Goal: Information Seeking & Learning: Learn about a topic

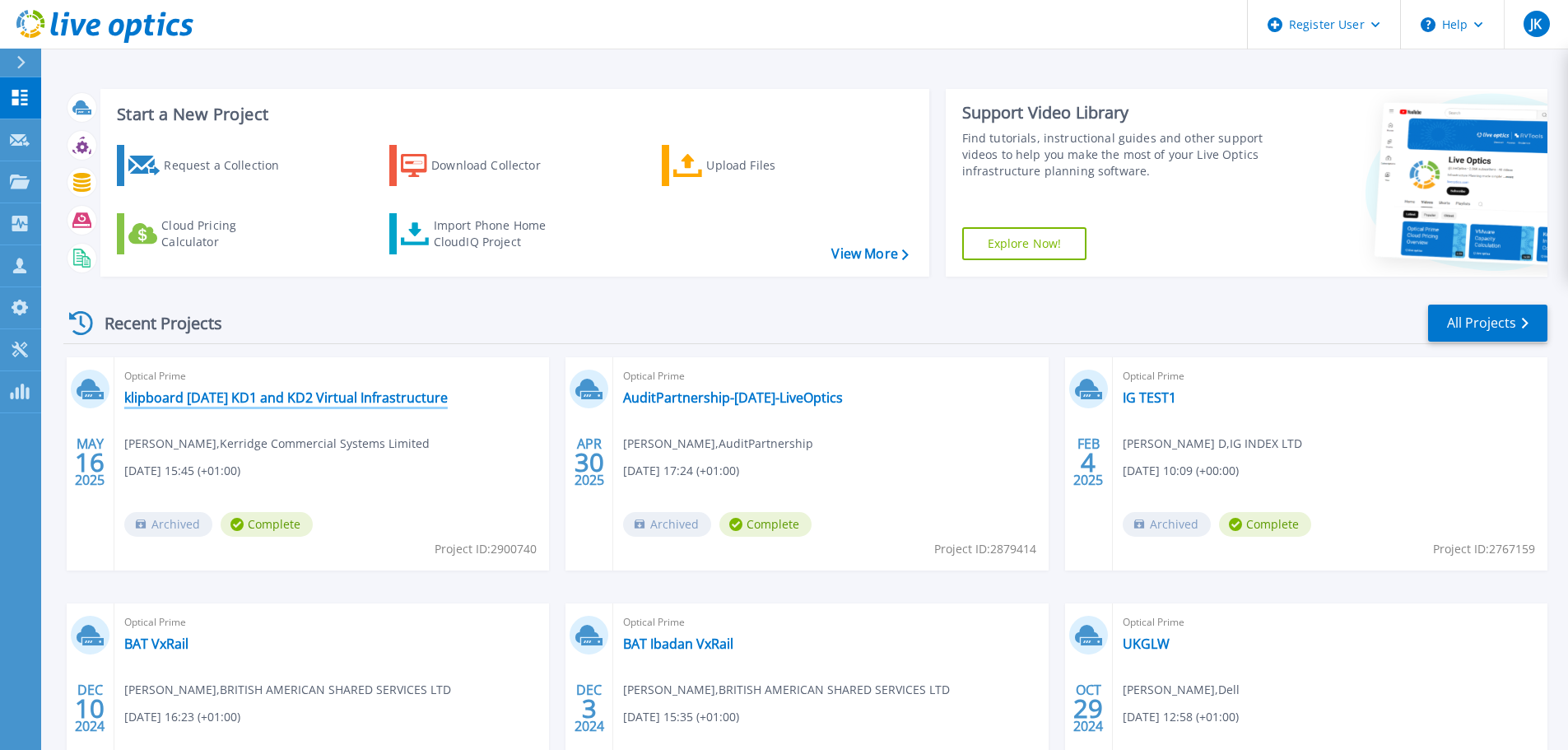
click at [257, 400] on link "klipboard [DATE] KD1 and KD2 Virtual Infrastructure" at bounding box center [285, 397] width 323 height 17
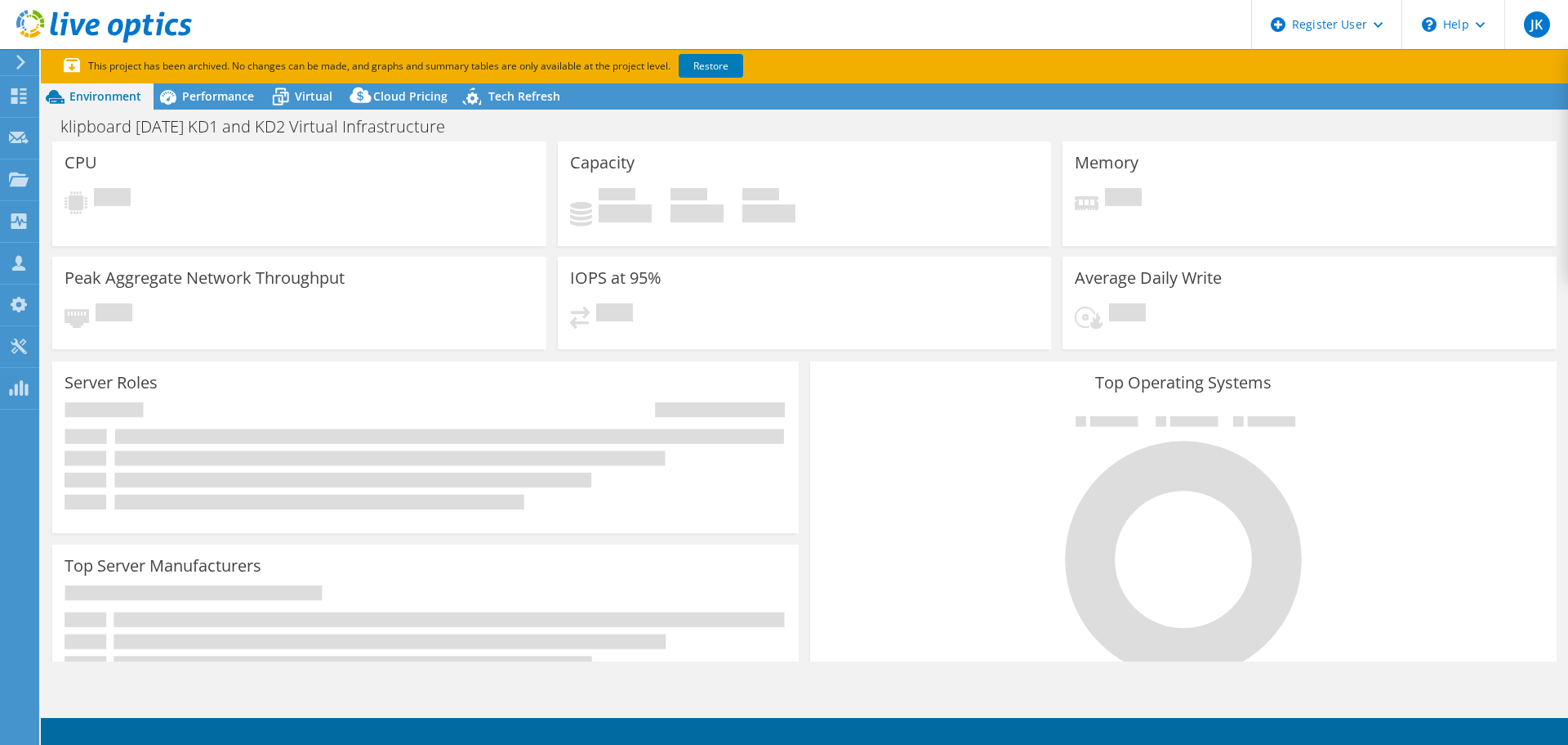
select select "USD"
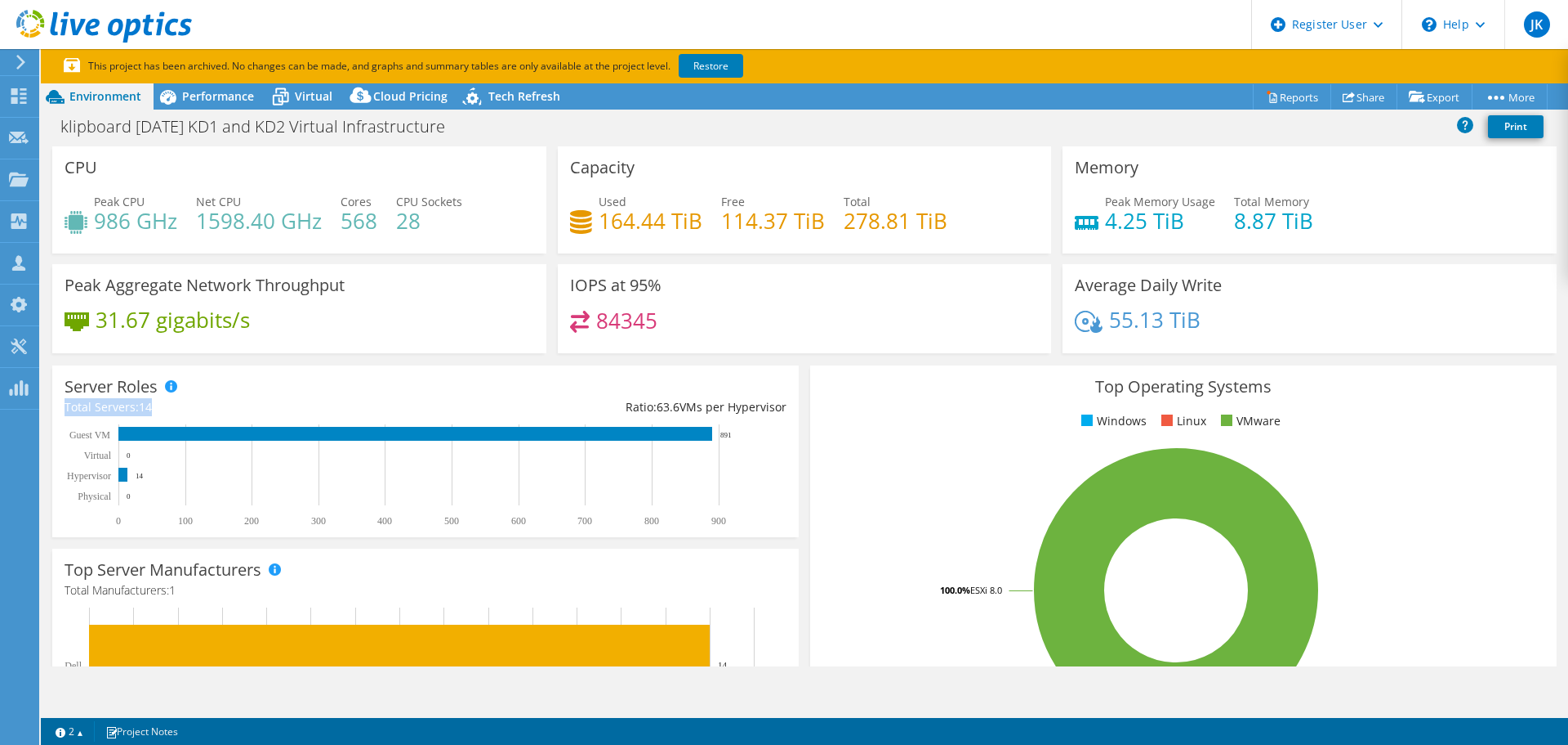
drag, startPoint x: 66, startPoint y: 404, endPoint x: 156, endPoint y: 407, distance: 90.0
click at [156, 407] on div "Total Servers: 14" at bounding box center [245, 406] width 361 height 18
drag, startPoint x: 156, startPoint y: 407, endPoint x: 79, endPoint y: 396, distance: 77.8
click at [79, 396] on div "Server Roles Physical Servers represent bare metal servers that were targets of…" at bounding box center [425, 451] width 747 height 171
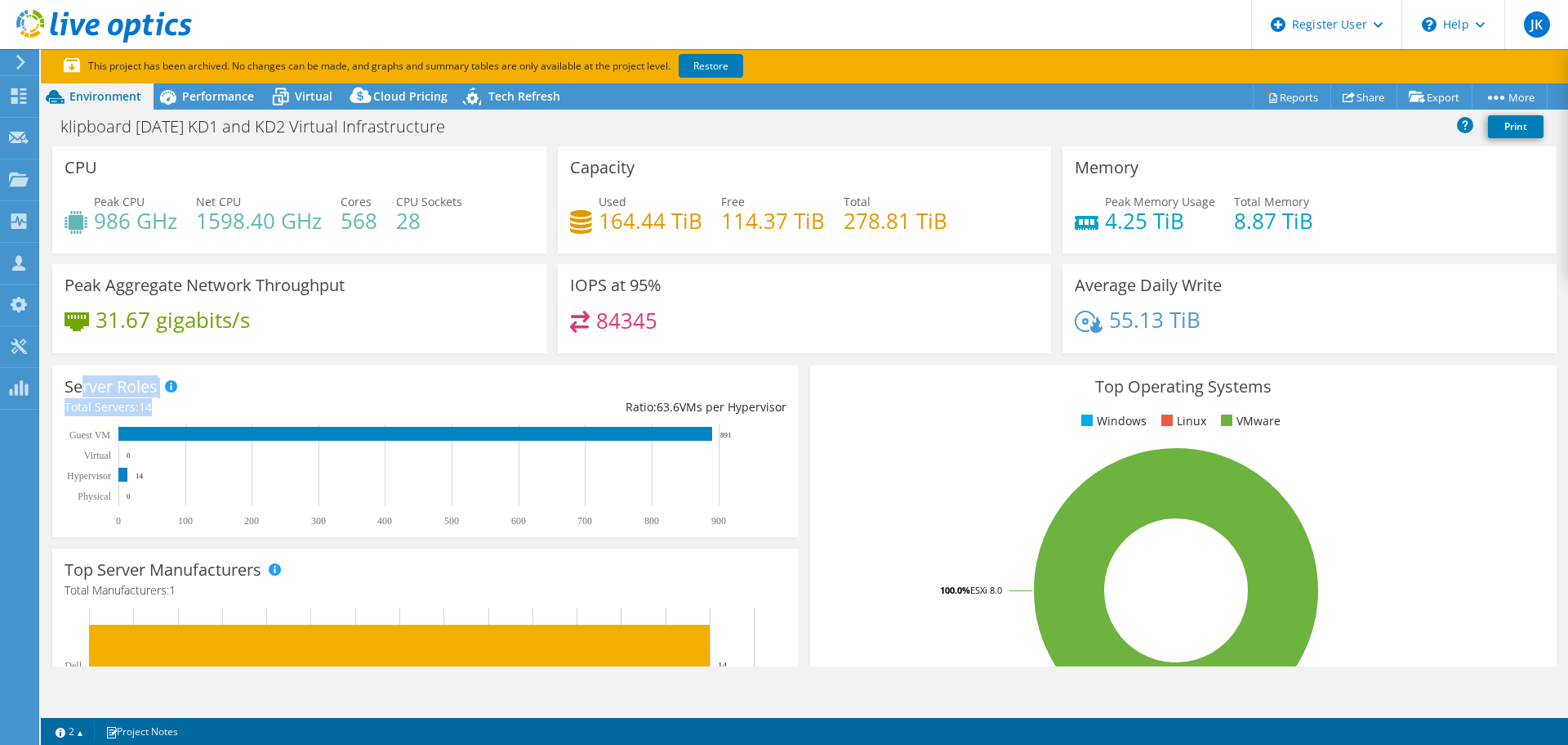
click at [63, 409] on div "Server Roles Physical Servers represent bare metal servers that were targets of…" at bounding box center [425, 451] width 747 height 171
click at [183, 93] on span "Performance" at bounding box center [217, 96] width 72 height 16
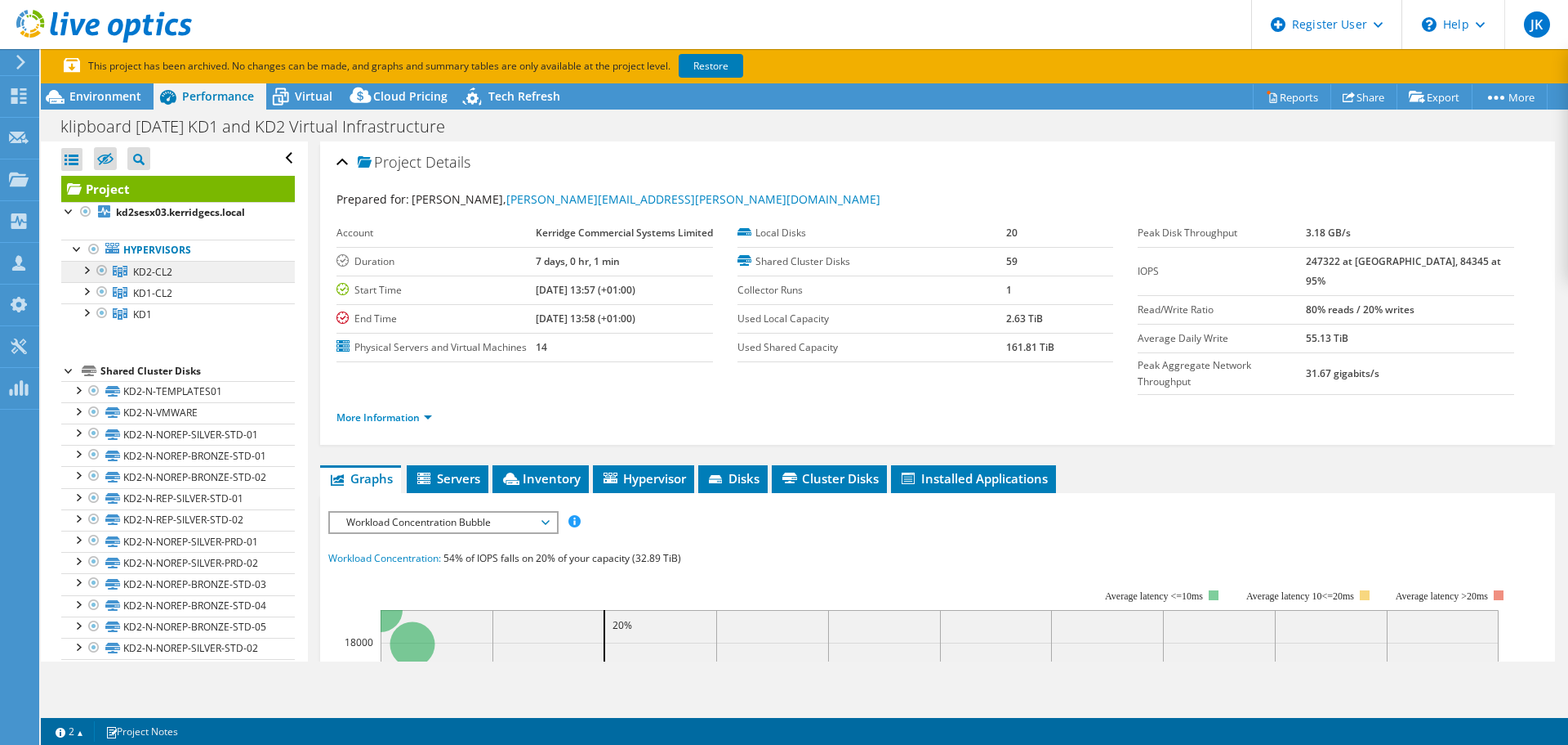
click at [160, 273] on span "KD2-CL2" at bounding box center [152, 272] width 39 height 14
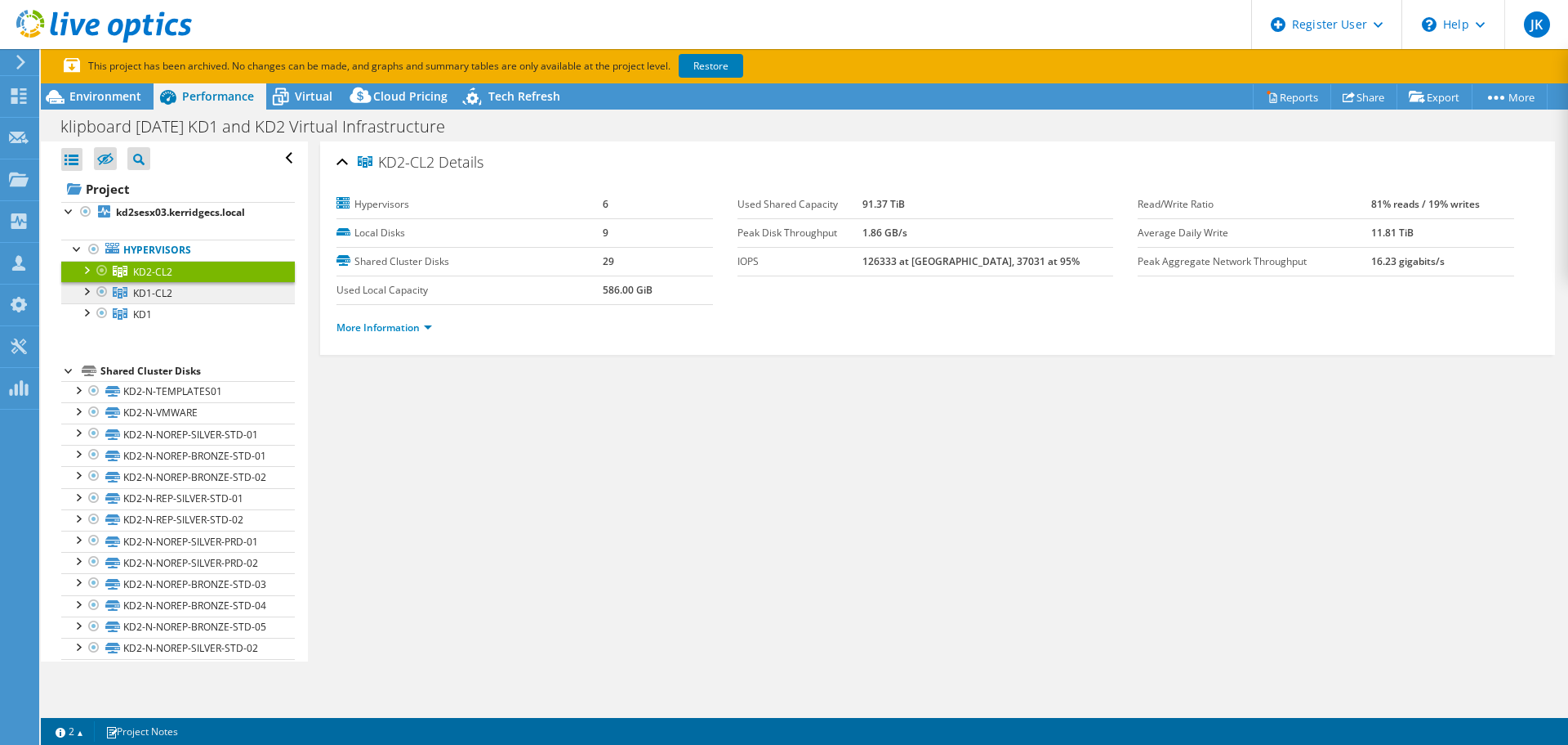
click at [171, 294] on span "KD1-CL2" at bounding box center [152, 293] width 39 height 14
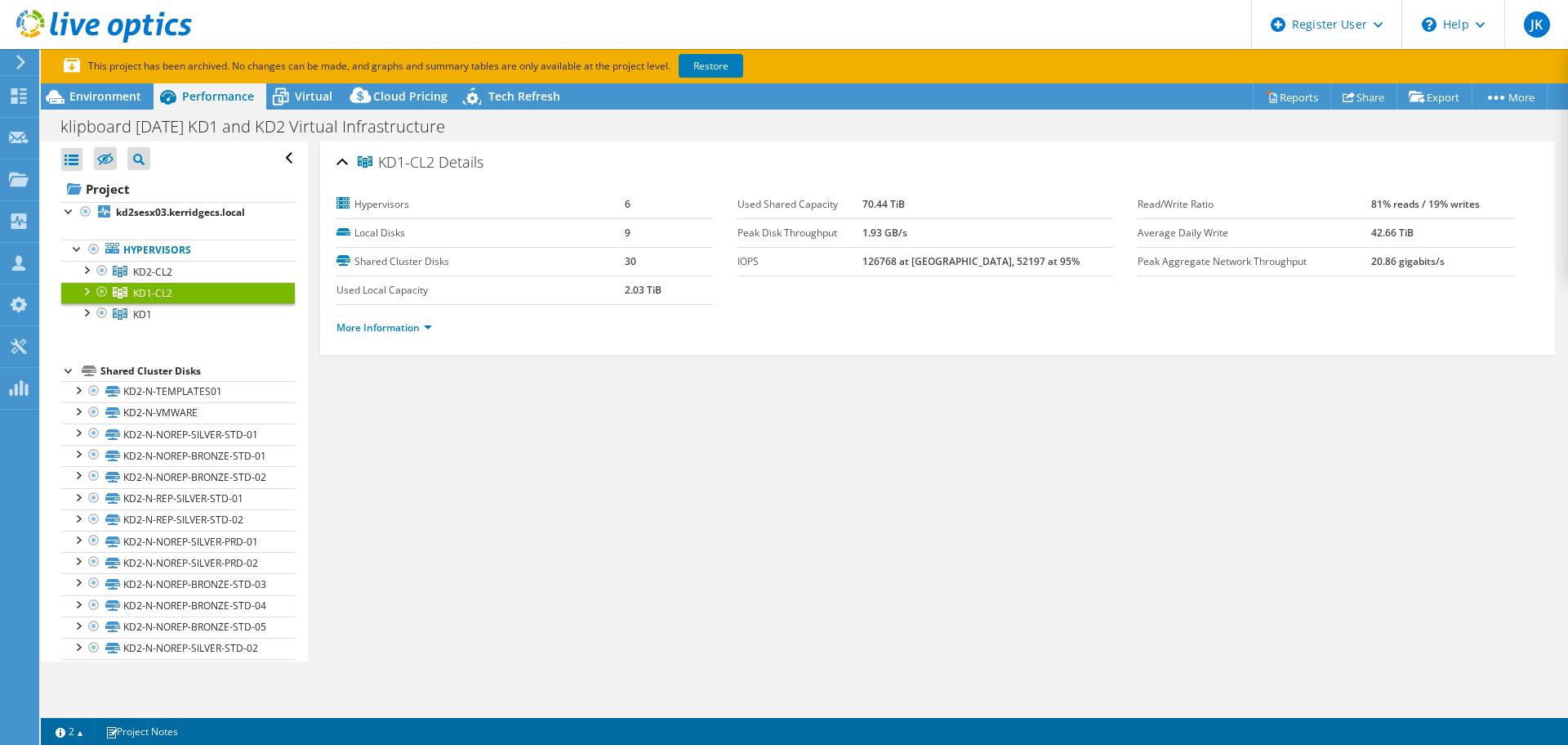
click at [103, 286] on div at bounding box center [102, 292] width 17 height 20
click at [101, 268] on div at bounding box center [102, 271] width 17 height 20
drag, startPoint x: 103, startPoint y: 274, endPoint x: 93, endPoint y: 268, distance: 11.7
click at [103, 273] on div at bounding box center [102, 271] width 17 height 20
click at [89, 267] on div at bounding box center [86, 269] width 17 height 17
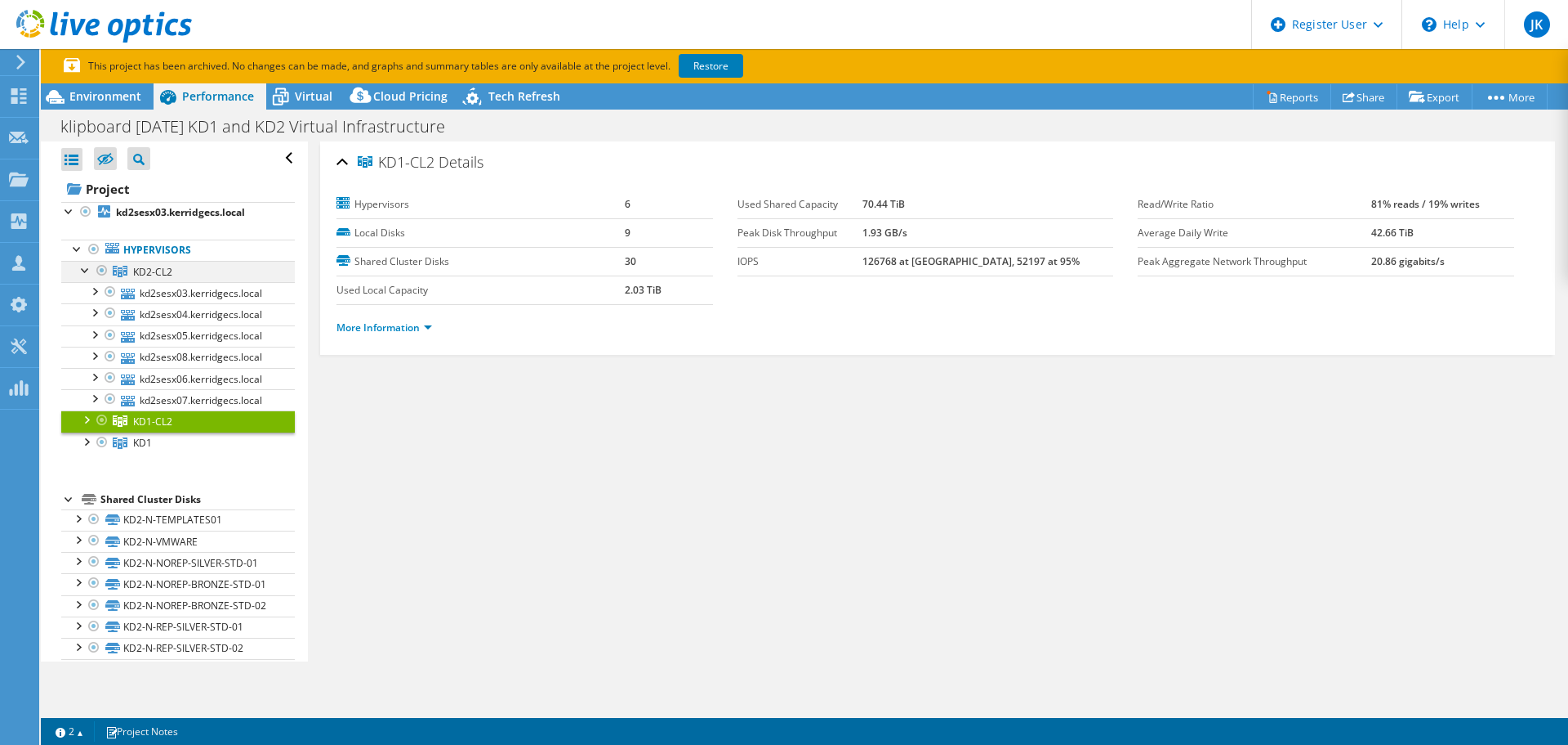
click at [87, 269] on div at bounding box center [86, 269] width 17 height 17
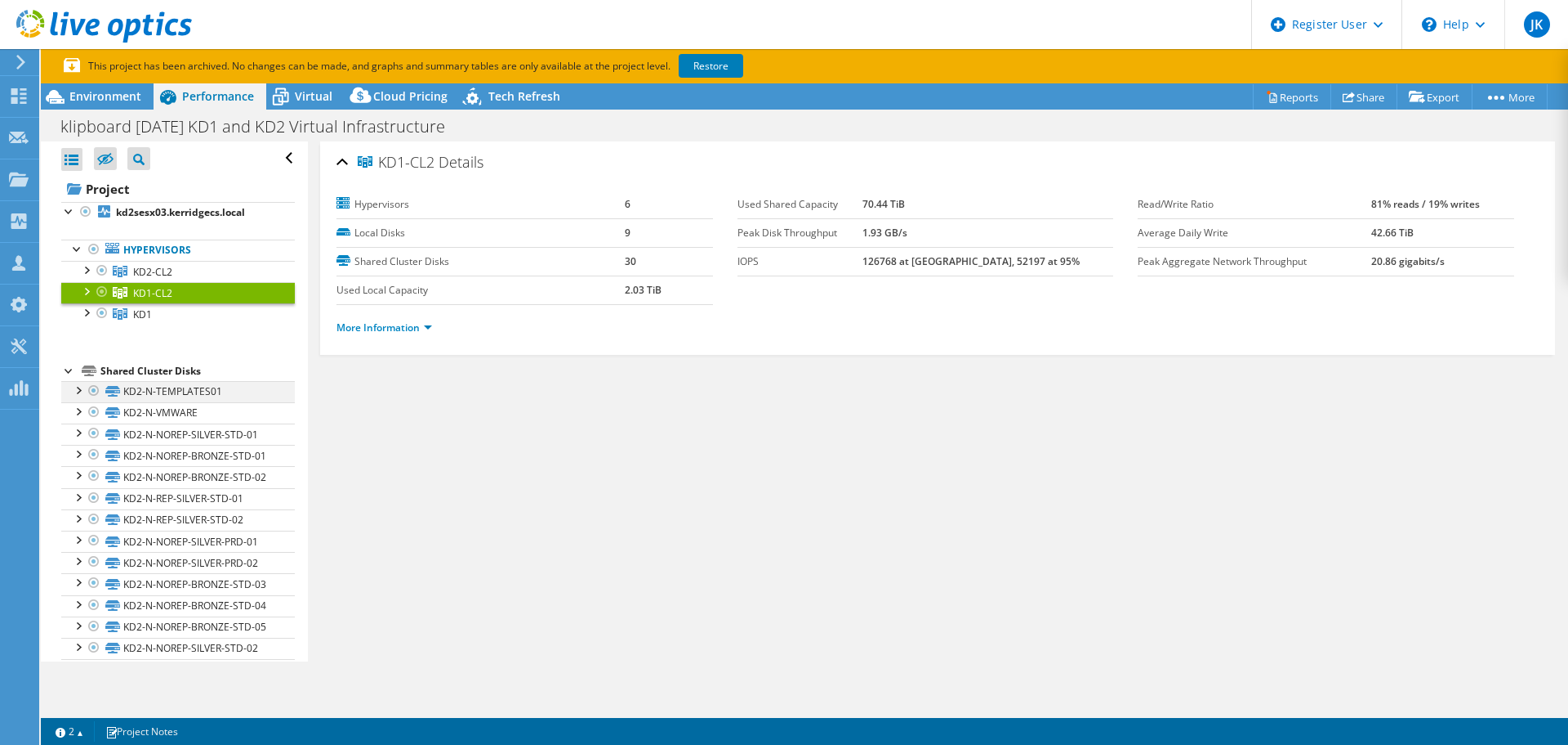
click at [93, 389] on div at bounding box center [93, 391] width 17 height 20
click at [90, 251] on div at bounding box center [93, 249] width 17 height 20
click at [94, 250] on div at bounding box center [93, 249] width 17 height 20
click at [85, 210] on div at bounding box center [86, 212] width 17 height 20
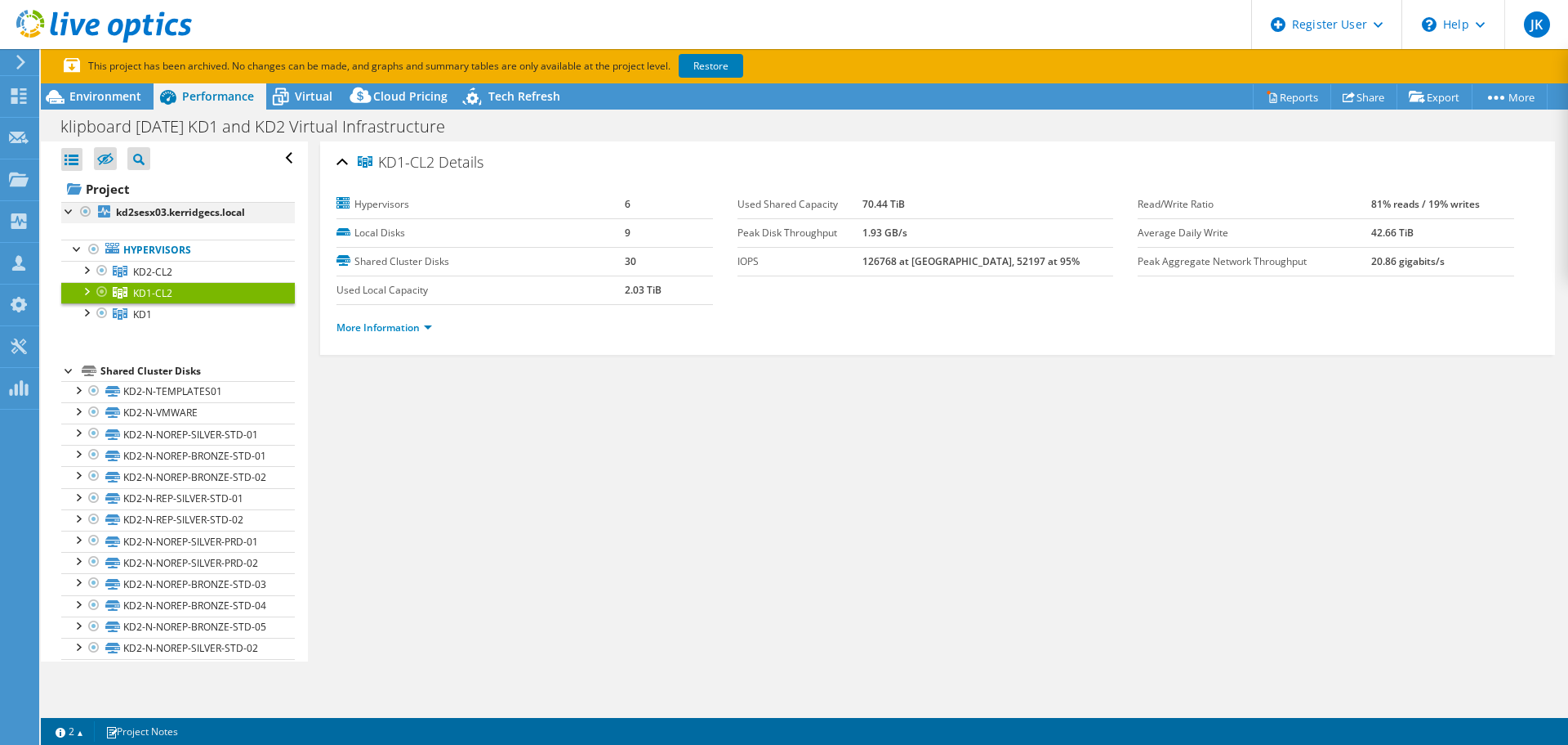
click at [85, 210] on div at bounding box center [86, 212] width 17 height 20
click at [69, 208] on div at bounding box center [69, 210] width 17 height 17
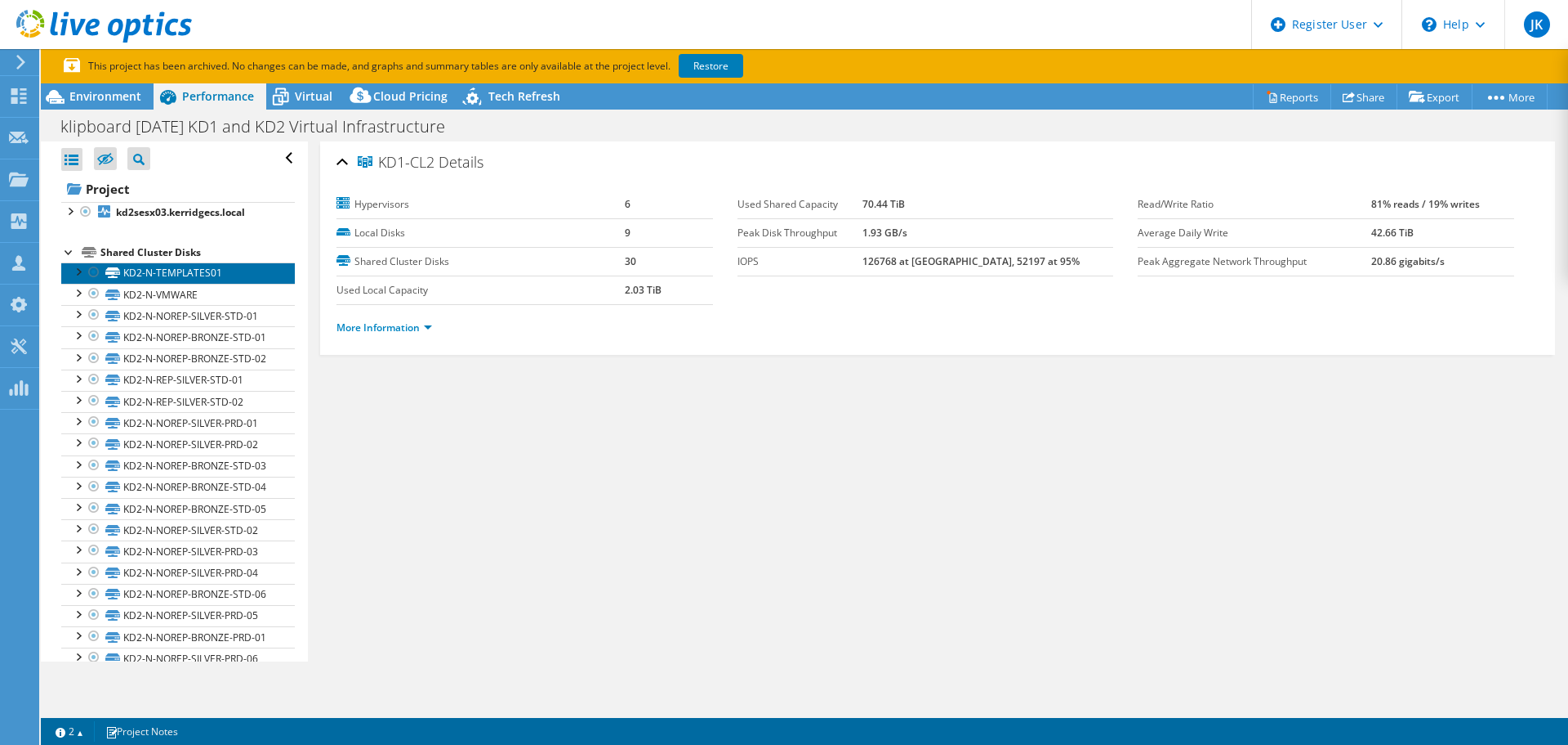
click at [138, 275] on link "KD2-N-TEMPLATES01" at bounding box center [178, 274] width 234 height 22
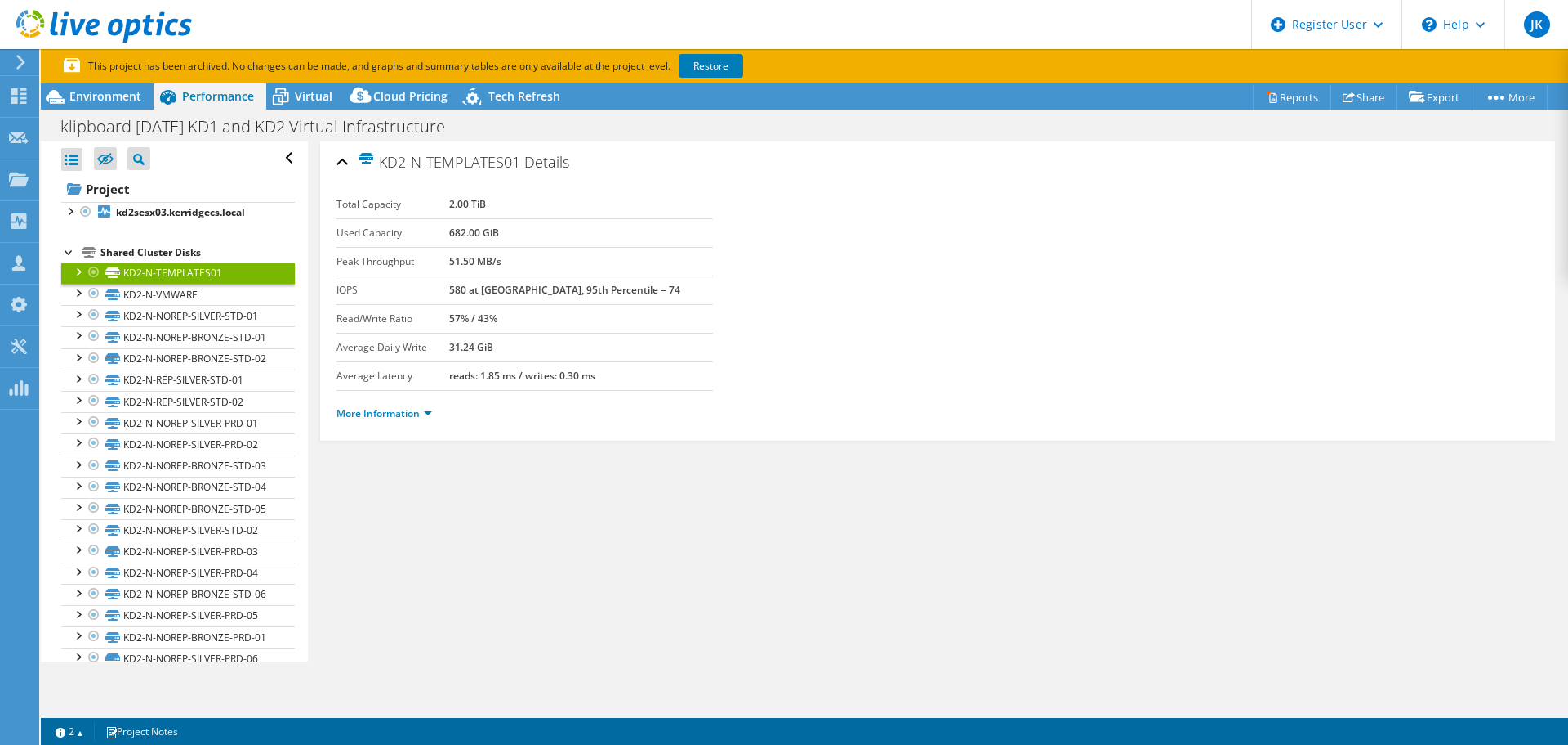
click at [138, 275] on link "KD2-N-TEMPLATES01" at bounding box center [178, 274] width 234 height 22
click at [138, 300] on link "KD2-N-VMWARE" at bounding box center [178, 294] width 234 height 22
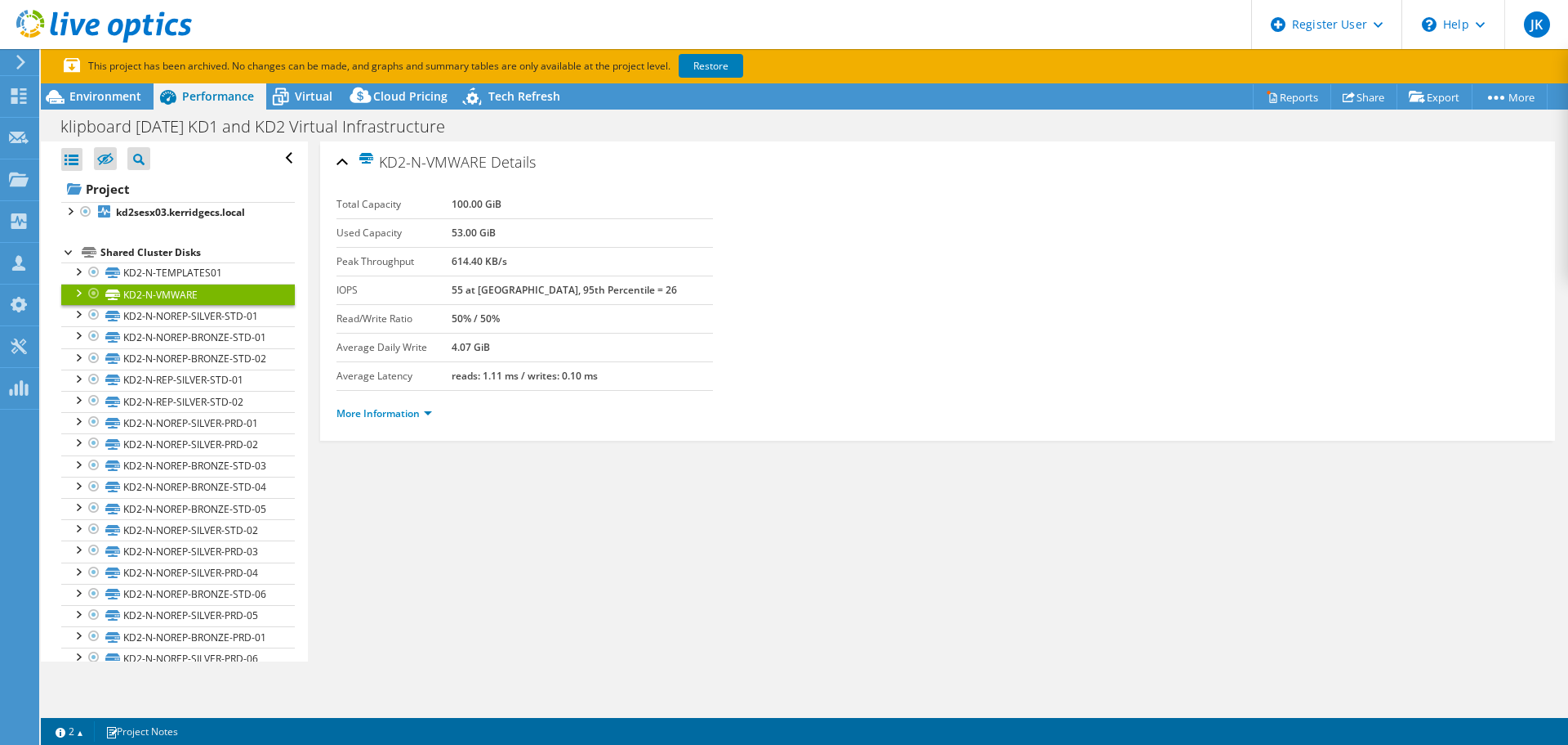
click at [92, 296] on div at bounding box center [93, 293] width 17 height 20
click at [91, 389] on div at bounding box center [93, 379] width 17 height 20
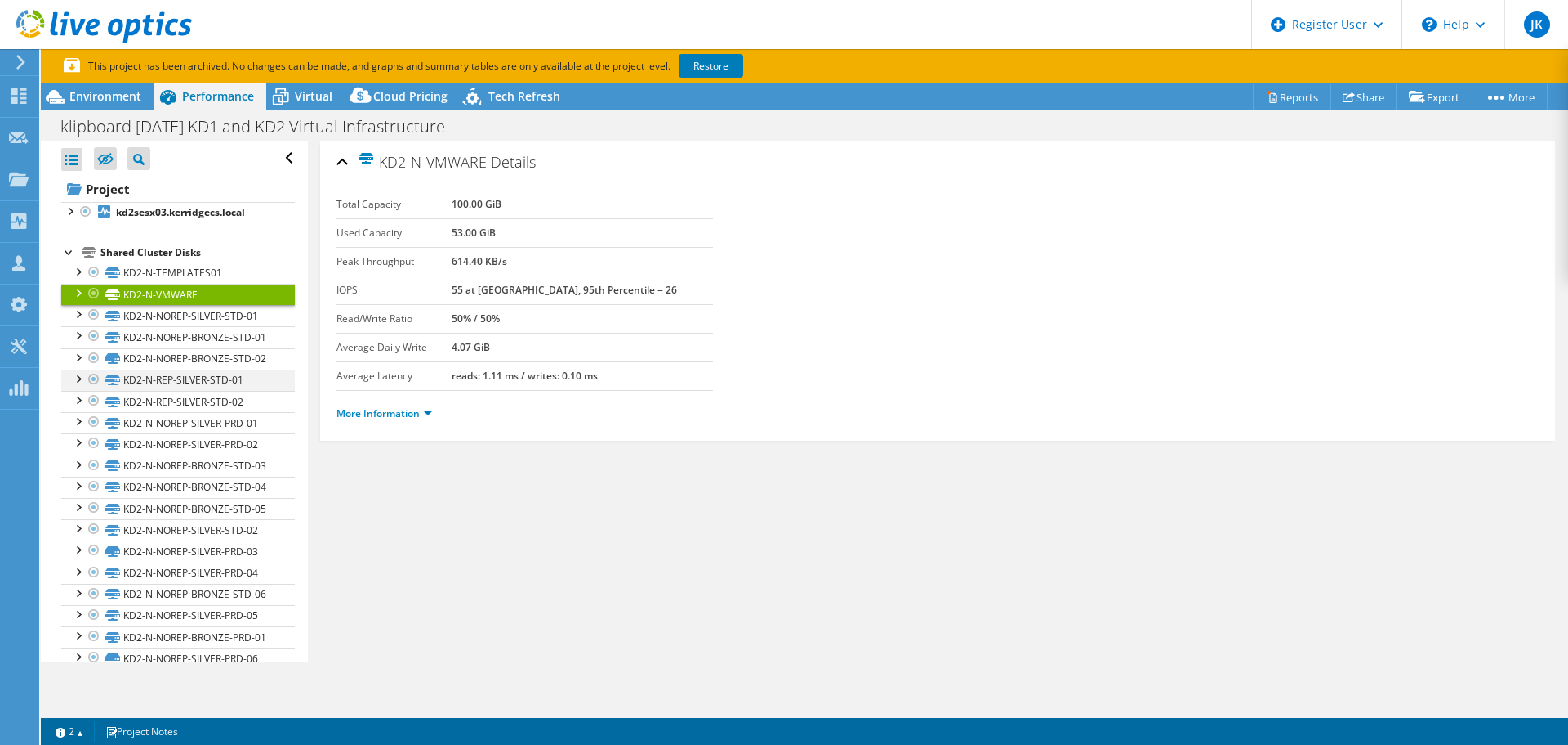
click at [91, 389] on div at bounding box center [93, 379] width 17 height 20
click at [93, 410] on div at bounding box center [93, 401] width 17 height 20
click at [68, 217] on div at bounding box center [69, 210] width 17 height 17
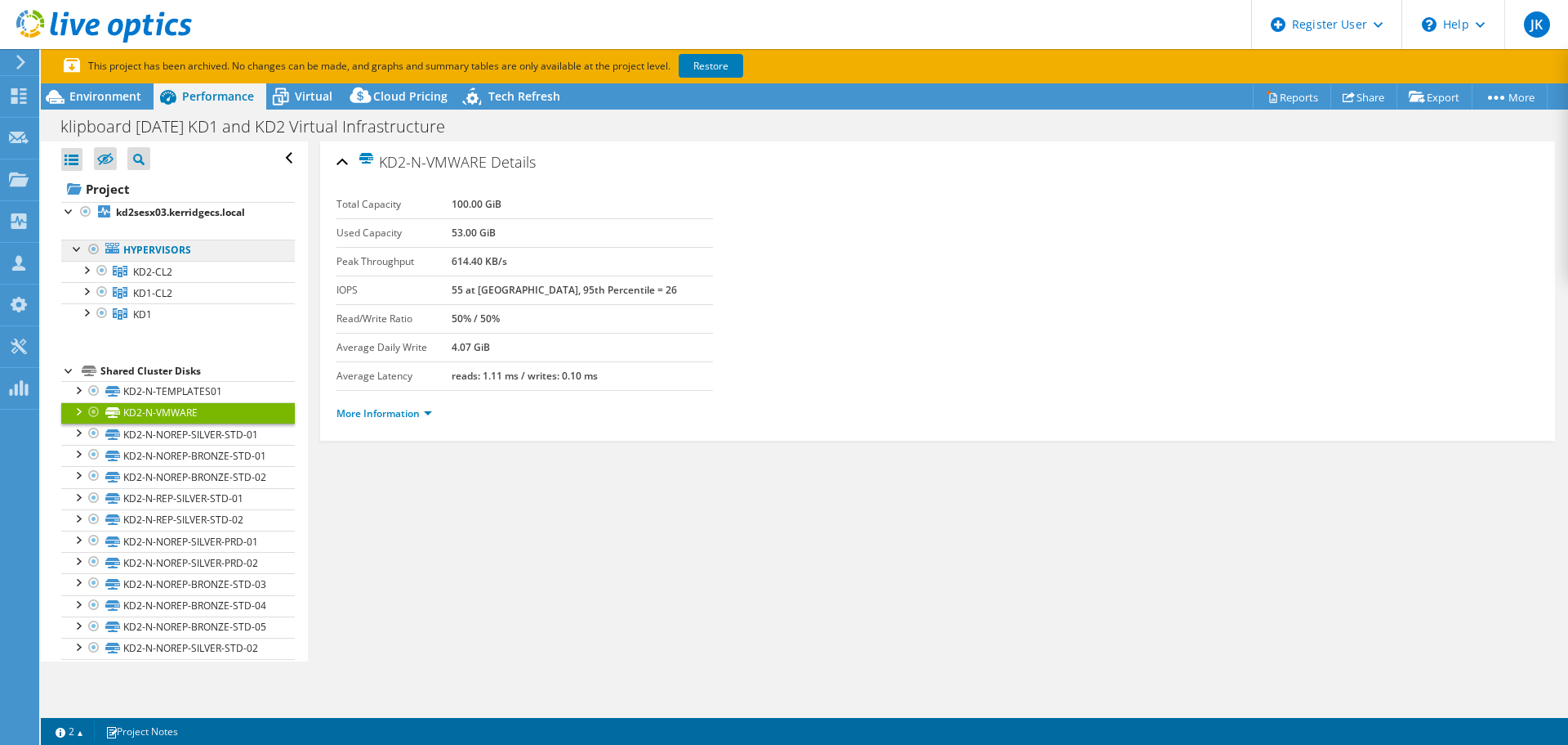
click at [149, 253] on link "Hypervisors" at bounding box center [178, 250] width 234 height 22
click at [153, 275] on span "KD2-CL2" at bounding box center [152, 272] width 39 height 14
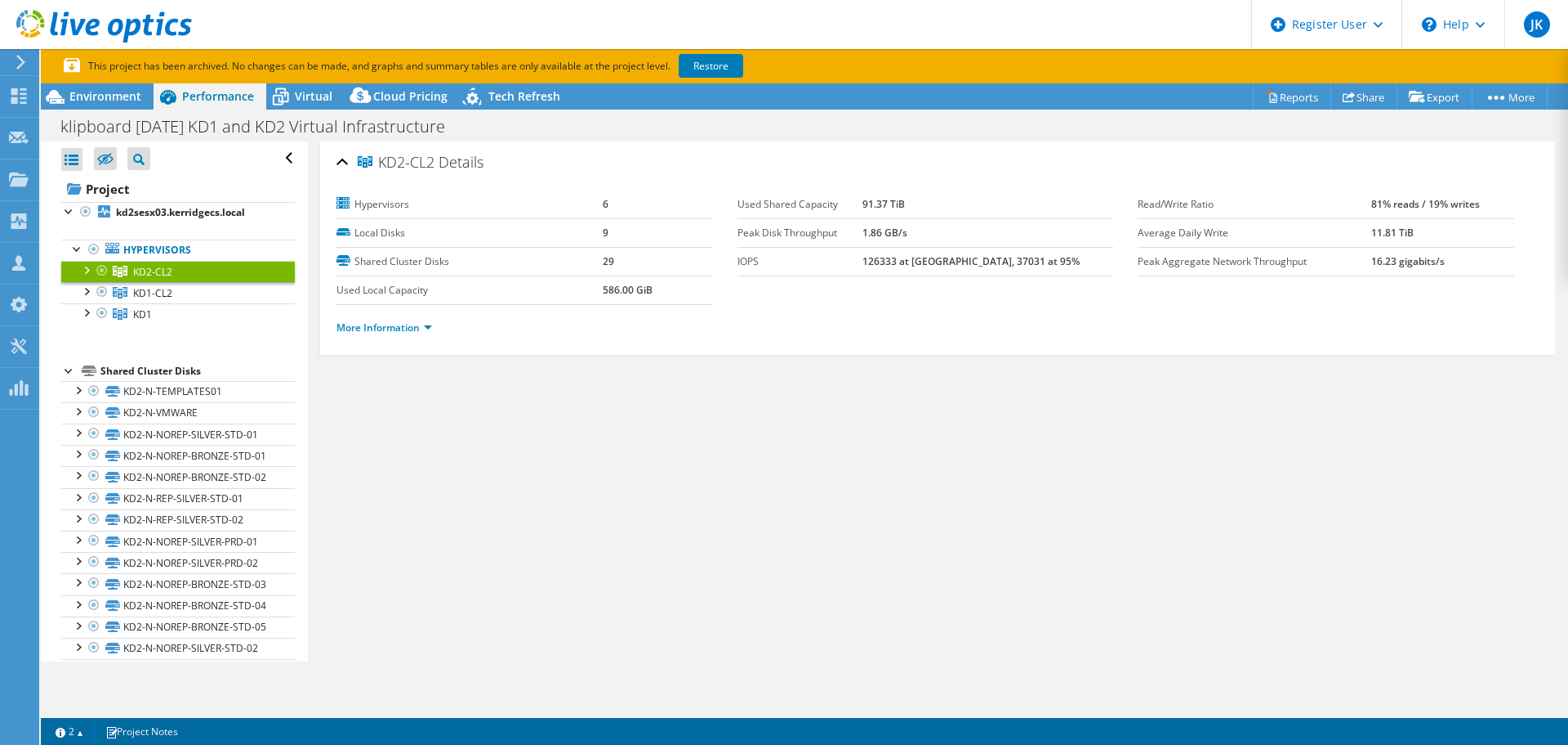
click at [421, 335] on li "More Information" at bounding box center [389, 328] width 105 height 18
click at [418, 330] on link "More Information" at bounding box center [384, 328] width 95 height 14
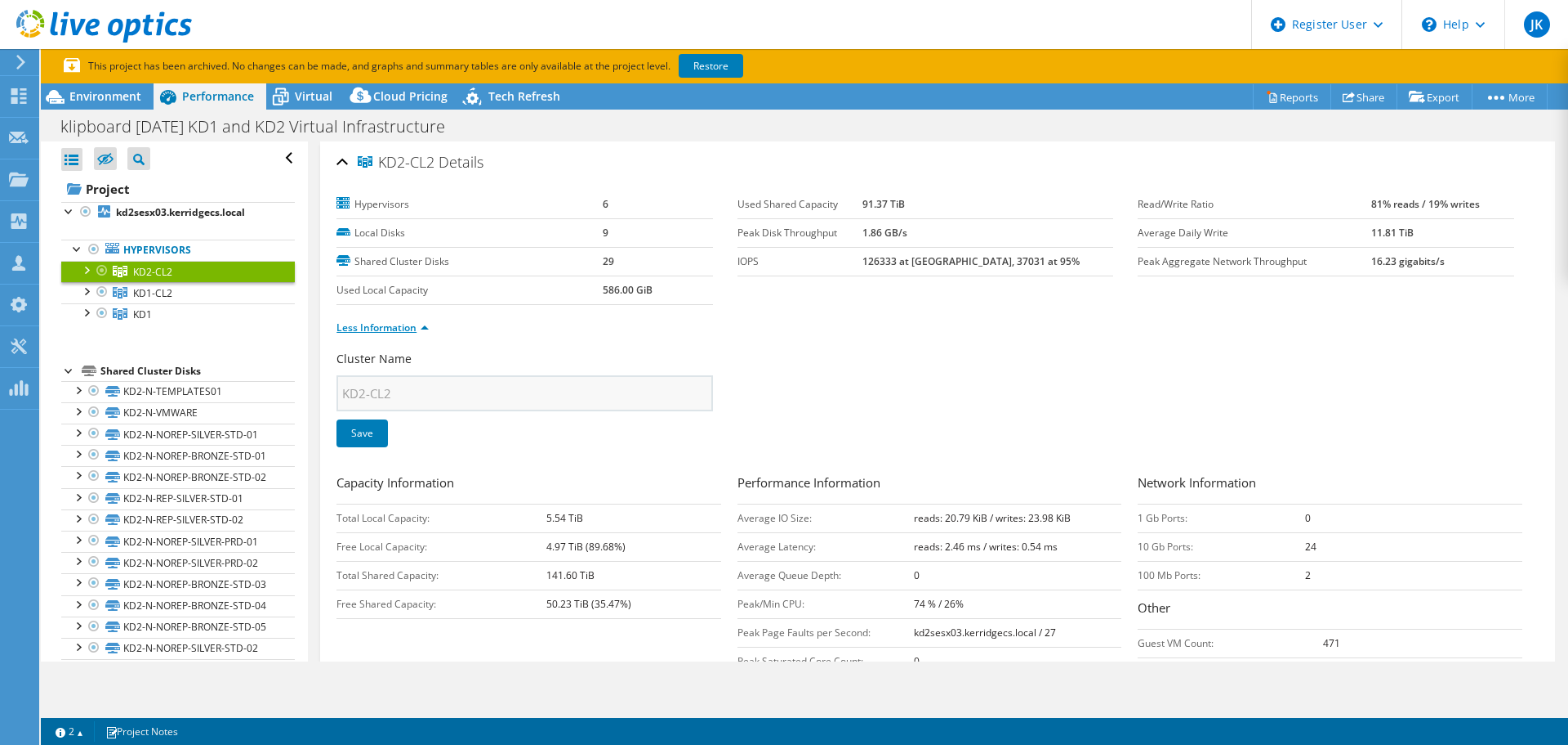
click at [418, 330] on link "Less Information" at bounding box center [383, 328] width 92 height 14
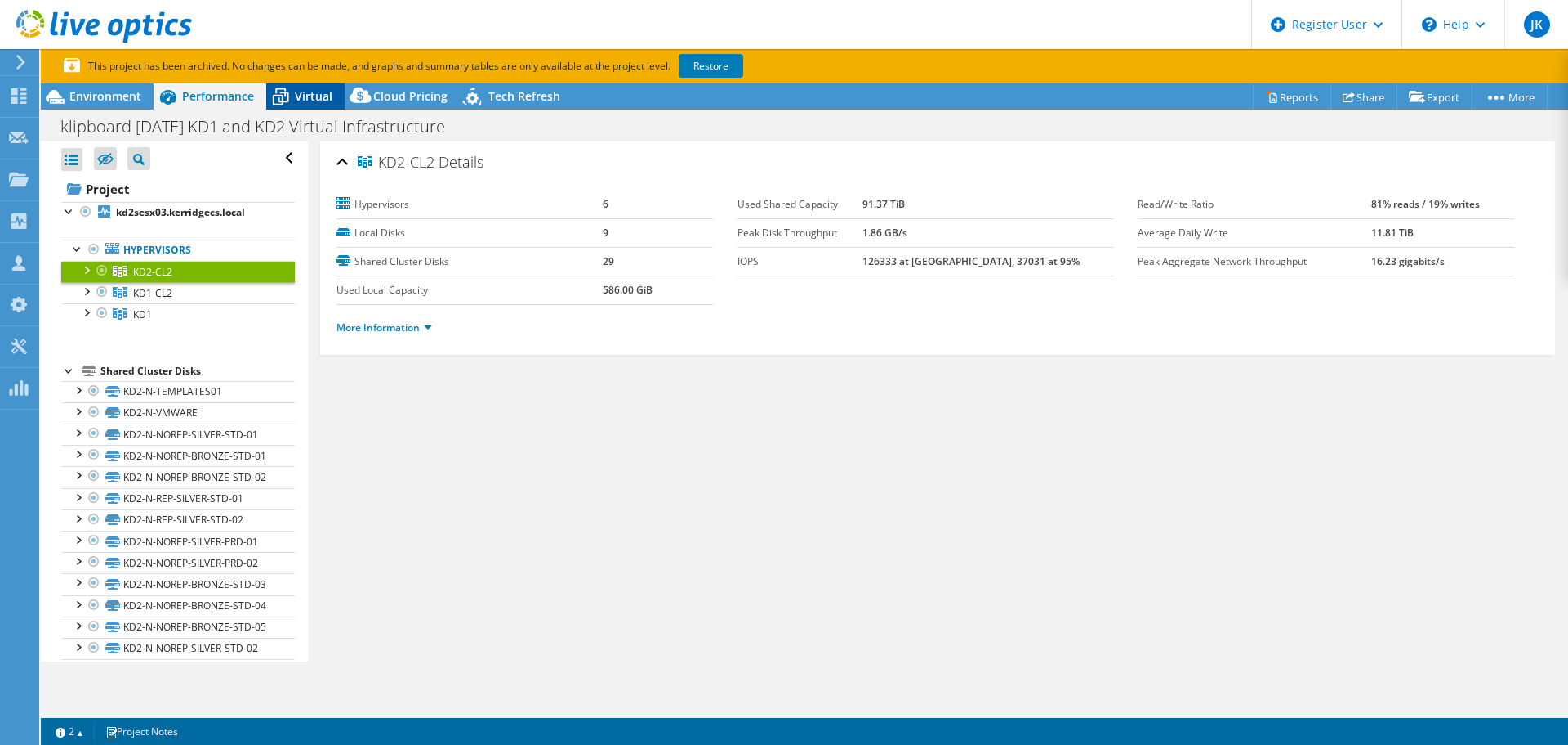
click at [309, 98] on span "Virtual" at bounding box center [314, 96] width 37 height 16
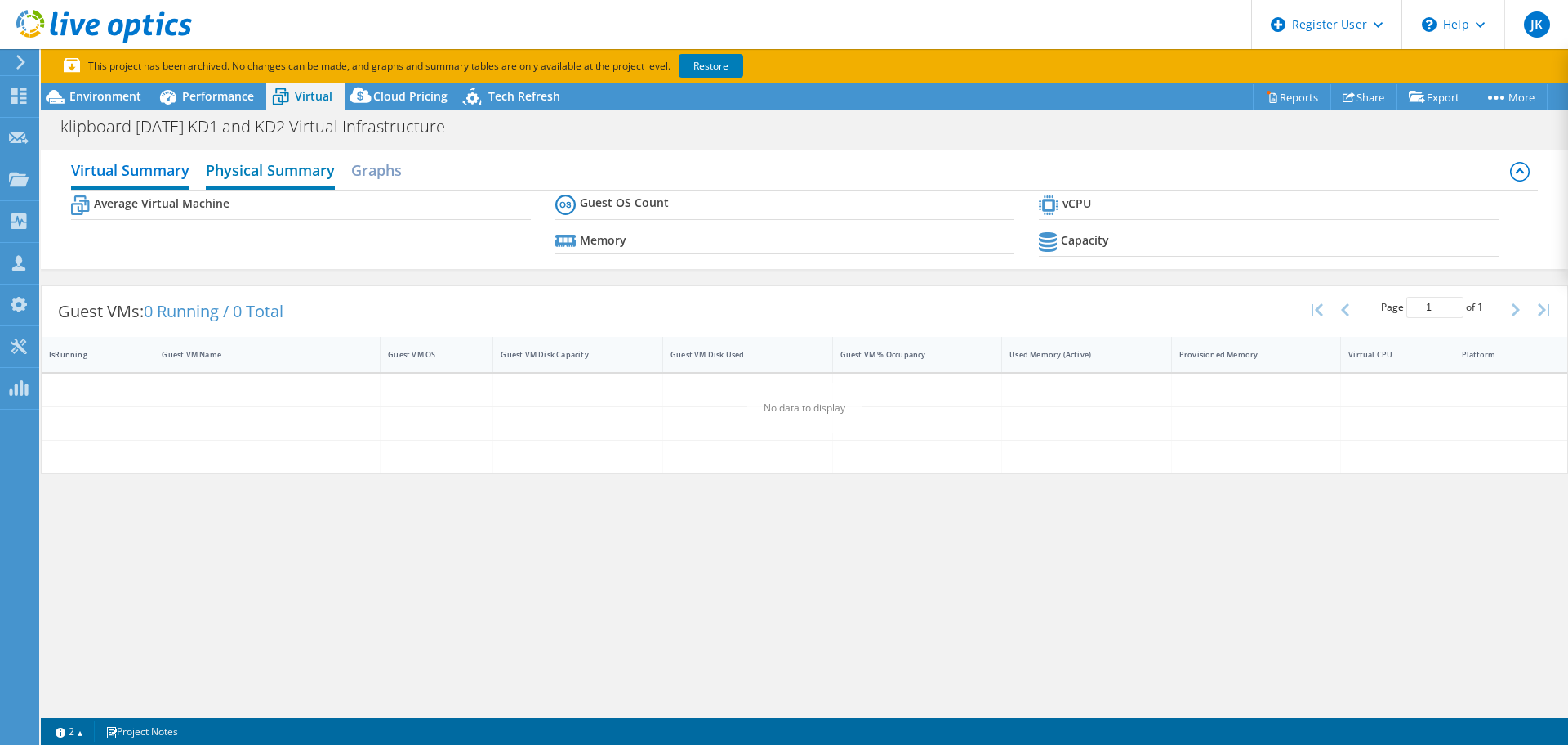
click at [258, 169] on h2 "Physical Summary" at bounding box center [270, 171] width 129 height 36
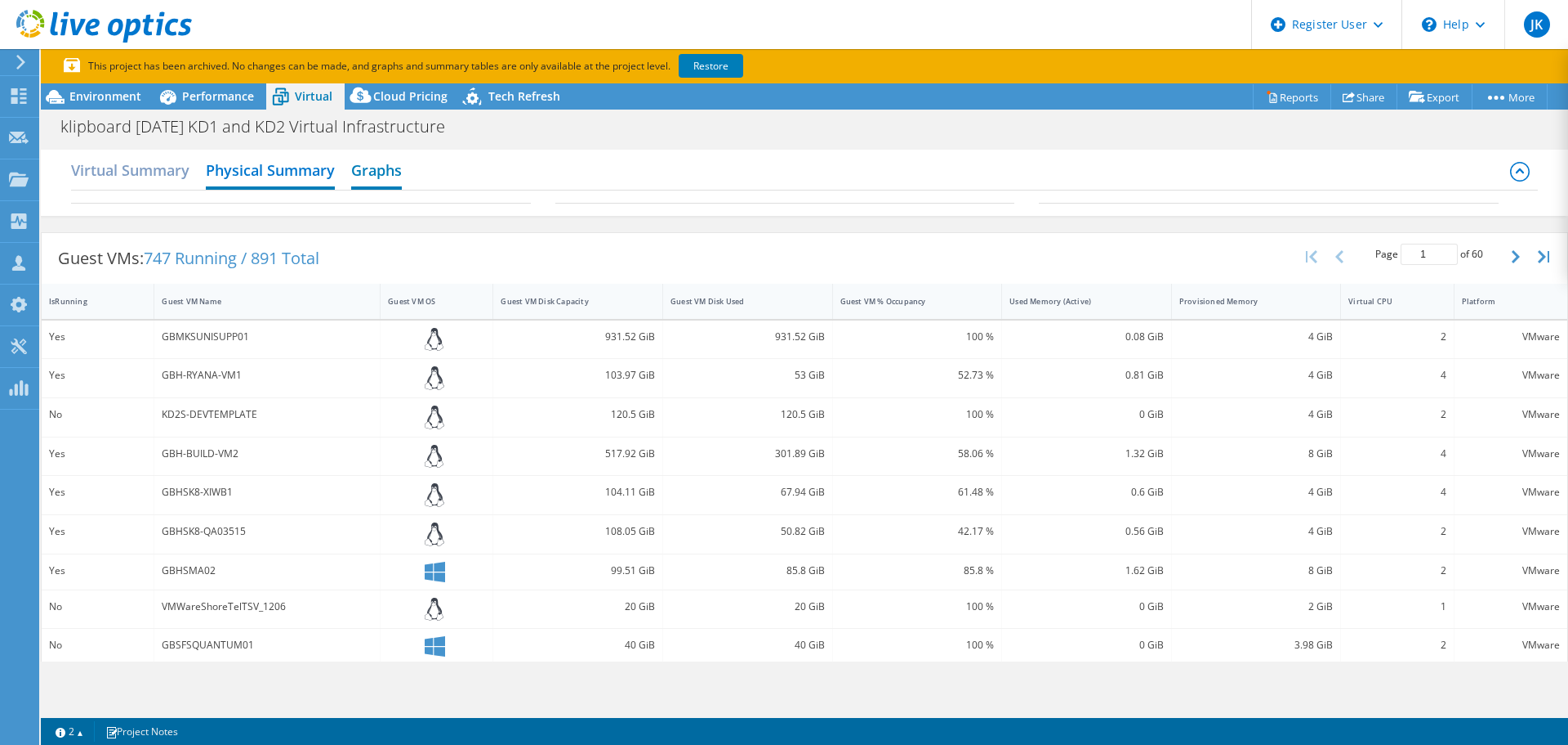
click at [382, 175] on h2 "Graphs" at bounding box center [376, 171] width 50 height 36
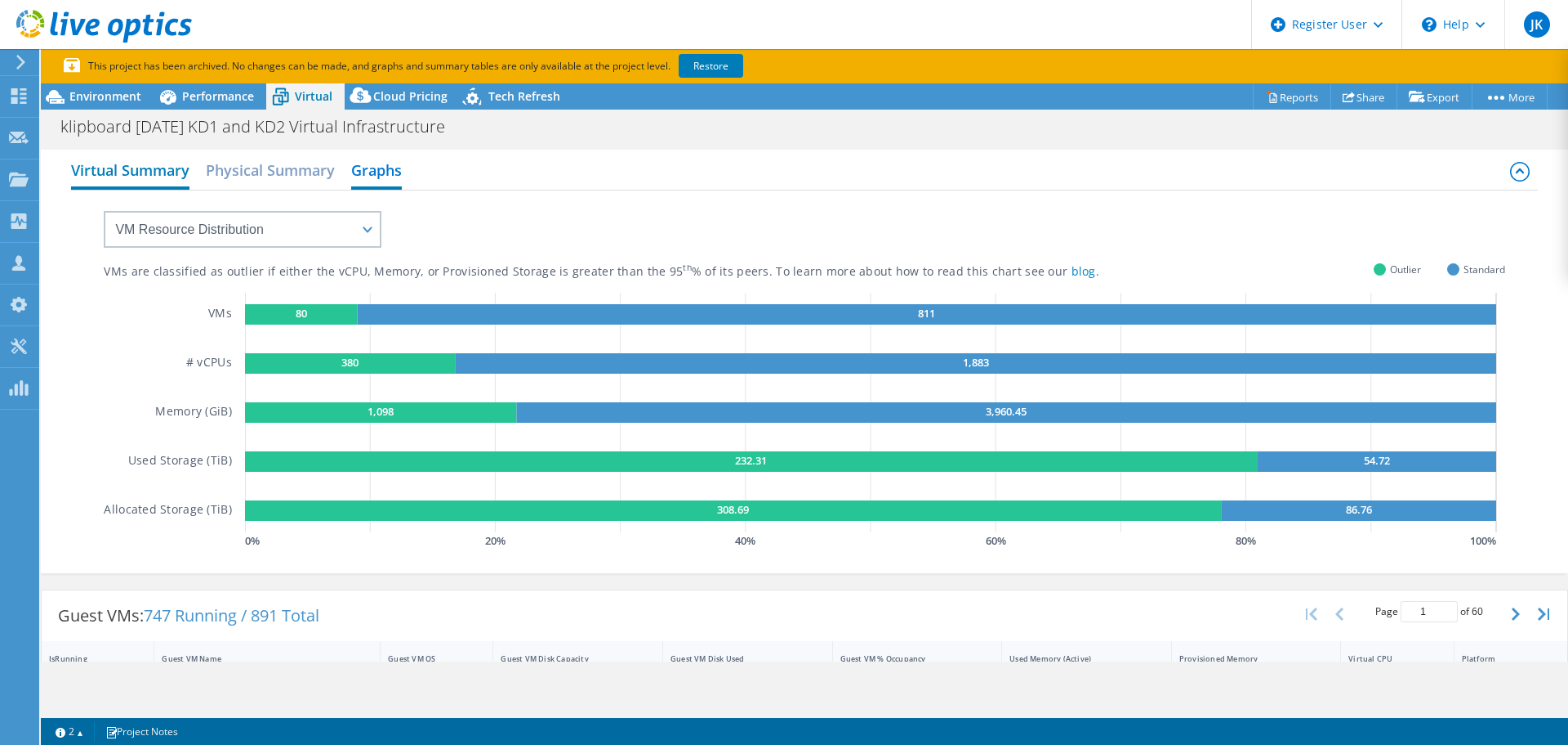
click at [148, 169] on h2 "Virtual Summary" at bounding box center [130, 171] width 118 height 36
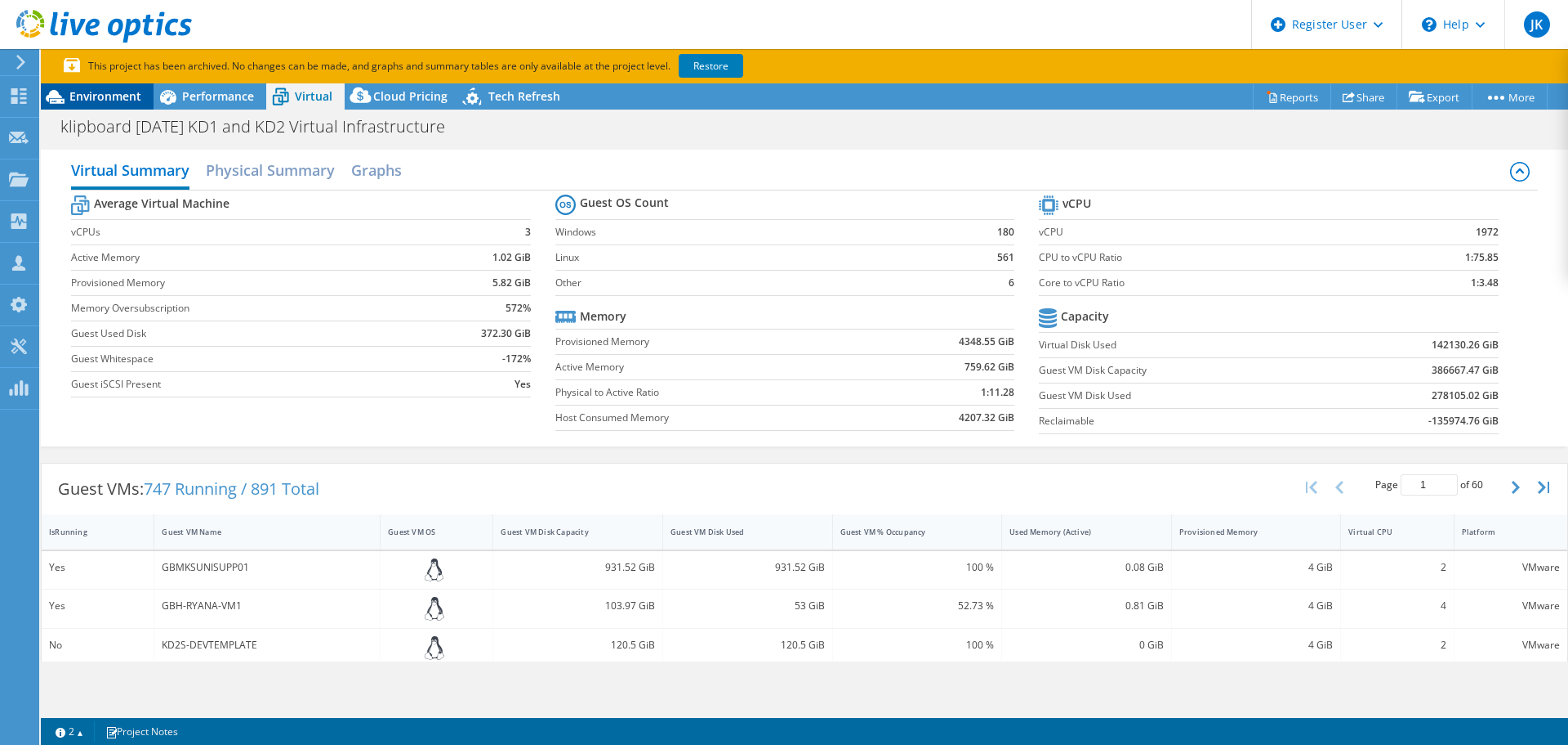
click at [117, 87] on div "Environment" at bounding box center [97, 96] width 113 height 27
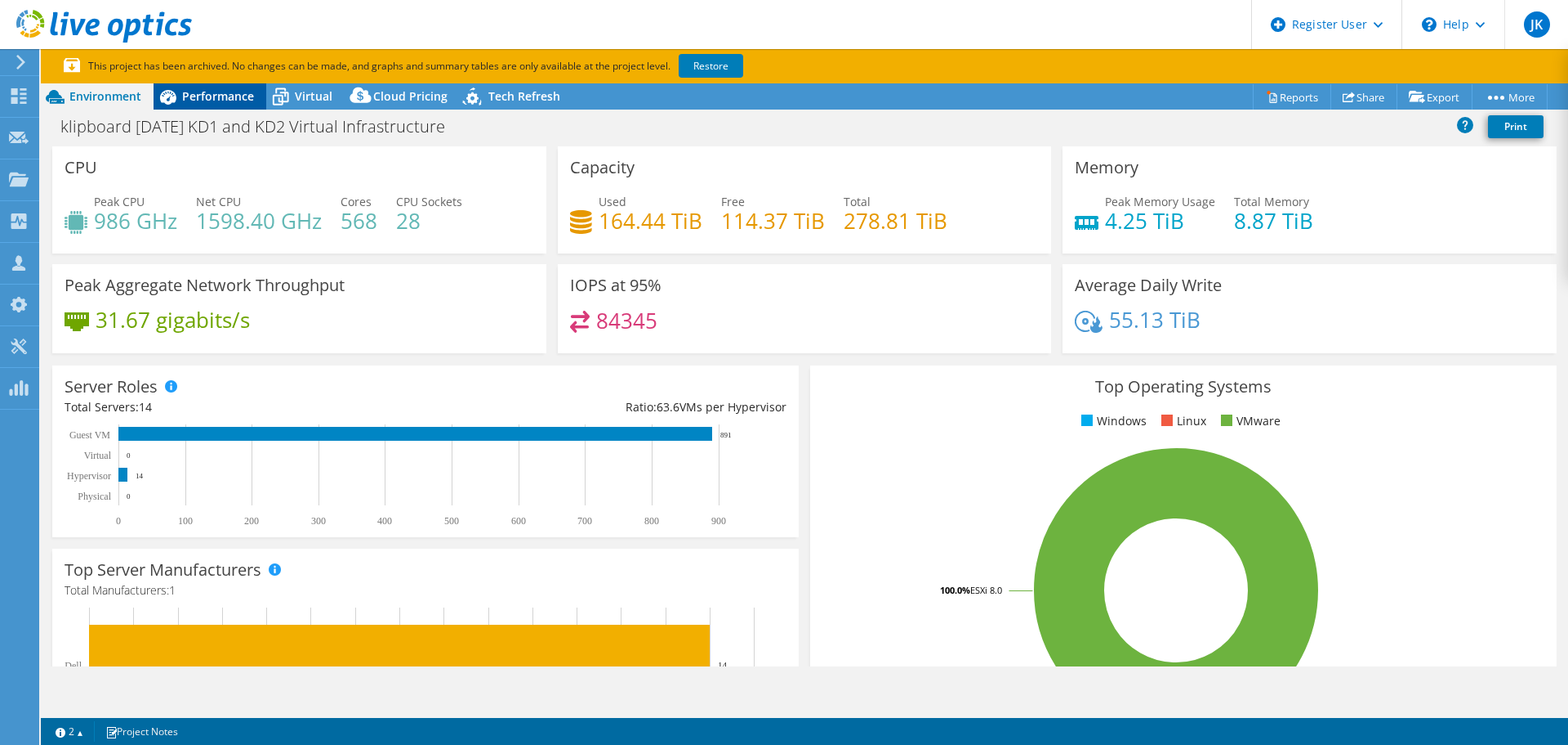
click at [223, 100] on span "Performance" at bounding box center [217, 96] width 72 height 16
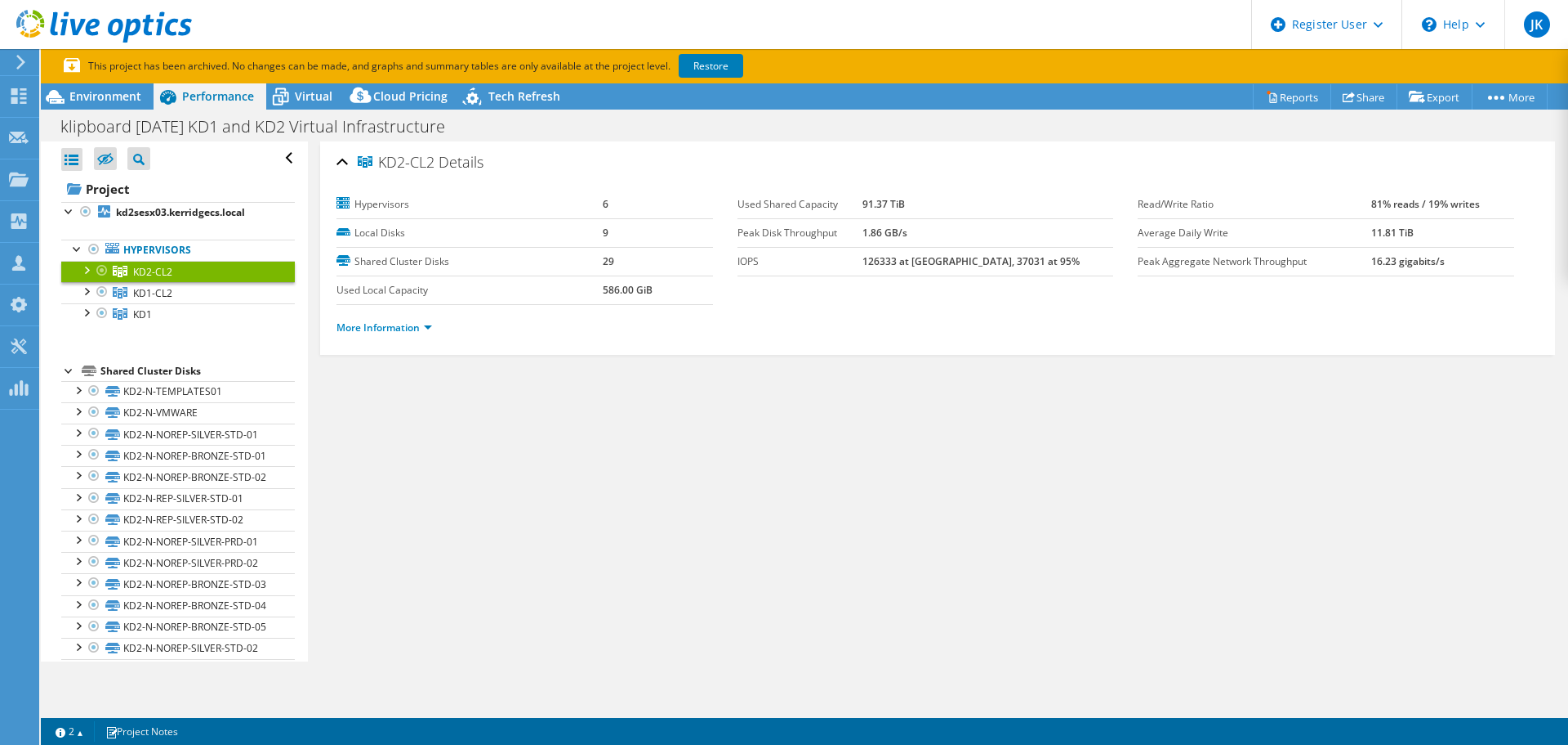
click at [388, 158] on span "KD2-CL2" at bounding box center [396, 162] width 77 height 17
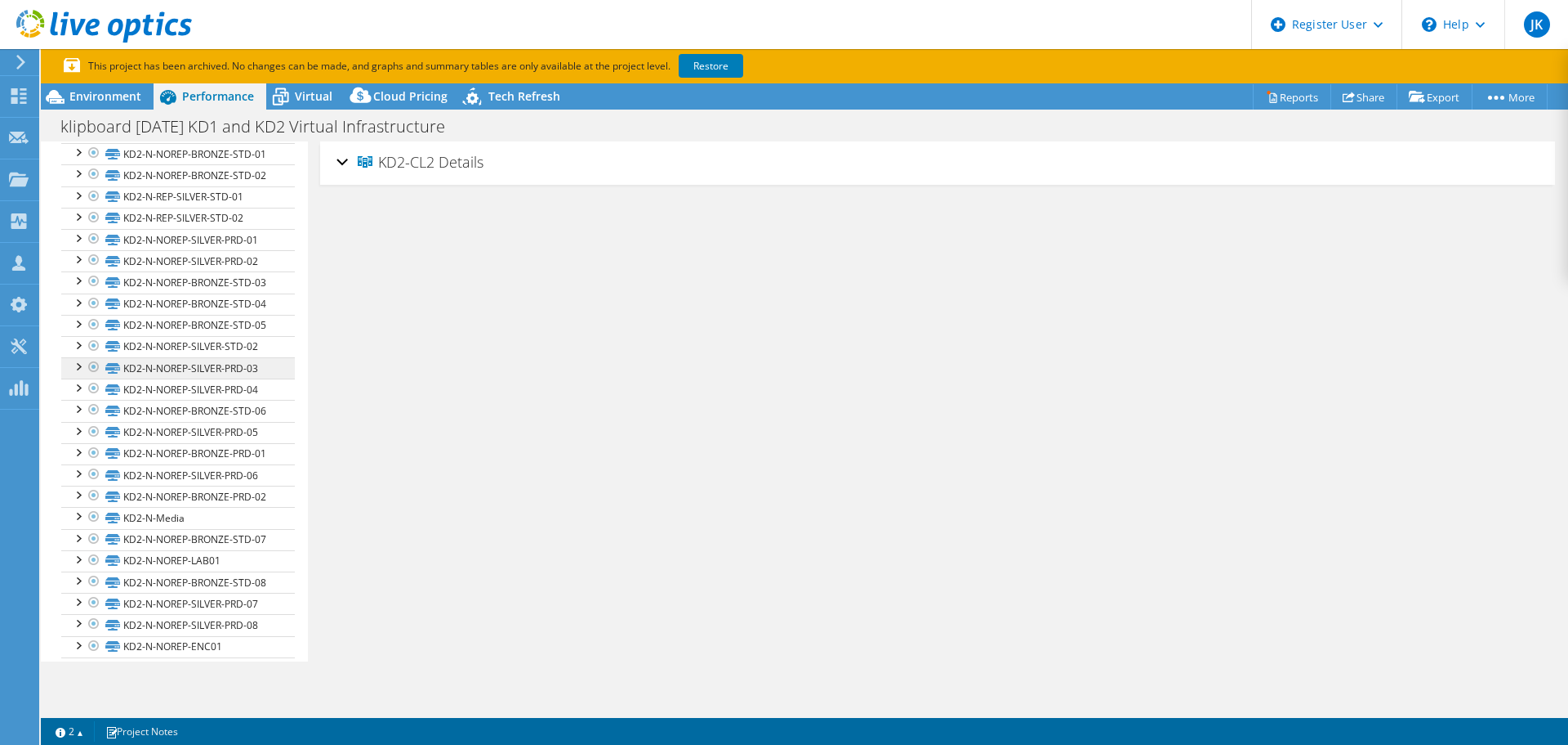
scroll to position [327, 0]
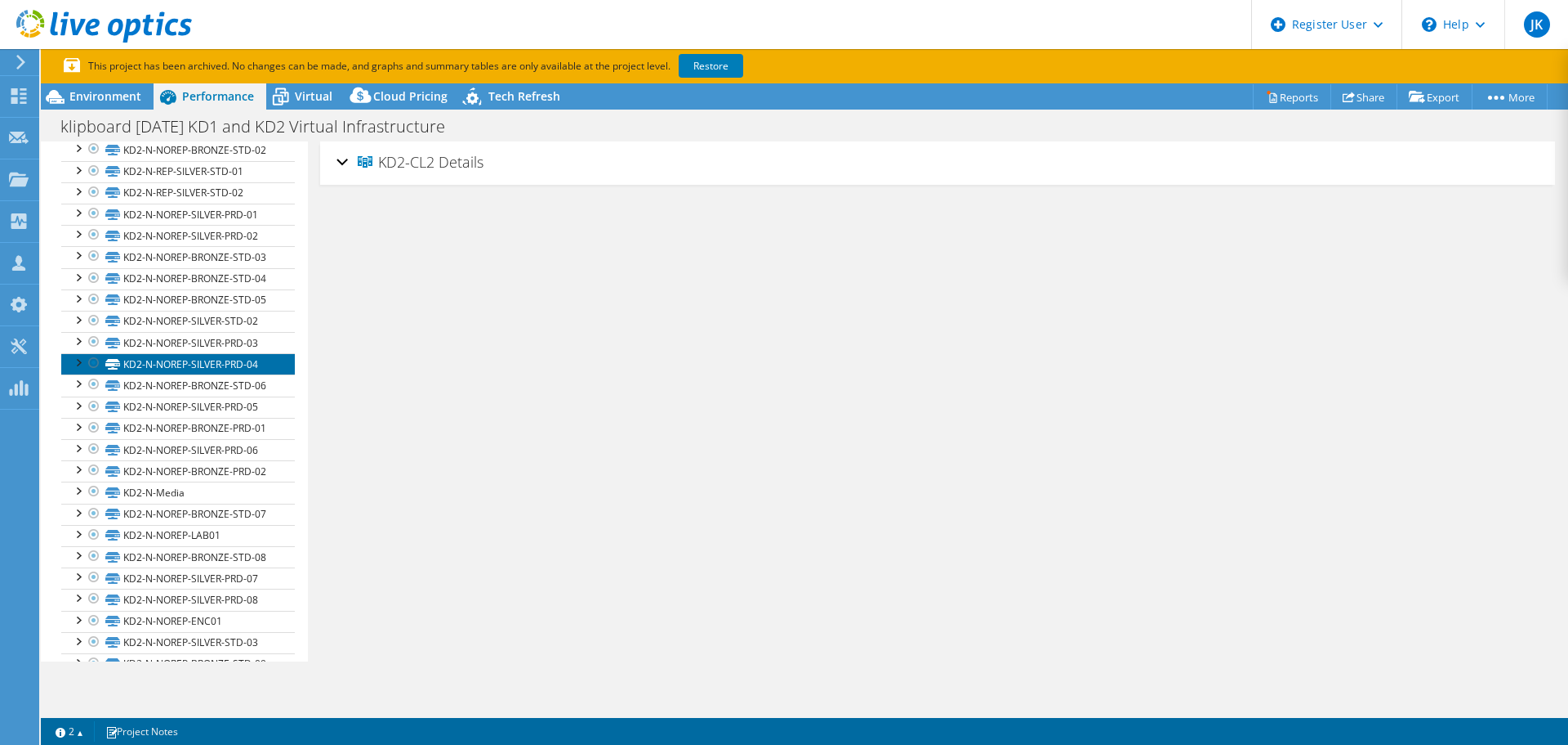
click at [214, 374] on link "KD2-N-NOREP-SILVER-PRD-04" at bounding box center [178, 364] width 234 height 22
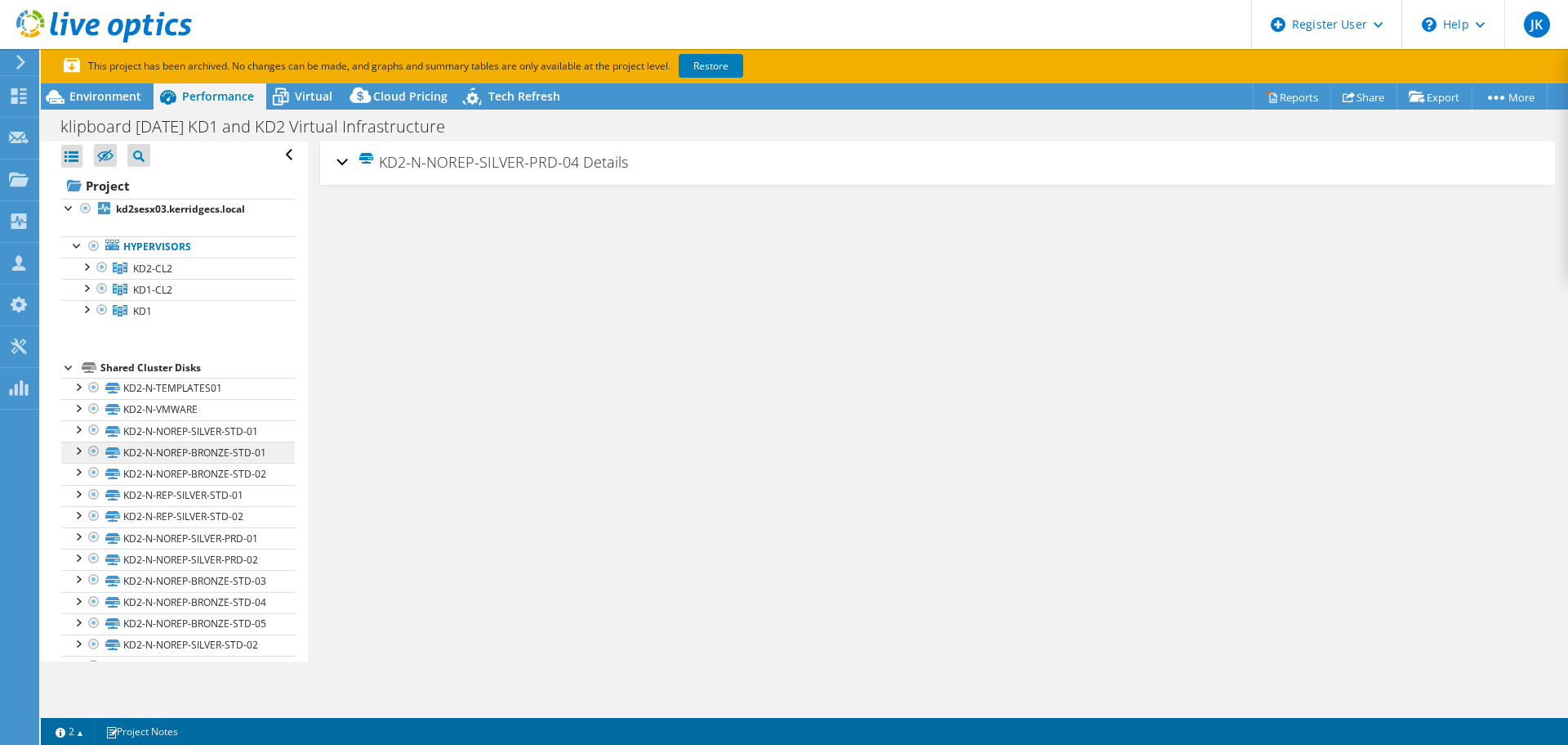
scroll to position [0, 0]
click at [322, 93] on span "Virtual" at bounding box center [314, 96] width 37 height 16
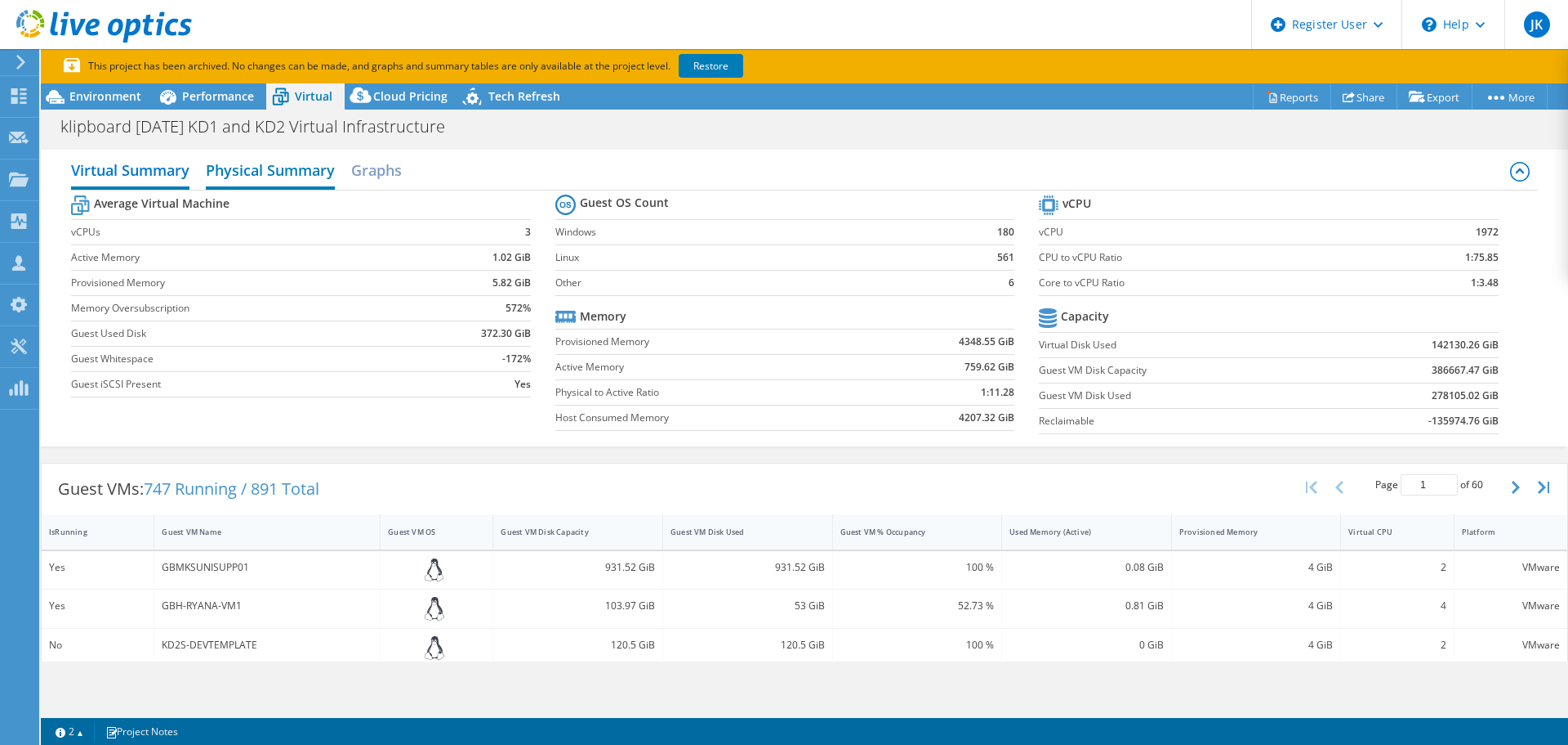
click at [291, 169] on h2 "Physical Summary" at bounding box center [270, 171] width 129 height 36
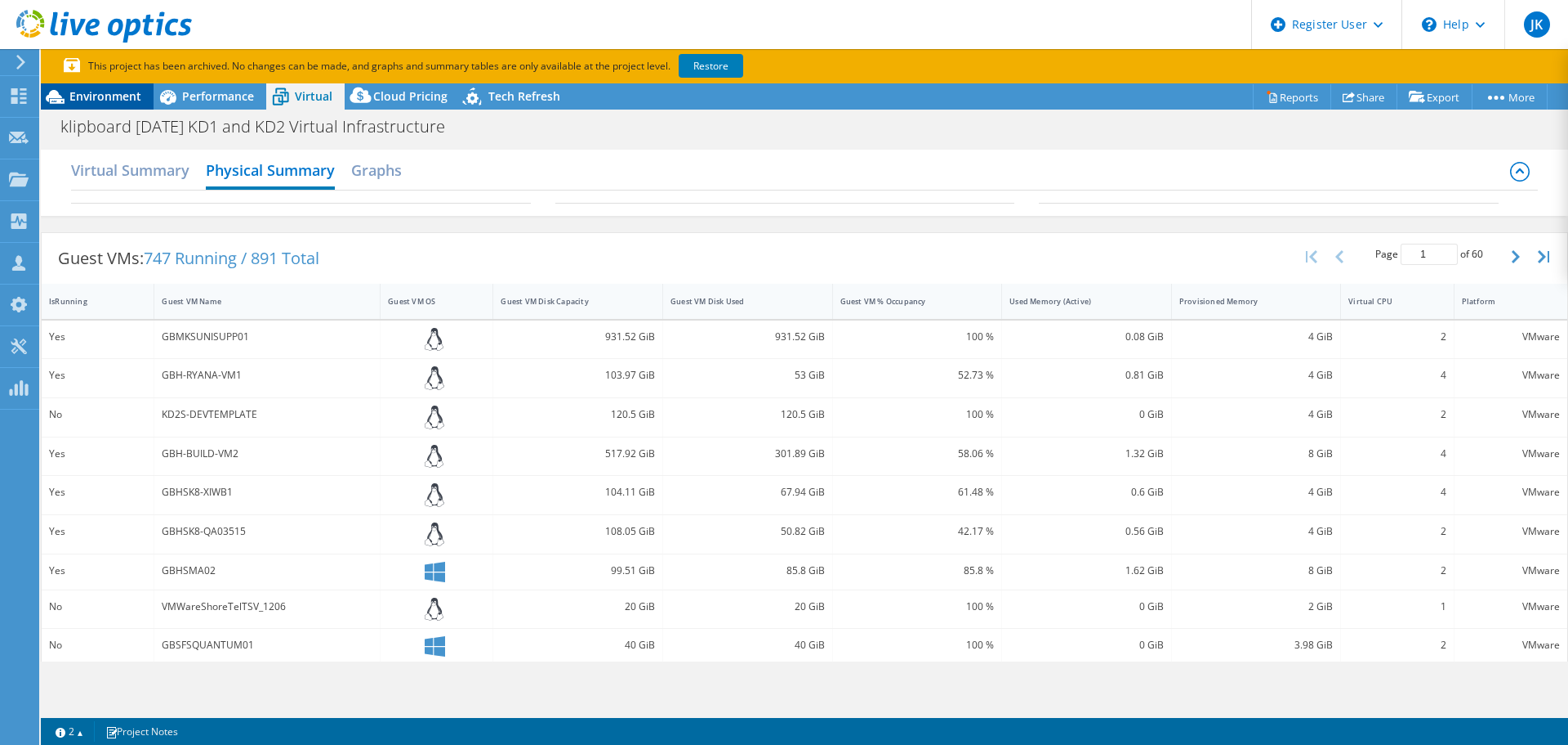
click at [108, 106] on div "Environment" at bounding box center [97, 96] width 113 height 27
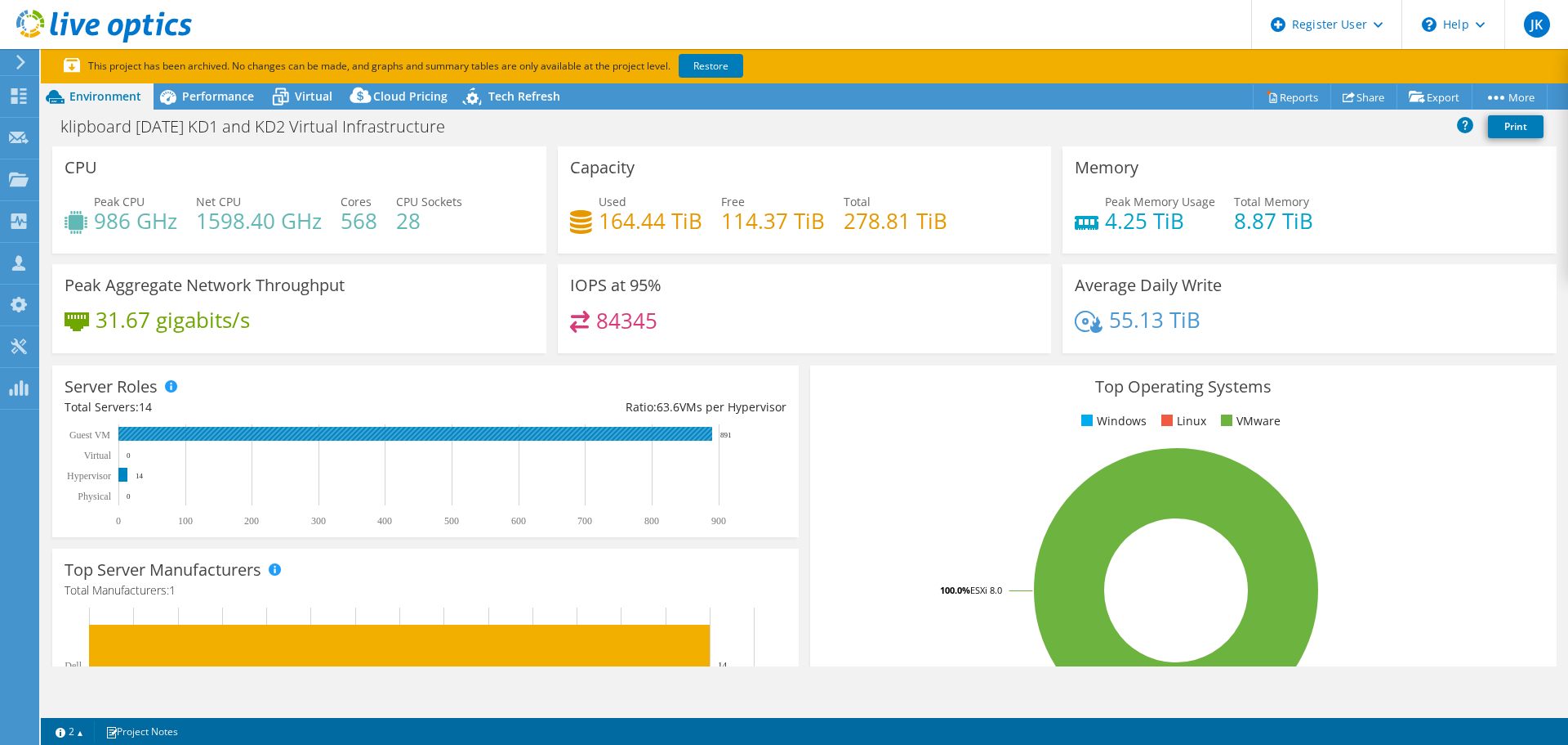
click at [289, 440] on rect at bounding box center [415, 434] width 594 height 14
click at [107, 395] on h3 "Server Roles" at bounding box center [111, 387] width 93 height 18
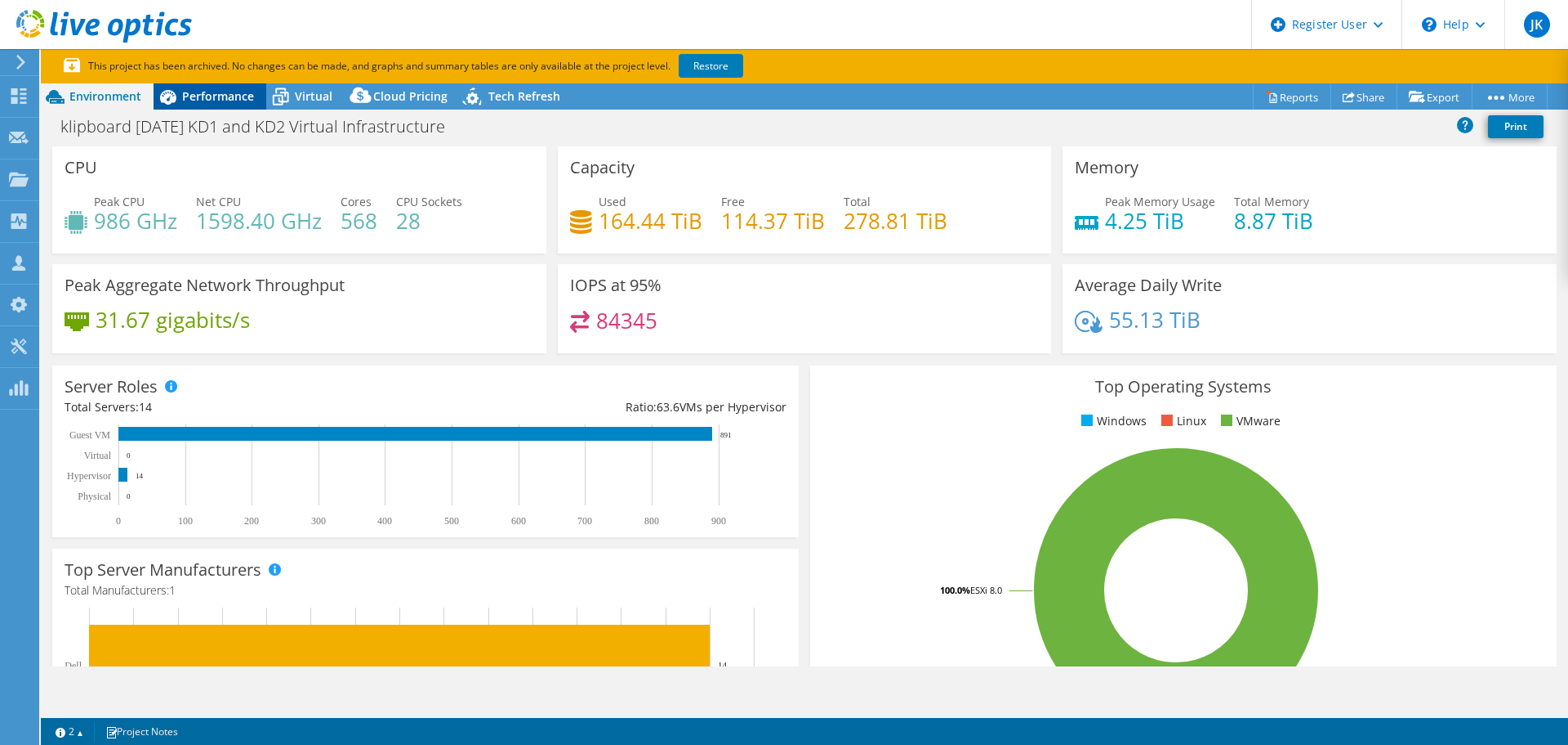
click at [199, 99] on span "Performance" at bounding box center [217, 96] width 72 height 16
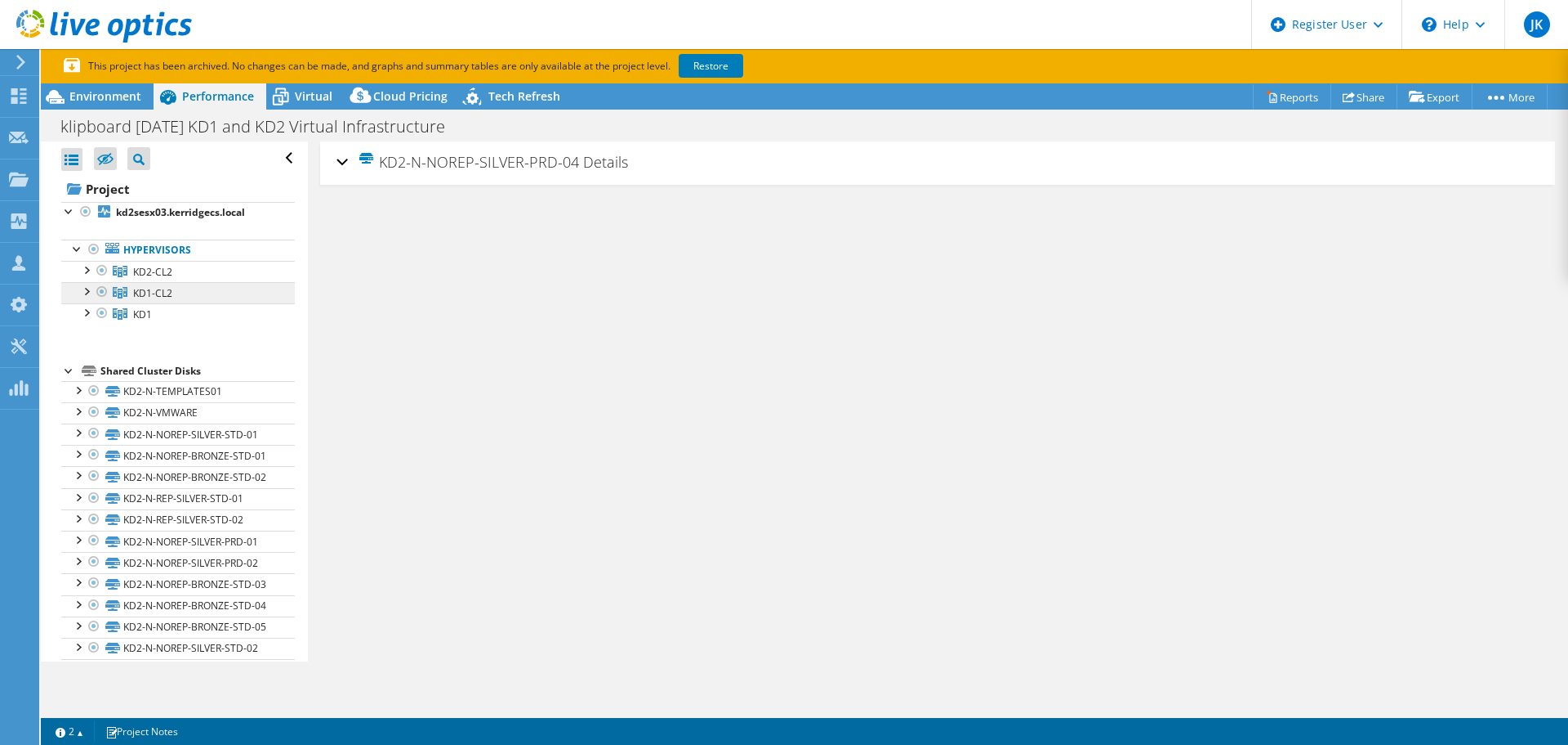
click at [151, 291] on span "KD1-CL2" at bounding box center [152, 293] width 39 height 14
click at [147, 312] on span "KD1" at bounding box center [142, 314] width 19 height 14
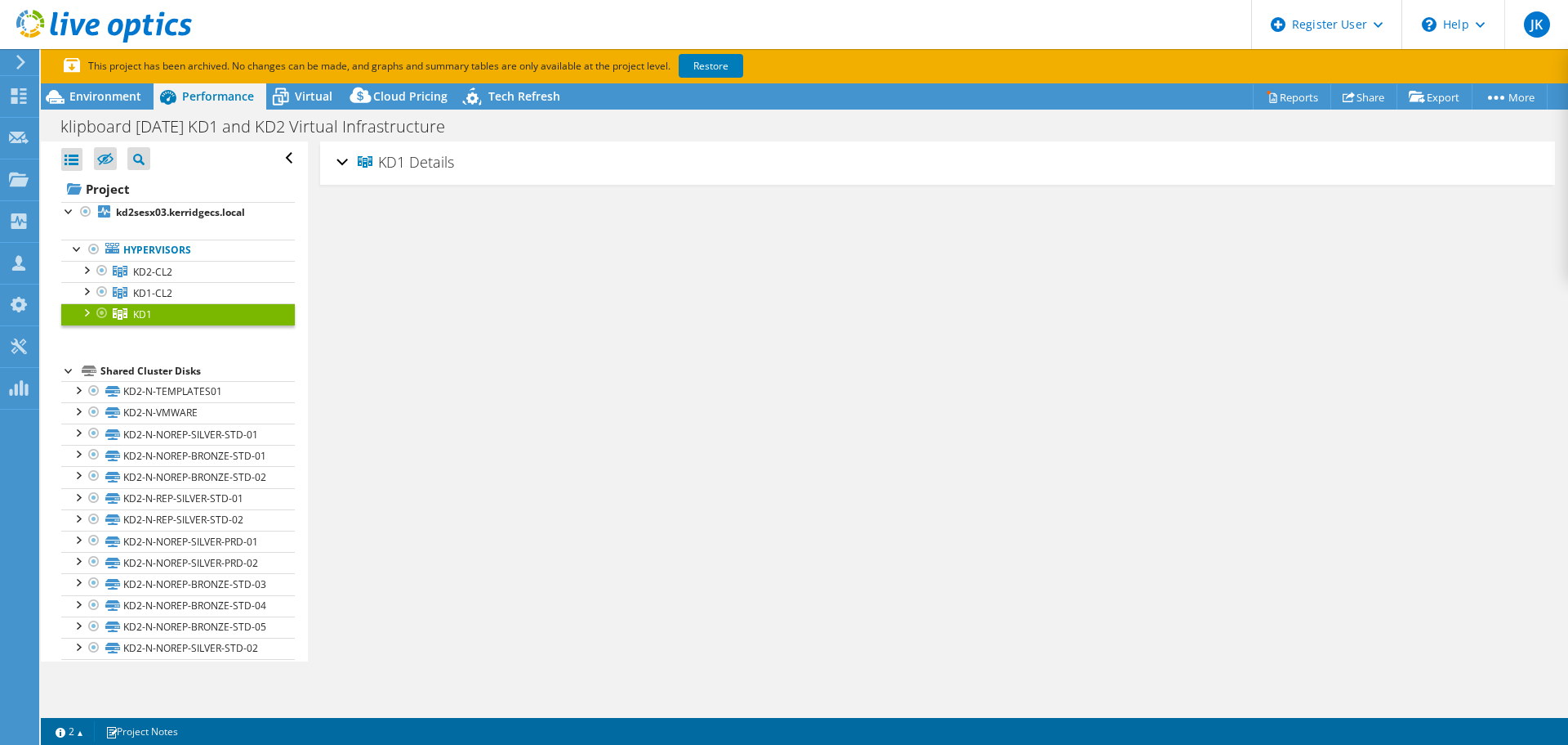
click at [81, 311] on div at bounding box center [86, 311] width 17 height 17
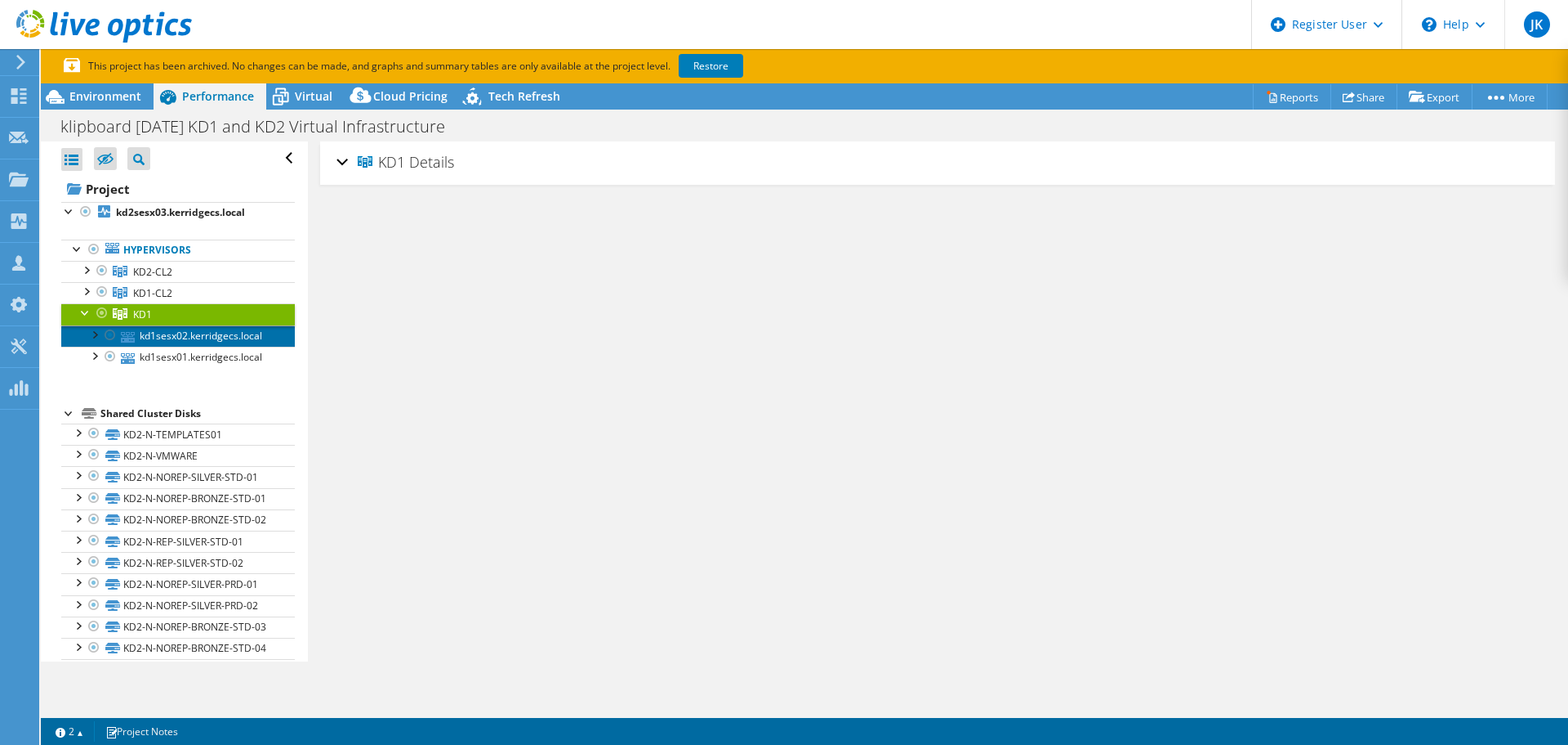
click at [183, 335] on link "kd1sesx02.kerridgecs.local" at bounding box center [178, 337] width 234 height 22
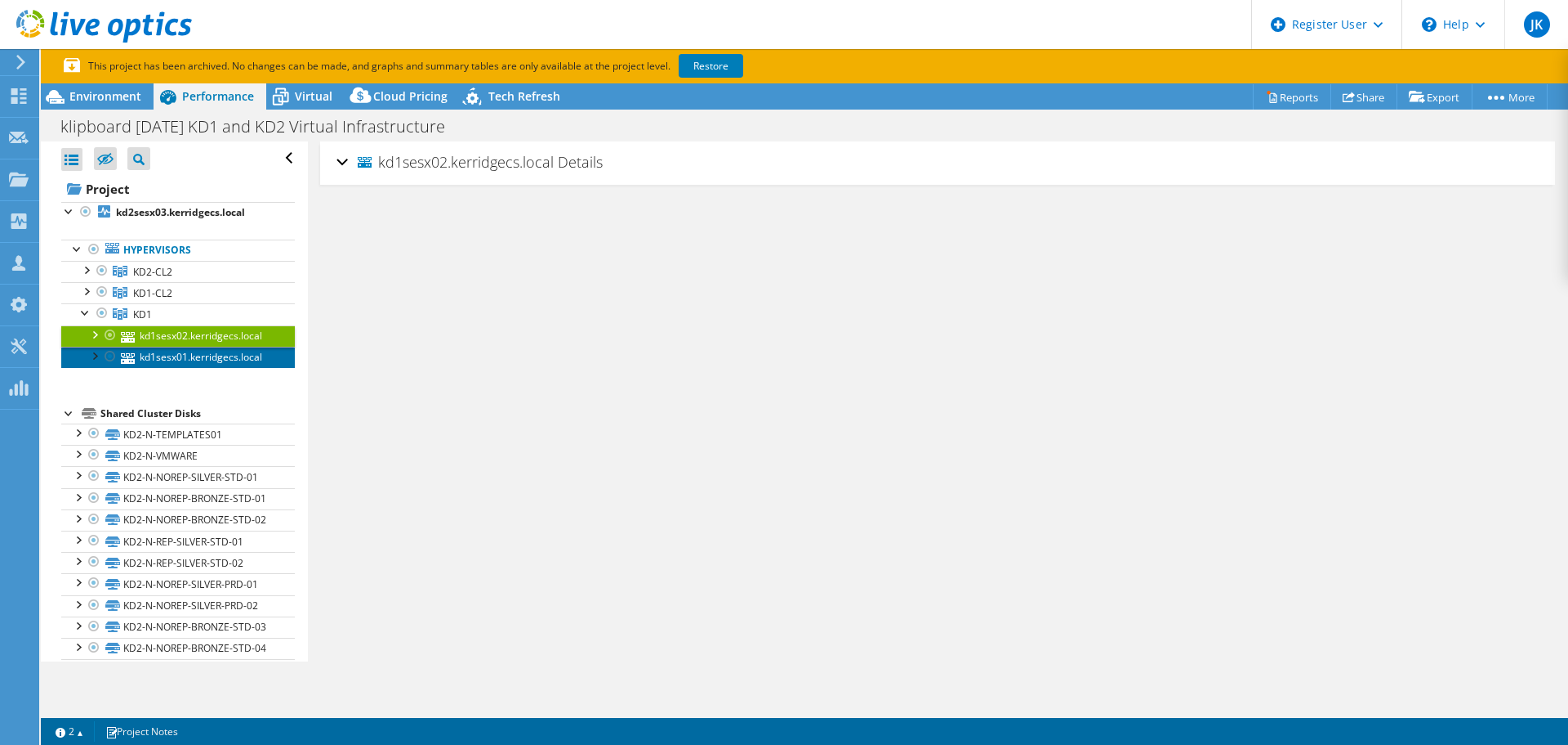
click at [188, 361] on link "kd1sesx01.kerridgecs.local" at bounding box center [178, 357] width 234 height 22
click at [165, 311] on link "KD1" at bounding box center [178, 314] width 234 height 22
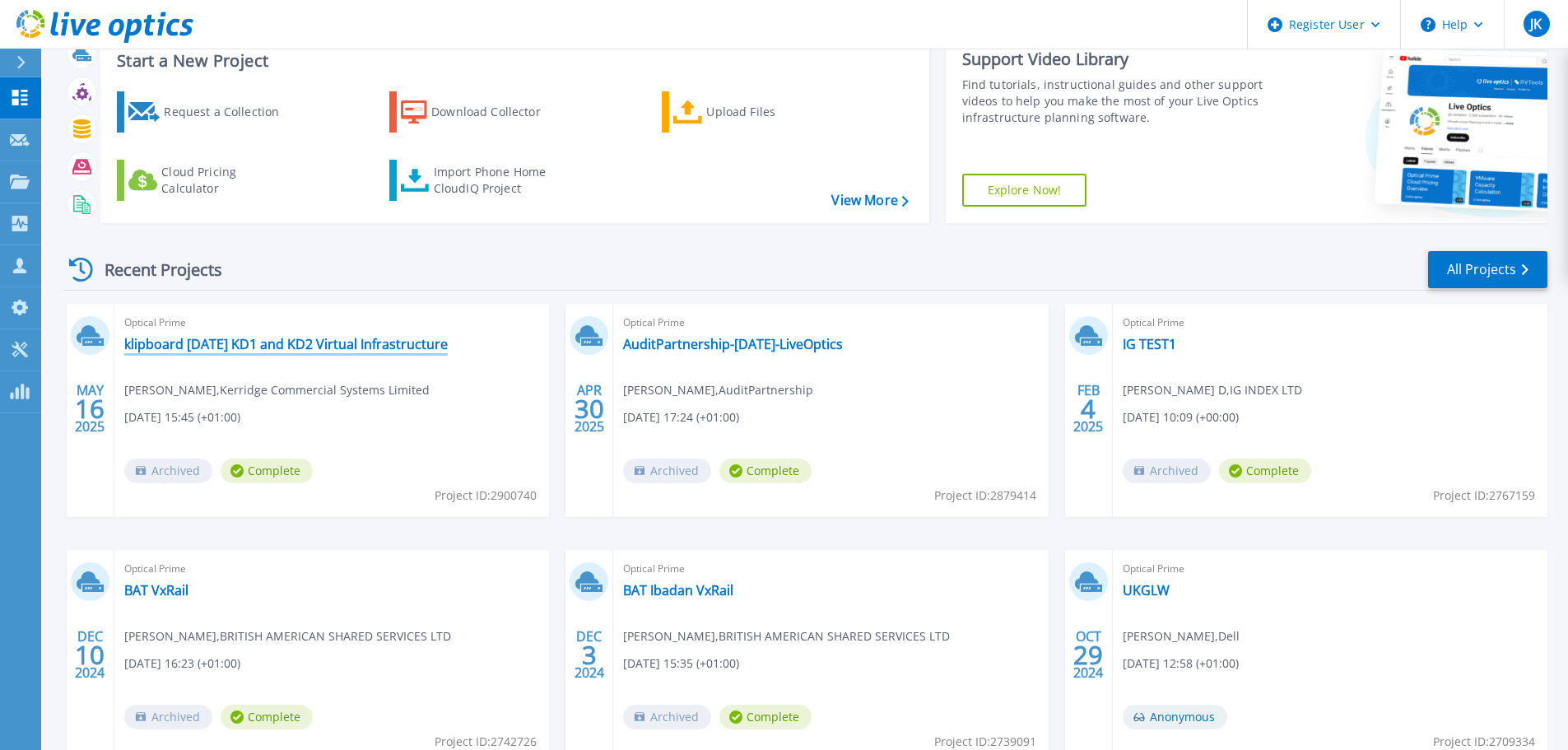
scroll to position [82, 0]
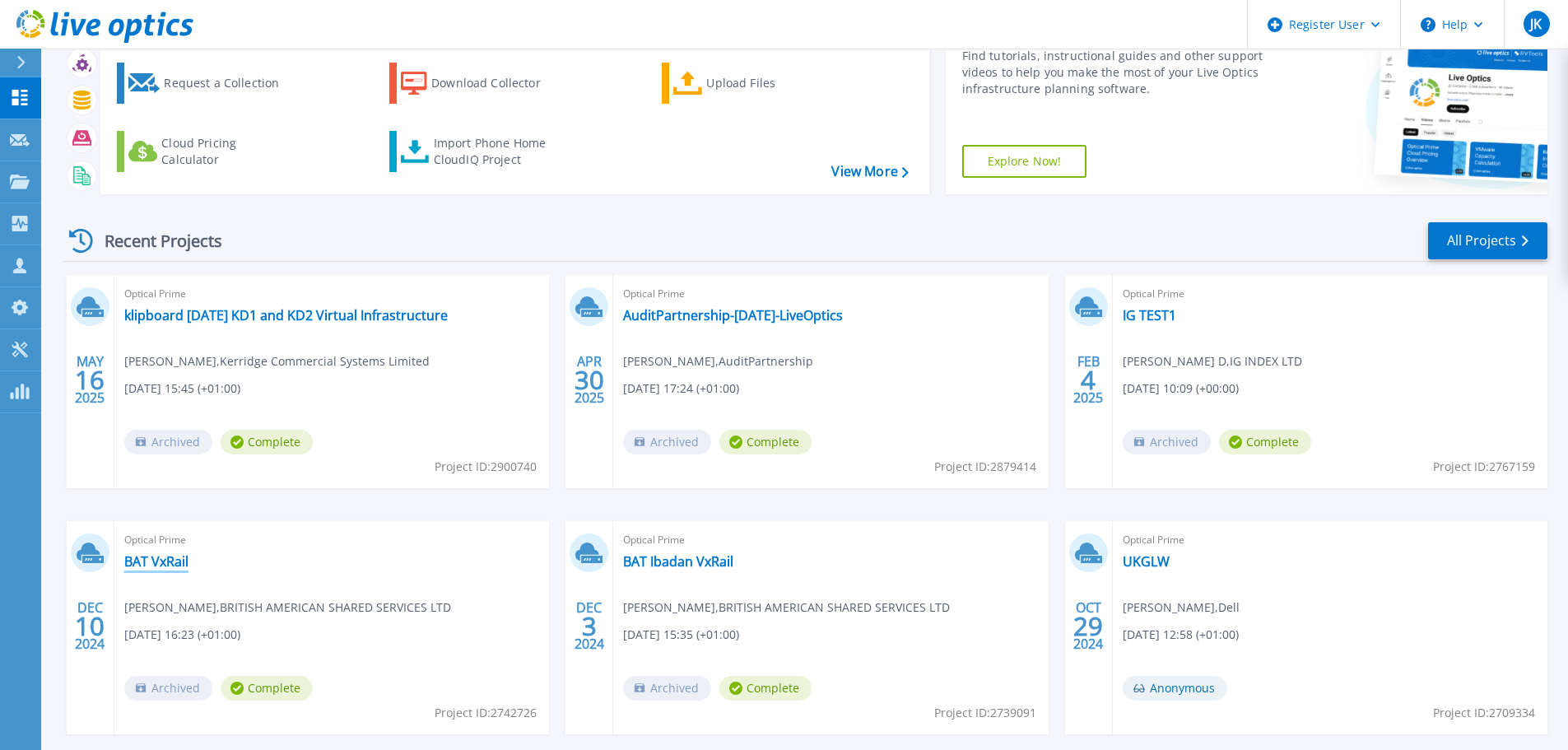
click at [186, 557] on link "BAT VxRail" at bounding box center [156, 561] width 64 height 17
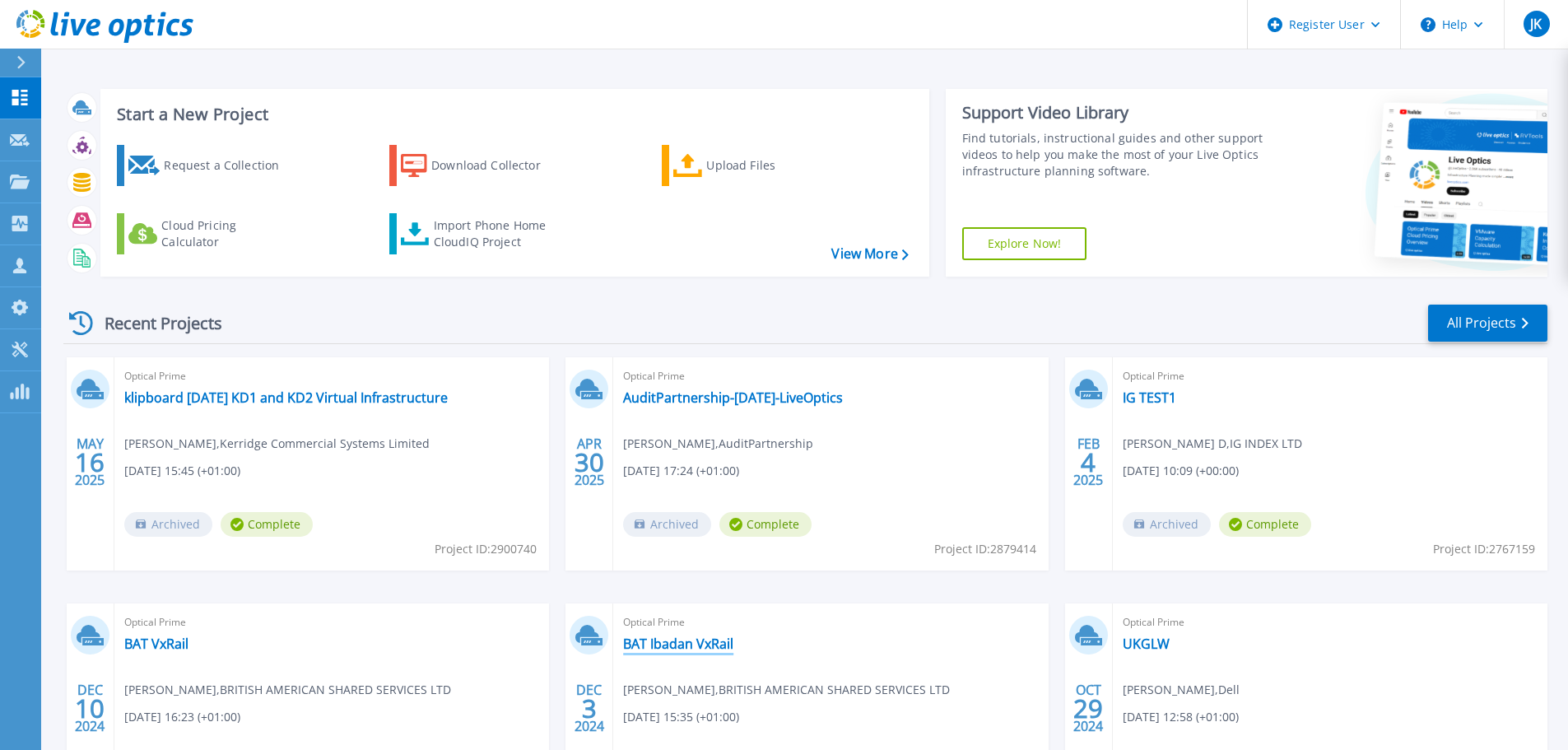
click at [674, 640] on link "BAT Ibadan VxRail" at bounding box center [678, 643] width 110 height 17
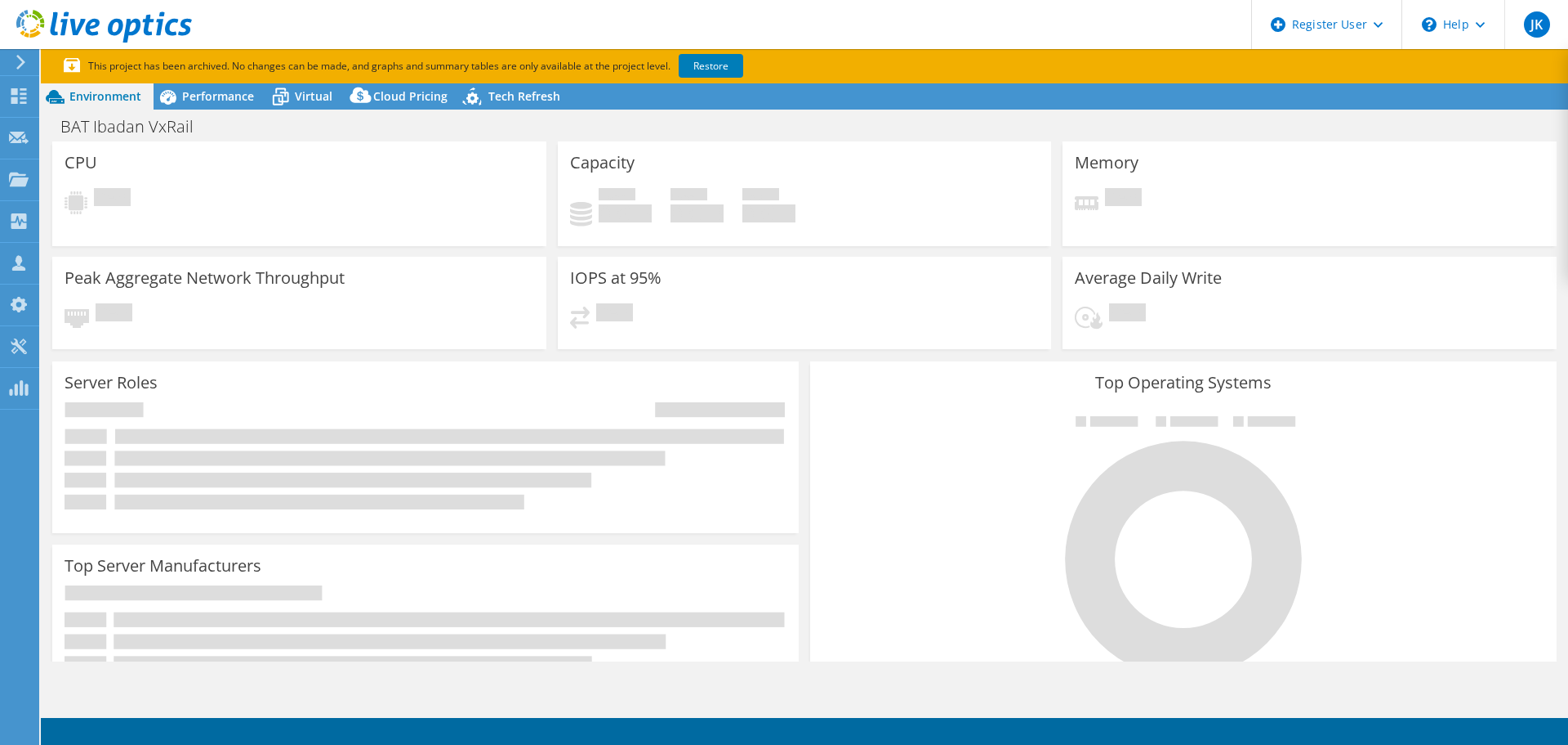
select select "USD"
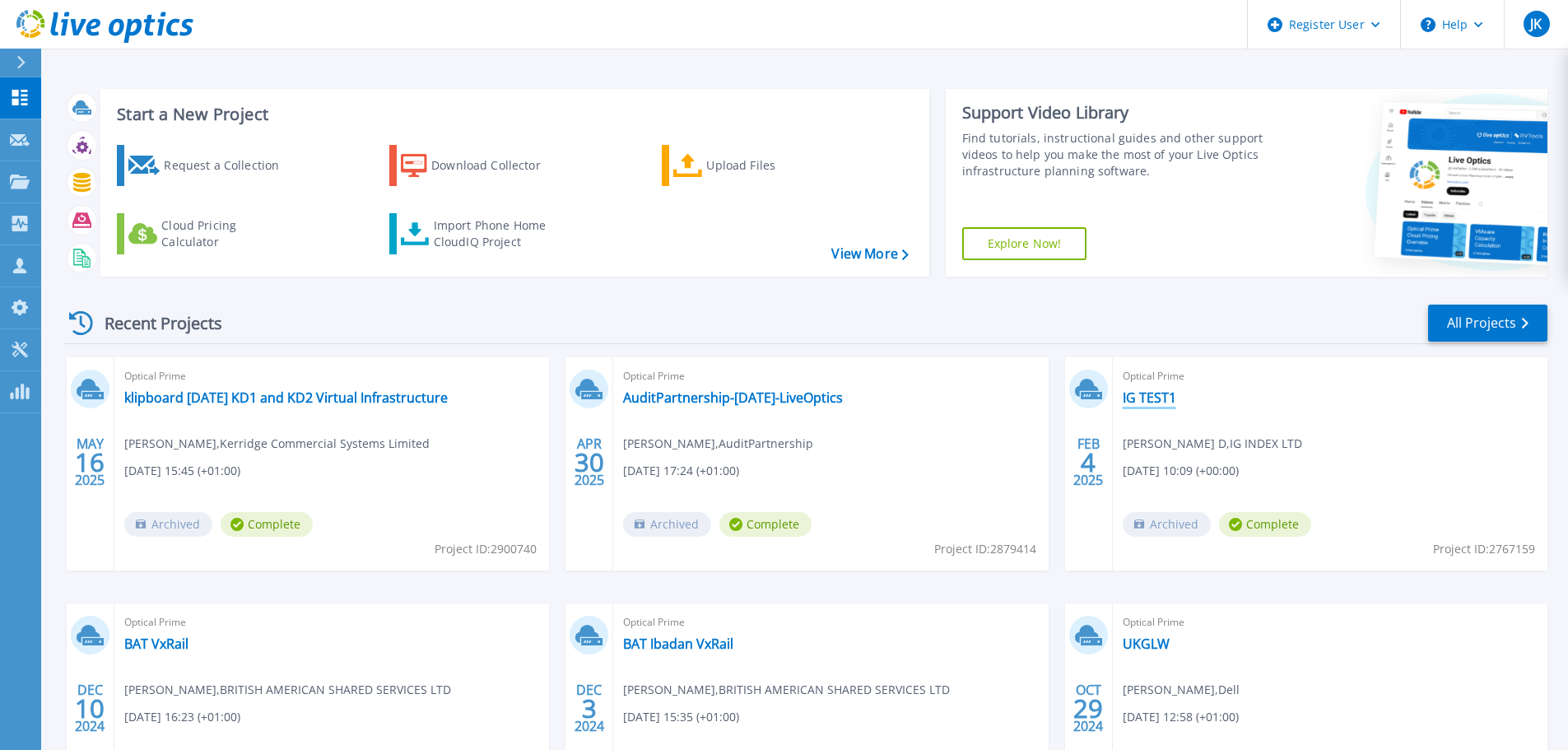
click at [1147, 394] on link "IG TEST1" at bounding box center [1150, 397] width 54 height 17
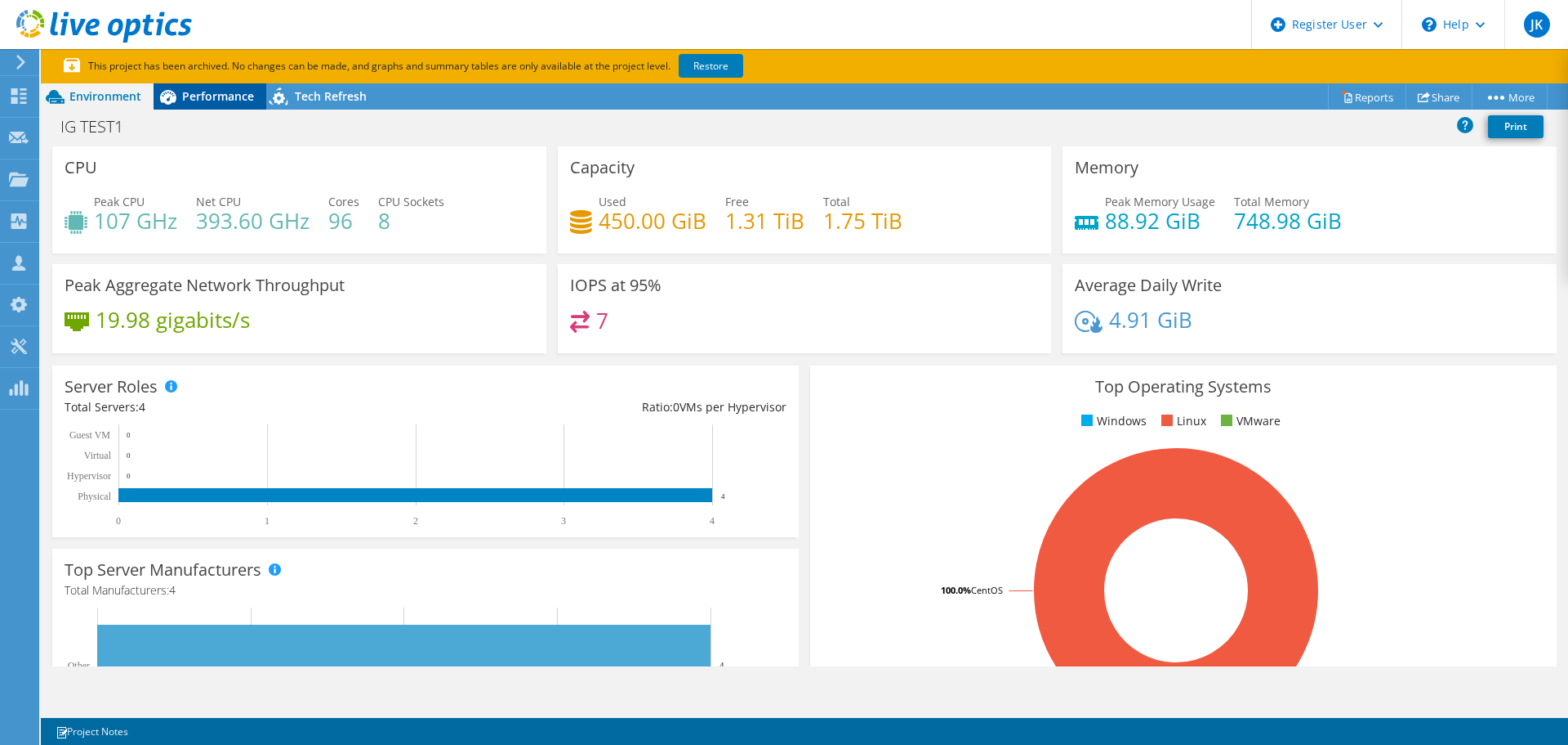
click at [201, 106] on div "Performance" at bounding box center [210, 96] width 113 height 27
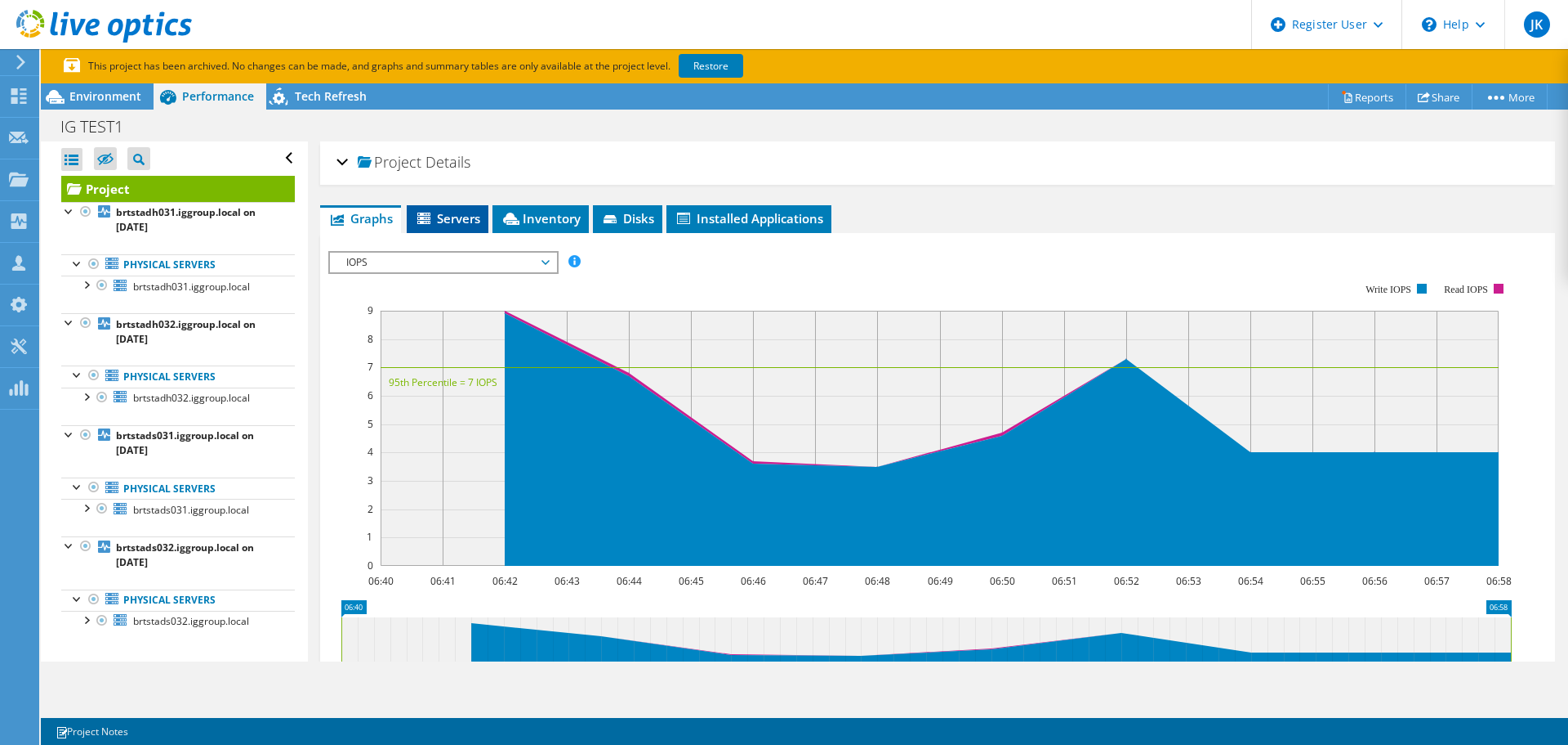
click at [449, 215] on span "Servers" at bounding box center [448, 217] width 65 height 17
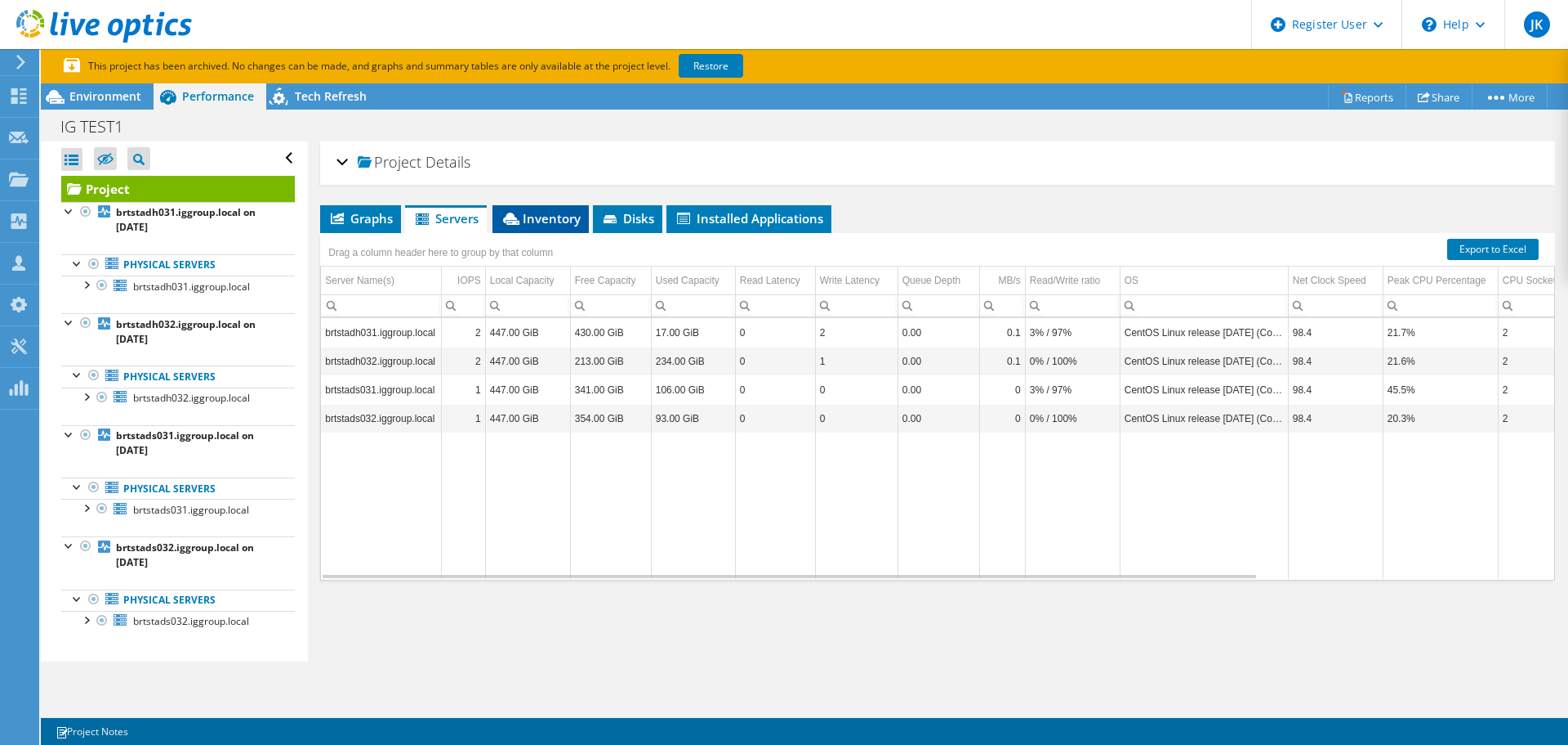
click at [530, 214] on span "Inventory" at bounding box center [540, 217] width 80 height 17
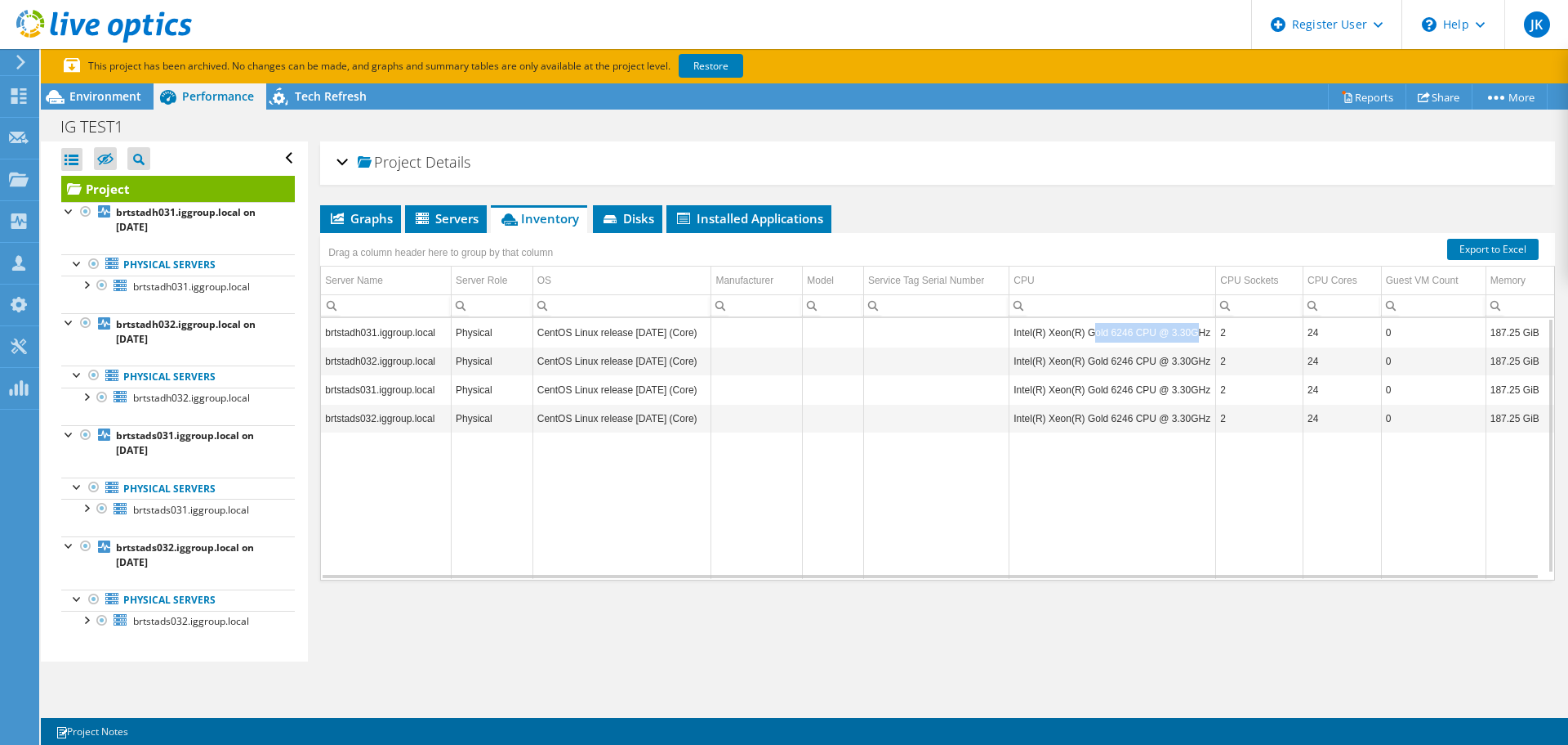
drag, startPoint x: 1085, startPoint y: 335, endPoint x: 1180, endPoint y: 343, distance: 95.3
click at [1180, 343] on td "Intel(R) Xeon(R) Gold 6246 CPU @ 3.30GHz" at bounding box center [1113, 332] width 207 height 29
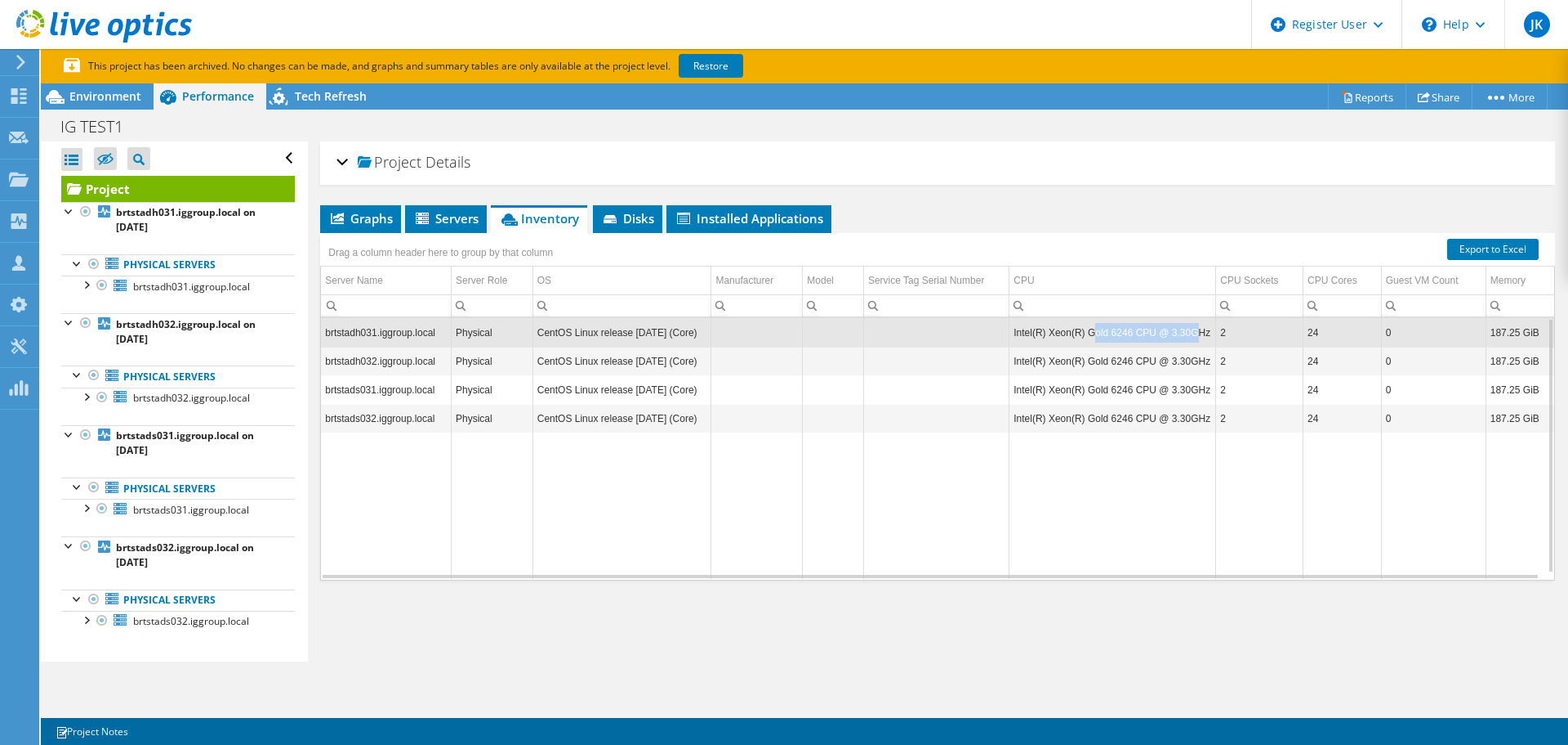
click at [1183, 340] on td "Intel(R) Xeon(R) Gold 6246 CPU @ 3.30GHz" at bounding box center [1113, 332] width 207 height 29
drag, startPoint x: 1186, startPoint y: 331, endPoint x: 1077, endPoint y: 325, distance: 109.2
click at [1077, 325] on td "Intel(R) Xeon(R) Gold 6246 CPU @ 3.30GHz" at bounding box center [1113, 332] width 207 height 29
click at [99, 102] on span "Environment" at bounding box center [105, 96] width 72 height 16
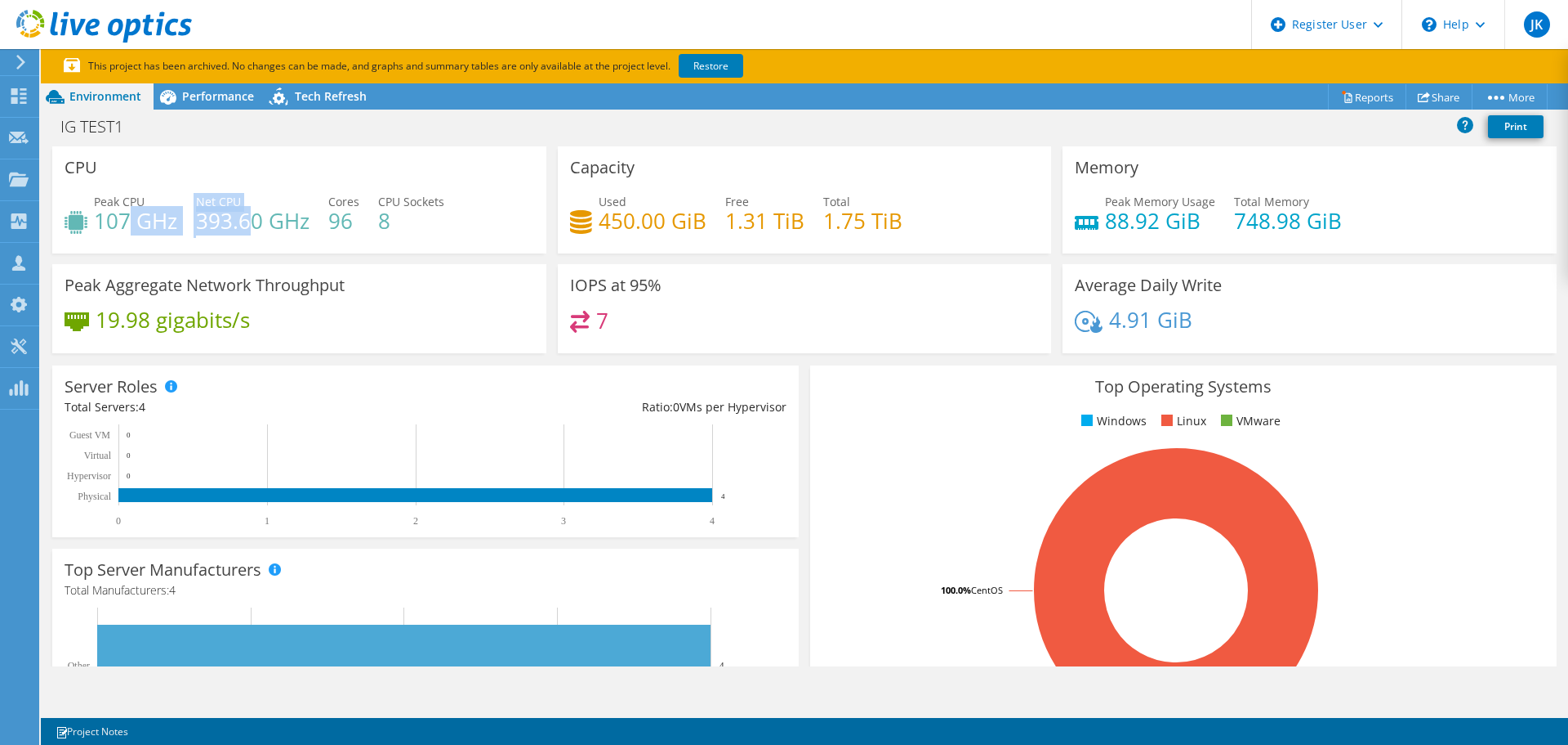
drag, startPoint x: 131, startPoint y: 223, endPoint x: 246, endPoint y: 221, distance: 115.0
click at [246, 221] on div "Peak CPU 107 GHz Net CPU 393.60 GHz Cores 96 CPU Sockets 8" at bounding box center [300, 219] width 470 height 53
click at [322, 224] on div "Peak CPU 107 GHz Net CPU 393.60 GHz Cores 96 CPU Sockets 8" at bounding box center [300, 219] width 470 height 53
drag, startPoint x: 414, startPoint y: 223, endPoint x: 336, endPoint y: 214, distance: 78.5
click at [336, 214] on div "Peak CPU 107 GHz Net CPU 393.60 GHz Cores 96 CPU Sockets 8" at bounding box center [300, 219] width 470 height 53
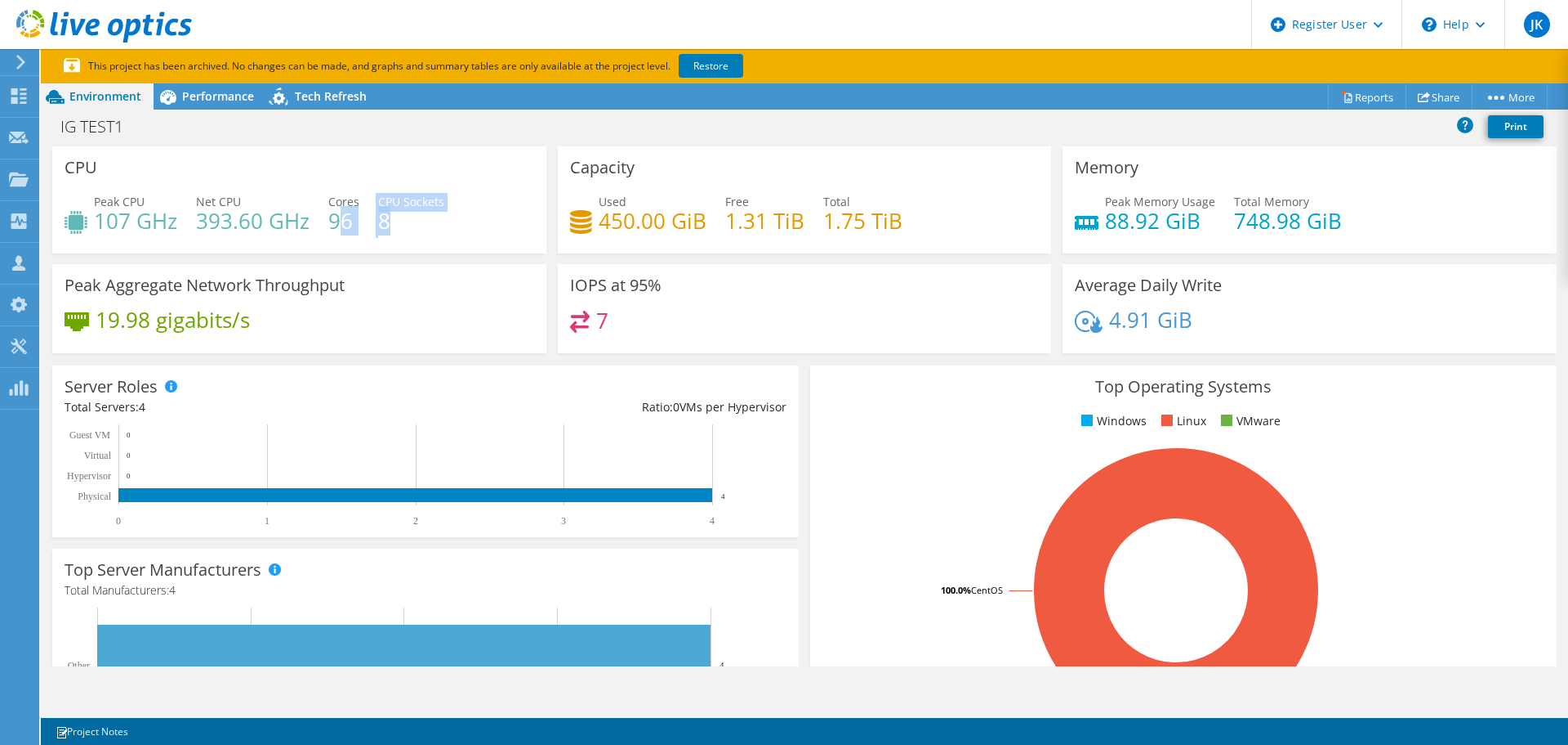
click at [343, 225] on h4 "96" at bounding box center [344, 220] width 31 height 18
drag, startPoint x: 139, startPoint y: 402, endPoint x: 129, endPoint y: 400, distance: 10.2
click at [129, 399] on div "Total Servers: 4" at bounding box center [245, 406] width 361 height 18
drag, startPoint x: 410, startPoint y: 258, endPoint x: 388, endPoint y: 229, distance: 36.4
click at [410, 257] on div "CPU Peak CPU 107 GHz Net CPU 393.60 GHz Cores 96 CPU Sockets 8" at bounding box center [299, 206] width 506 height 118
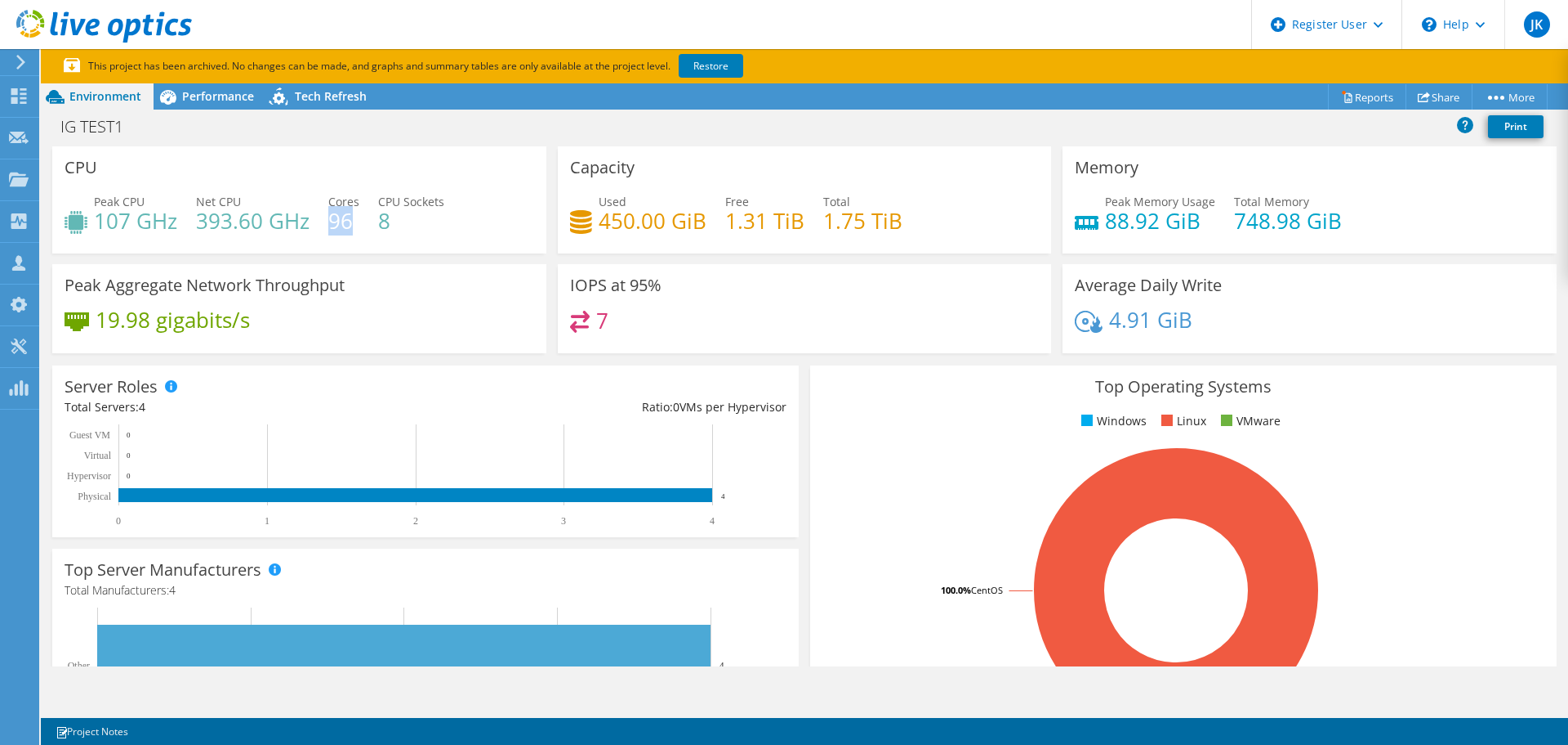
drag, startPoint x: 355, startPoint y: 217, endPoint x: 333, endPoint y: 216, distance: 22.0
click at [333, 216] on h4 "96" at bounding box center [344, 220] width 31 height 18
drag, startPoint x: 404, startPoint y: 221, endPoint x: 380, endPoint y: 220, distance: 24.0
click at [380, 220] on h4 "8" at bounding box center [411, 220] width 66 height 18
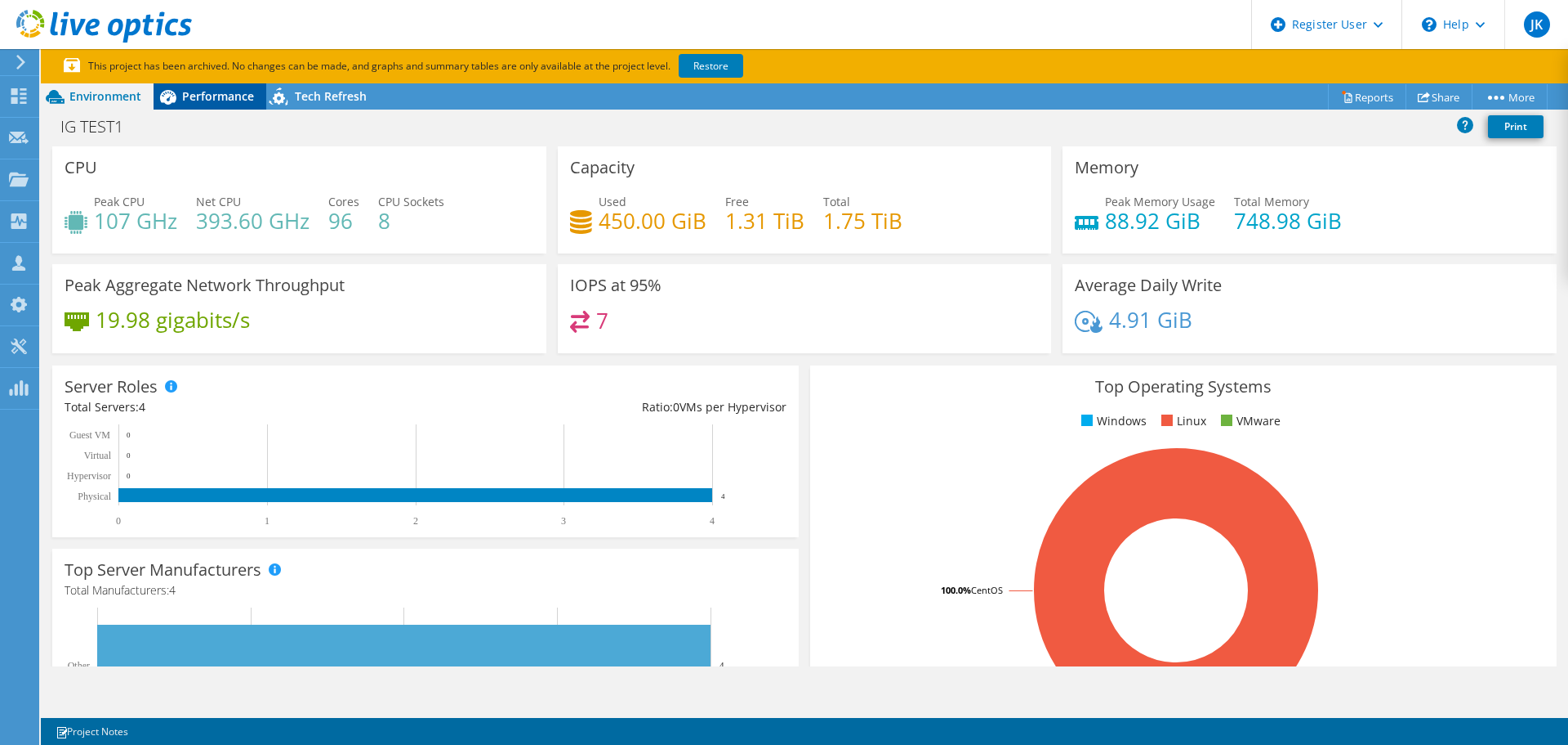
click at [205, 104] on div "Performance" at bounding box center [210, 96] width 113 height 27
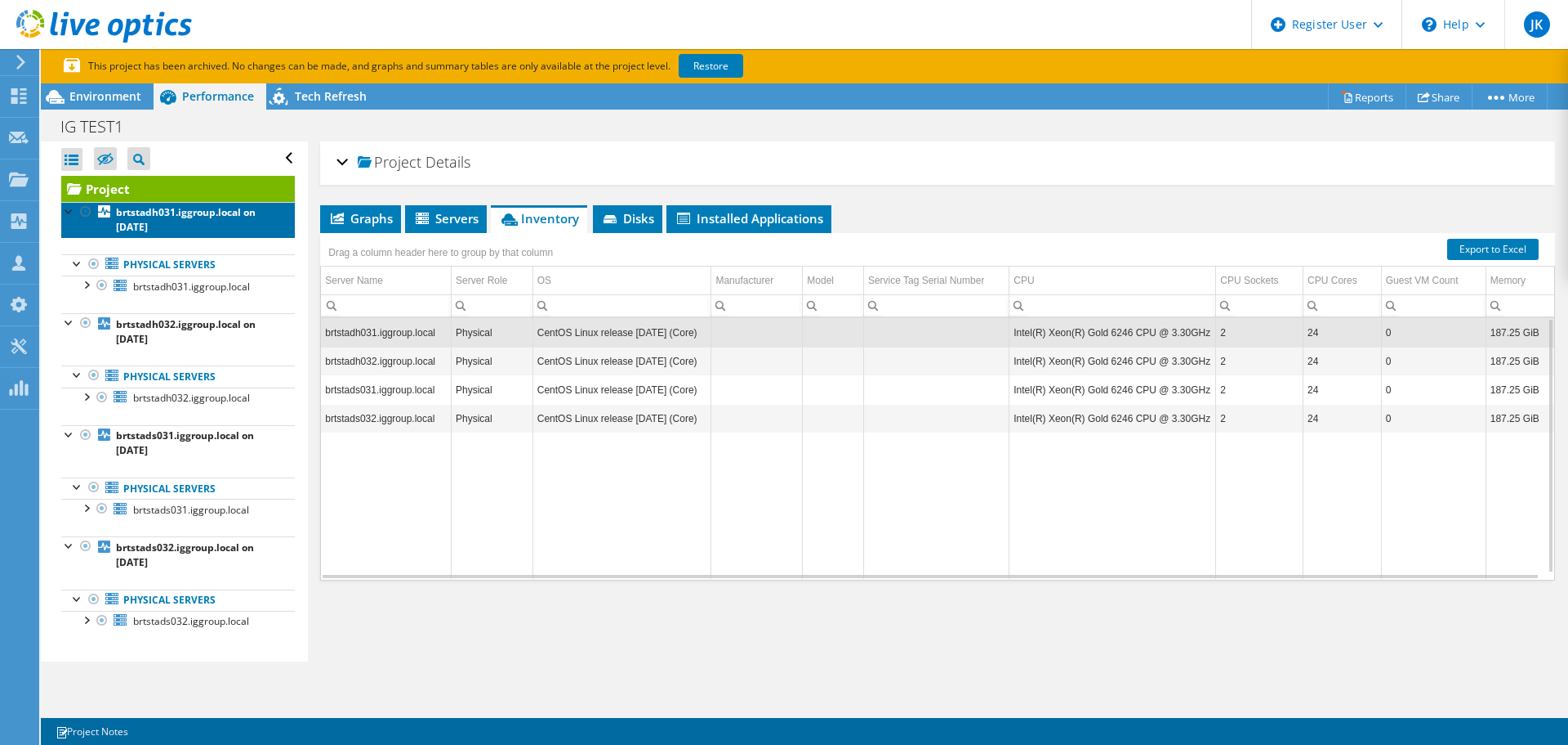
click at [152, 235] on link "brtstadh031.iggroup.local on 2/4/2025" at bounding box center [178, 219] width 234 height 36
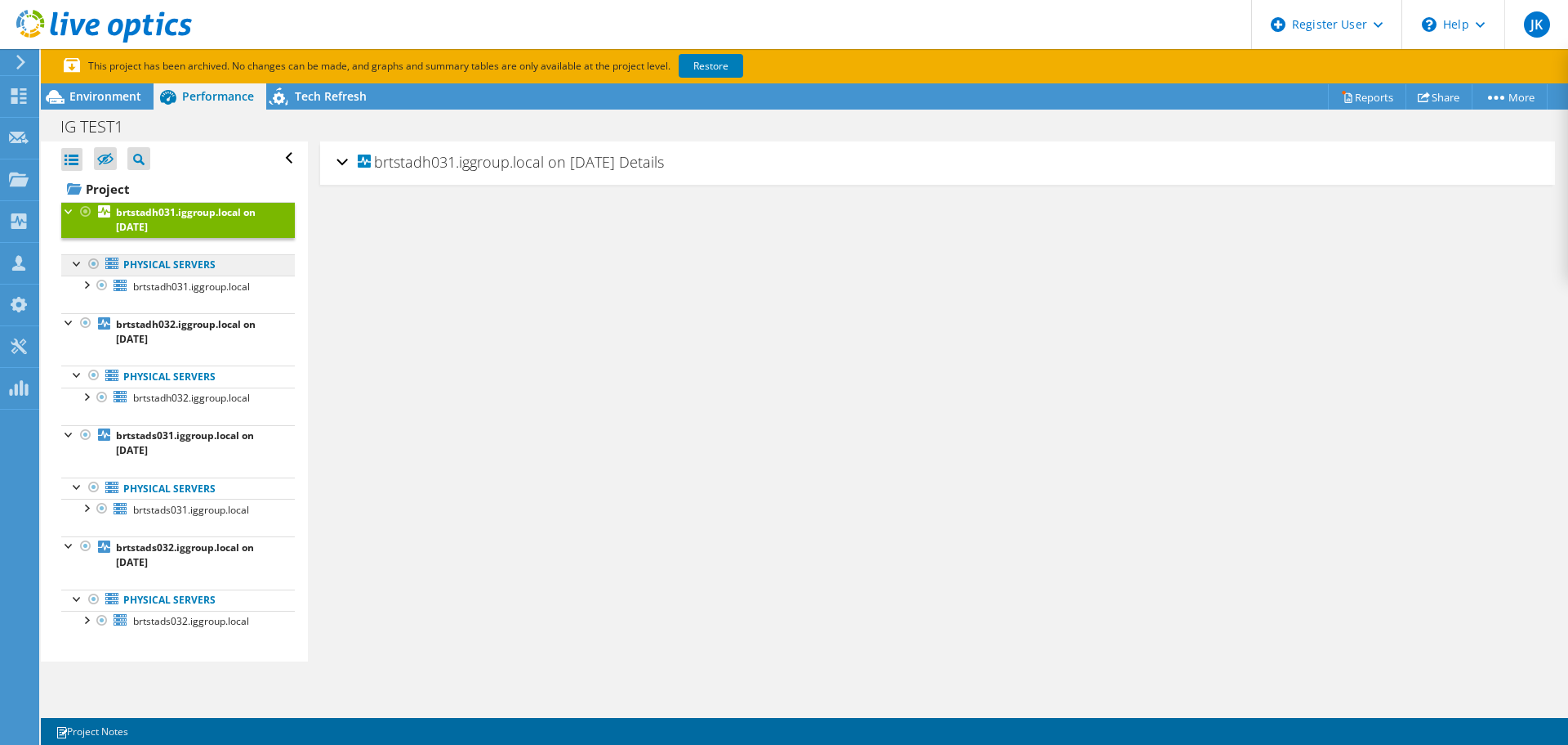
click at [147, 267] on link "Physical Servers" at bounding box center [178, 265] width 234 height 22
click at [147, 285] on span "brtstadh031.iggroup.local" at bounding box center [191, 286] width 117 height 14
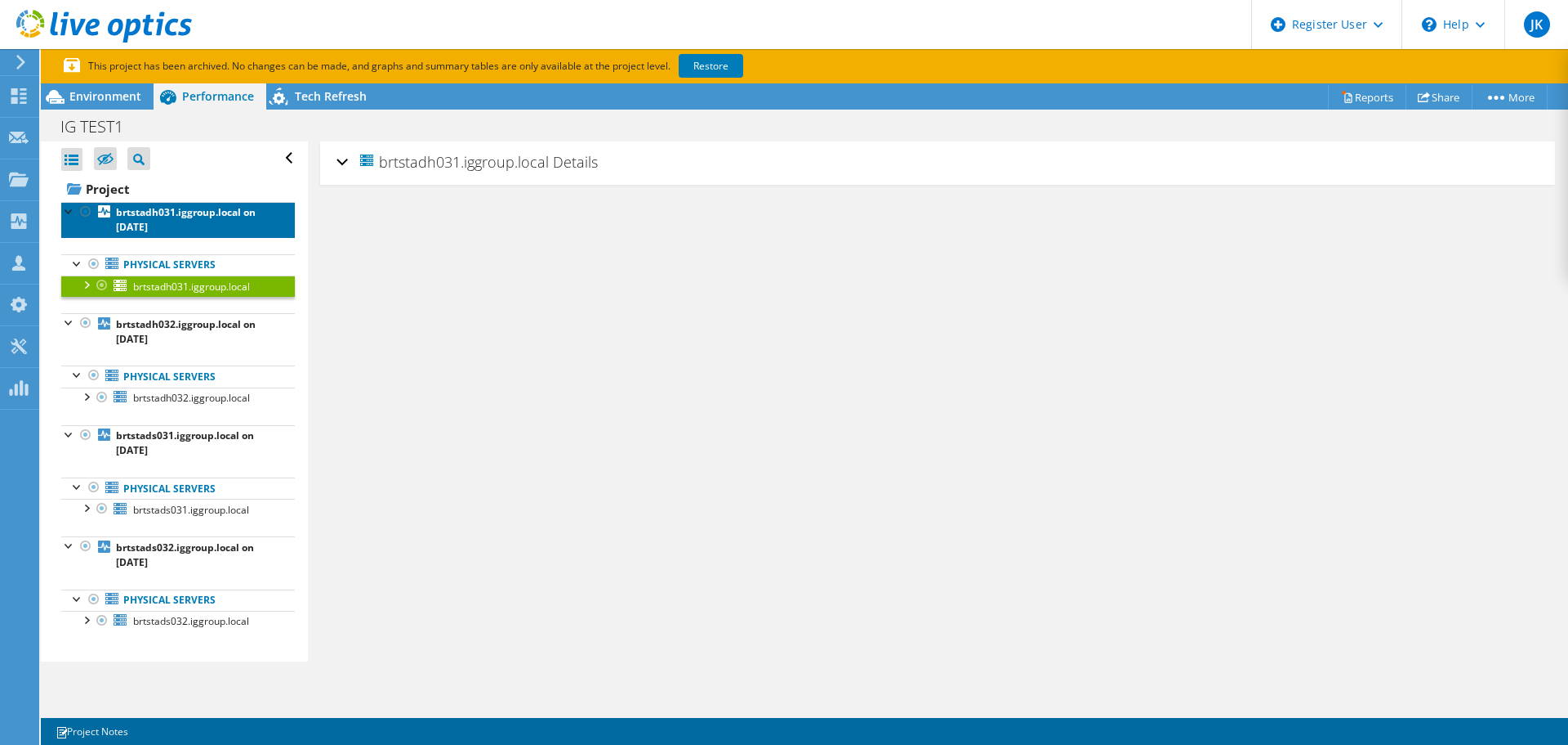
click at [154, 218] on b "brtstadh031.iggroup.local on 2/4/2025" at bounding box center [186, 218] width 140 height 29
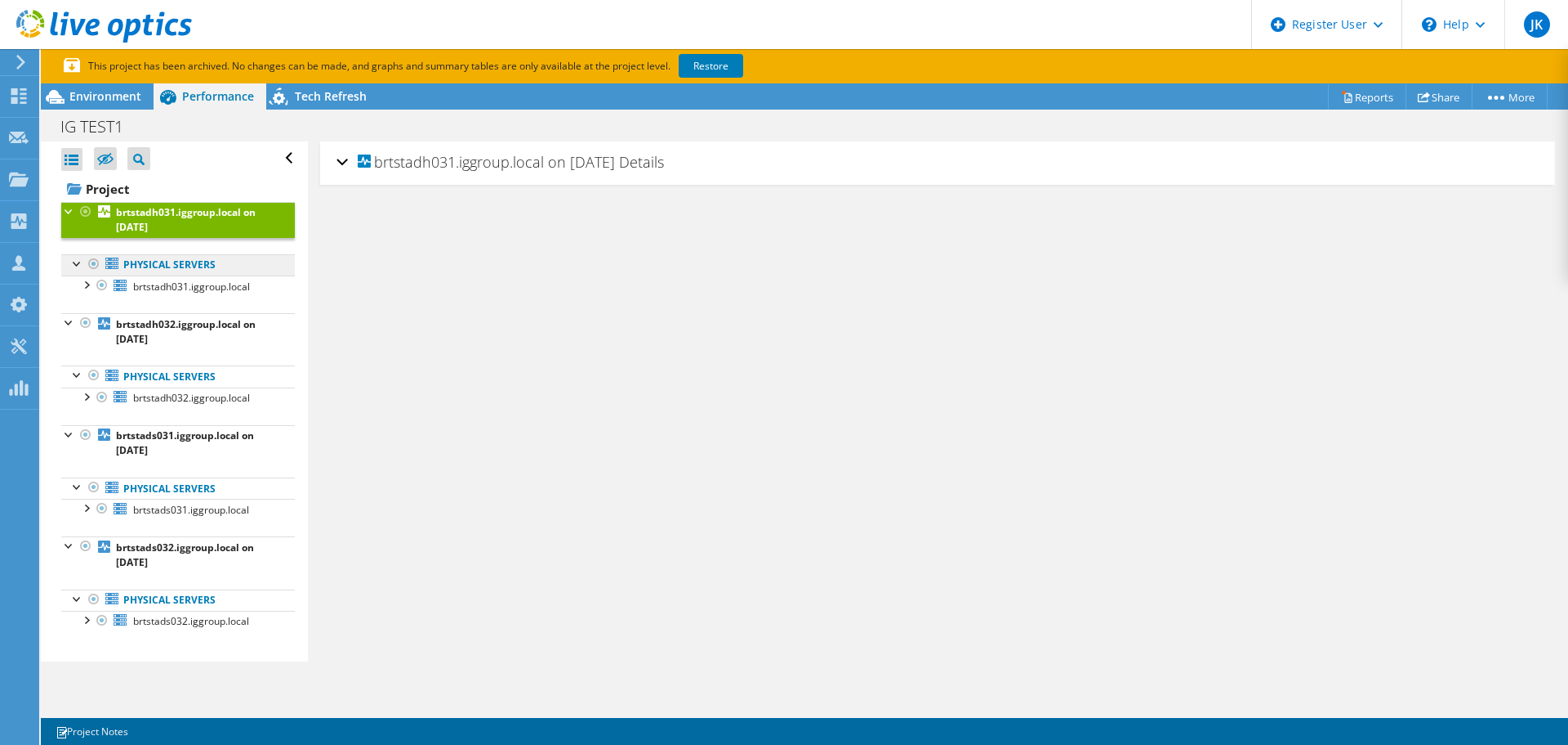
click at [143, 270] on link "Physical Servers" at bounding box center [178, 265] width 234 height 22
click at [155, 296] on ul "Physical Servers brtstadh031.iggroup.local sda" at bounding box center [178, 276] width 234 height 75
click at [163, 332] on link "brtstadh032.iggroup.local on 2/4/2025" at bounding box center [178, 331] width 234 height 36
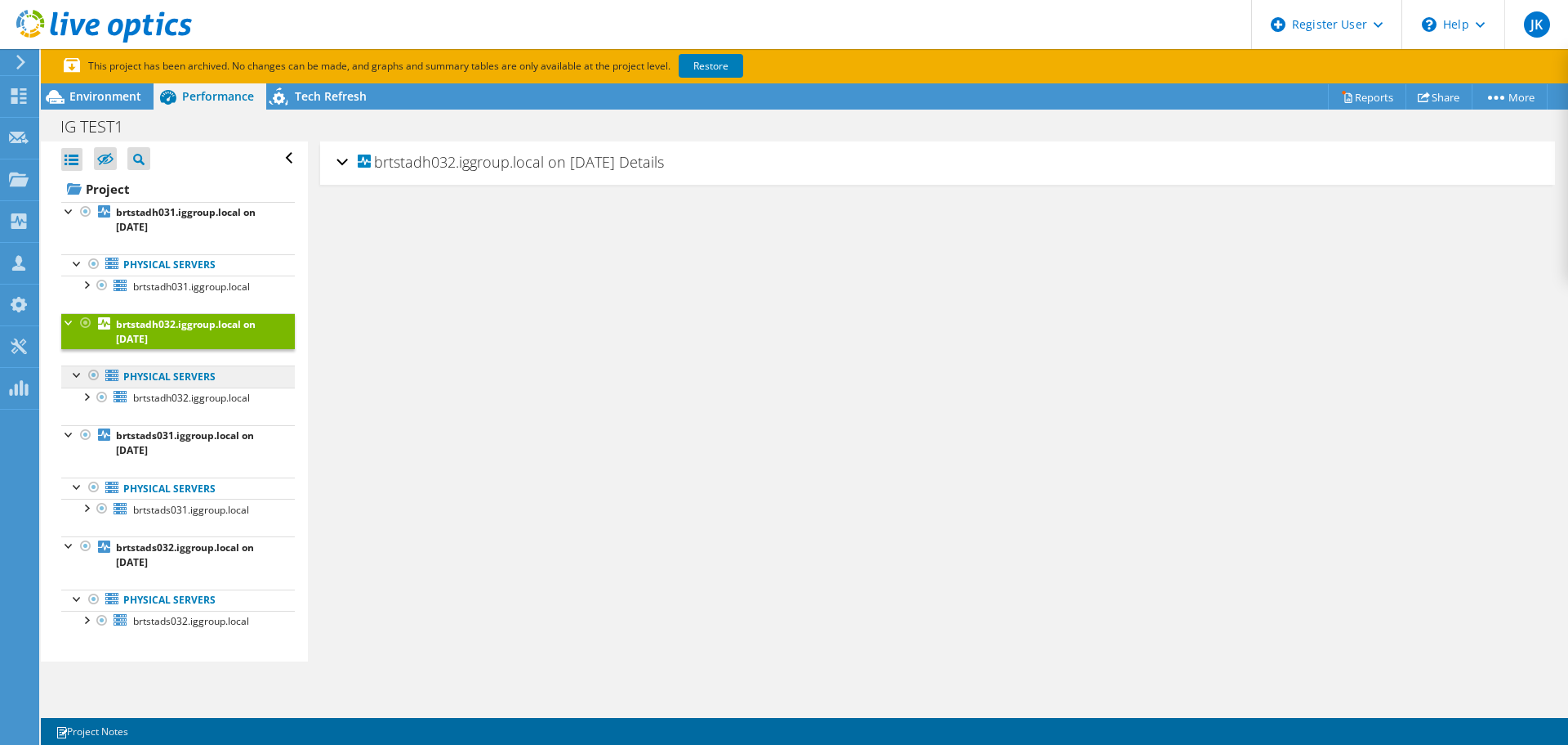
click at [156, 377] on link "Physical Servers" at bounding box center [178, 376] width 234 height 22
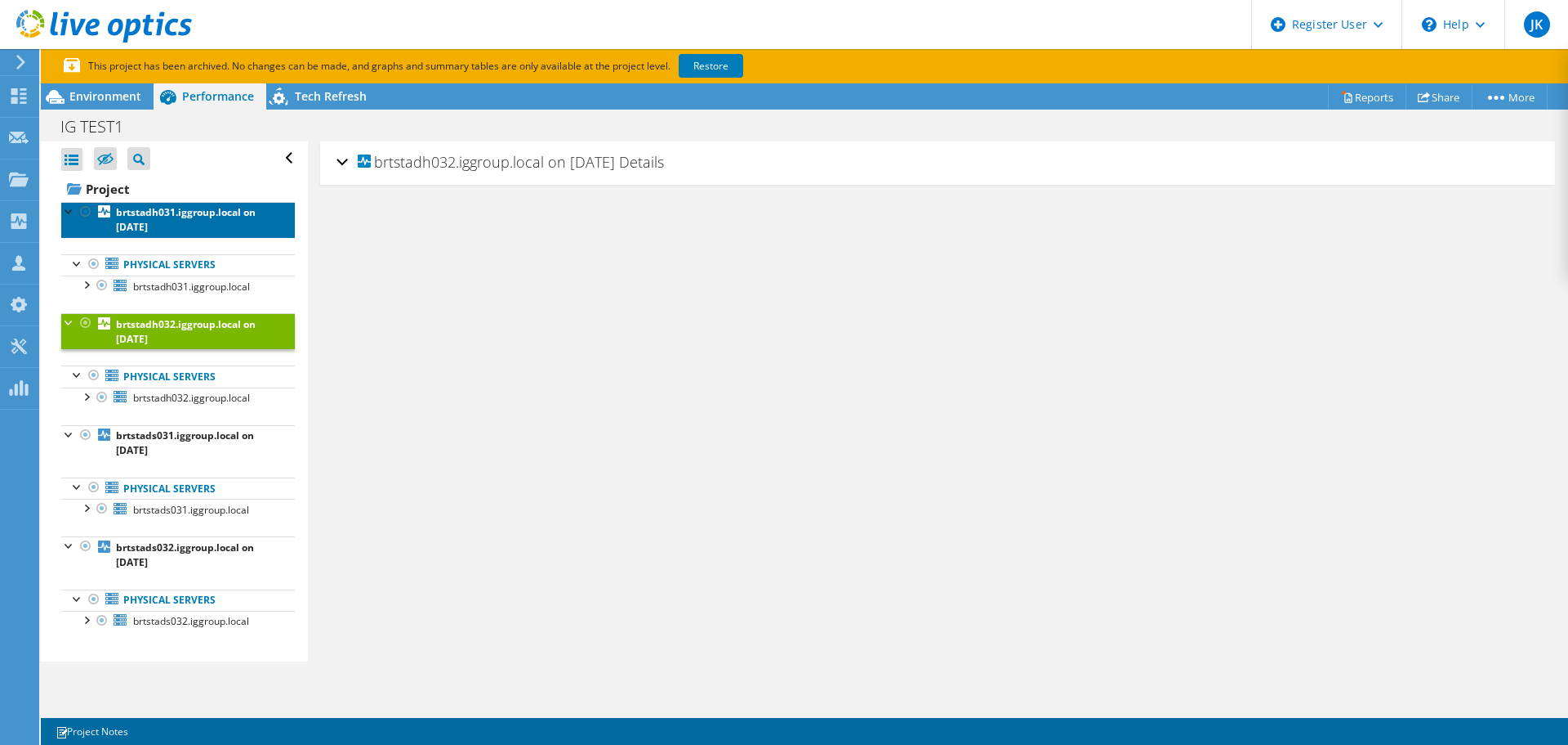
click at [159, 224] on link "brtstadh031.iggroup.local on 2/4/2025" at bounding box center [178, 219] width 234 height 36
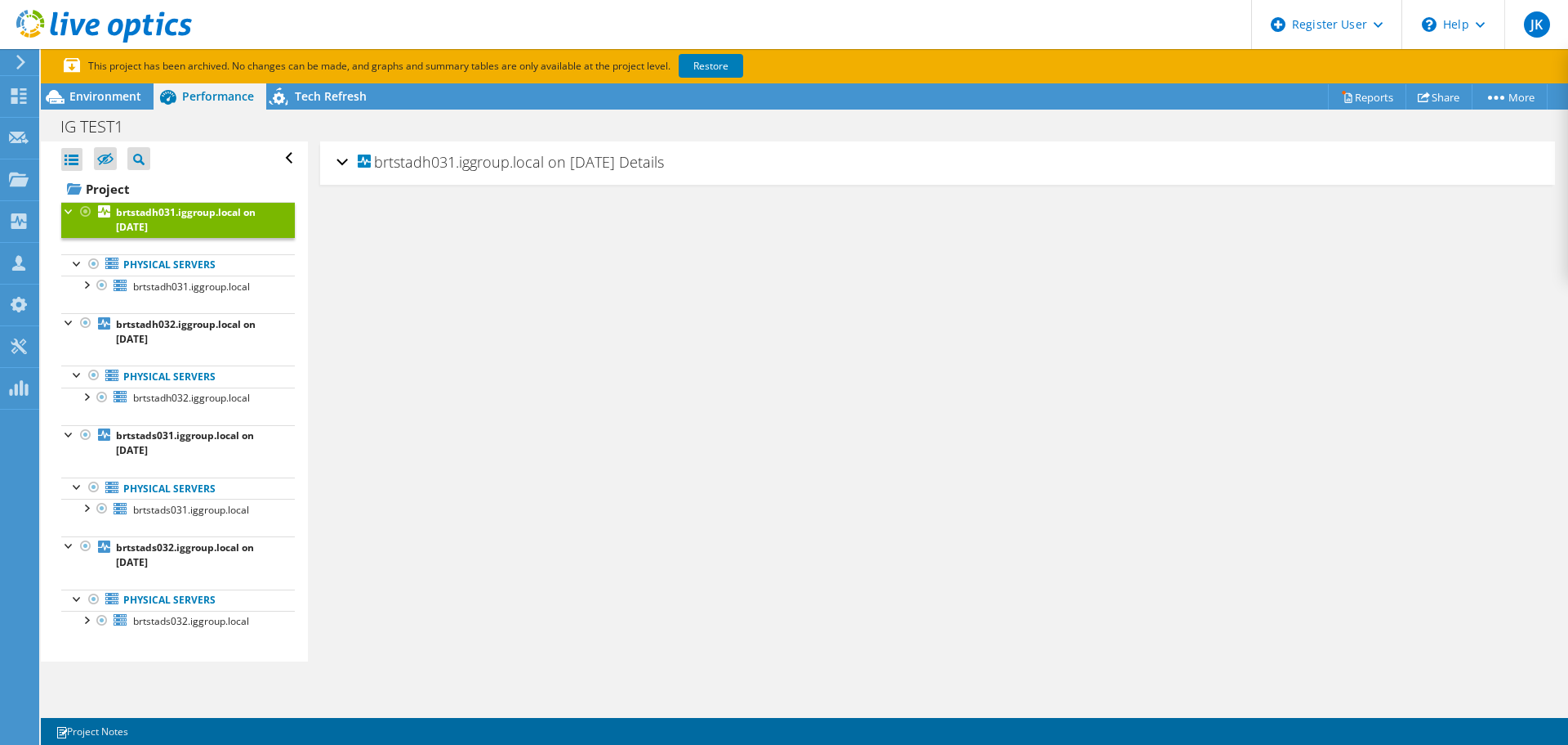
click at [66, 213] on div at bounding box center [69, 210] width 17 height 17
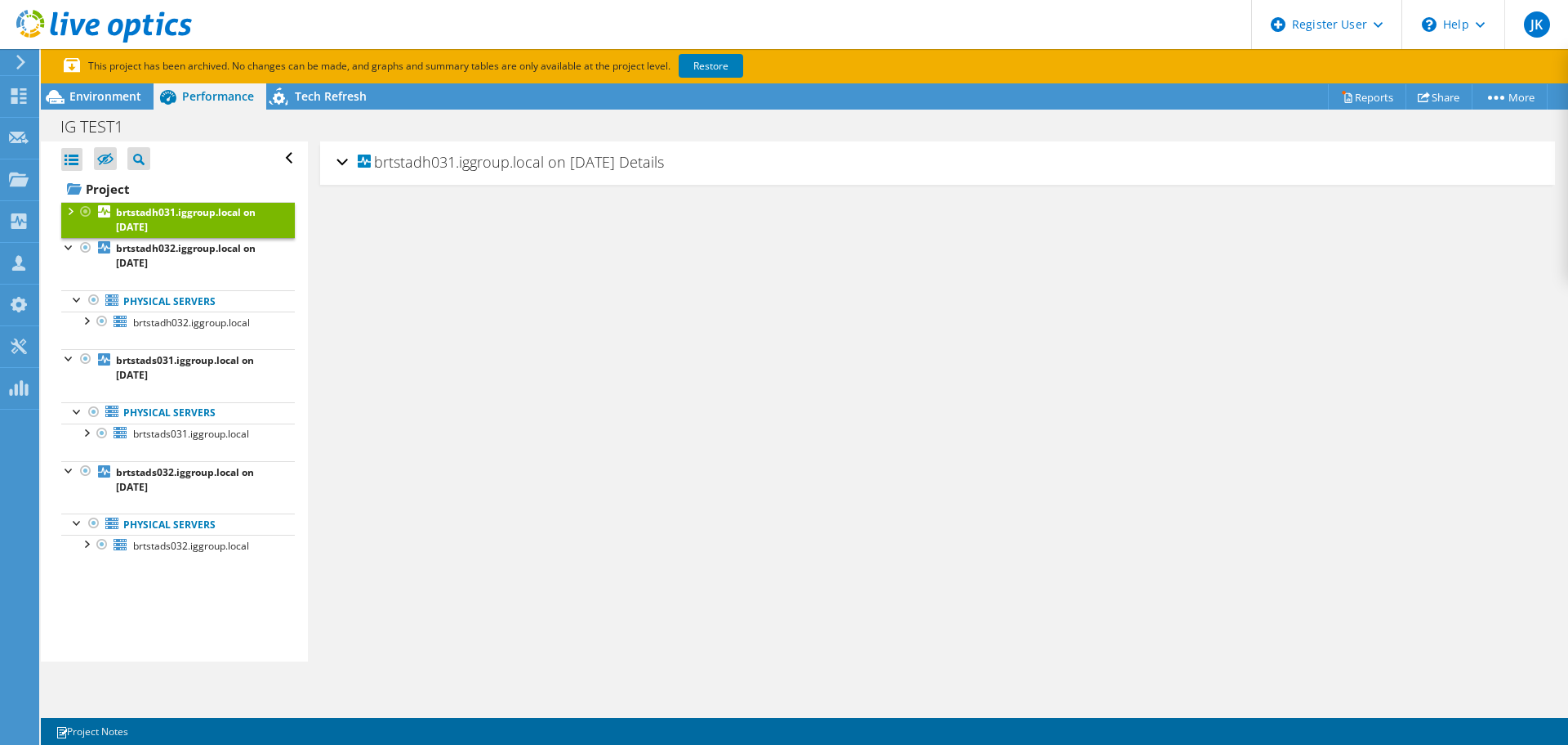
click at [66, 213] on div at bounding box center [69, 210] width 17 height 17
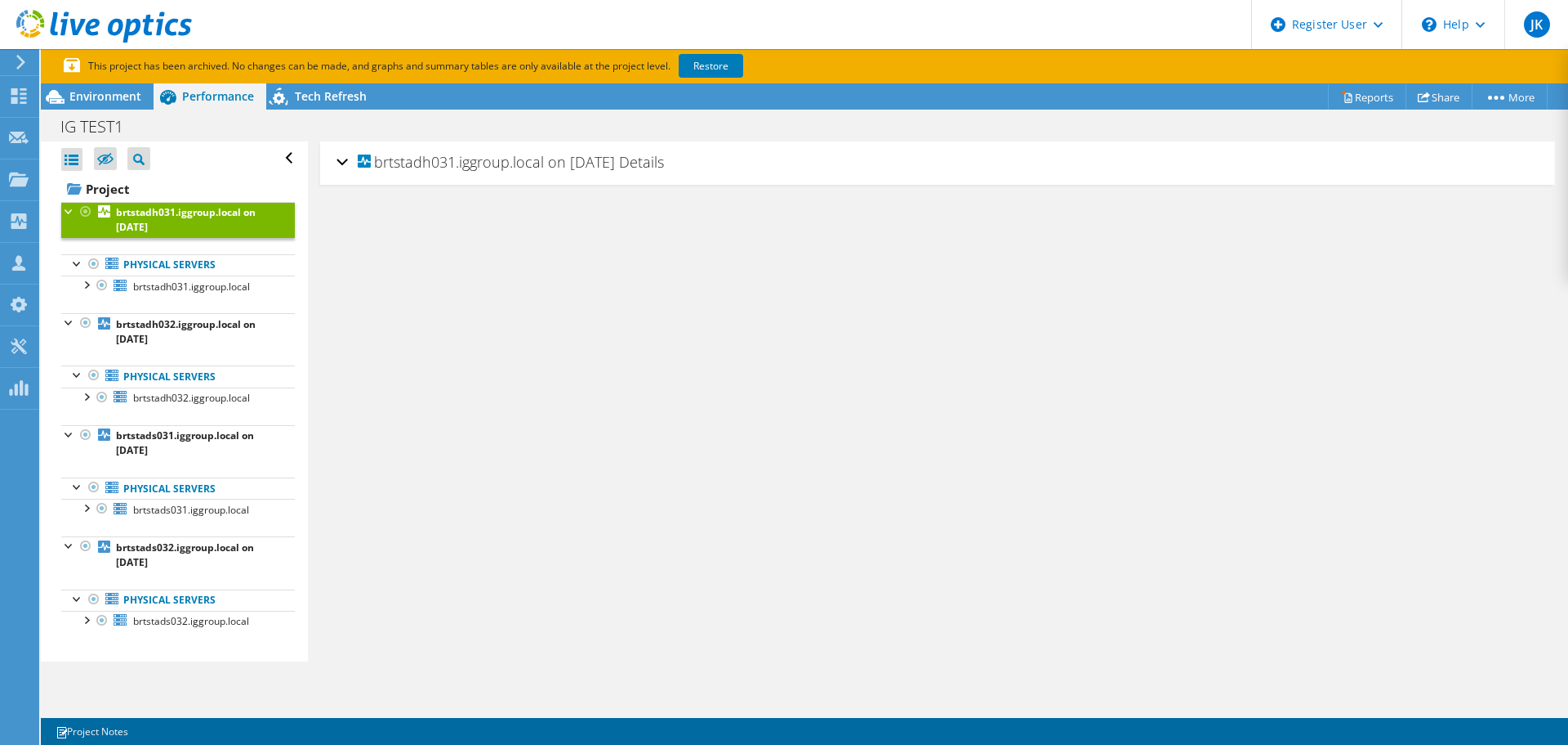
click at [347, 162] on div "brtstadh031.iggroup.local on 2/4/2025 Details" at bounding box center [937, 163] width 1202 height 35
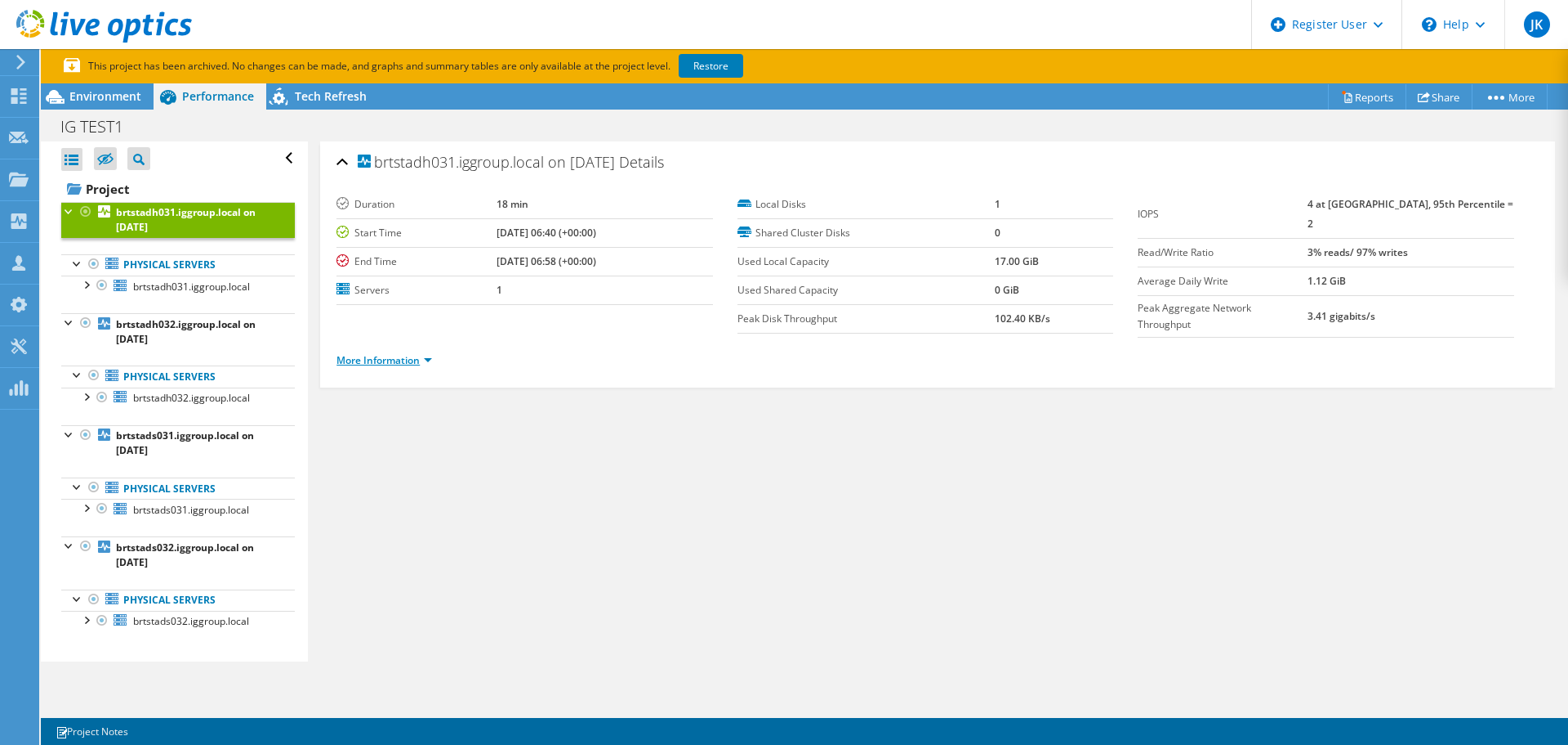
click at [369, 354] on link "More Information" at bounding box center [384, 360] width 95 height 14
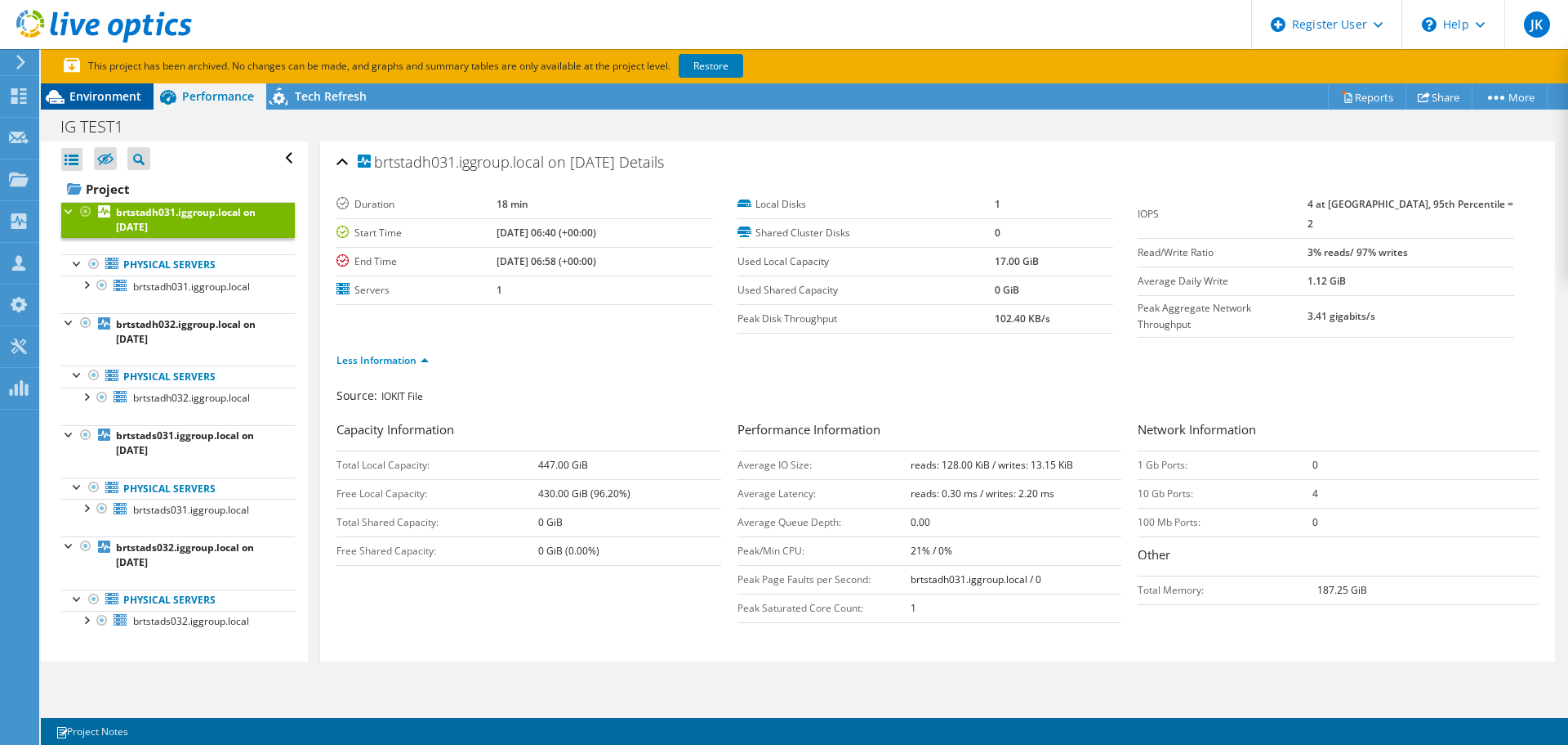
click at [103, 93] on span "Environment" at bounding box center [105, 96] width 72 height 16
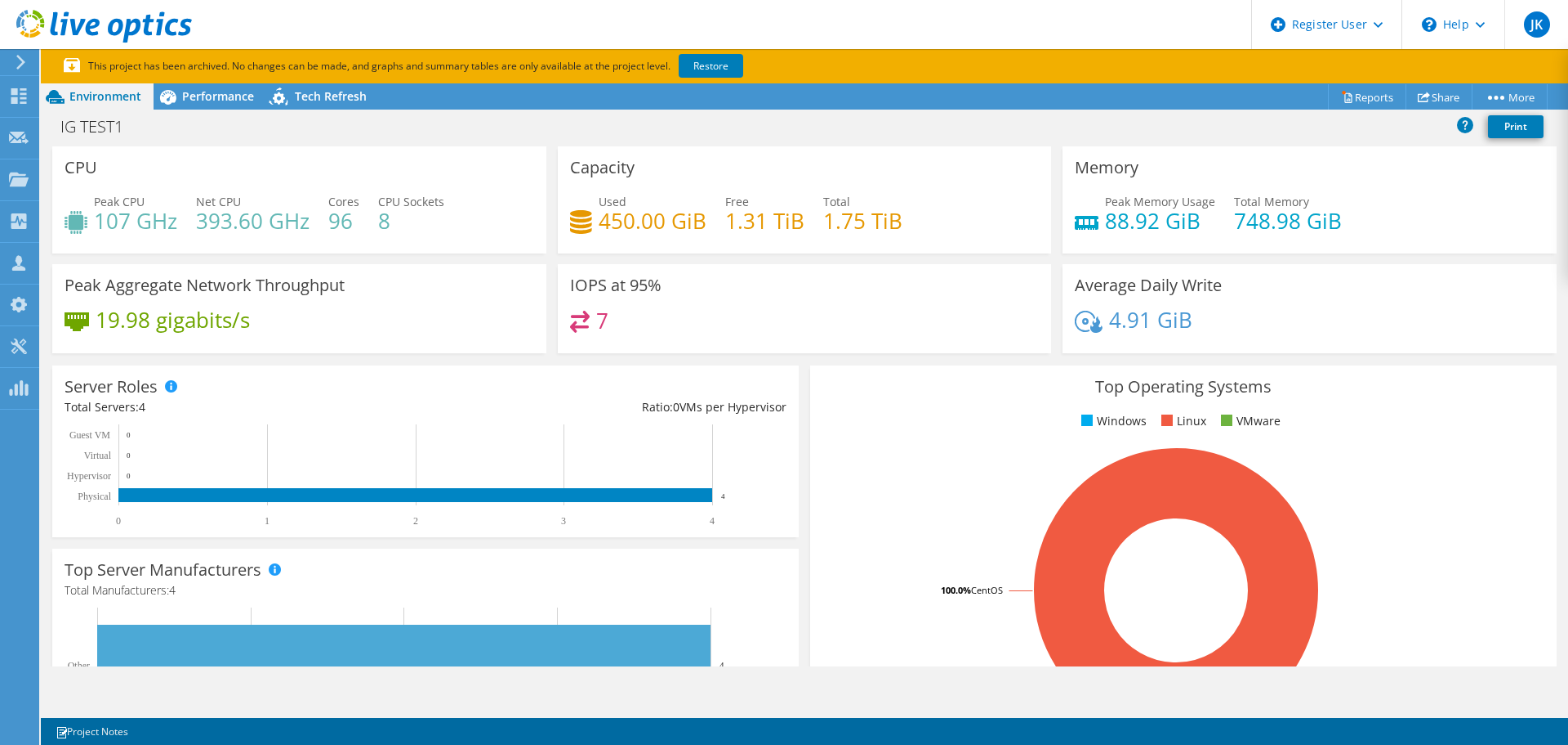
drag, startPoint x: 398, startPoint y: 70, endPoint x: 626, endPoint y: 56, distance: 228.4
click at [615, 56] on section "This project has been archived. No changes can be made, and graphs and summary …" at bounding box center [805, 66] width 1528 height 34
click at [613, 68] on p "This project has been archived. No changes can be made, and graphs and summary …" at bounding box center [464, 66] width 801 height 18
click at [701, 63] on link "Restore" at bounding box center [711, 66] width 65 height 24
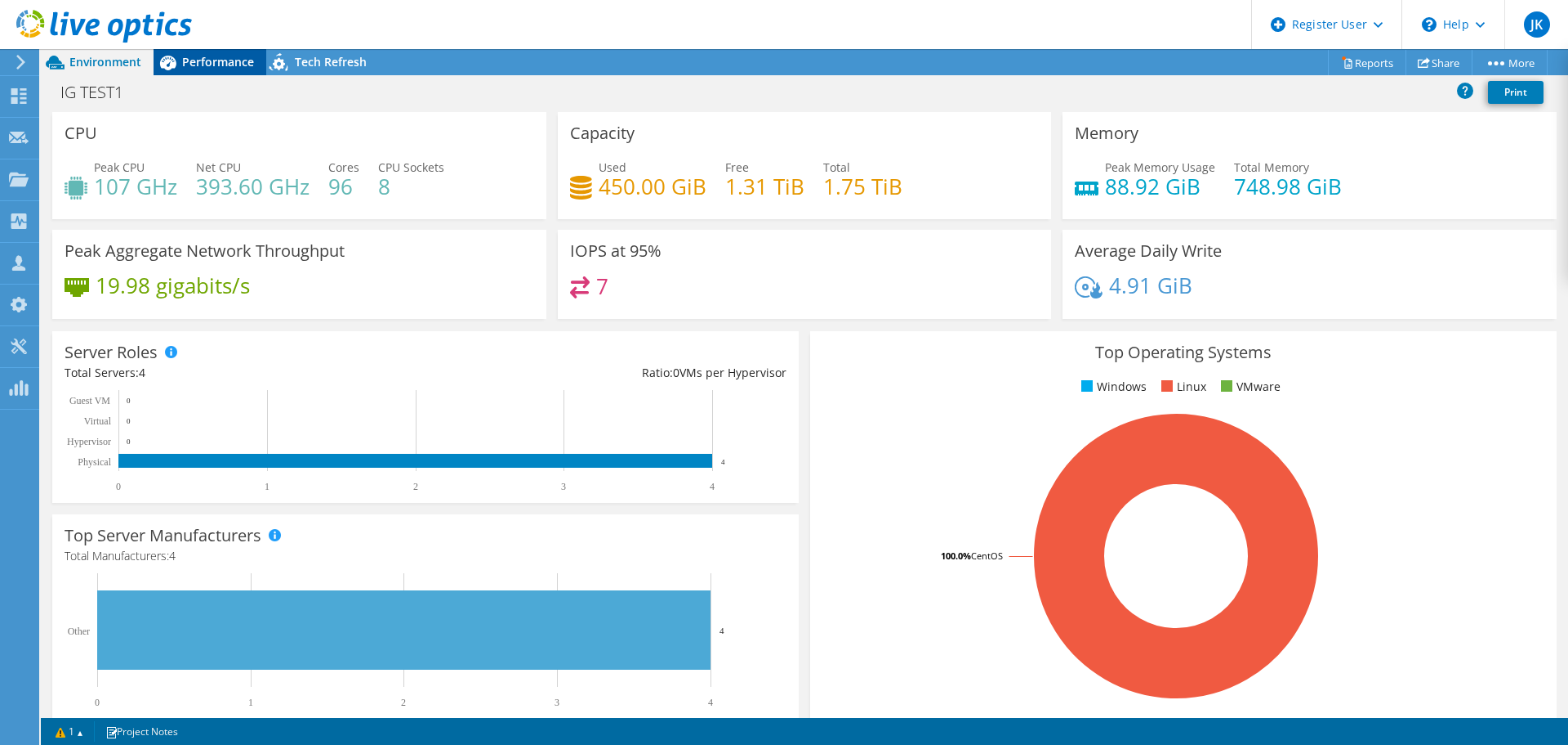
click at [195, 65] on span "Performance" at bounding box center [217, 62] width 72 height 16
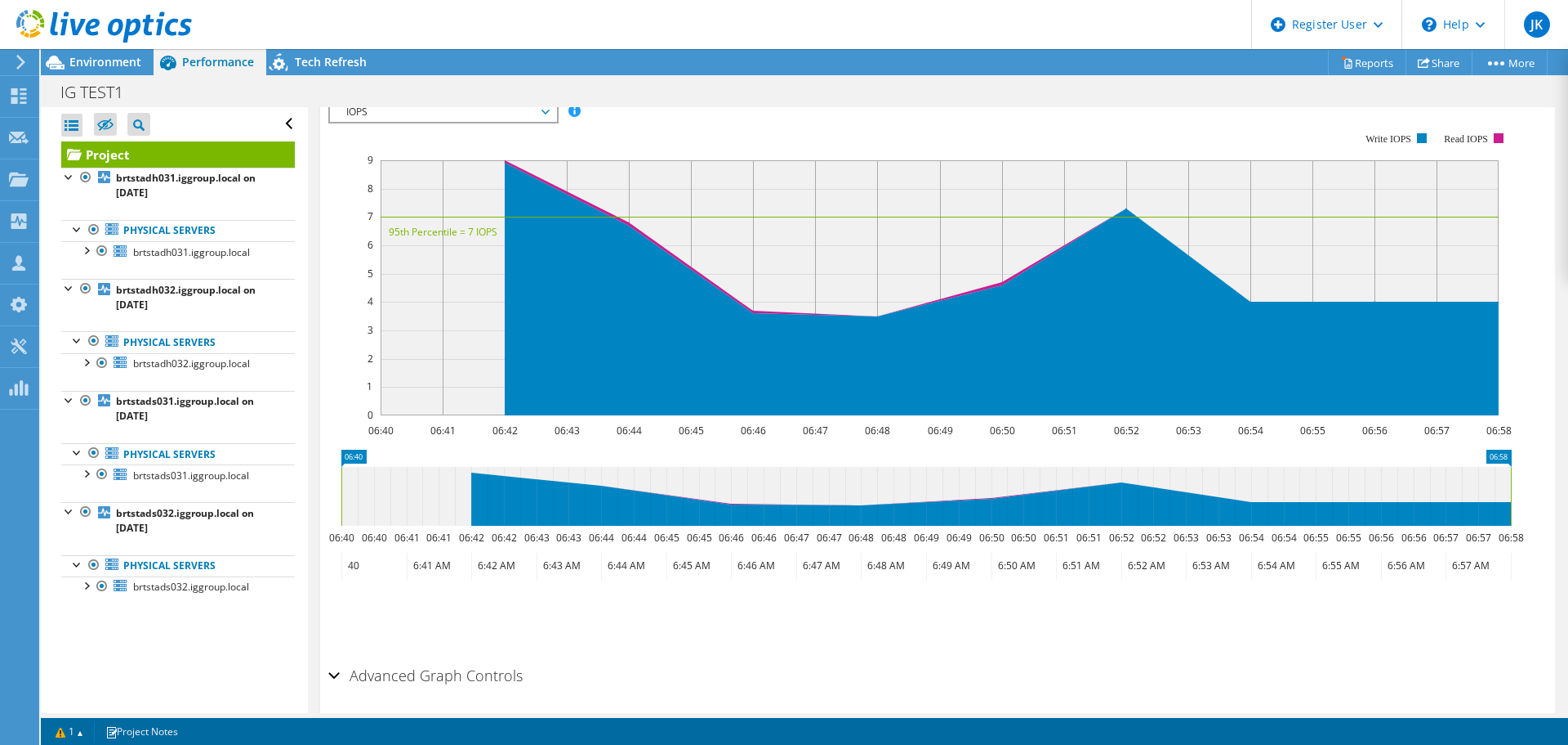
scroll to position [403, 0]
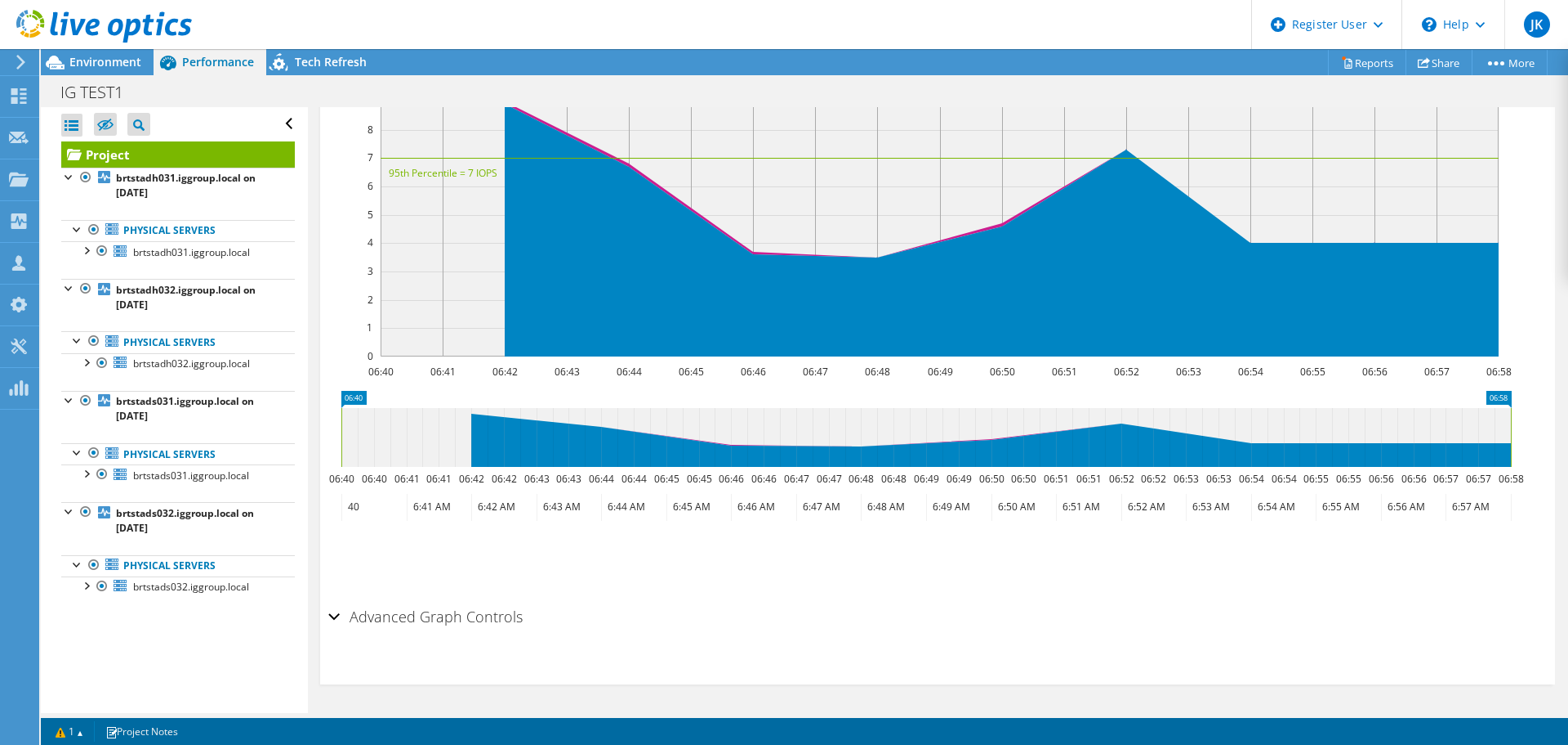
click at [360, 613] on h2 "Advanced Graph Controls" at bounding box center [426, 616] width 195 height 32
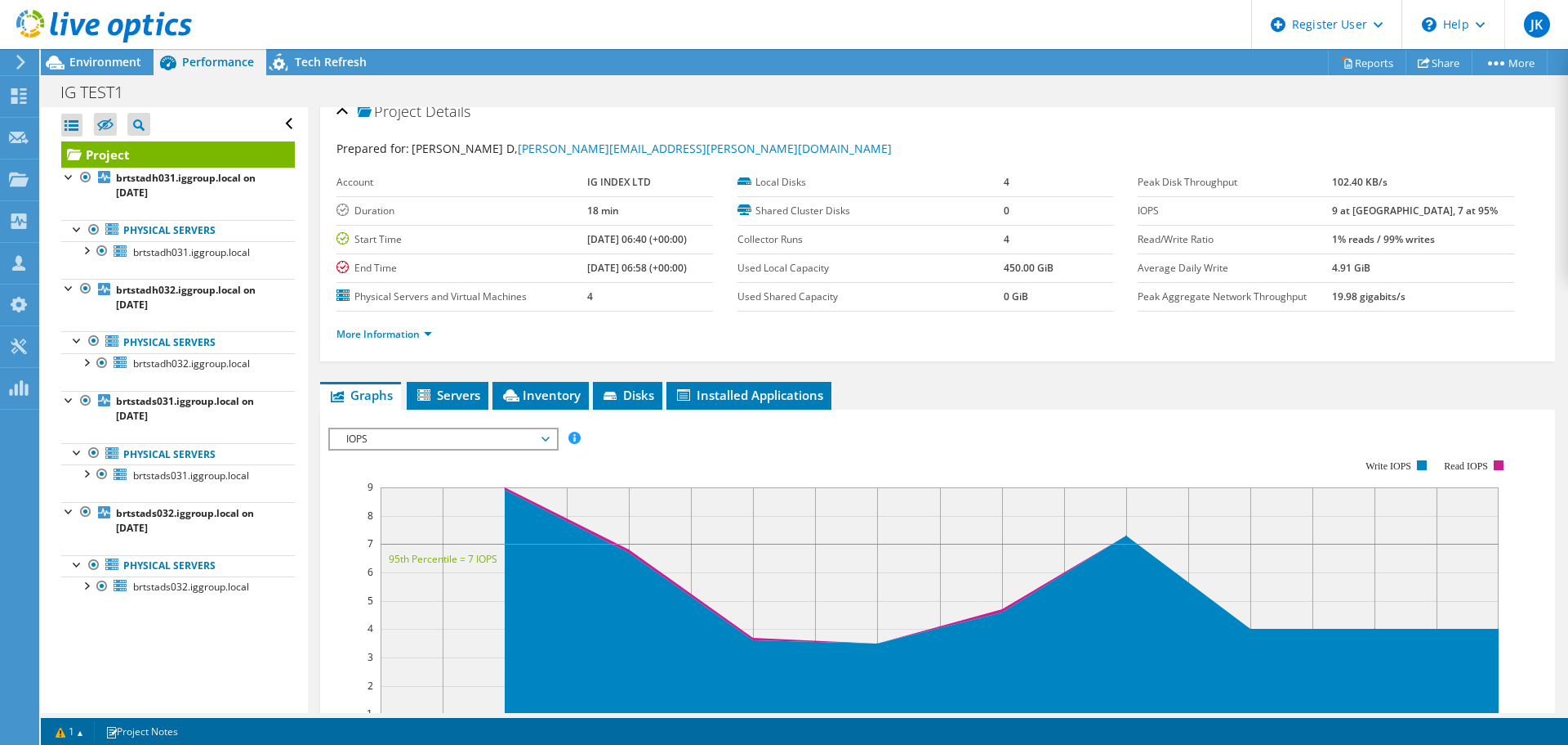
scroll to position [0, 0]
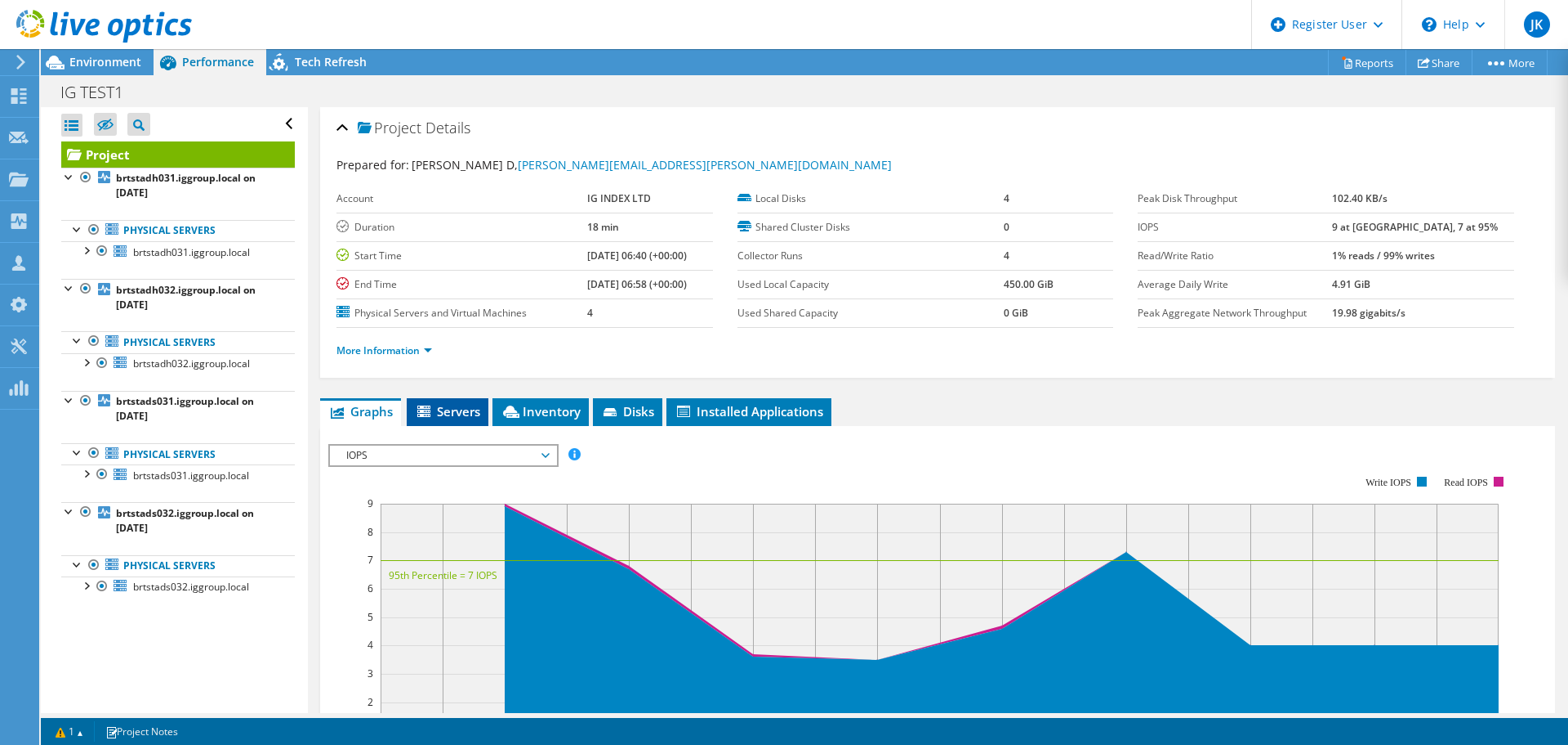
click at [474, 404] on span "Servers" at bounding box center [448, 410] width 65 height 17
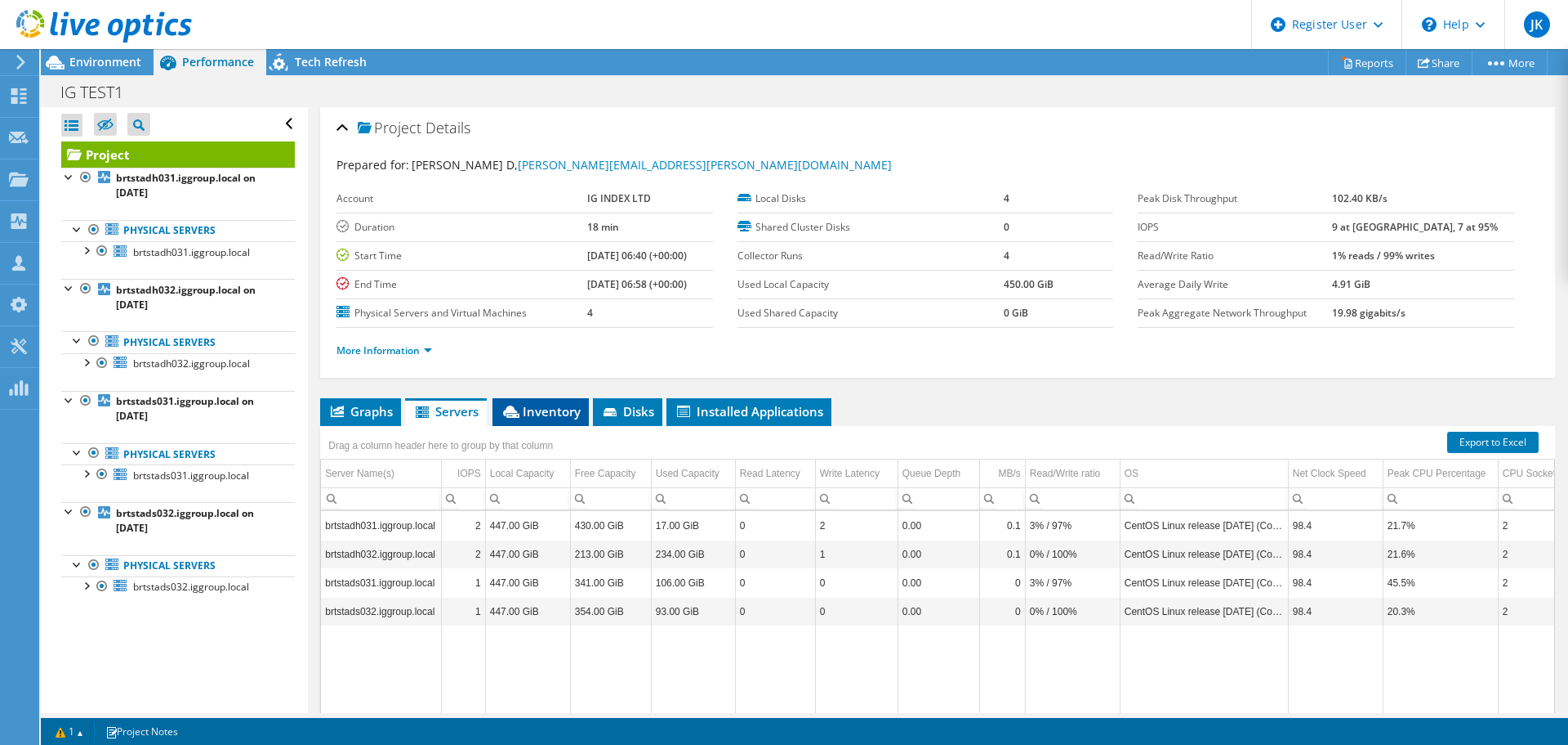
click at [583, 404] on li "Inventory" at bounding box center [541, 411] width 96 height 28
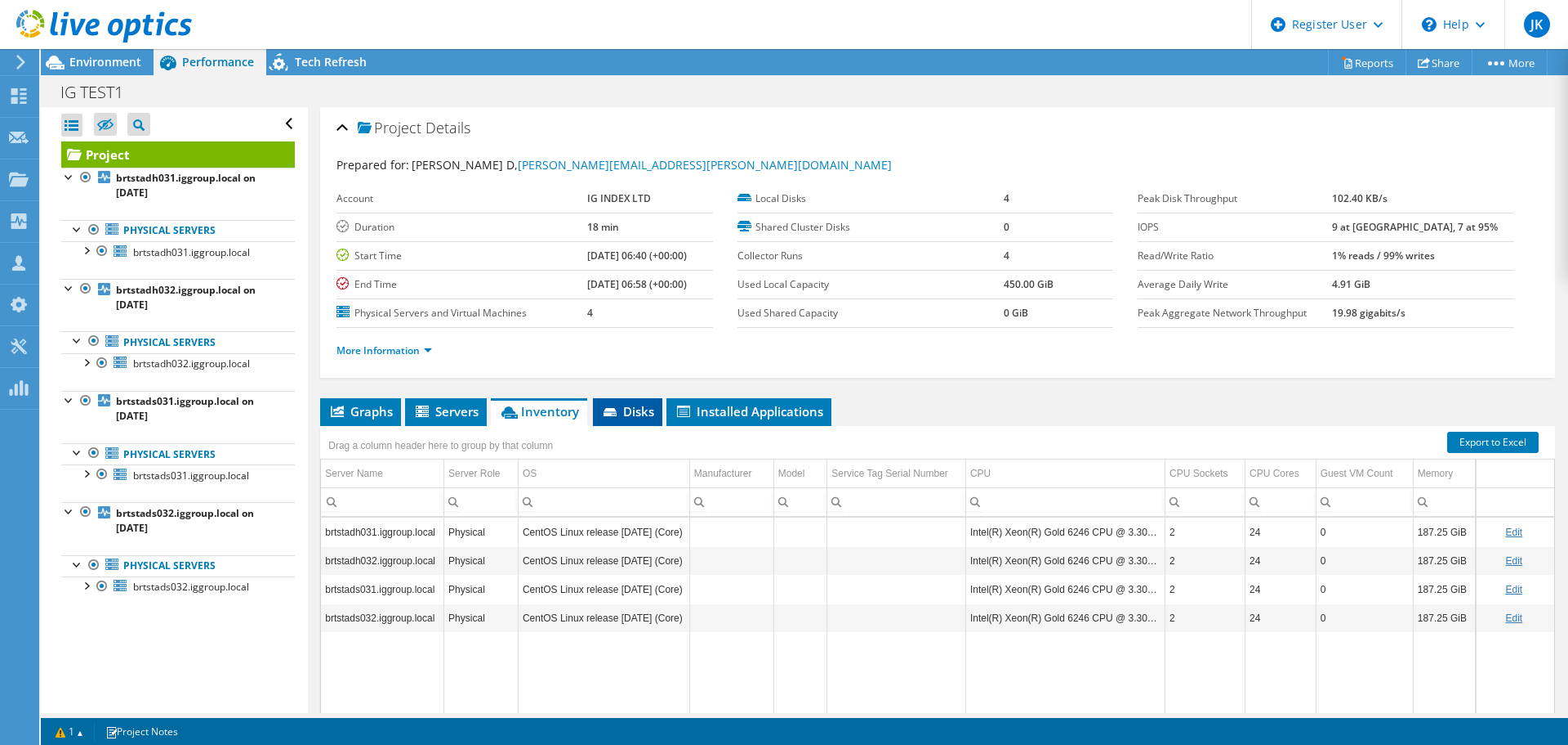
click at [635, 415] on span "Disks" at bounding box center [628, 410] width 53 height 17
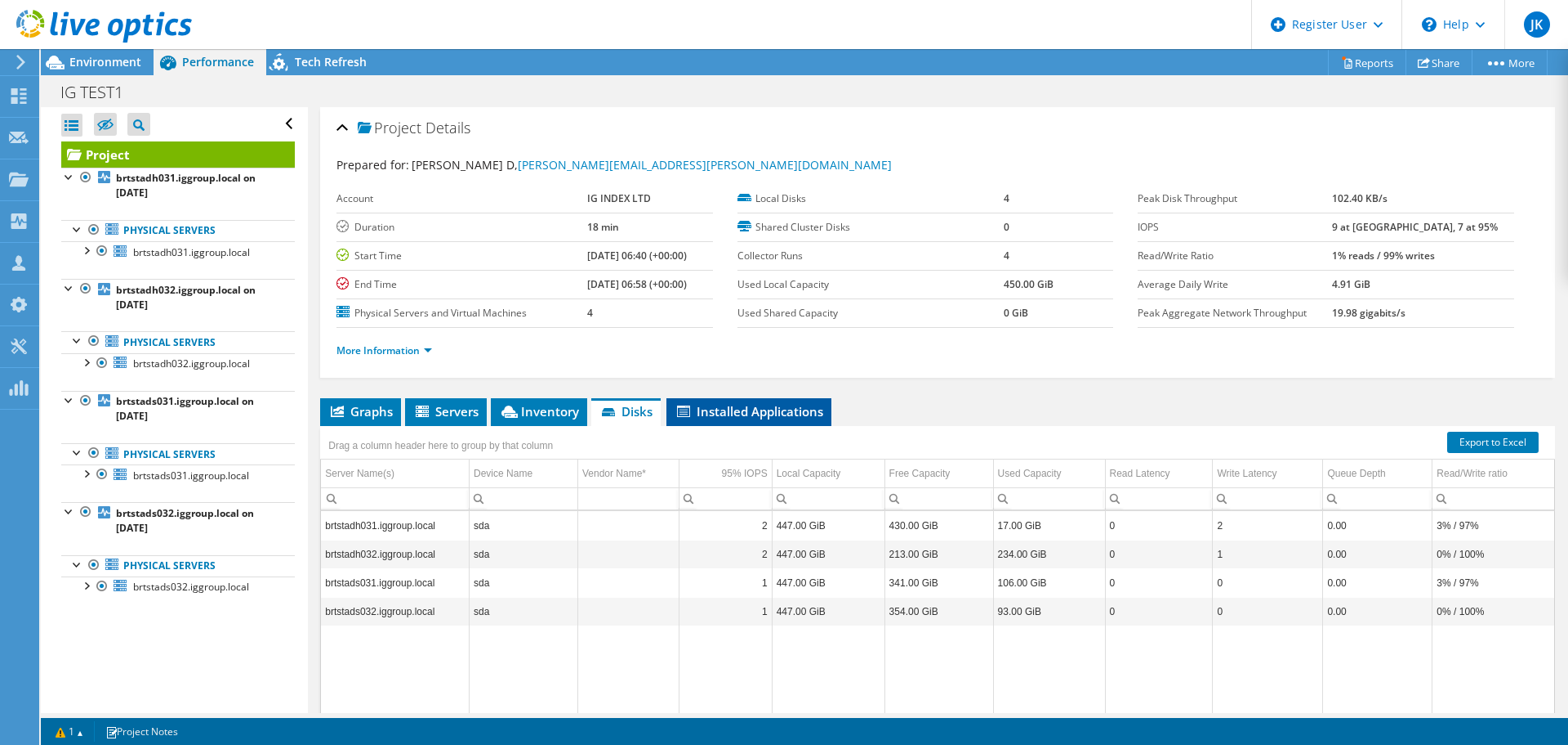
click at [706, 422] on li "Installed Applications" at bounding box center [750, 411] width 165 height 28
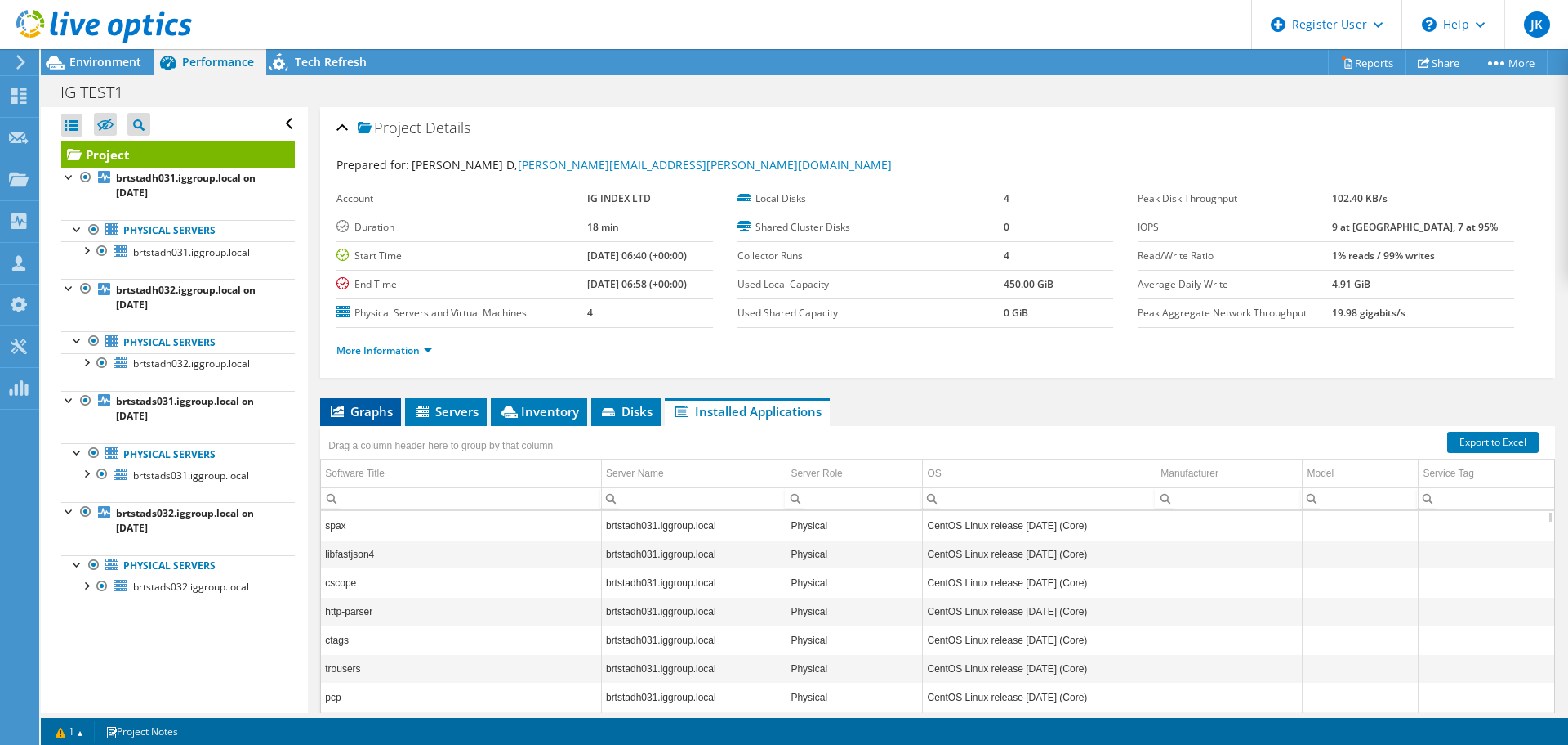
click at [365, 417] on span "Graphs" at bounding box center [361, 410] width 65 height 17
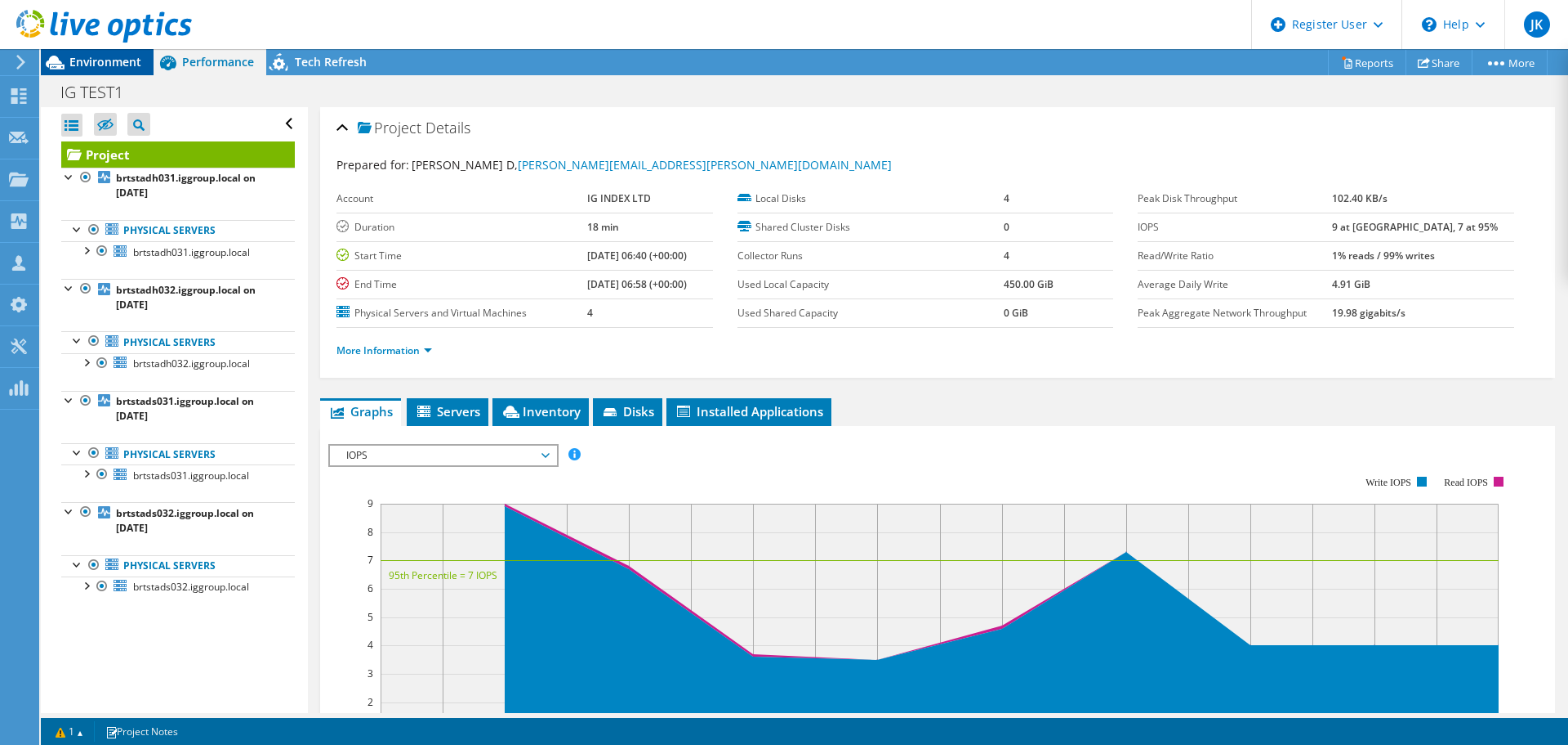
click at [92, 68] on span "Environment" at bounding box center [105, 62] width 72 height 16
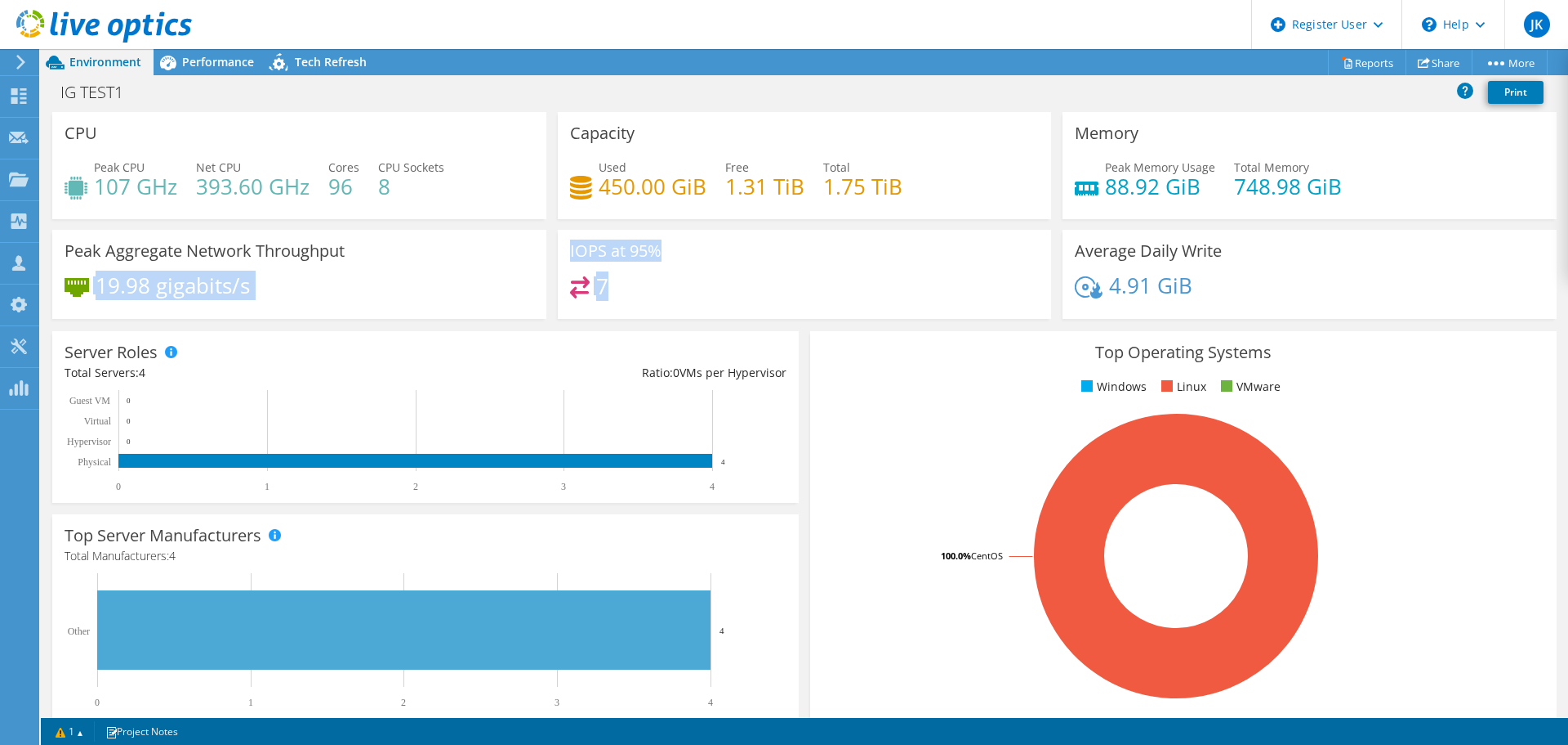
drag, startPoint x: 671, startPoint y: 288, endPoint x: 334, endPoint y: 273, distance: 337.3
click at [349, 273] on div "CPU Peak CPU 107 GHz Net CPU 393.60 GHz Cores 96 CPU Sockets 8 Capacity Used 45…" at bounding box center [804, 220] width 1516 height 217
click at [777, 311] on div "7" at bounding box center [806, 294] width 470 height 35
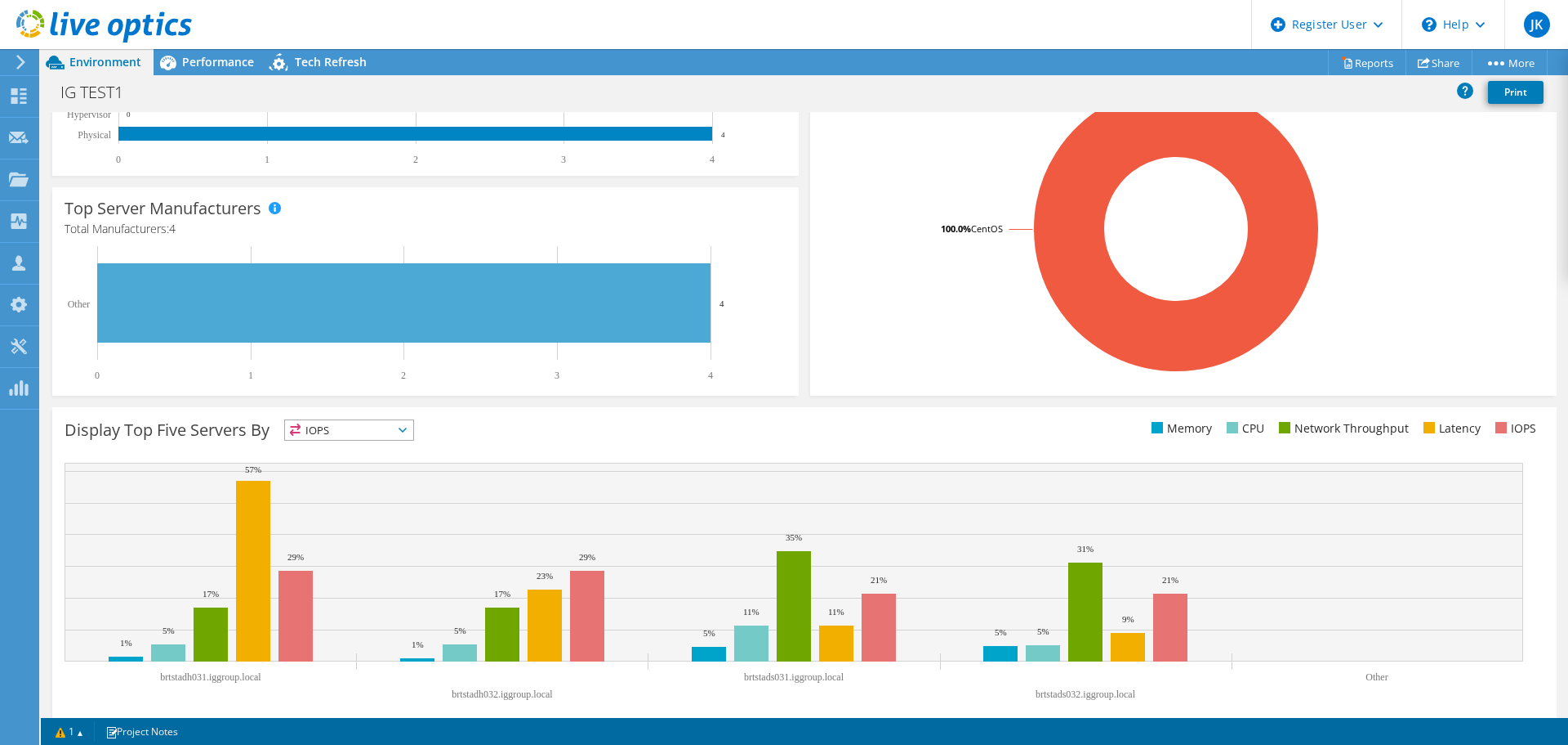
scroll to position [346, 0]
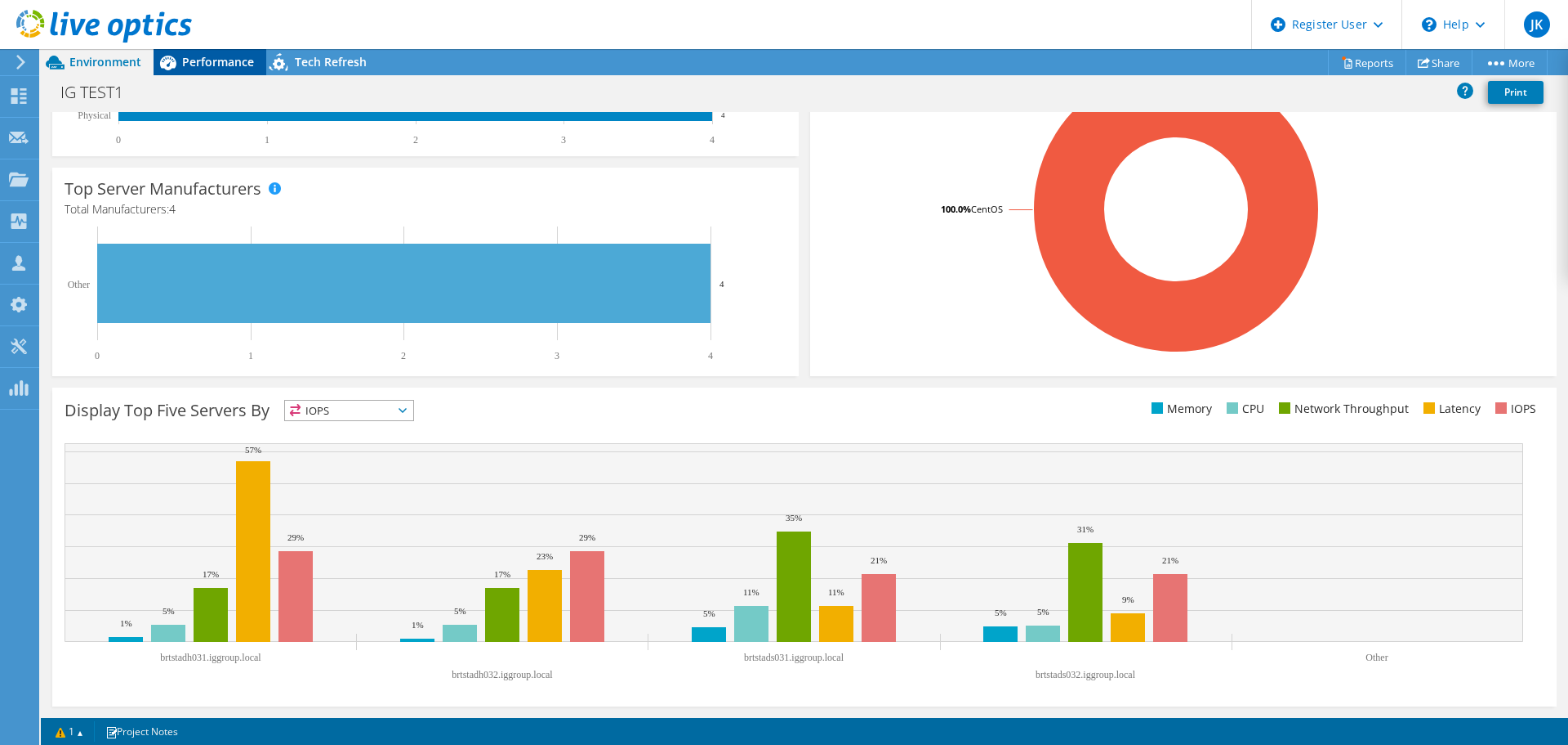
click at [214, 72] on div "Performance" at bounding box center [210, 62] width 113 height 27
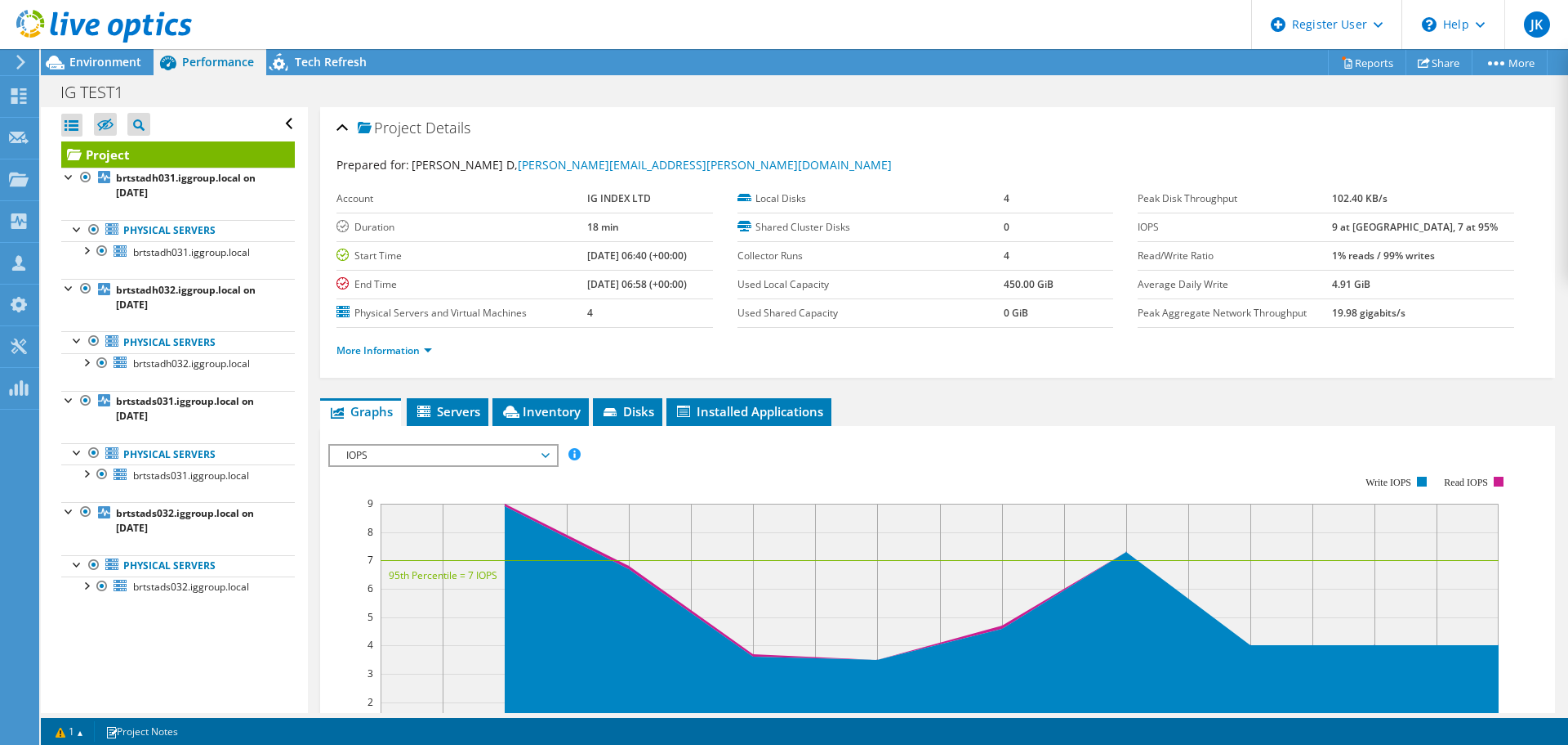
scroll to position [0, 0]
click at [207, 193] on link "brtstadh031.iggroup.local on 2/4/2025" at bounding box center [178, 185] width 234 height 36
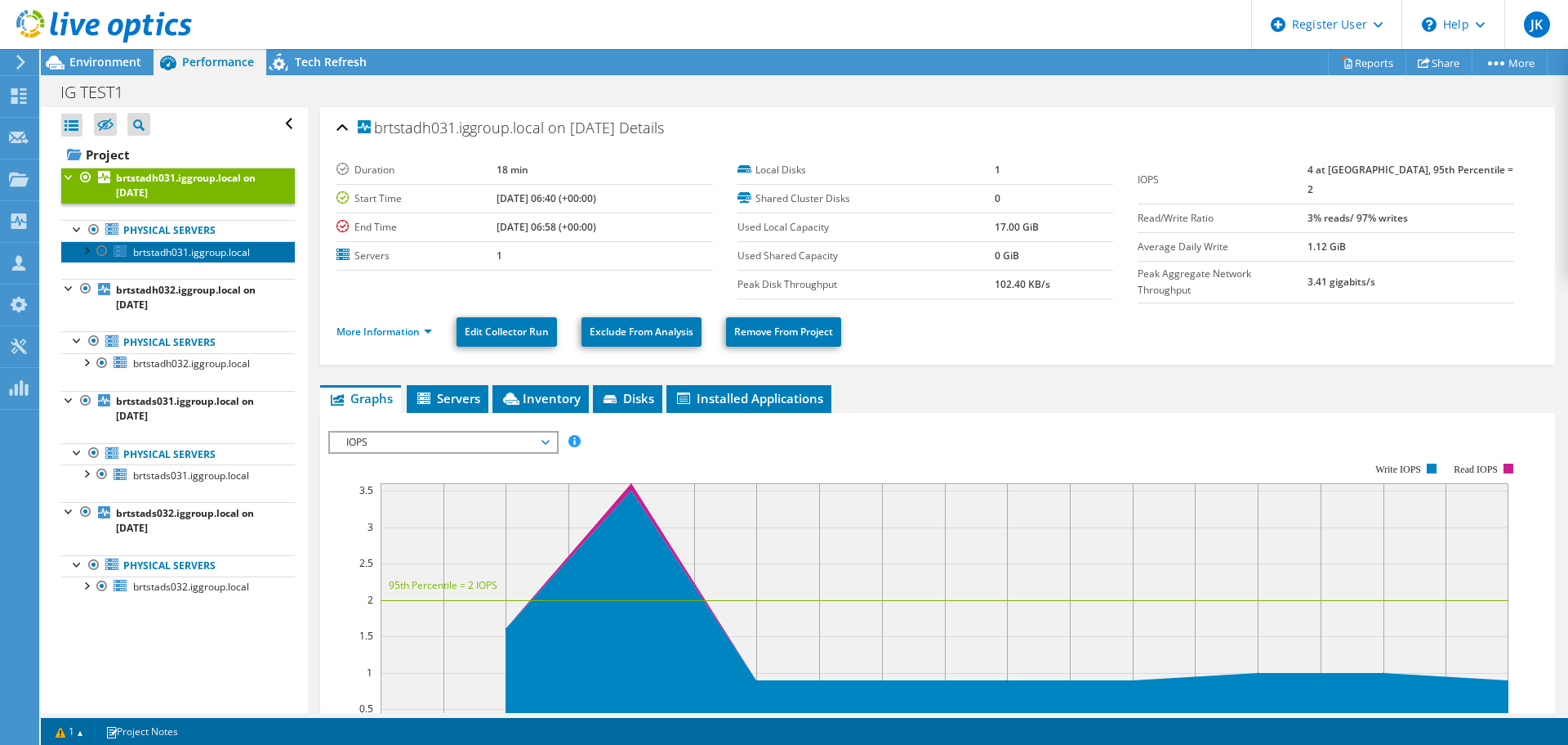
click at [166, 254] on span "brtstadh031.iggroup.local" at bounding box center [191, 252] width 117 height 14
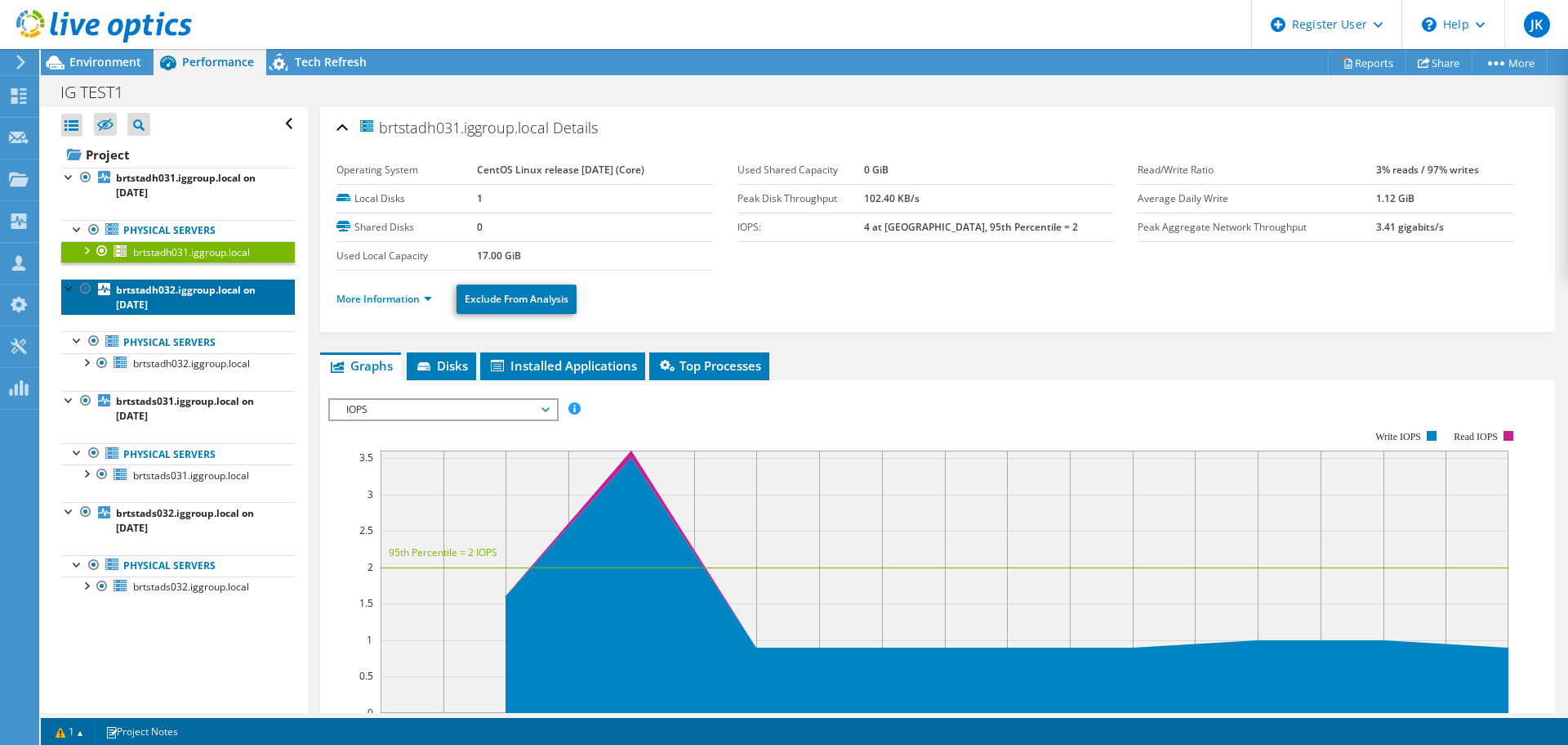
click at [145, 307] on b "brtstadh032.iggroup.local on 2/4/2025" at bounding box center [186, 296] width 140 height 29
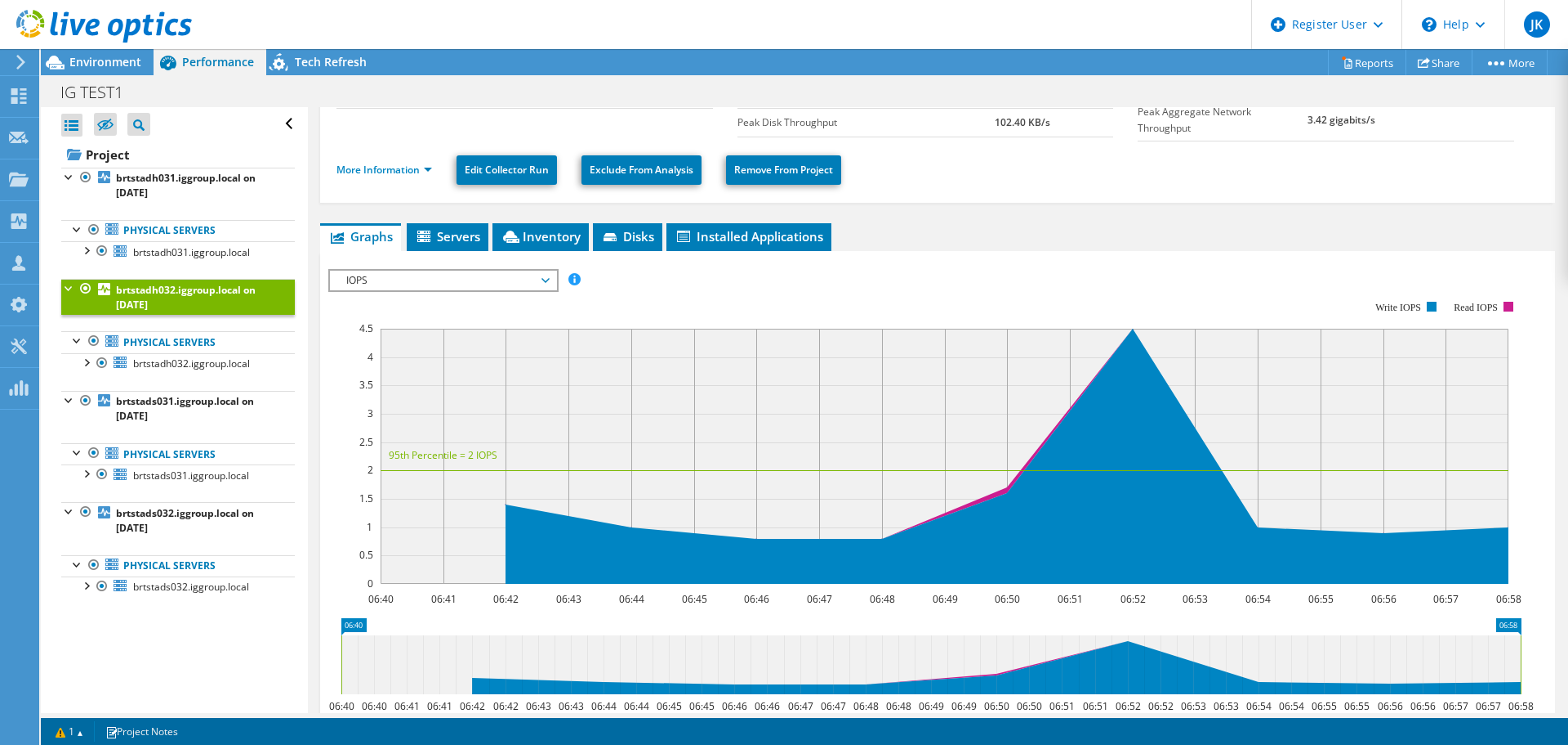
scroll to position [163, 0]
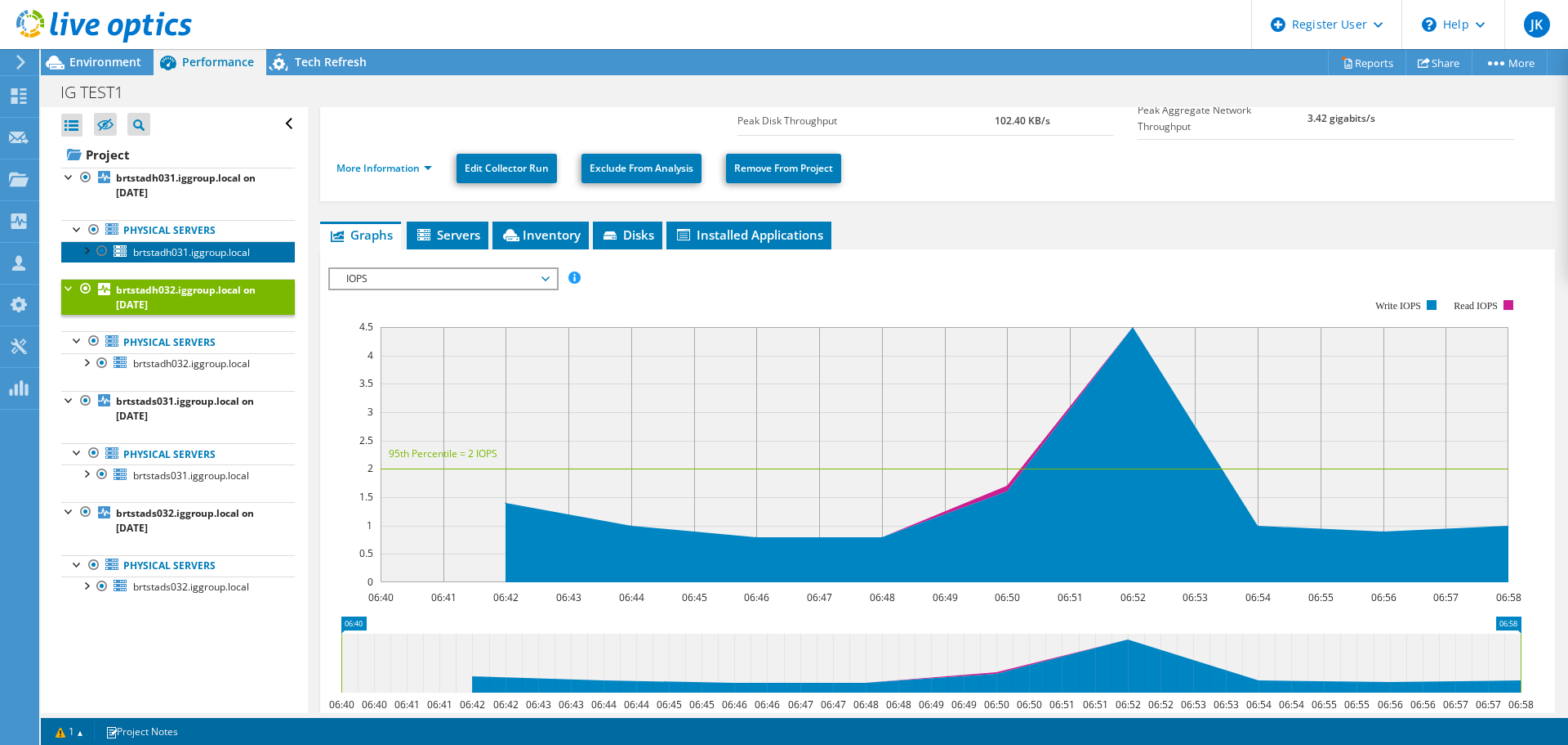
click at [151, 258] on span "brtstadh031.iggroup.local" at bounding box center [191, 252] width 117 height 14
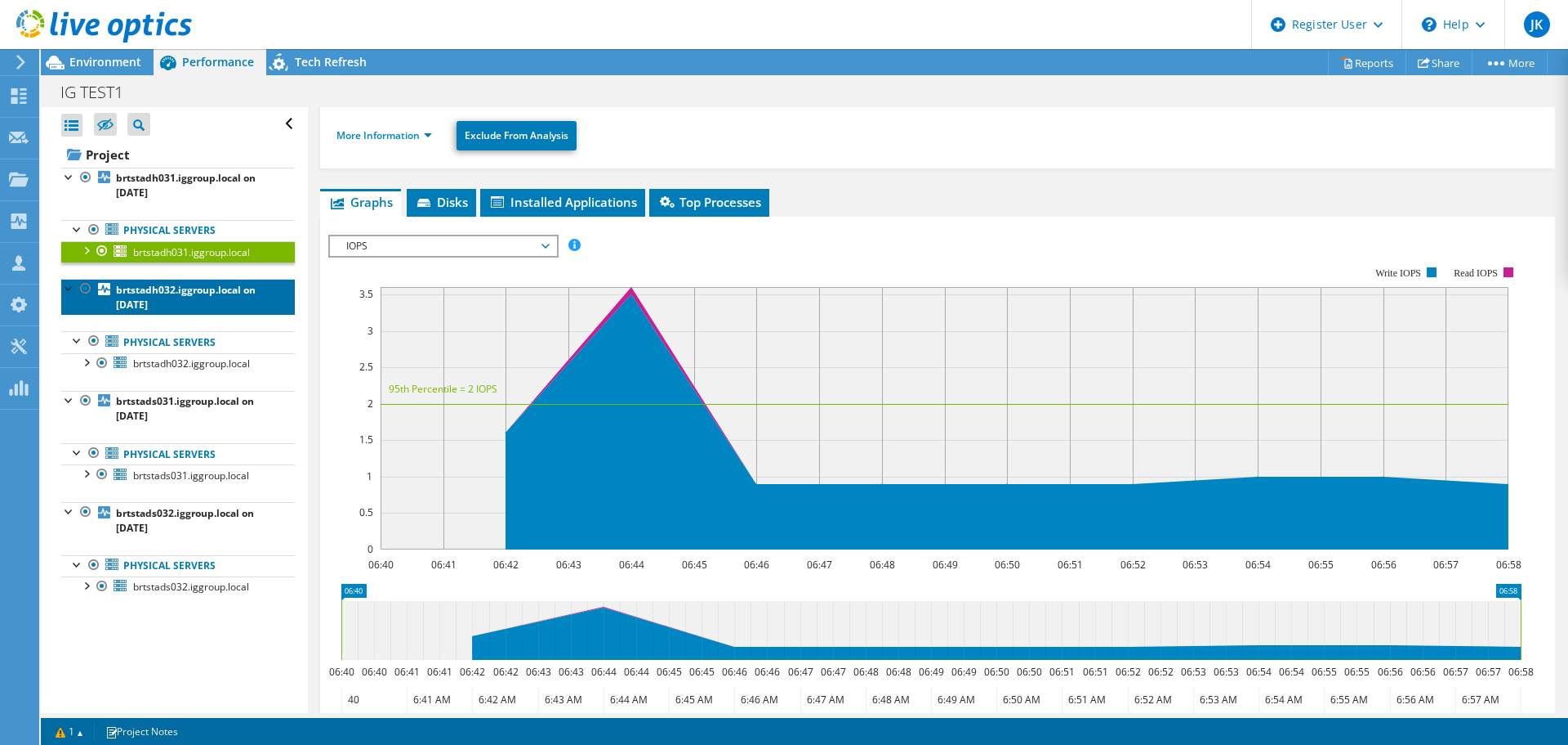
click at [168, 290] on b "brtstadh032.iggroup.local on 2/4/2025" at bounding box center [186, 296] width 140 height 29
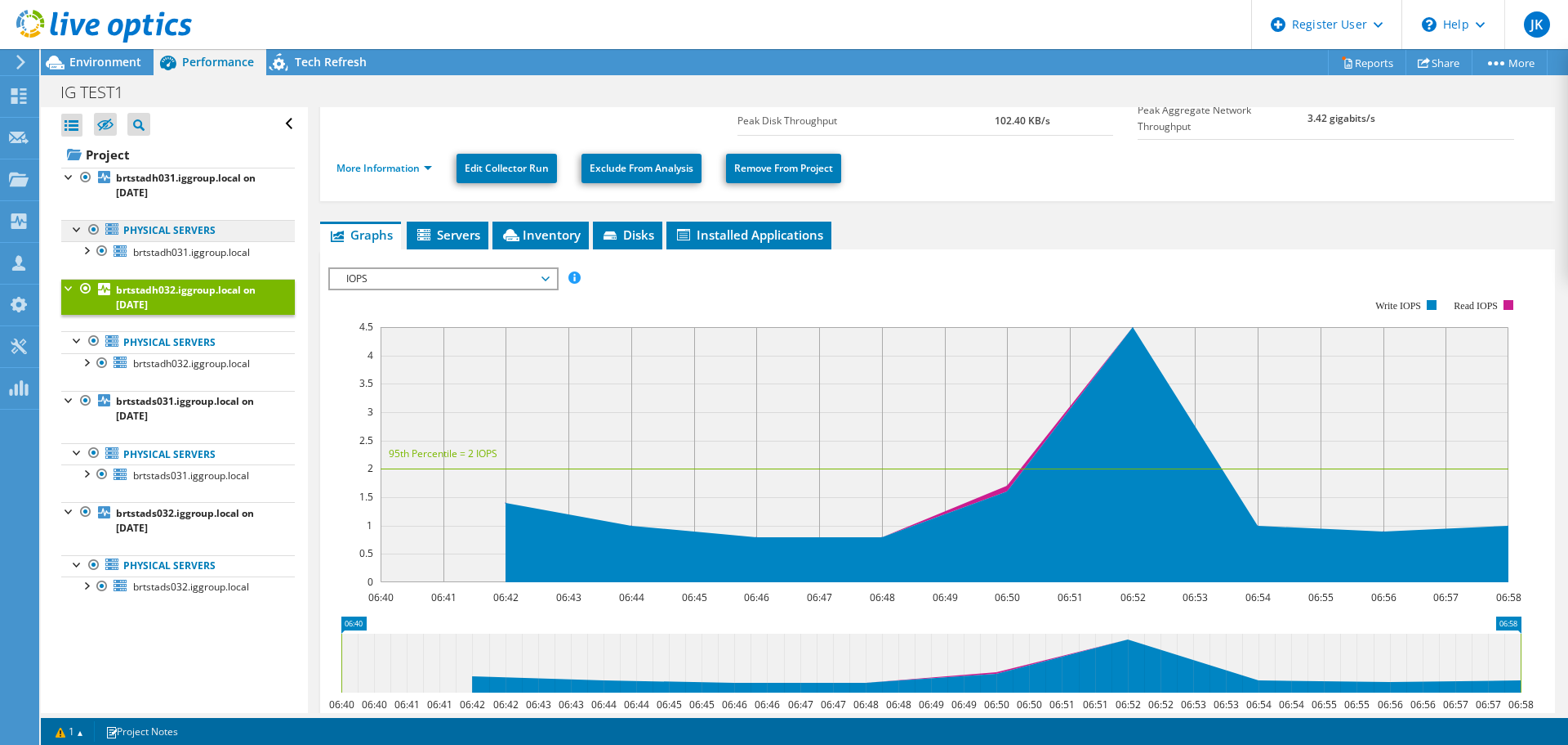
click at [156, 227] on link "Physical Servers" at bounding box center [178, 230] width 234 height 22
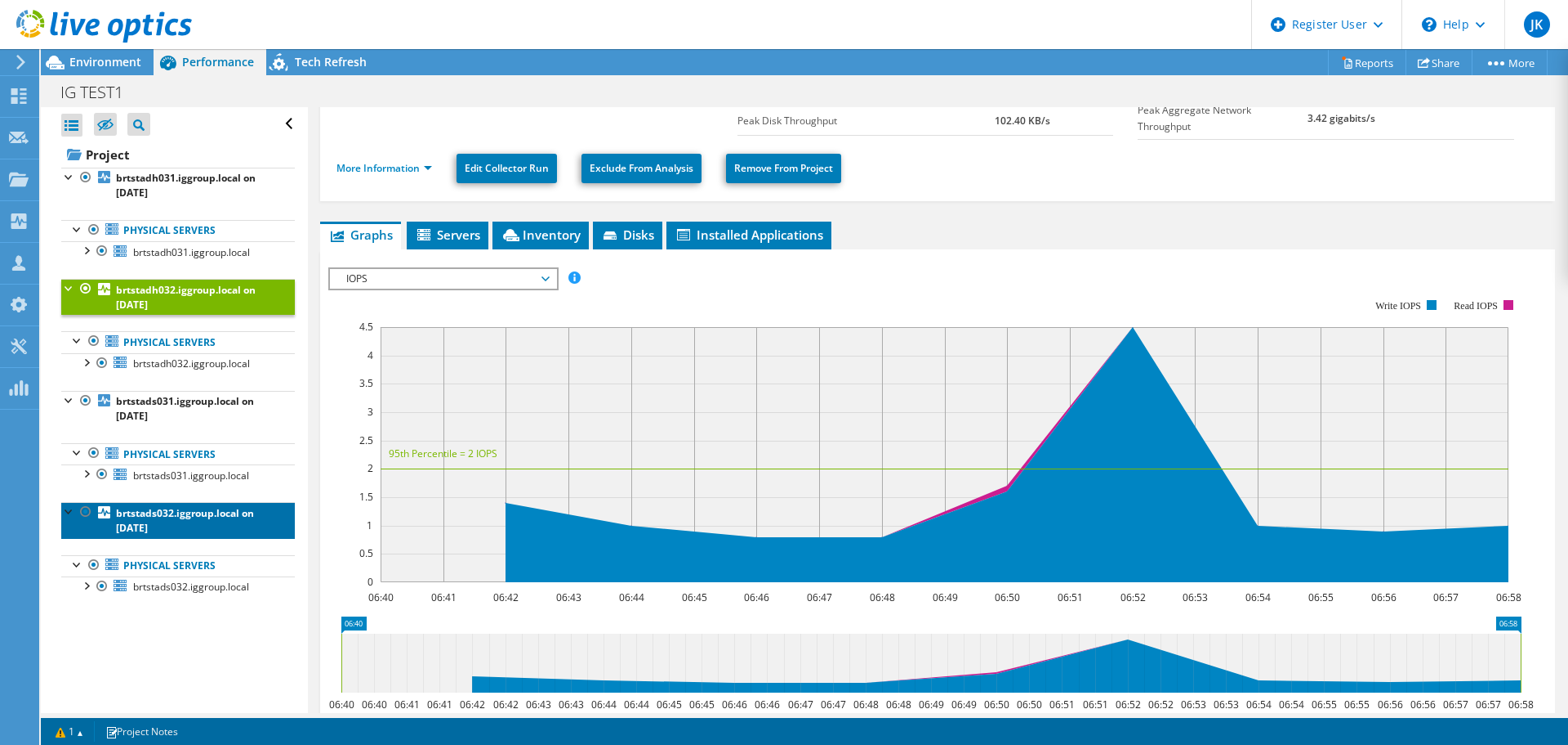
click at [174, 516] on b "brtstads032.iggroup.local on 2/4/2025" at bounding box center [185, 520] width 138 height 29
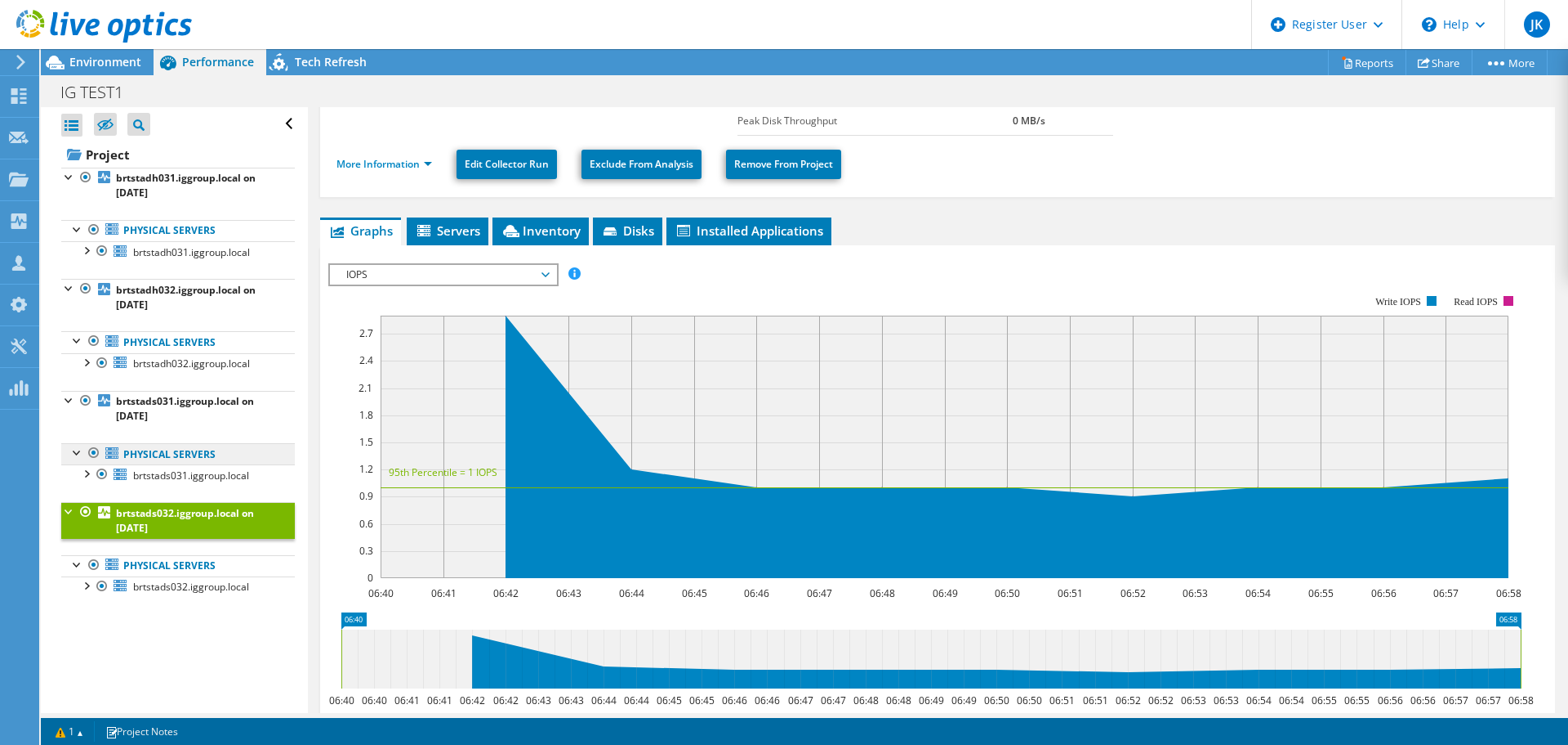
click at [171, 461] on link "Physical Servers" at bounding box center [178, 454] width 234 height 22
click at [151, 349] on link "Physical Servers" at bounding box center [178, 341] width 234 height 22
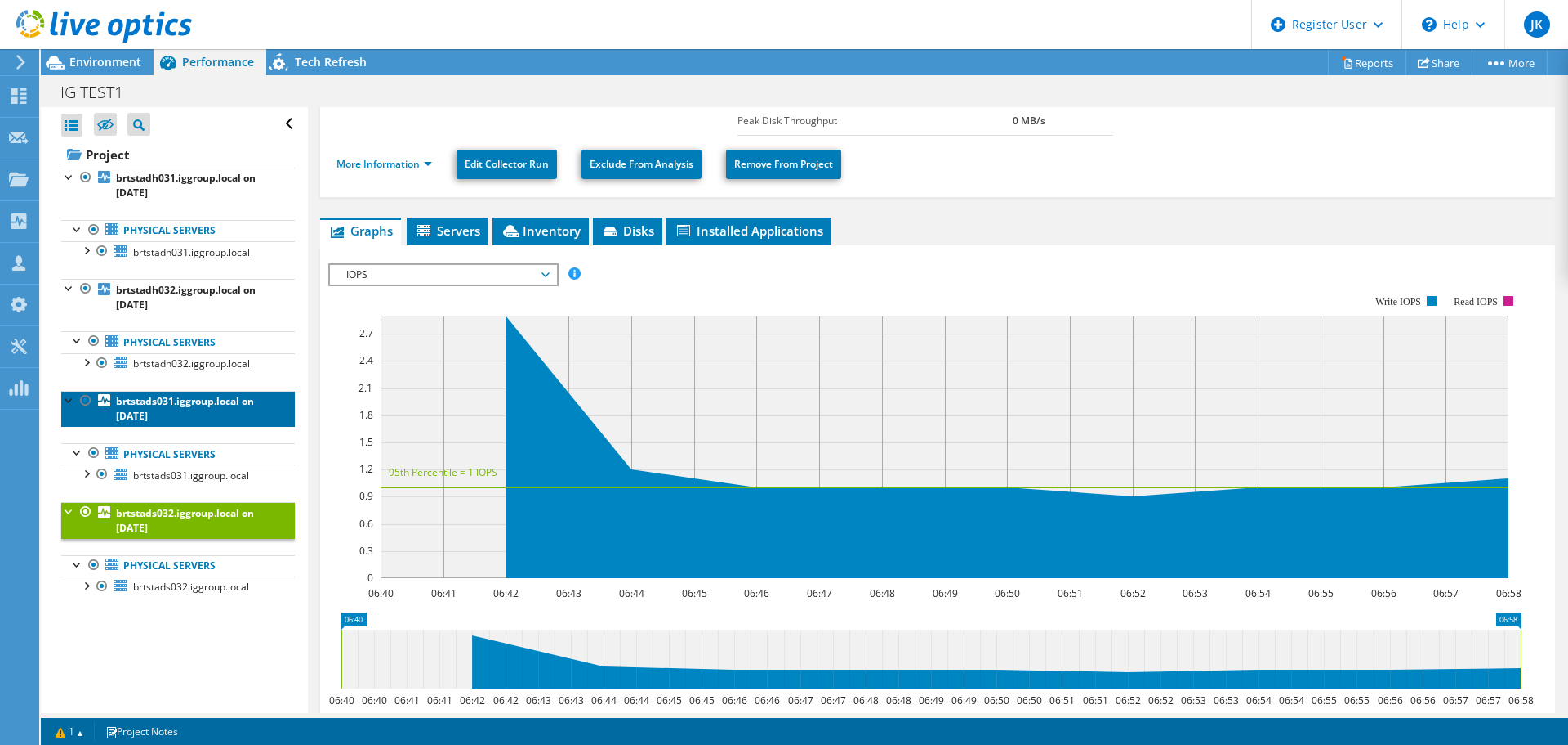
click at [148, 397] on b "brtstads031.iggroup.local on 2/4/2025" at bounding box center [185, 407] width 138 height 29
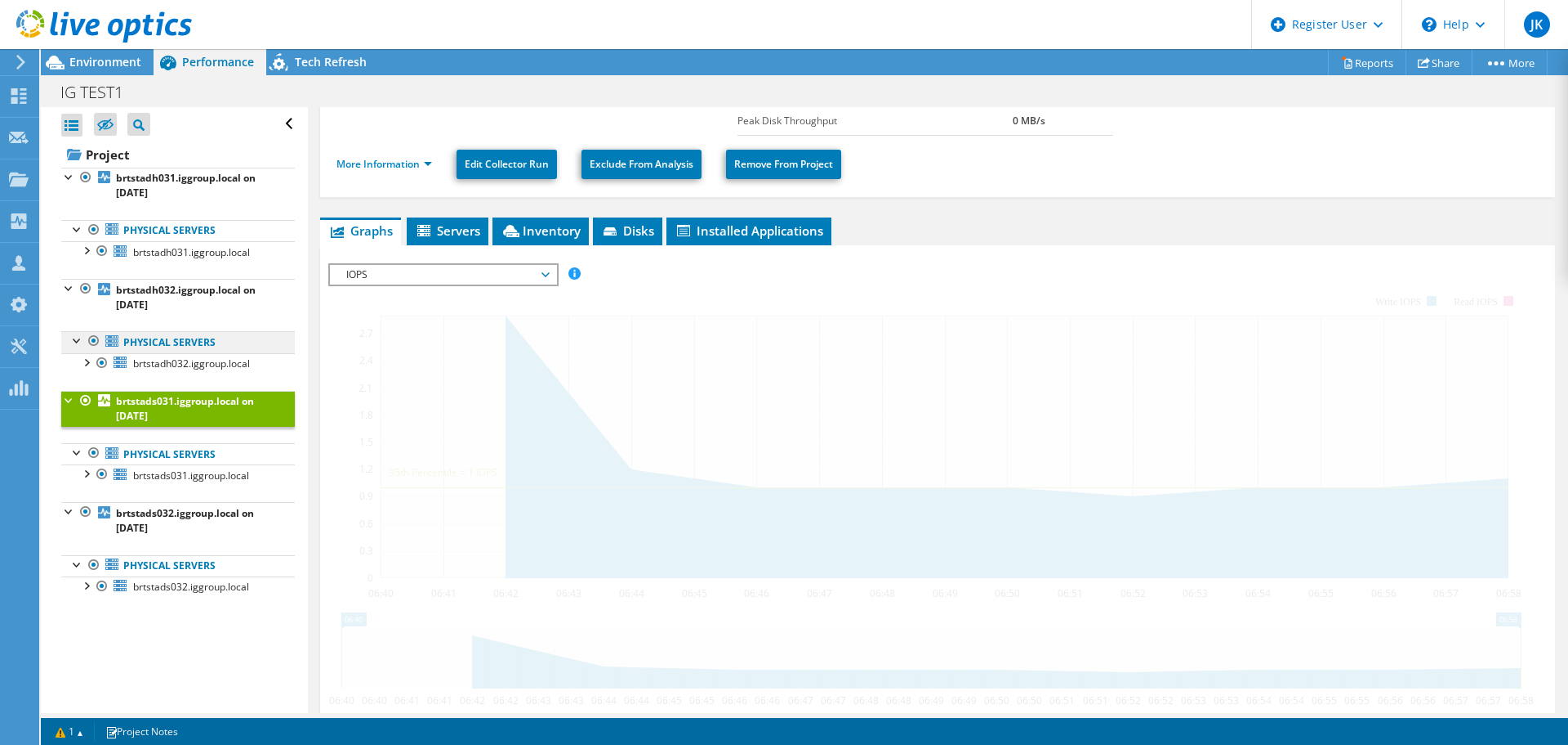
click at [157, 341] on link "Physical Servers" at bounding box center [178, 341] width 234 height 22
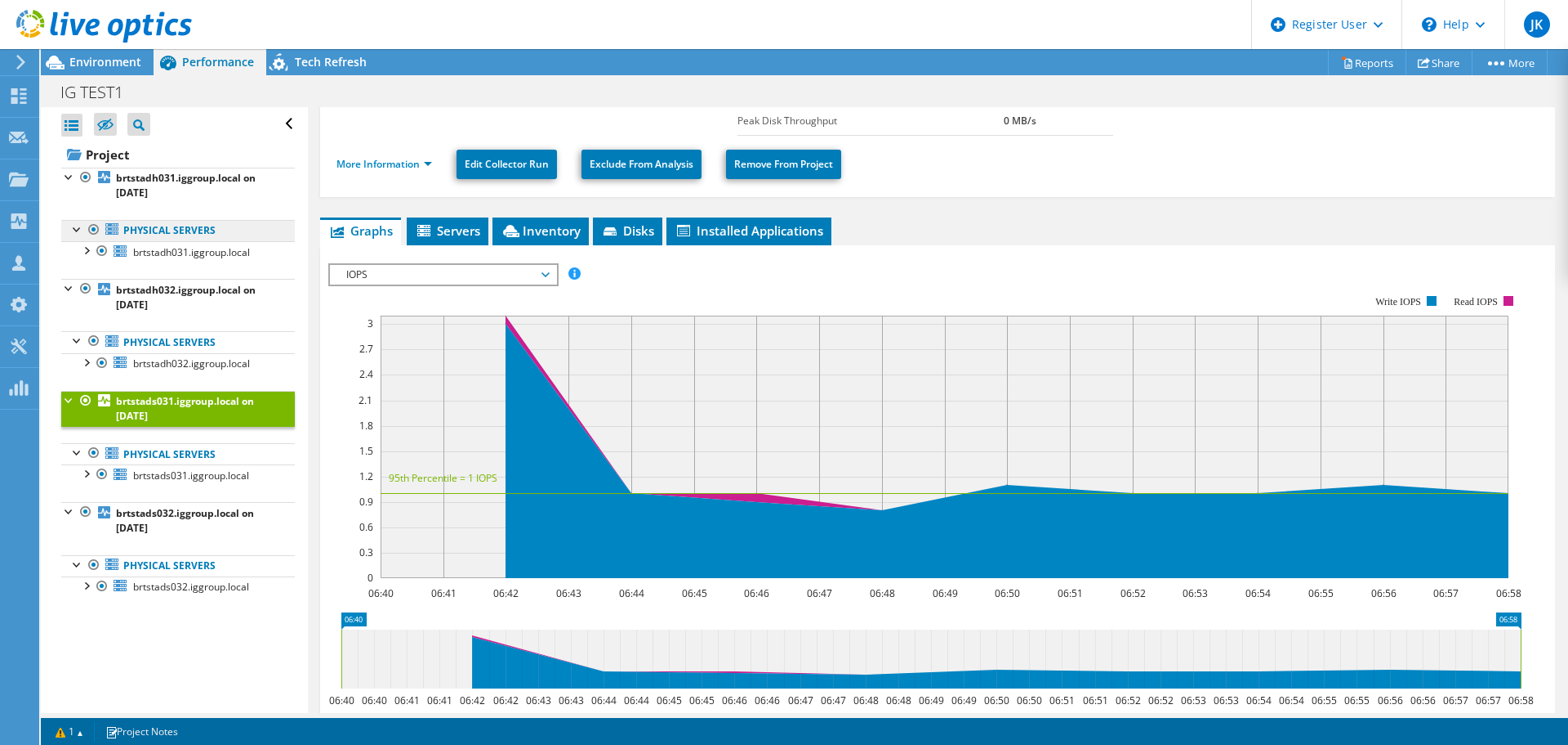
click at [196, 222] on link "Physical Servers" at bounding box center [178, 230] width 234 height 22
click at [151, 187] on b "brtstadh031.iggroup.local on 2/4/2025" at bounding box center [186, 185] width 140 height 29
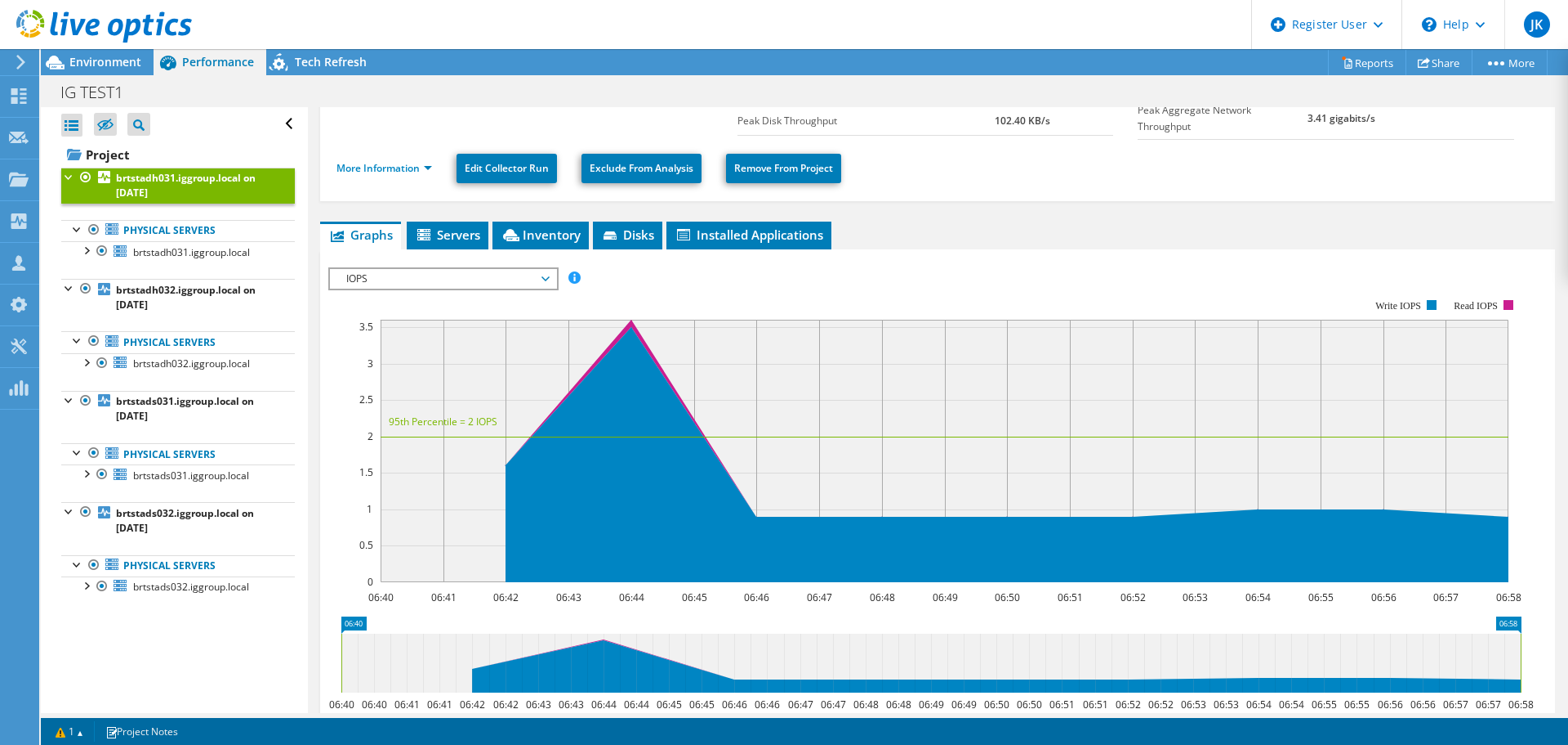
click at [108, 50] on div at bounding box center [95, 28] width 192 height 55
click at [103, 65] on span "Environment" at bounding box center [105, 62] width 72 height 16
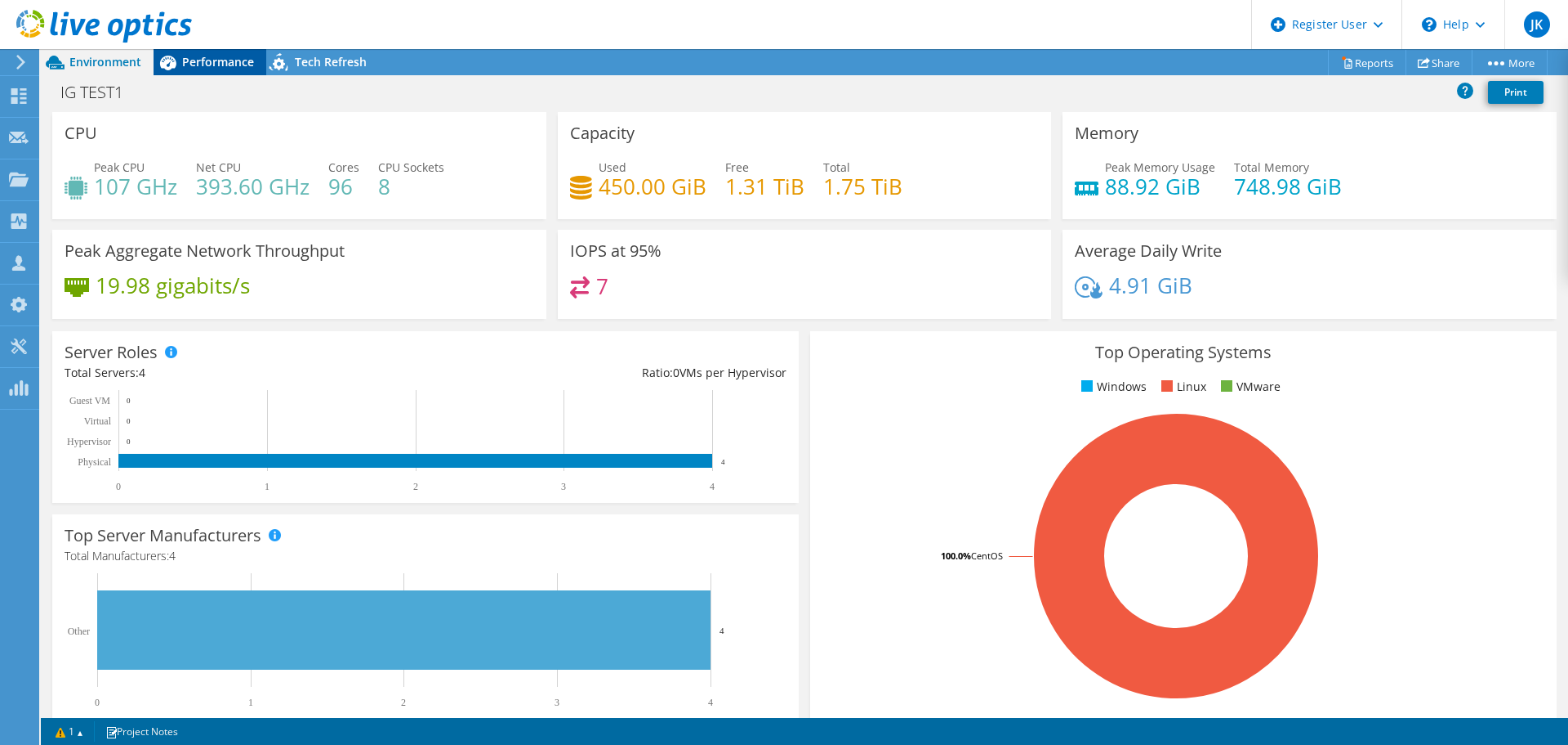
click at [200, 63] on span "Performance" at bounding box center [217, 62] width 72 height 16
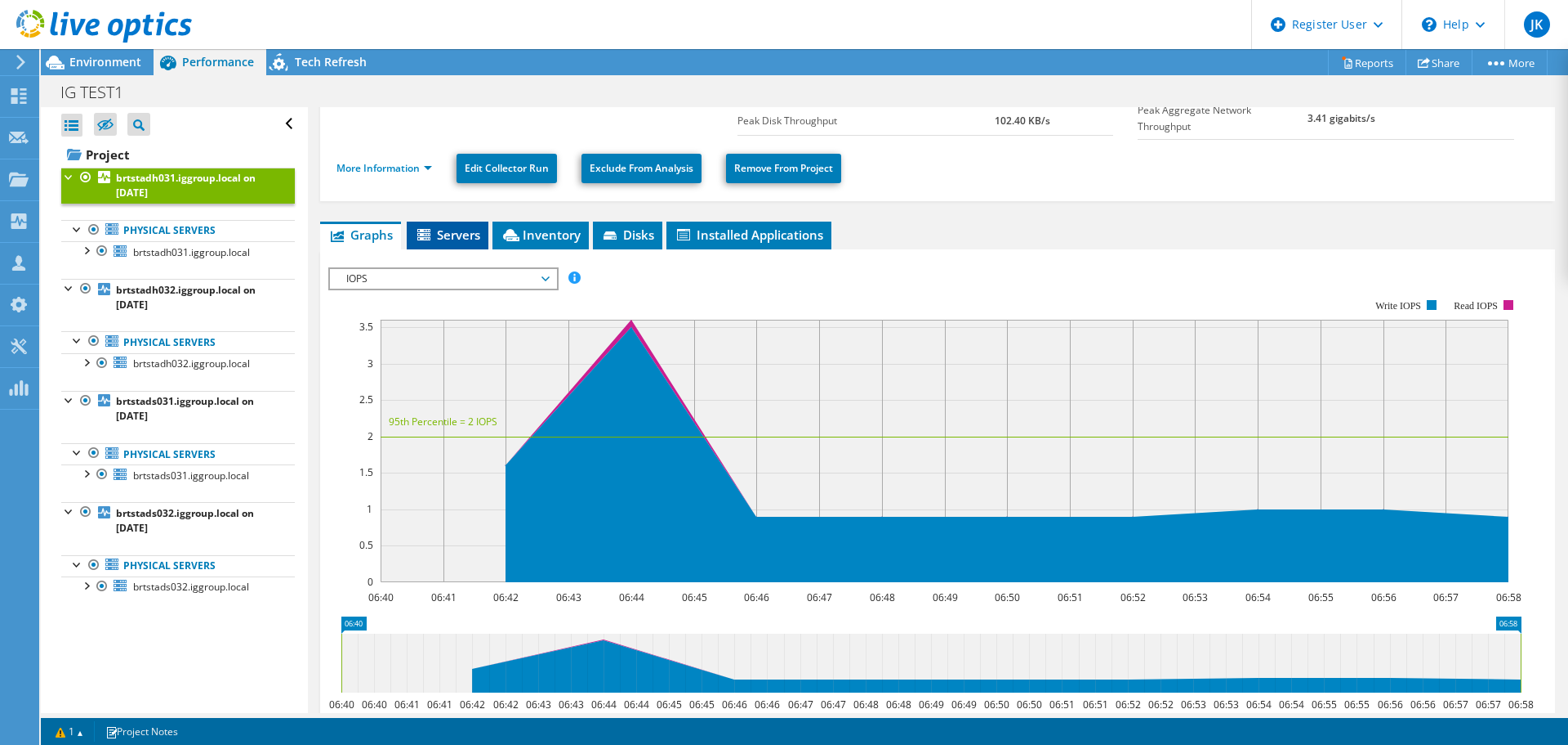
click at [462, 226] on span "Servers" at bounding box center [448, 234] width 65 height 17
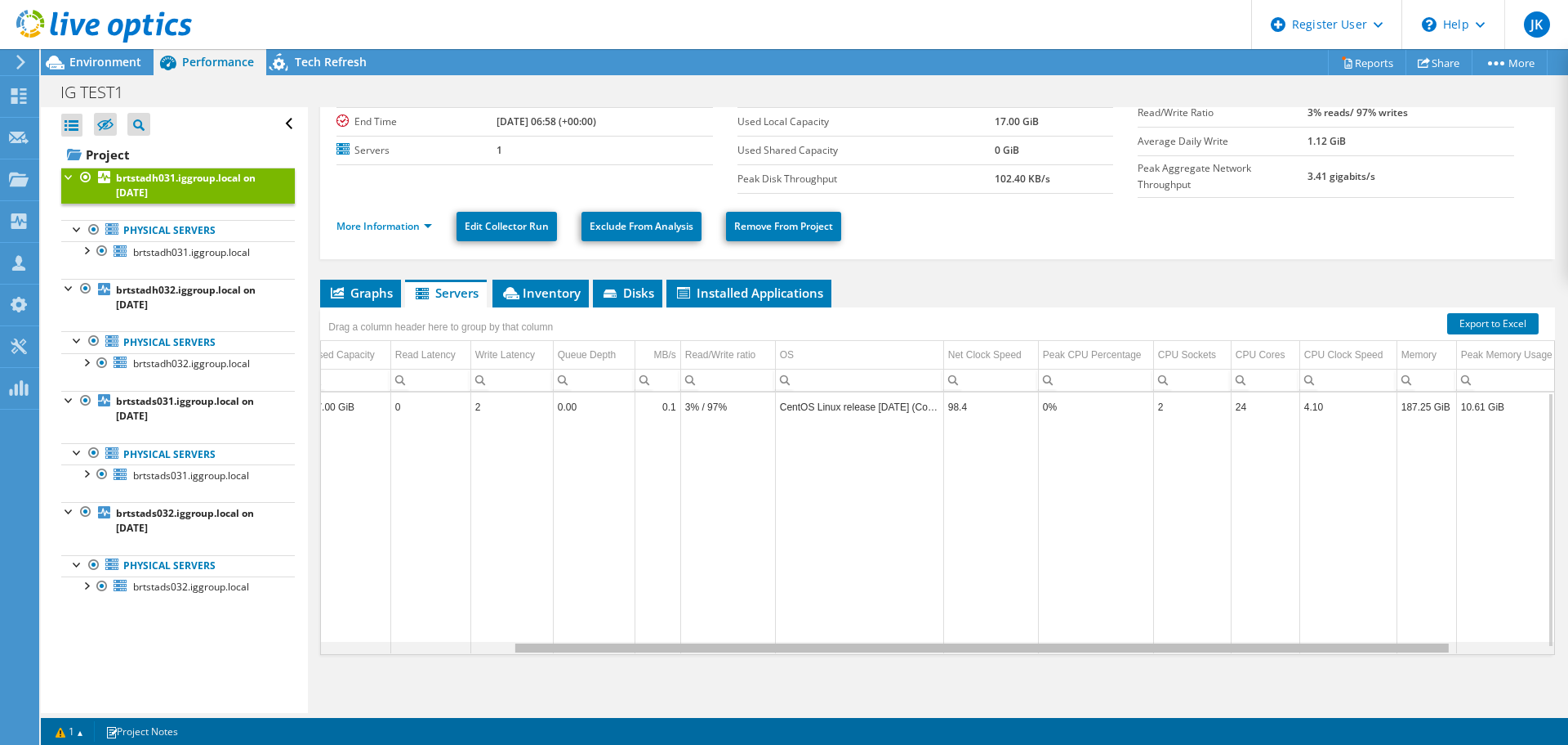
scroll to position [0, 0]
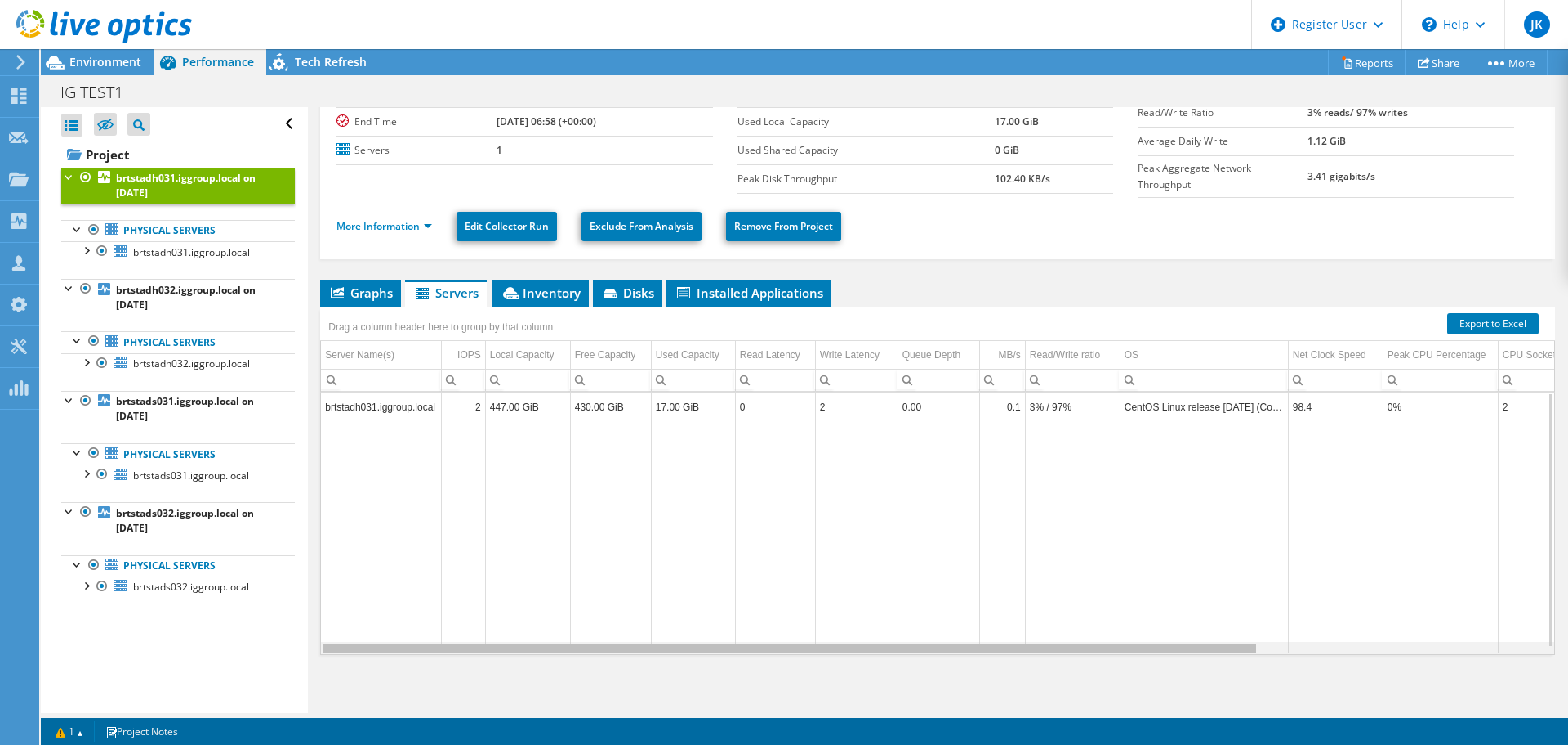
drag, startPoint x: 926, startPoint y: 644, endPoint x: 498, endPoint y: 602, distance: 430.1
click at [509, 644] on body "JK Dell User Jay Kerr Jay.Kerr@dell.com Dell My Profile Log Out \n Help Explore…" at bounding box center [784, 372] width 1568 height 745
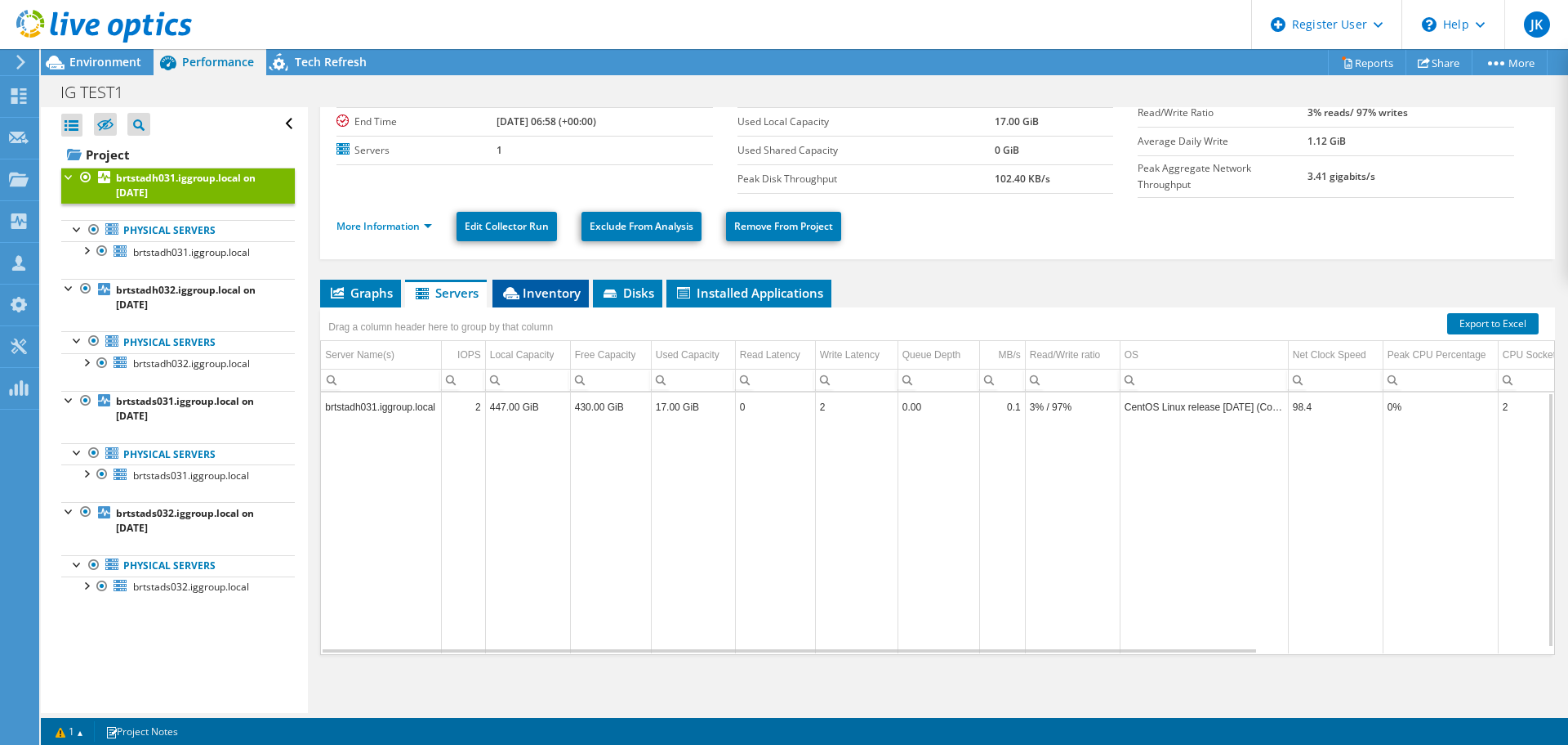
click at [532, 284] on span "Inventory" at bounding box center [540, 292] width 80 height 17
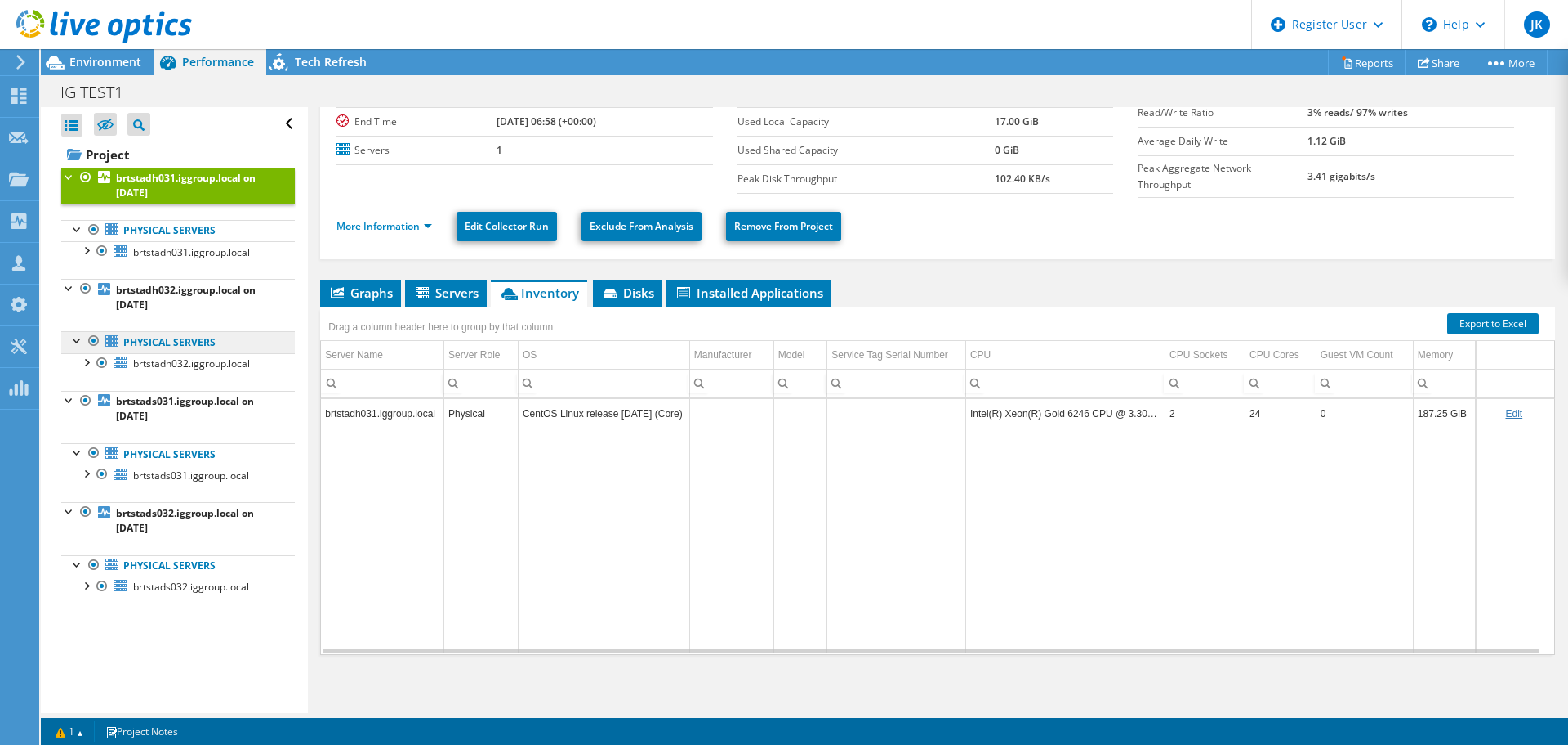
click at [147, 350] on link "Physical Servers" at bounding box center [178, 341] width 234 height 22
click at [151, 363] on span "brtstadh032.iggroup.local" at bounding box center [191, 363] width 117 height 14
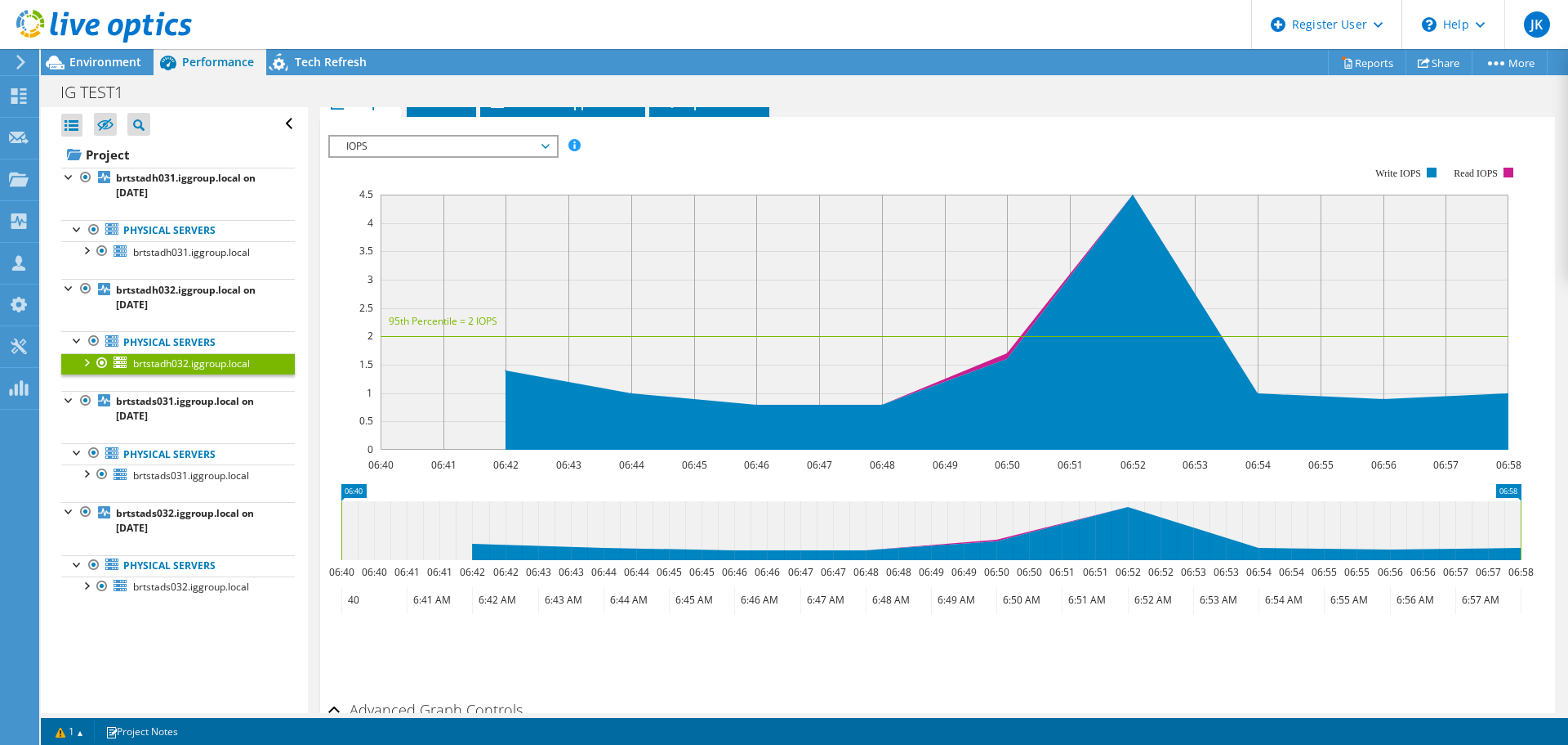
scroll to position [258, 0]
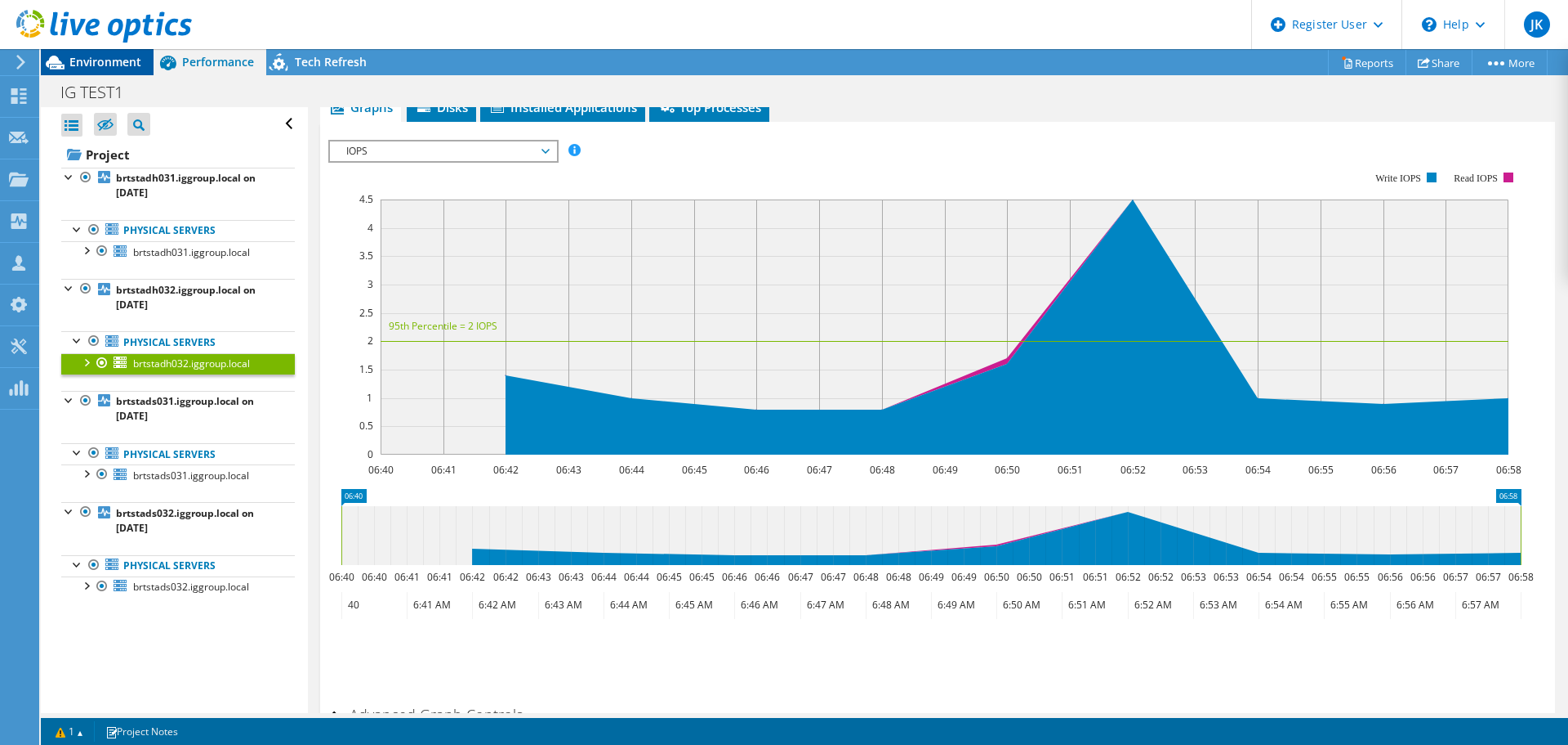
click at [110, 58] on span "Environment" at bounding box center [105, 62] width 72 height 16
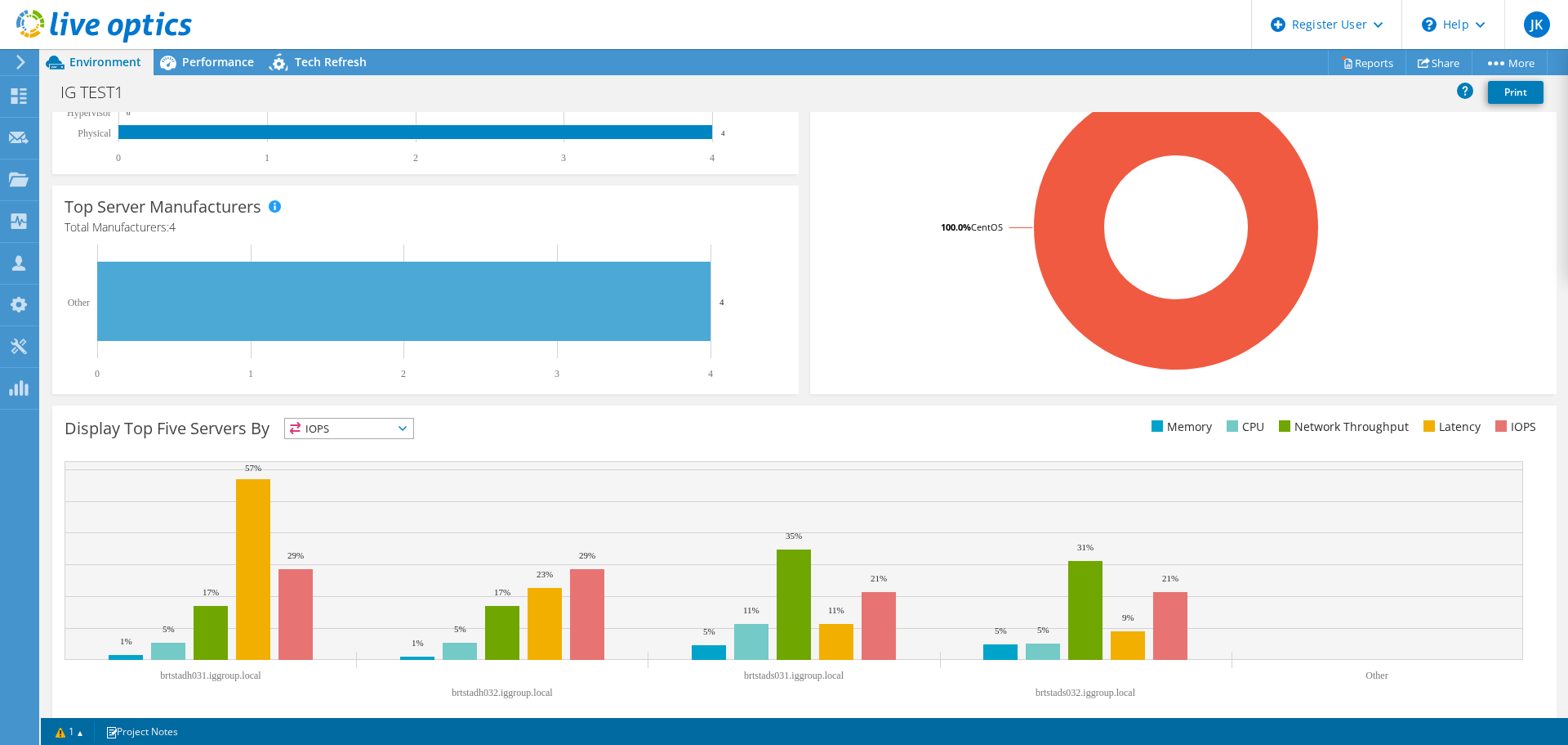
scroll to position [346, 0]
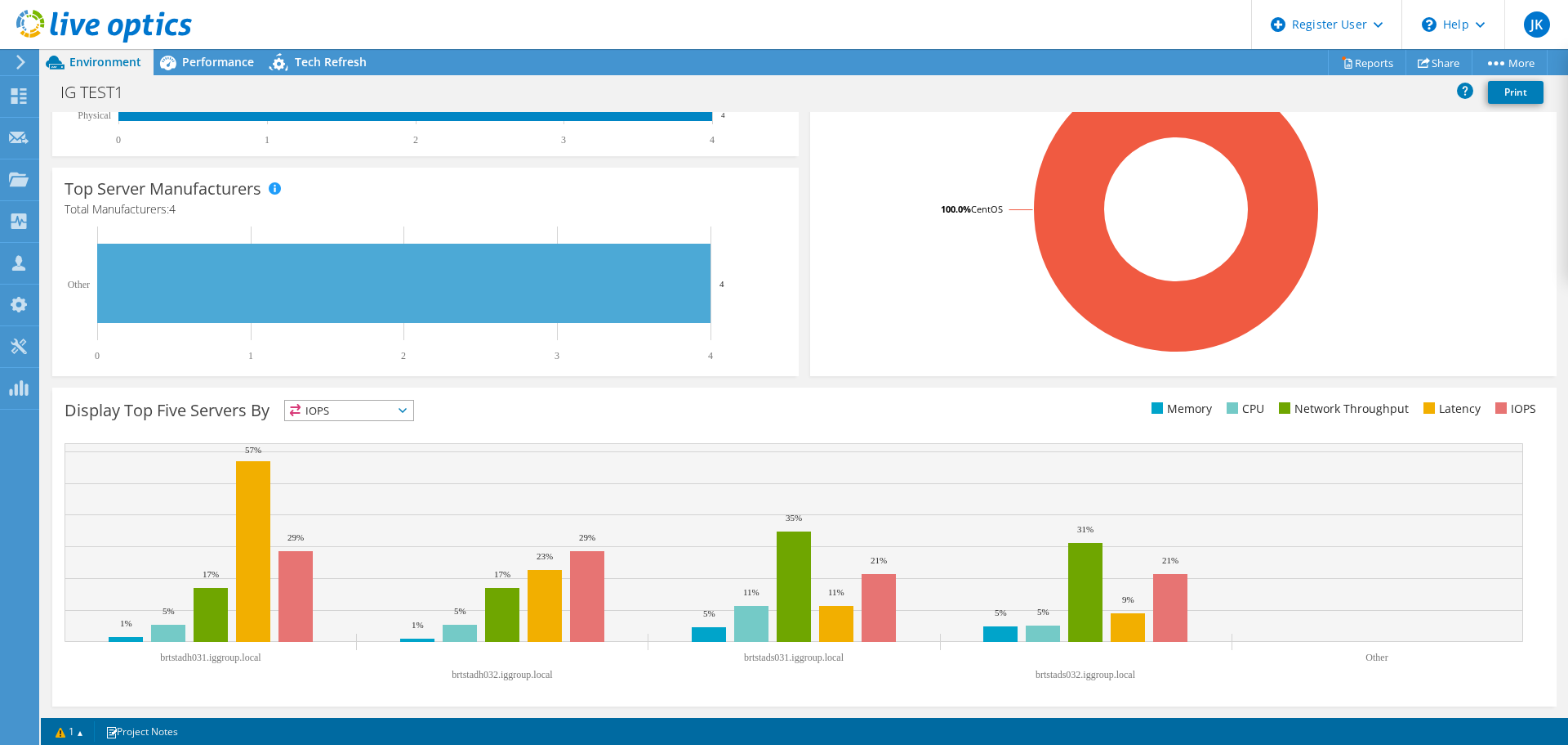
click at [306, 406] on span "IOPS" at bounding box center [349, 410] width 128 height 20
click at [355, 456] on li "Memory" at bounding box center [349, 454] width 128 height 23
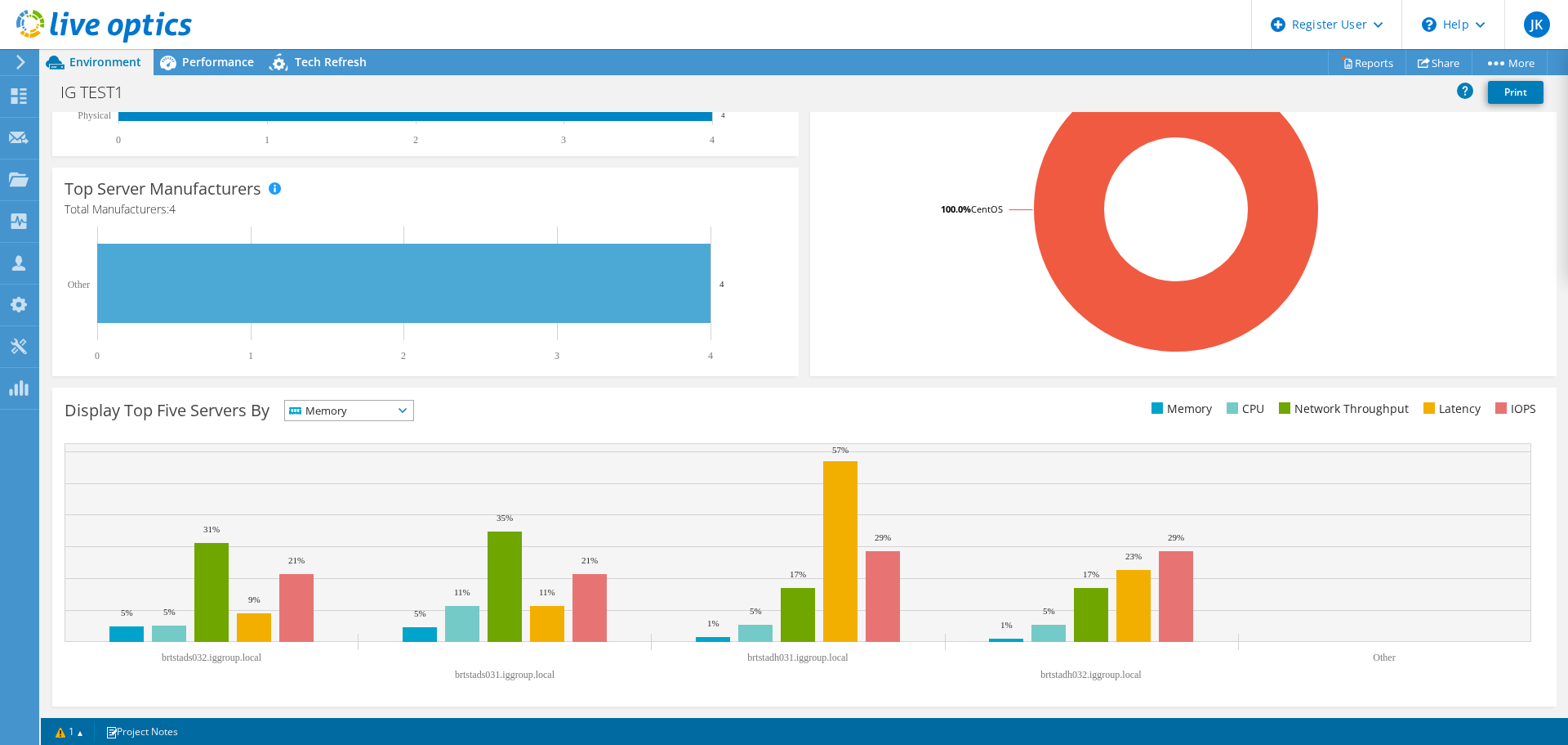
click at [326, 409] on span "Memory" at bounding box center [339, 410] width 108 height 20
click at [345, 474] on li "CPU" at bounding box center [349, 476] width 128 height 23
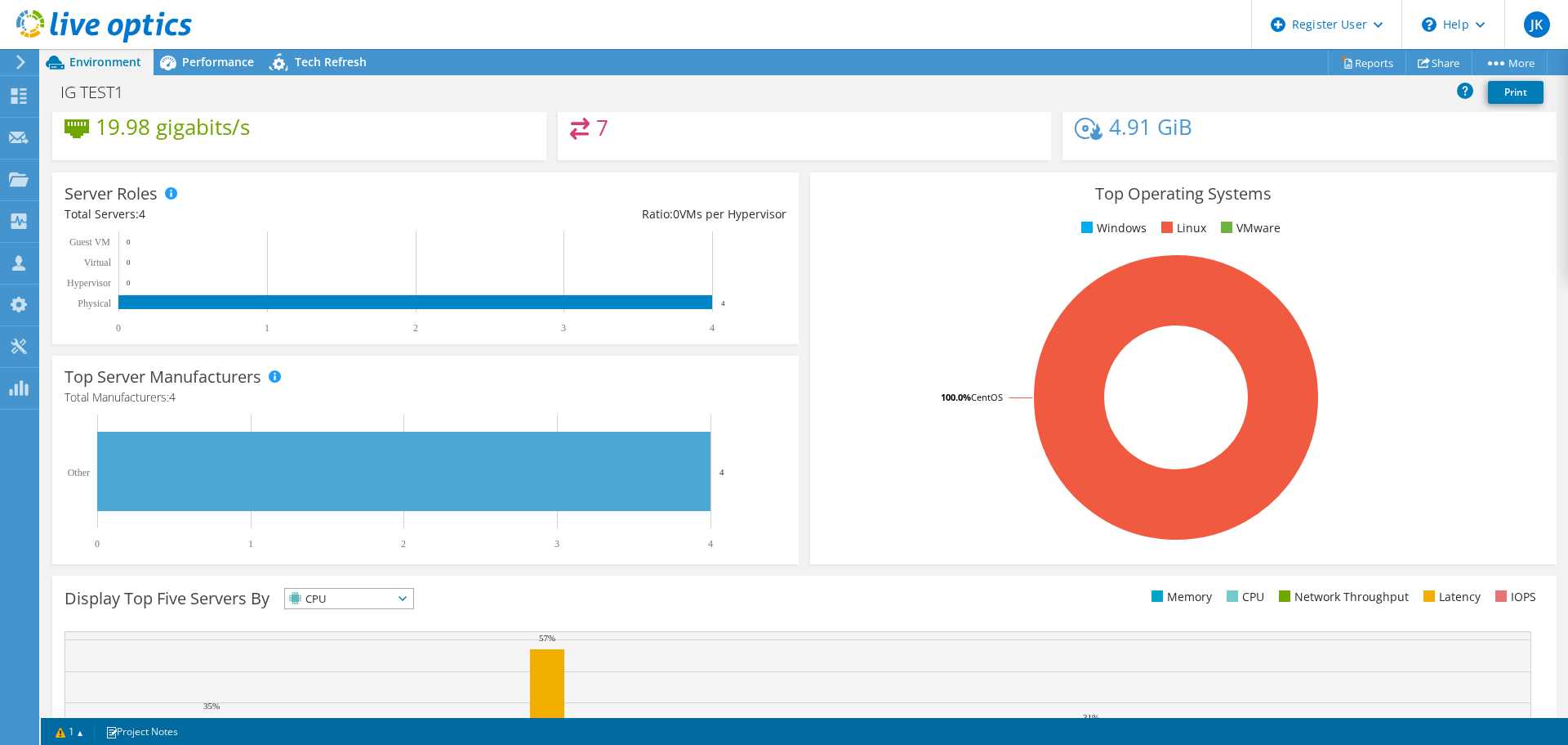
scroll to position [0, 0]
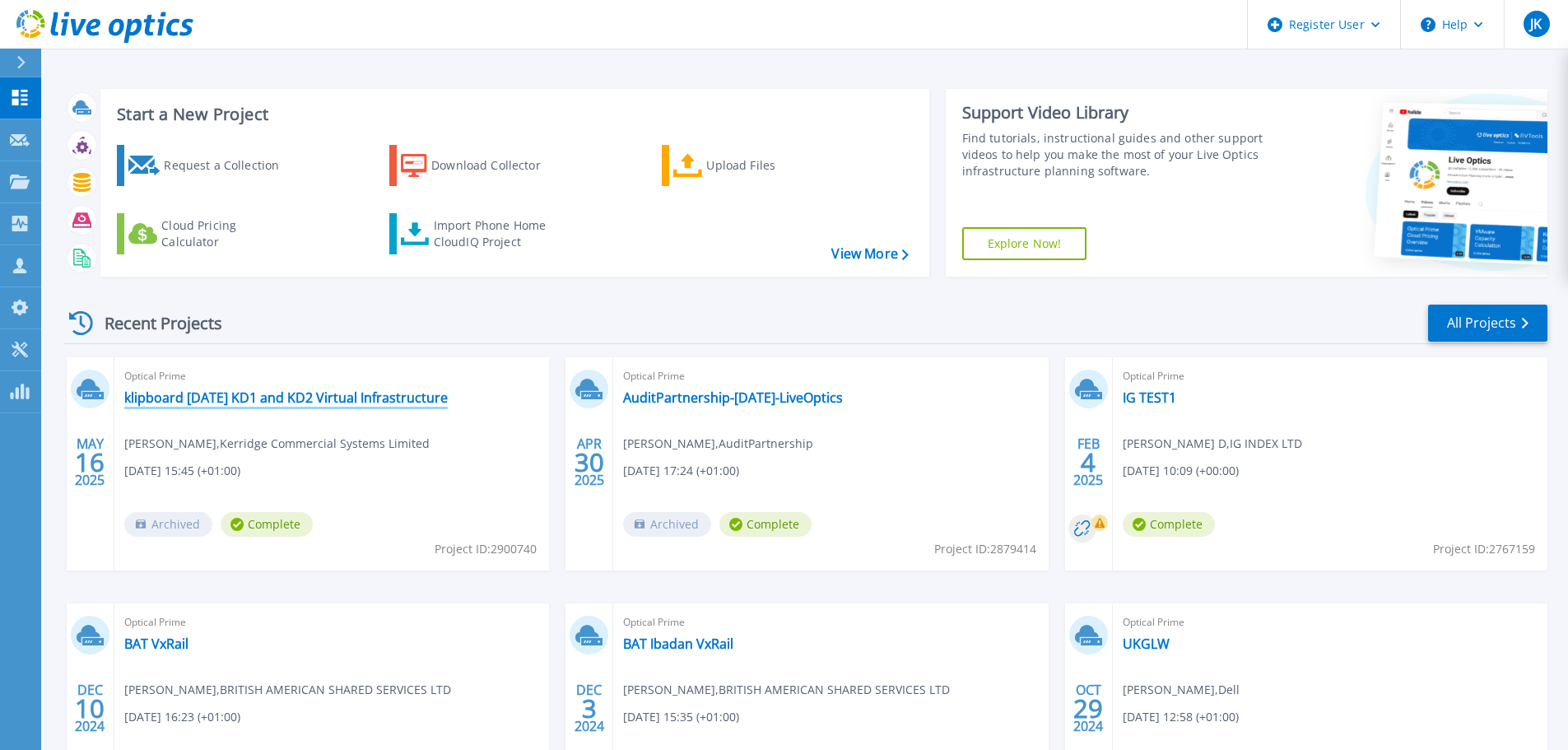
click at [240, 405] on link "klipboard [DATE] KD1 and KD2 Virtual Infrastructure" at bounding box center [285, 397] width 323 height 17
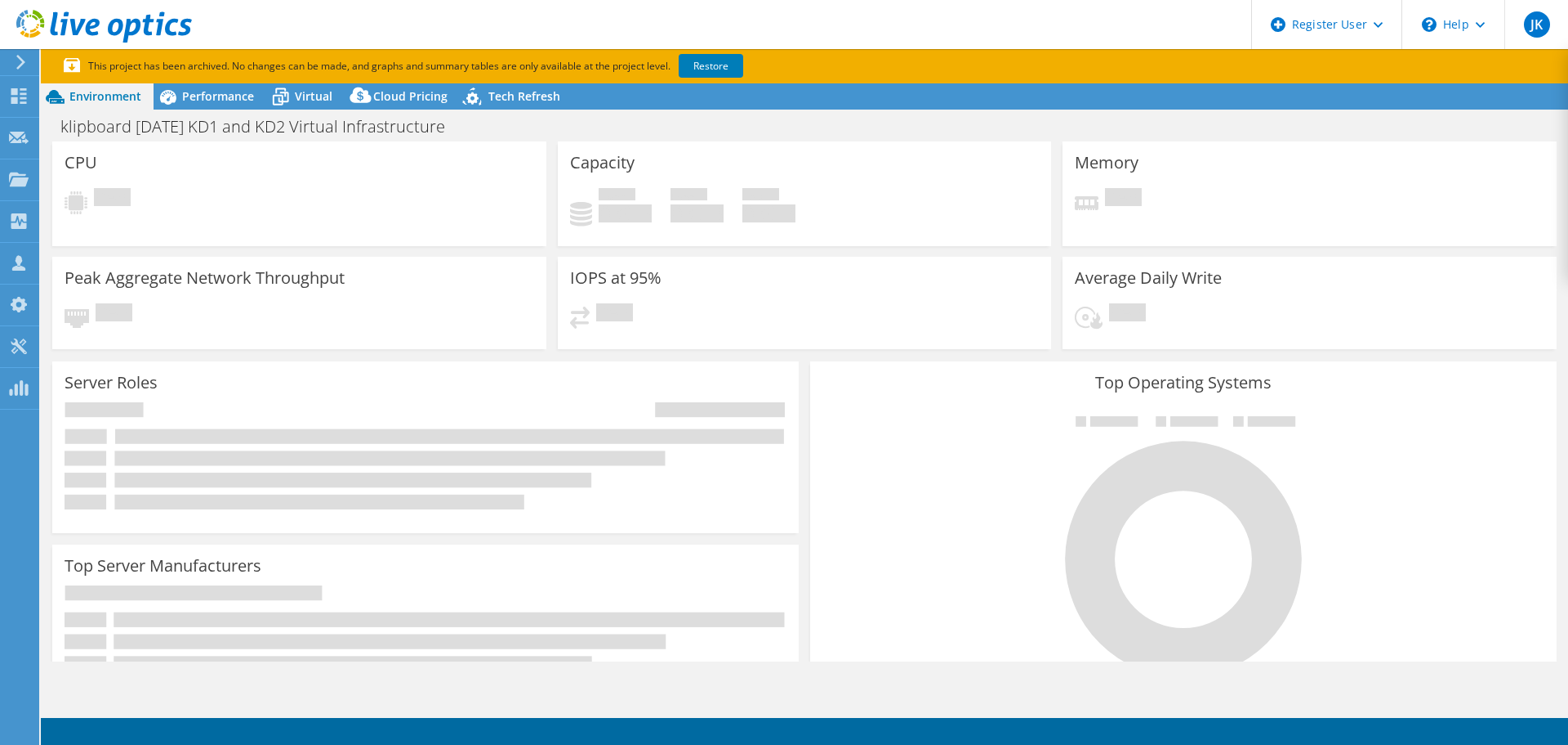
select select "USD"
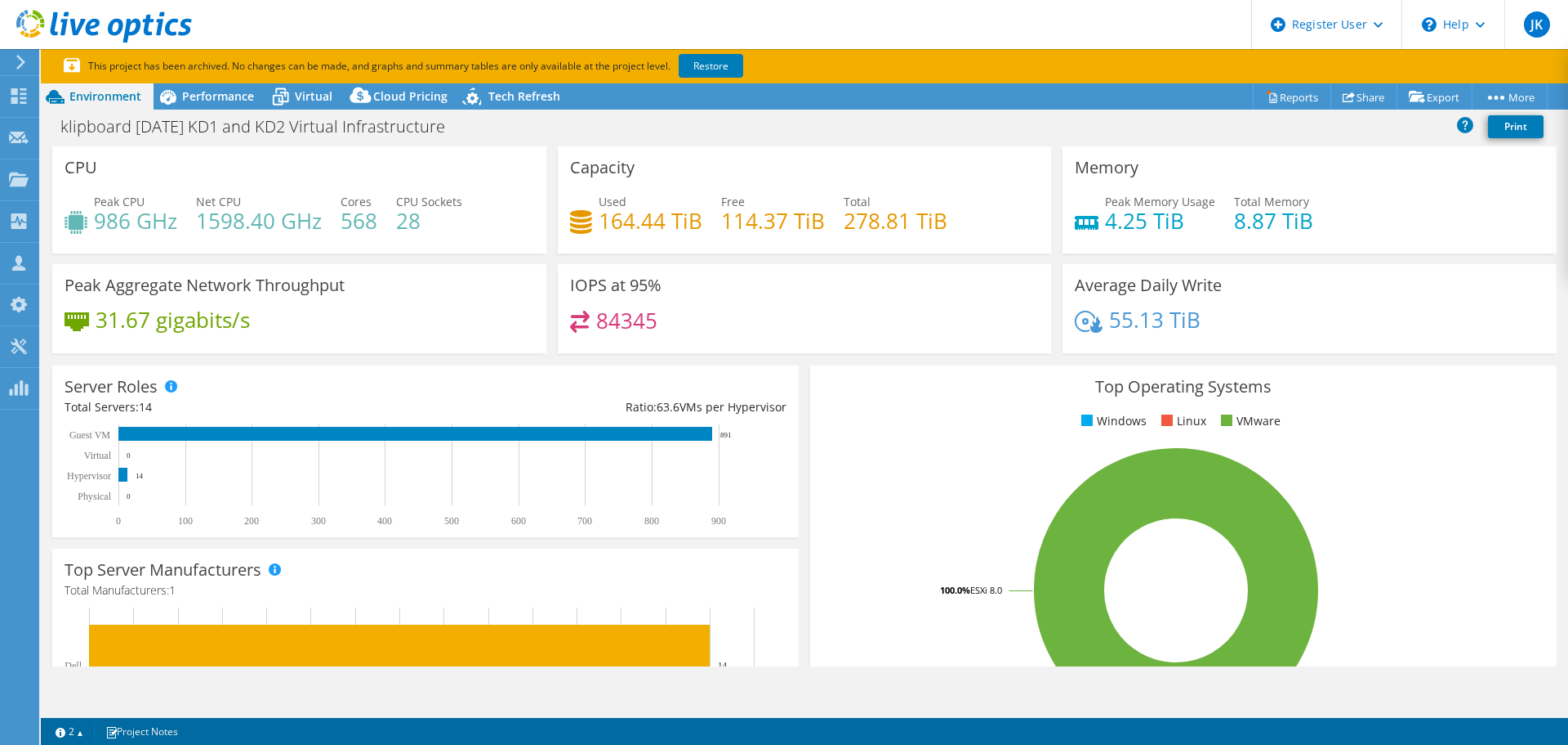
click at [798, 403] on div "Server Roles Physical Servers represent bare metal servers that were targets of…" at bounding box center [425, 451] width 758 height 183
drag, startPoint x: 339, startPoint y: 222, endPoint x: 380, endPoint y: 223, distance: 41.0
click at [380, 223] on div "Peak CPU 986 GHz Net CPU 1598.40 GHz Cores 568 CPU Sockets 28" at bounding box center [300, 219] width 470 height 53
drag, startPoint x: 408, startPoint y: 227, endPoint x: 387, endPoint y: 218, distance: 22.8
click at [407, 227] on h4 "28" at bounding box center [429, 220] width 66 height 18
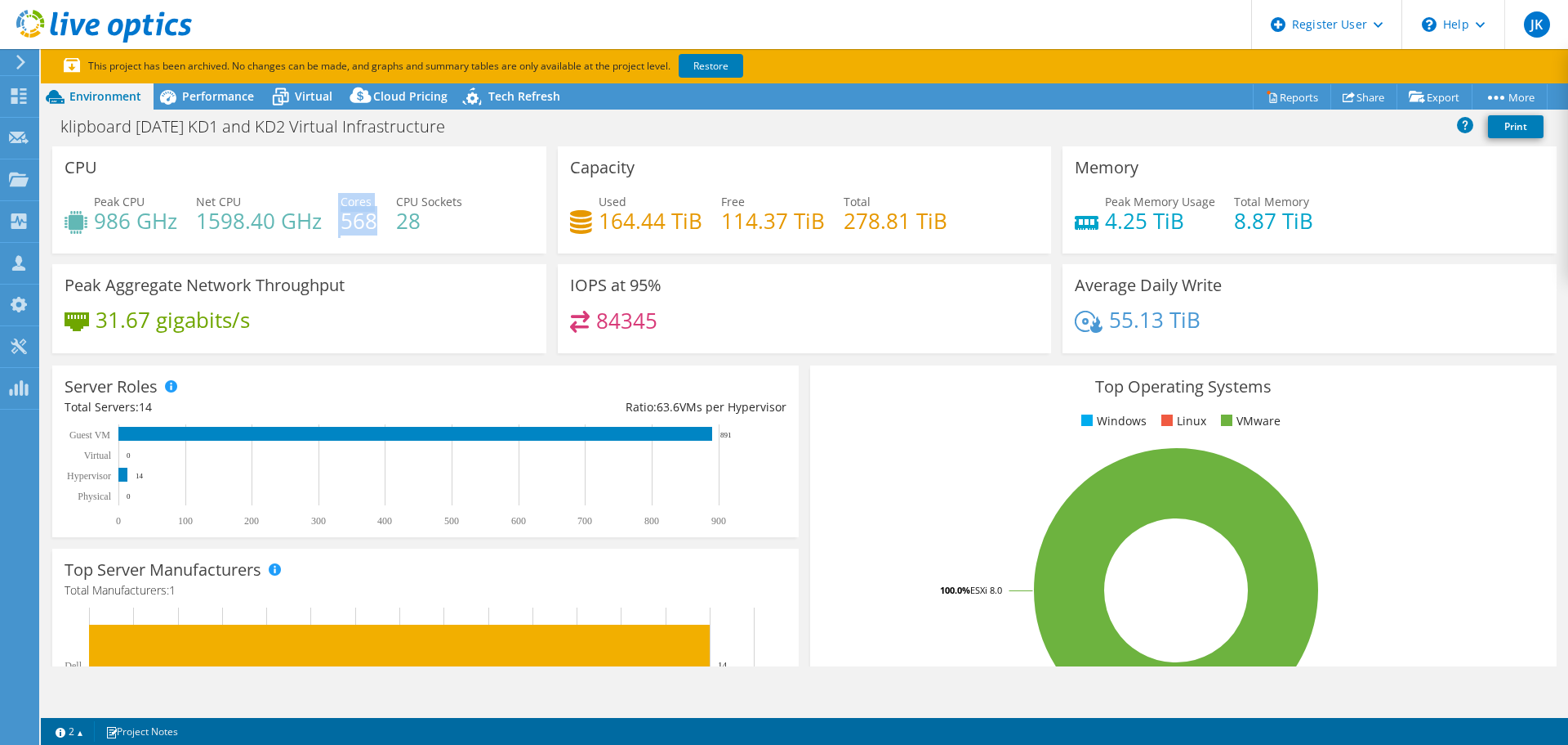
drag, startPoint x: 374, startPoint y: 210, endPoint x: 332, endPoint y: 210, distance: 42.0
click at [332, 210] on div "Peak CPU 986 GHz Net CPU 1598.40 GHz Cores 568 CPU Sockets 28" at bounding box center [300, 219] width 470 height 53
click at [341, 219] on h4 "568" at bounding box center [358, 220] width 36 height 18
drag, startPoint x: 339, startPoint y: 225, endPoint x: 418, endPoint y: 220, distance: 79.2
click at [418, 220] on div "Peak CPU 986 GHz Net CPU 1598.40 GHz Cores 568 CPU Sockets 28" at bounding box center [300, 219] width 470 height 53
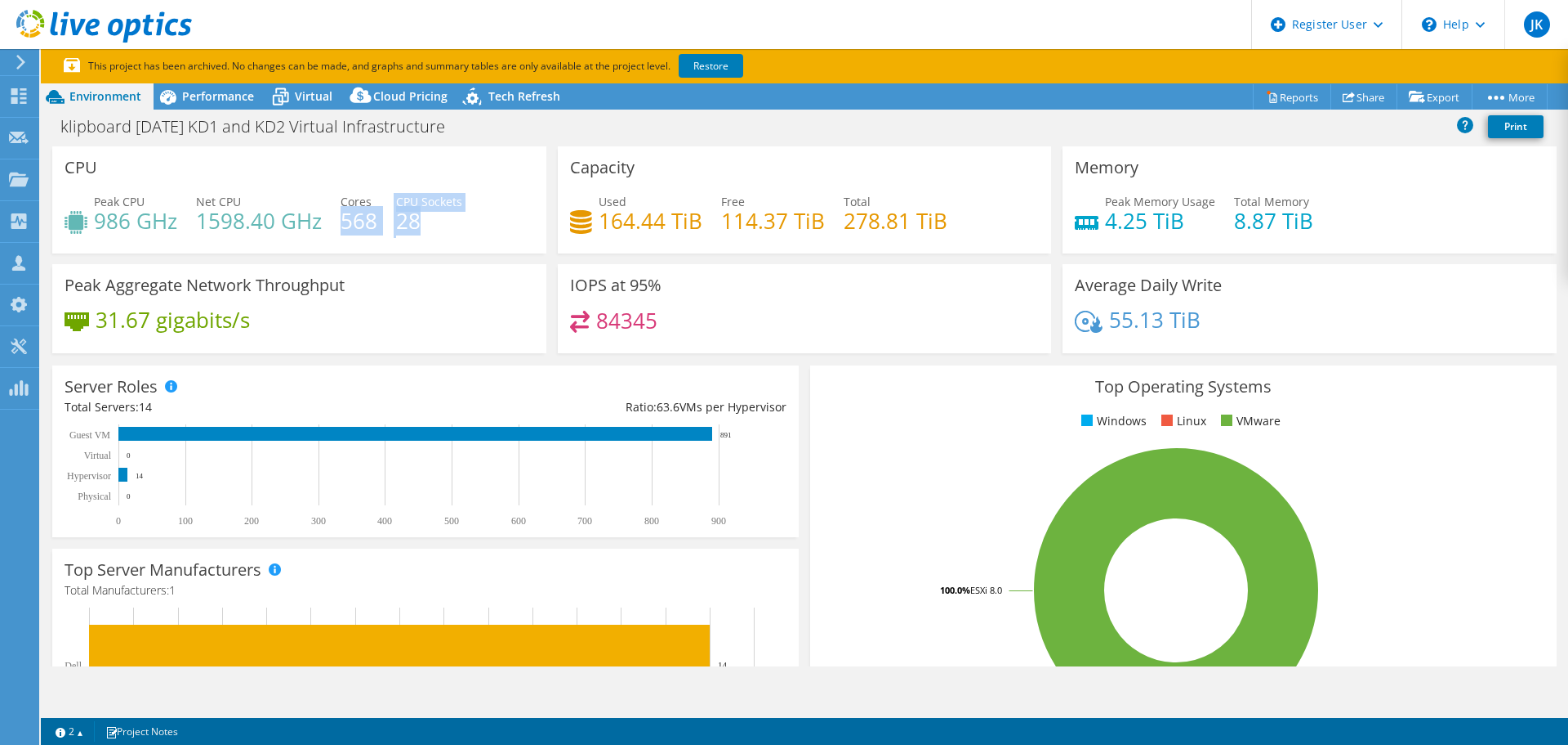
click at [418, 220] on h4 "28" at bounding box center [429, 220] width 66 height 18
click at [198, 99] on span "Performance" at bounding box center [217, 96] width 72 height 16
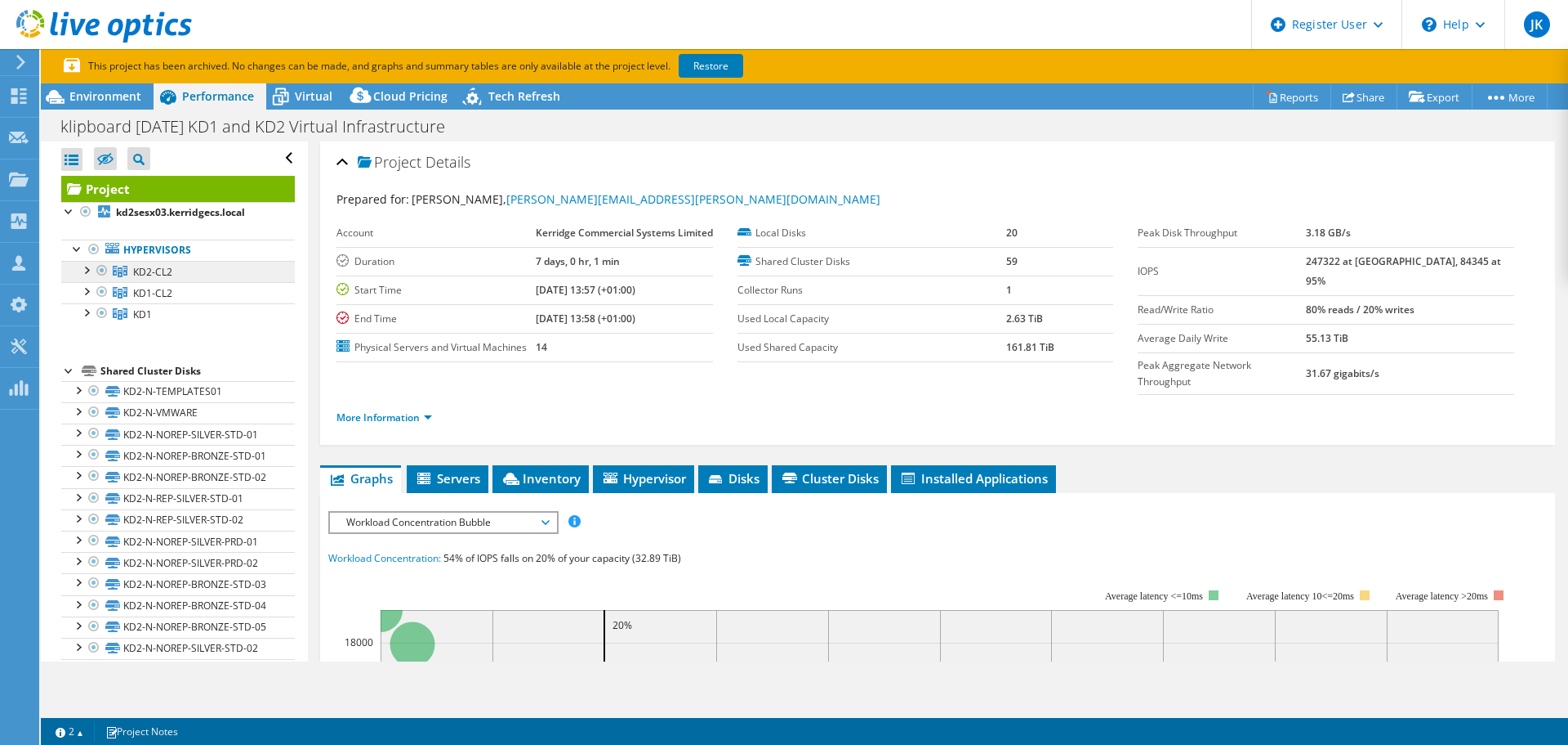
click at [176, 272] on link "KD2-CL2" at bounding box center [178, 272] width 234 height 22
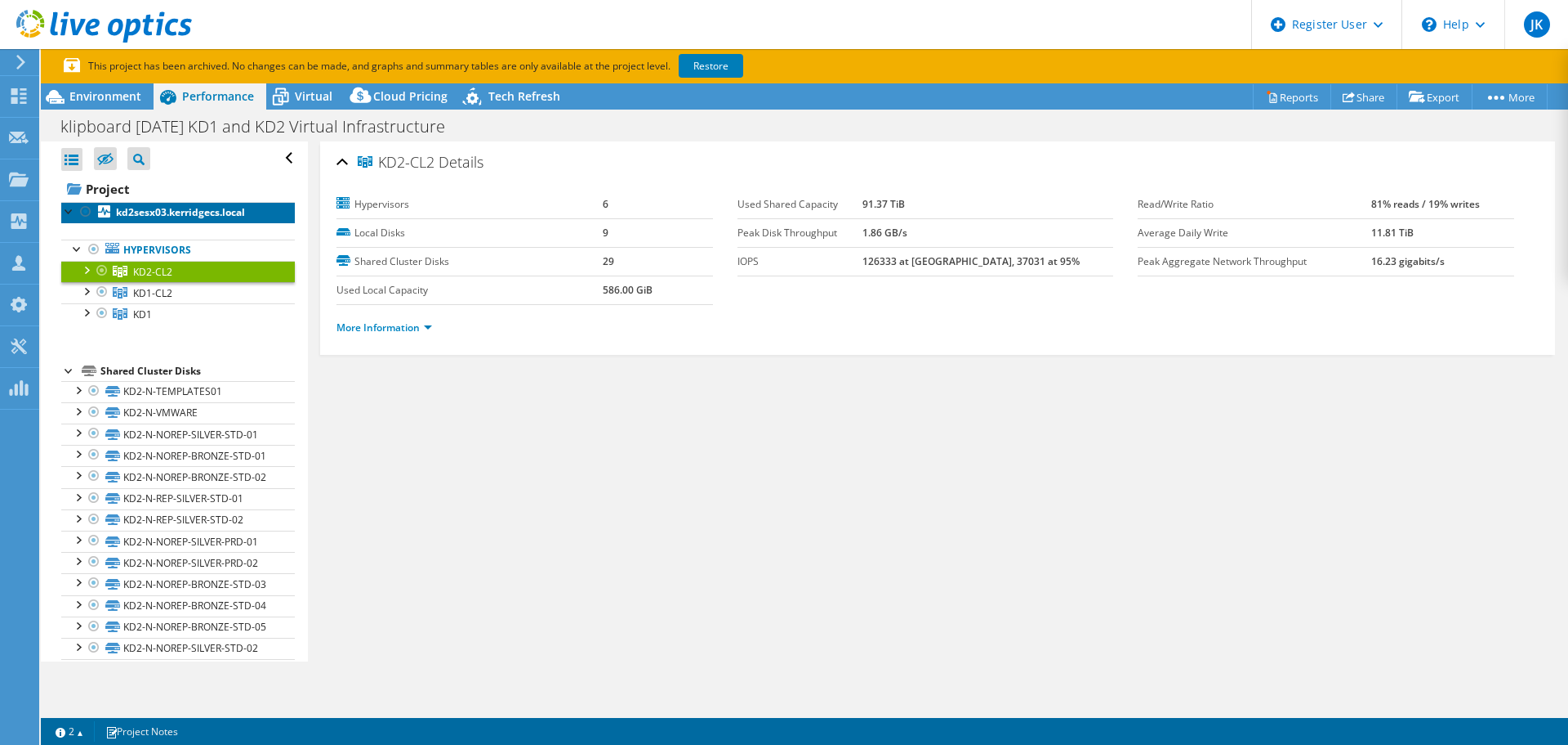
click at [178, 215] on b "kd2sesx03.kerridgecs.local" at bounding box center [180, 212] width 129 height 14
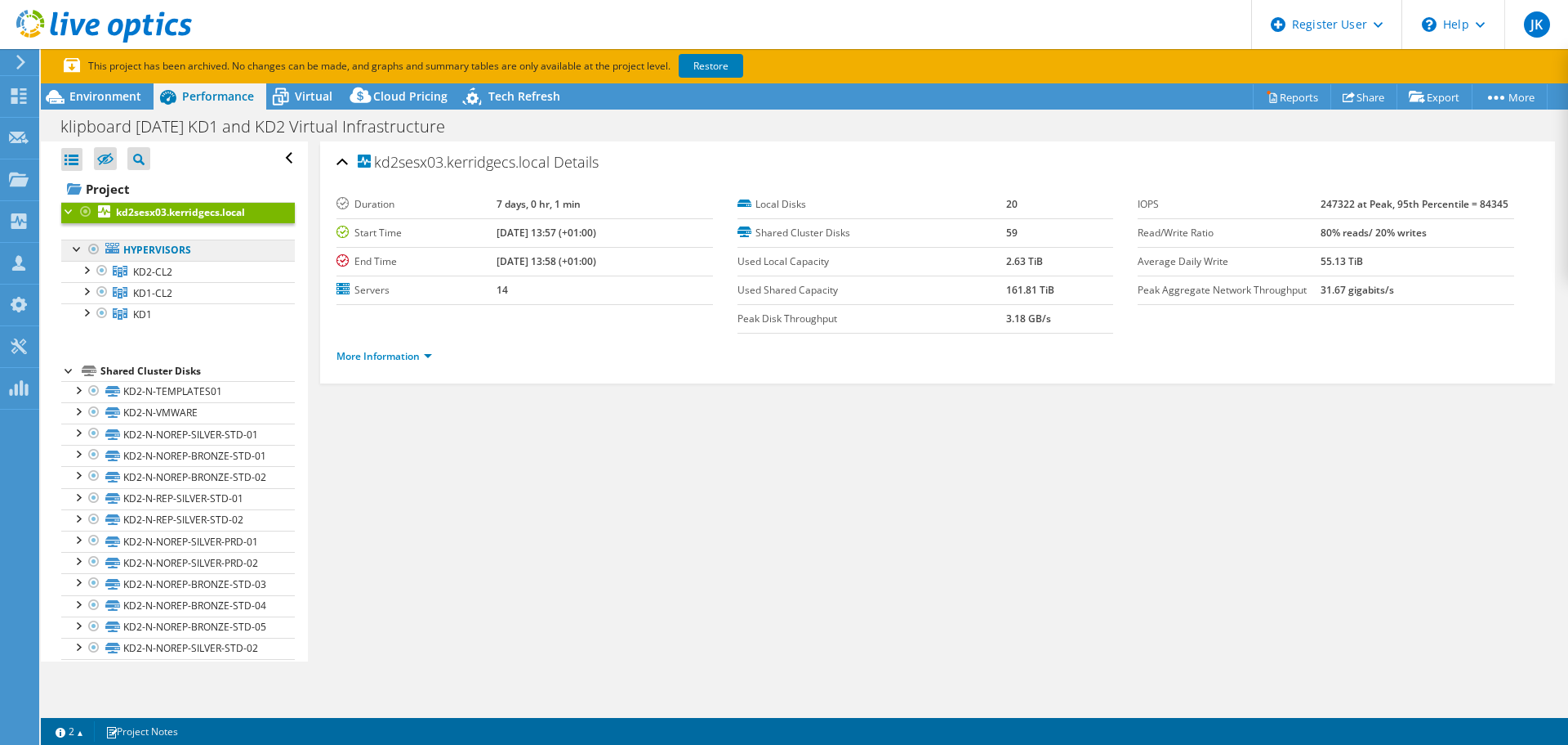
click at [169, 257] on link "Hypervisors" at bounding box center [178, 250] width 234 height 22
click at [172, 255] on link "Hypervisors" at bounding box center [178, 250] width 234 height 22
click at [150, 272] on span "KD2-CL2" at bounding box center [152, 272] width 39 height 14
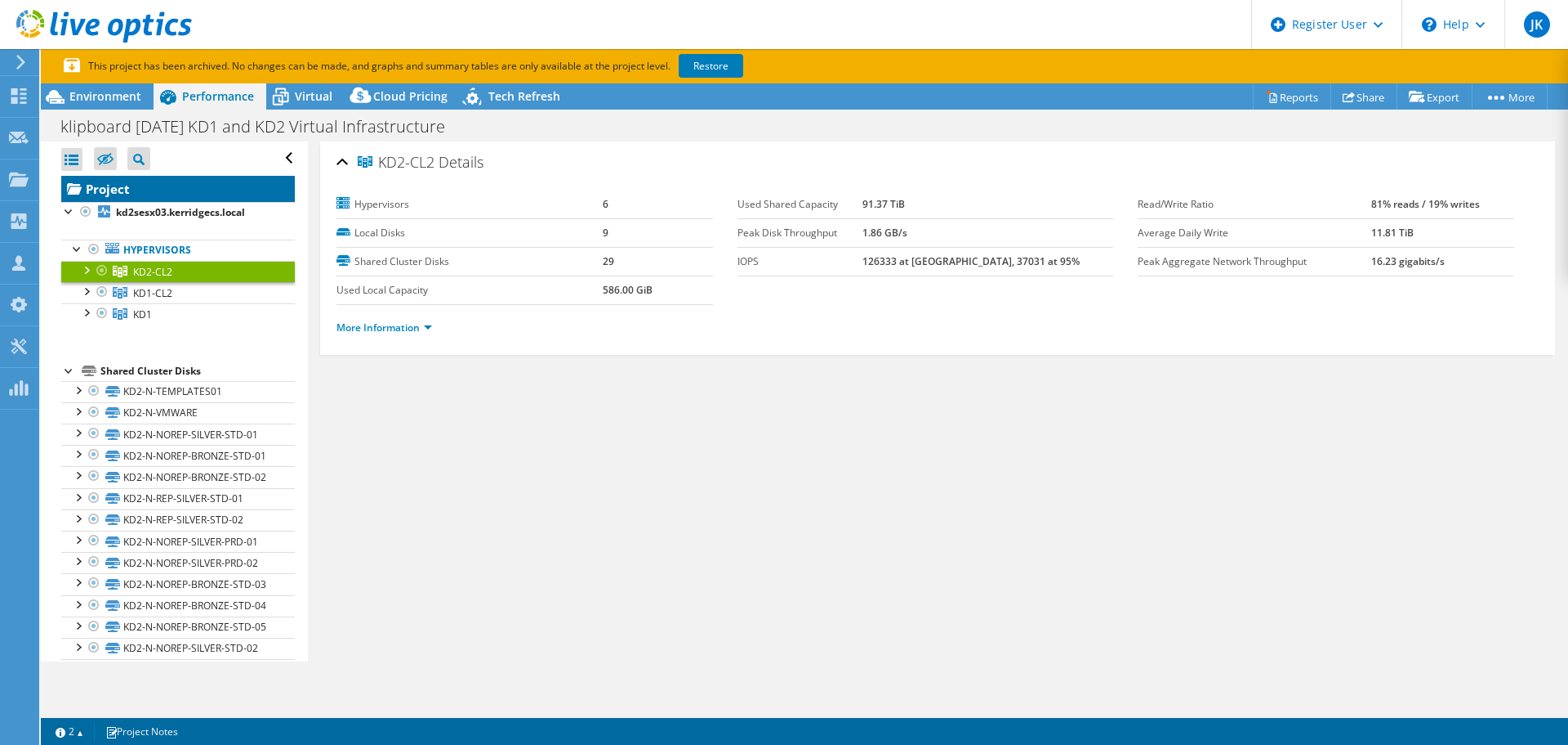
click at [112, 194] on link "Project" at bounding box center [178, 189] width 234 height 27
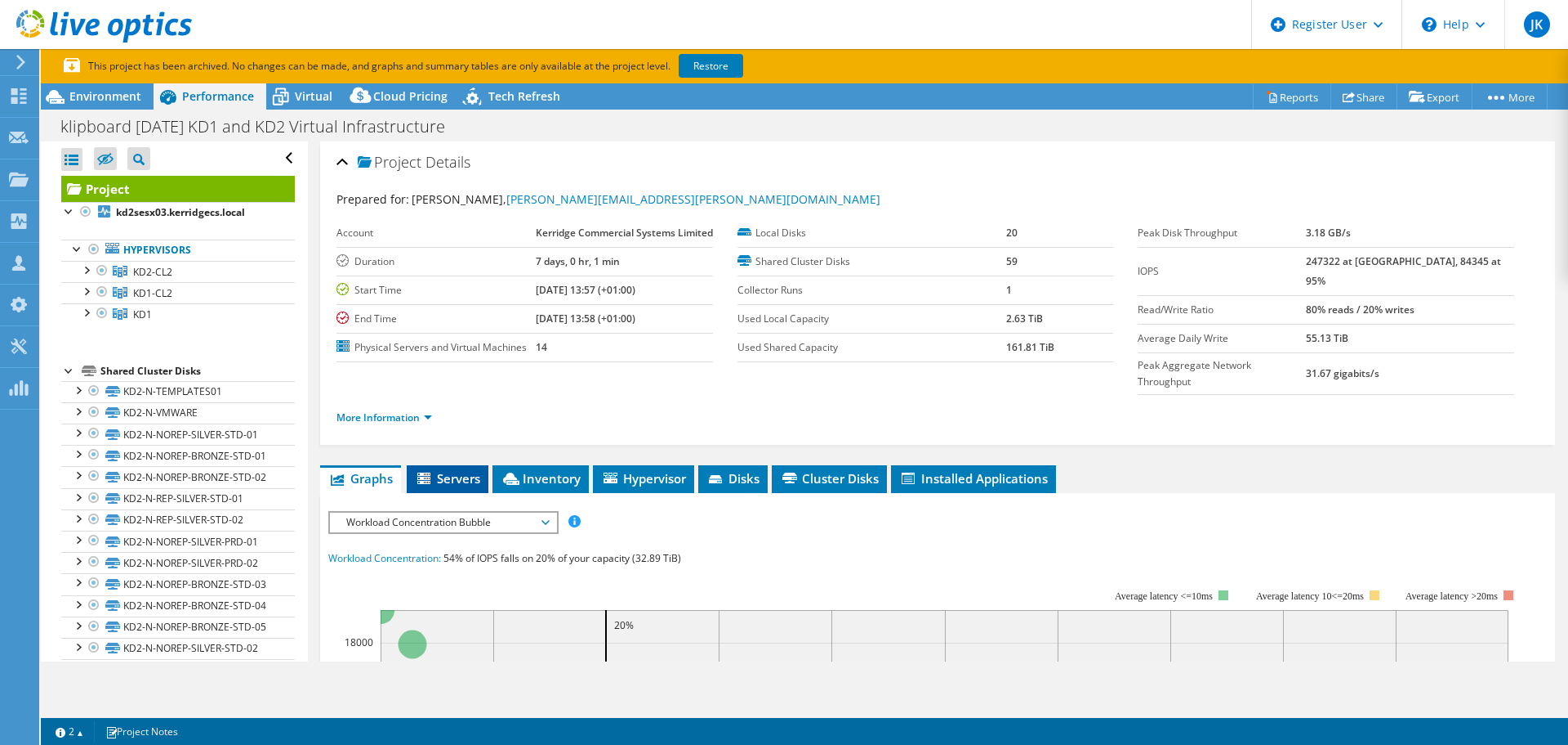
click at [443, 480] on span "Servers" at bounding box center [448, 478] width 65 height 17
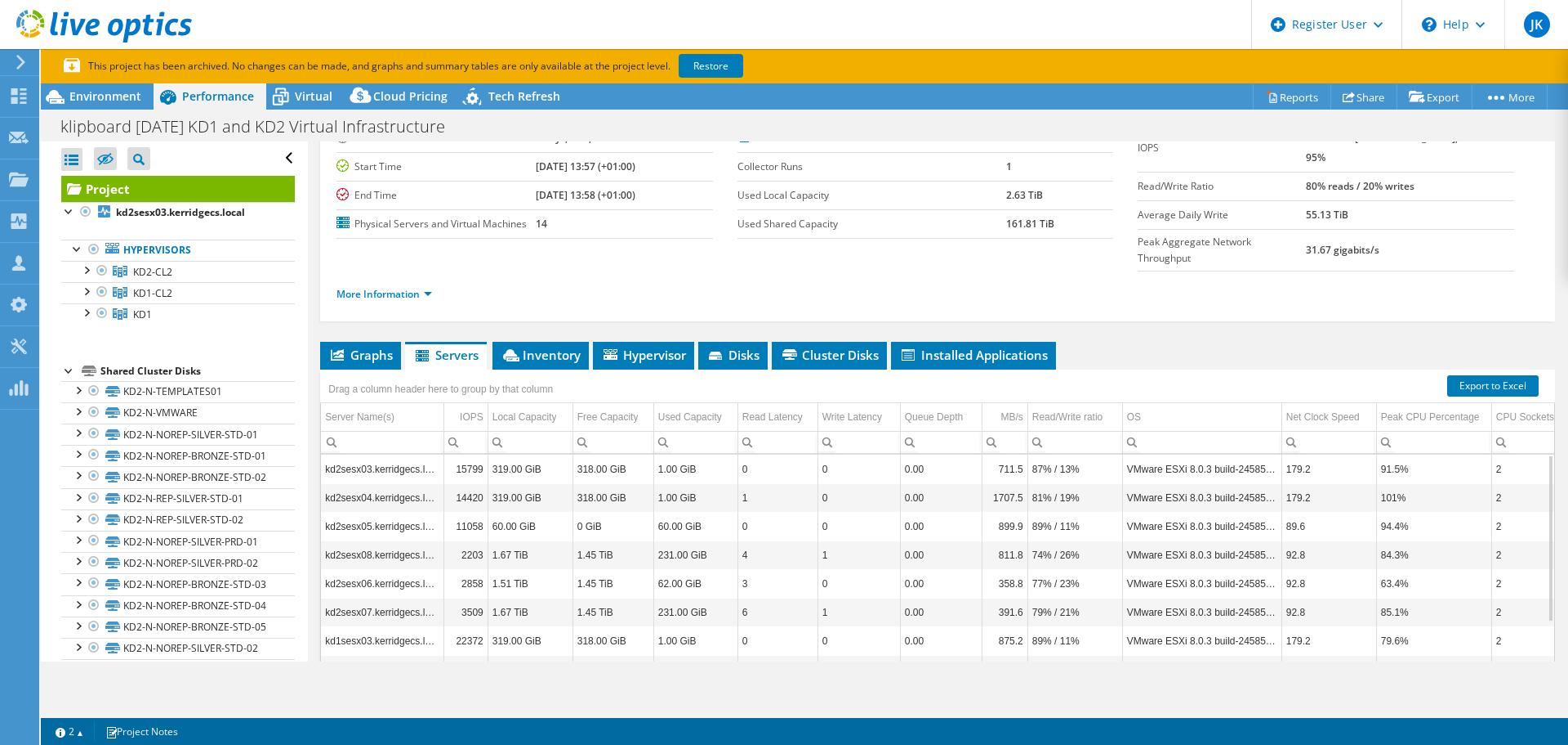
scroll to position [163, 0]
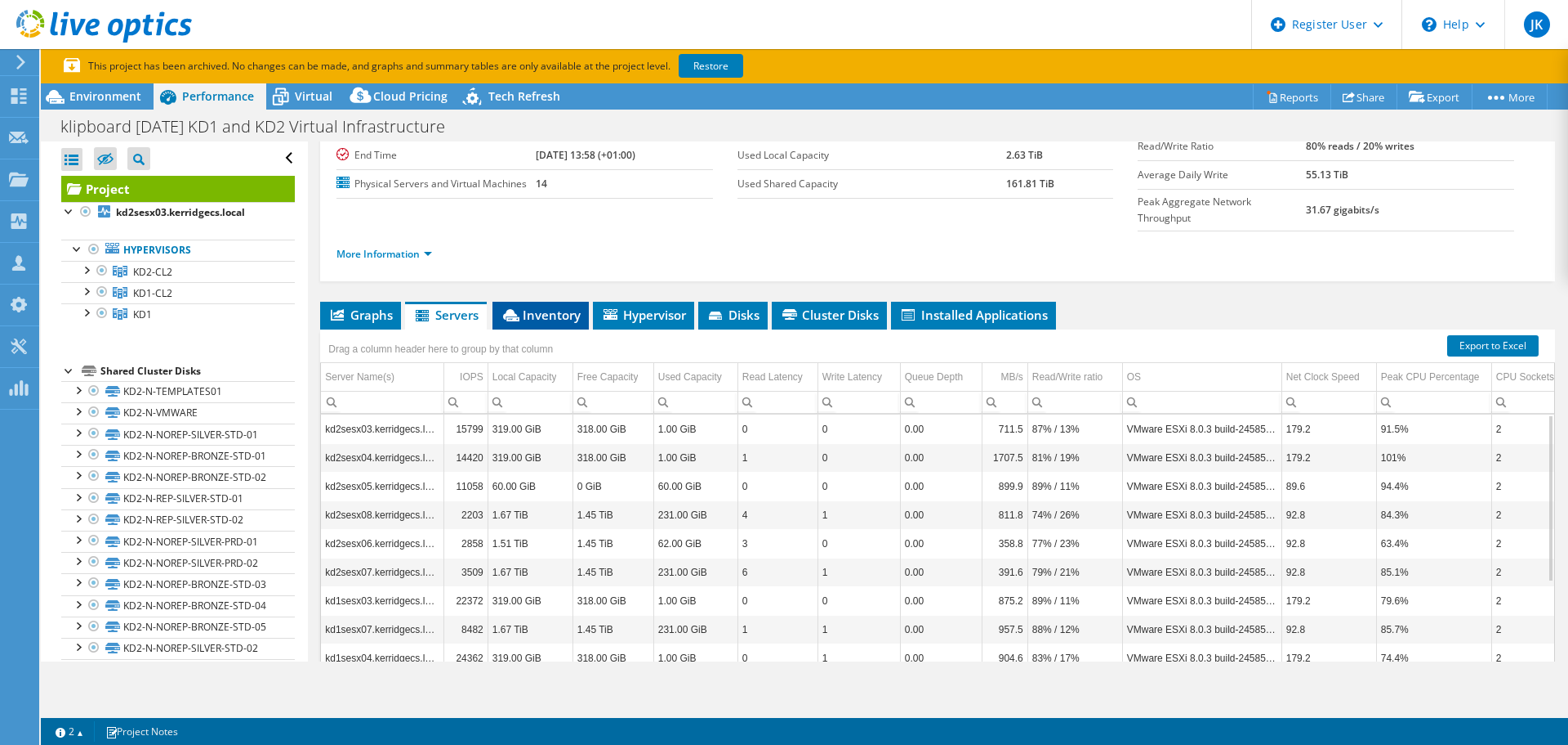
click at [544, 326] on li "Inventory" at bounding box center [541, 315] width 96 height 28
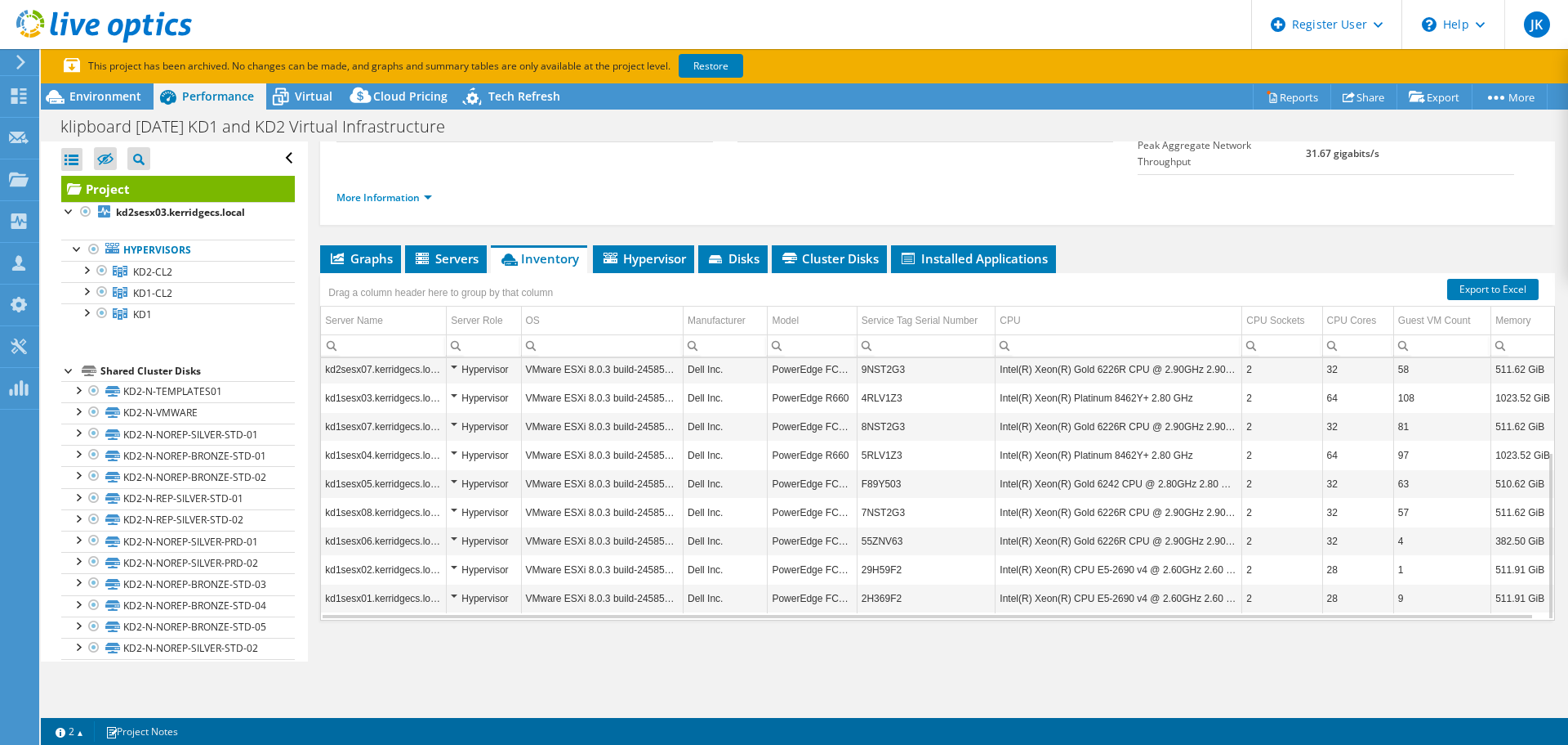
scroll to position [241, 0]
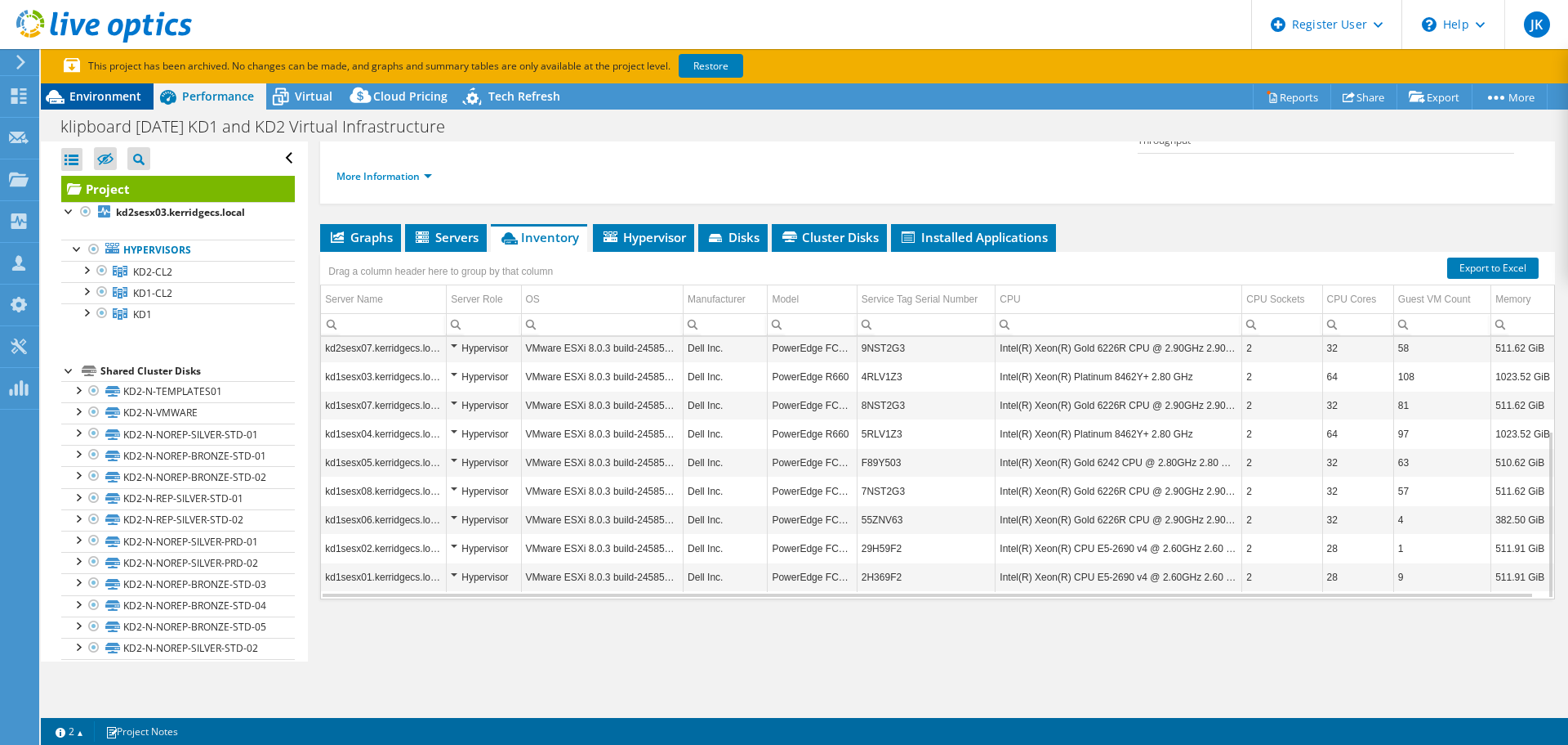
click at [104, 89] on span "Environment" at bounding box center [105, 96] width 72 height 16
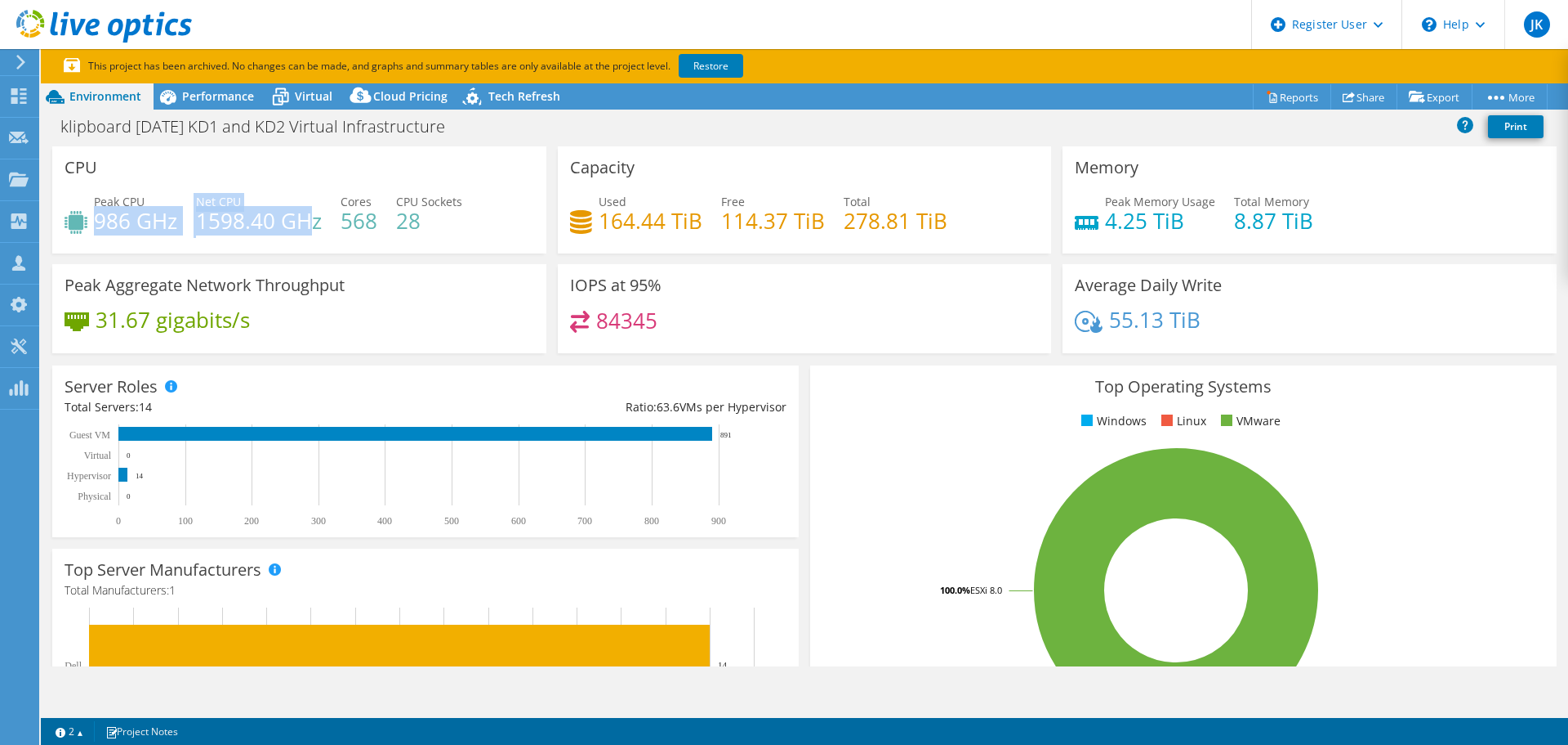
drag, startPoint x: 96, startPoint y: 218, endPoint x: 316, endPoint y: 226, distance: 220.1
click at [316, 226] on div "Peak CPU 986 GHz Net CPU 1598.40 GHz Cores 568 CPU Sockets 28" at bounding box center [300, 219] width 470 height 53
click at [316, 226] on h4 "1598.40 GHz" at bounding box center [259, 220] width 126 height 18
click at [329, 234] on div "Peak CPU 986 GHz Net CPU 1598.40 GHz Cores 568 CPU Sockets 28" at bounding box center [300, 219] width 470 height 53
drag, startPoint x: 374, startPoint y: 227, endPoint x: 338, endPoint y: 224, distance: 36.1
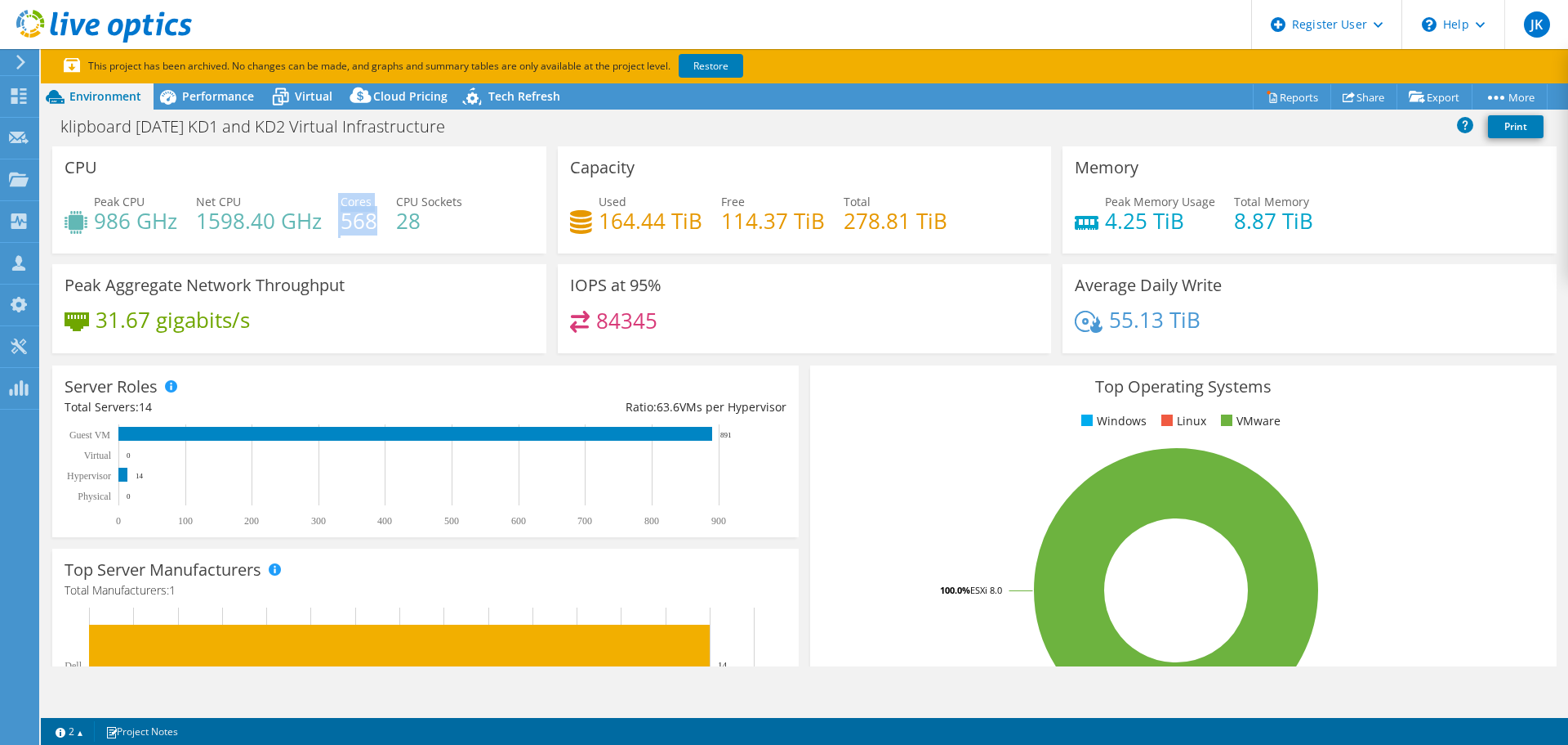
click at [338, 224] on div "Peak CPU 986 GHz Net CPU 1598.40 GHz Cores 568 CPU Sockets 28" at bounding box center [300, 219] width 470 height 53
click at [542, 206] on div "CPU Peak CPU 986 GHz Net CPU 1598.40 GHz Cores 568 CPU Sockets 28" at bounding box center [299, 200] width 506 height 107
click at [219, 104] on div "Performance" at bounding box center [210, 96] width 113 height 27
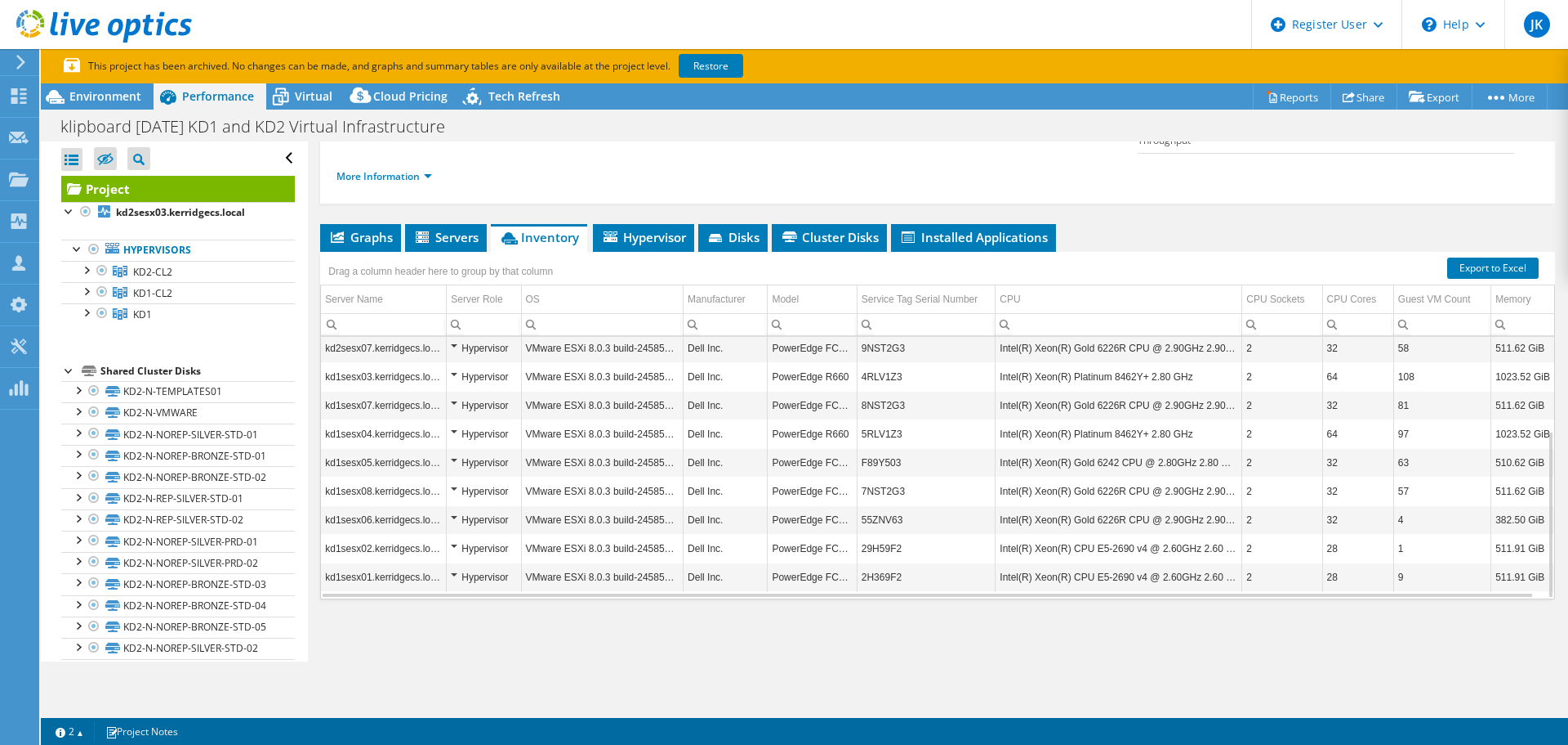
click at [362, 222] on div "Project Details Prepared for: Marcus Widdicombe, Marcus.Widdicombe@klipboard.co…" at bounding box center [937, 280] width 1260 height 761
click at [365, 233] on span "Graphs" at bounding box center [361, 237] width 65 height 17
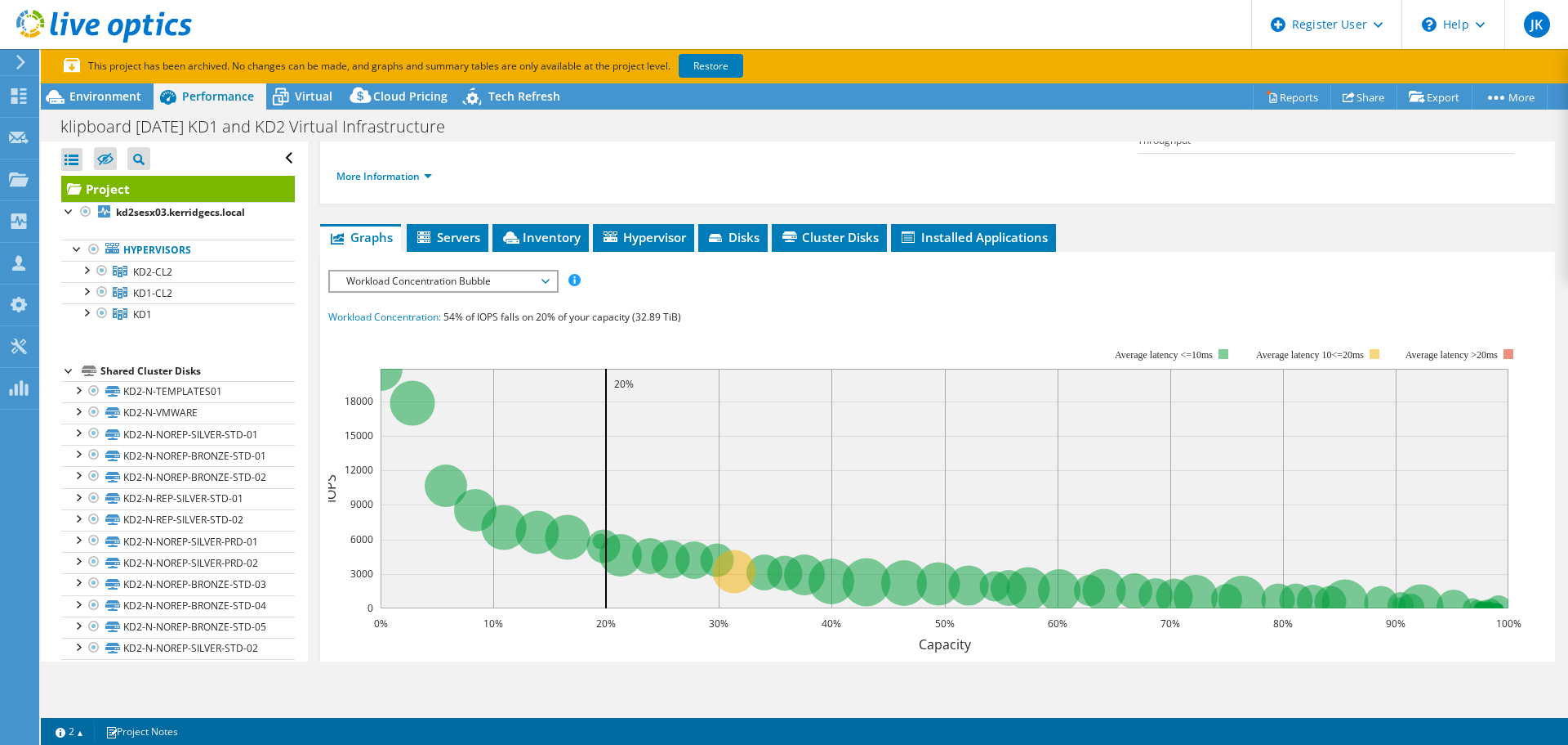
click at [520, 281] on span "Workload Concentration Bubble" at bounding box center [443, 281] width 210 height 20
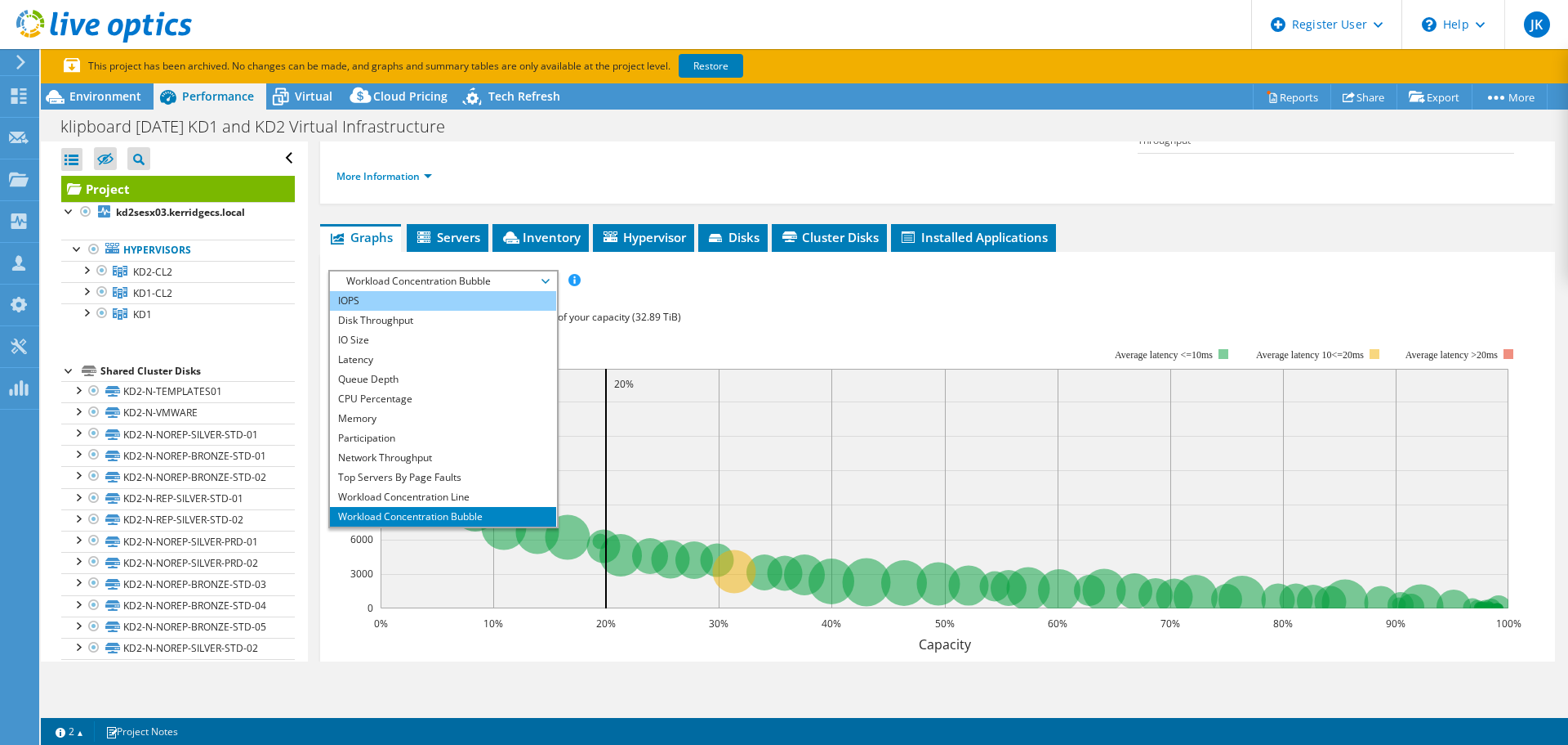
click at [390, 299] on li "IOPS" at bounding box center [444, 301] width 226 height 20
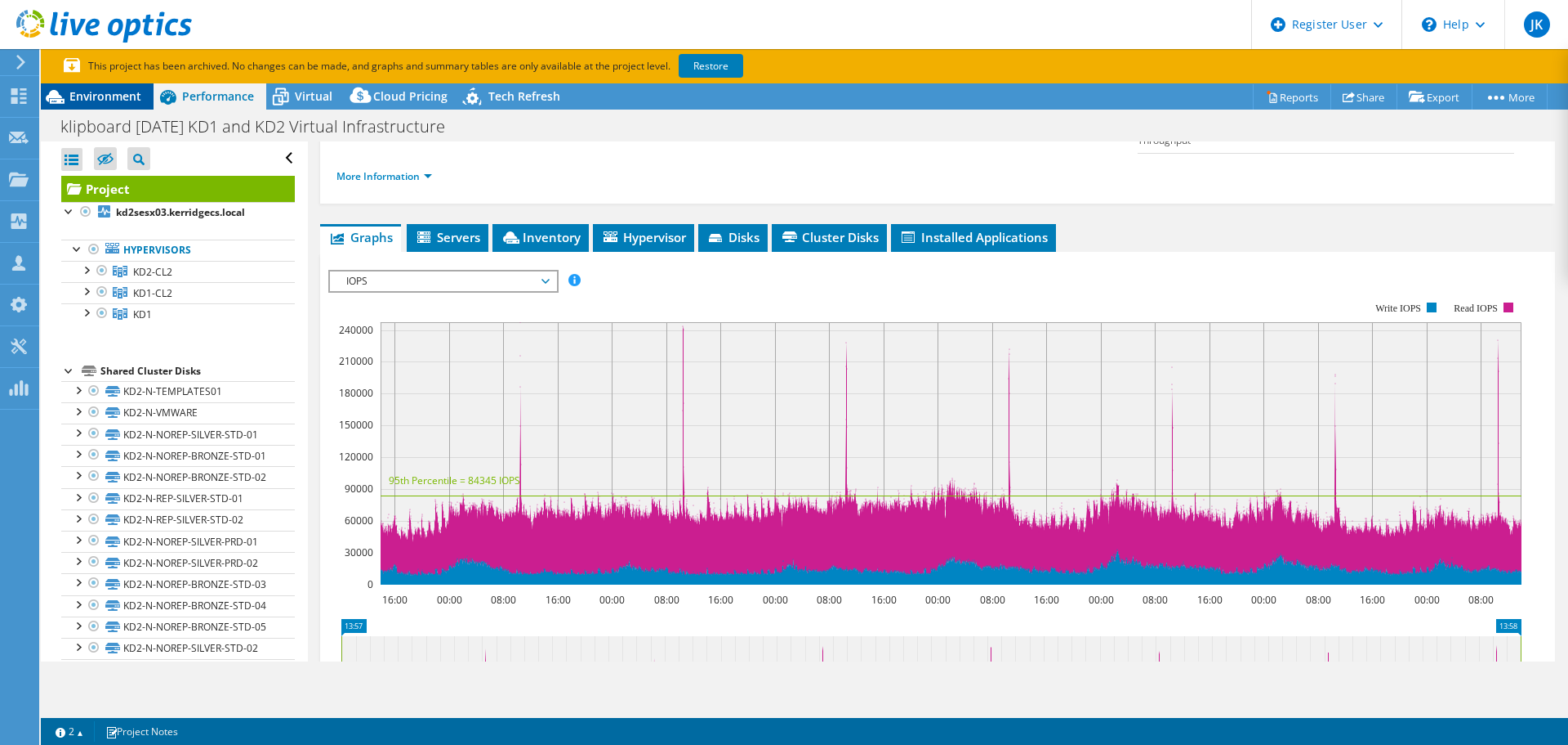
click at [113, 94] on span "Environment" at bounding box center [105, 96] width 72 height 16
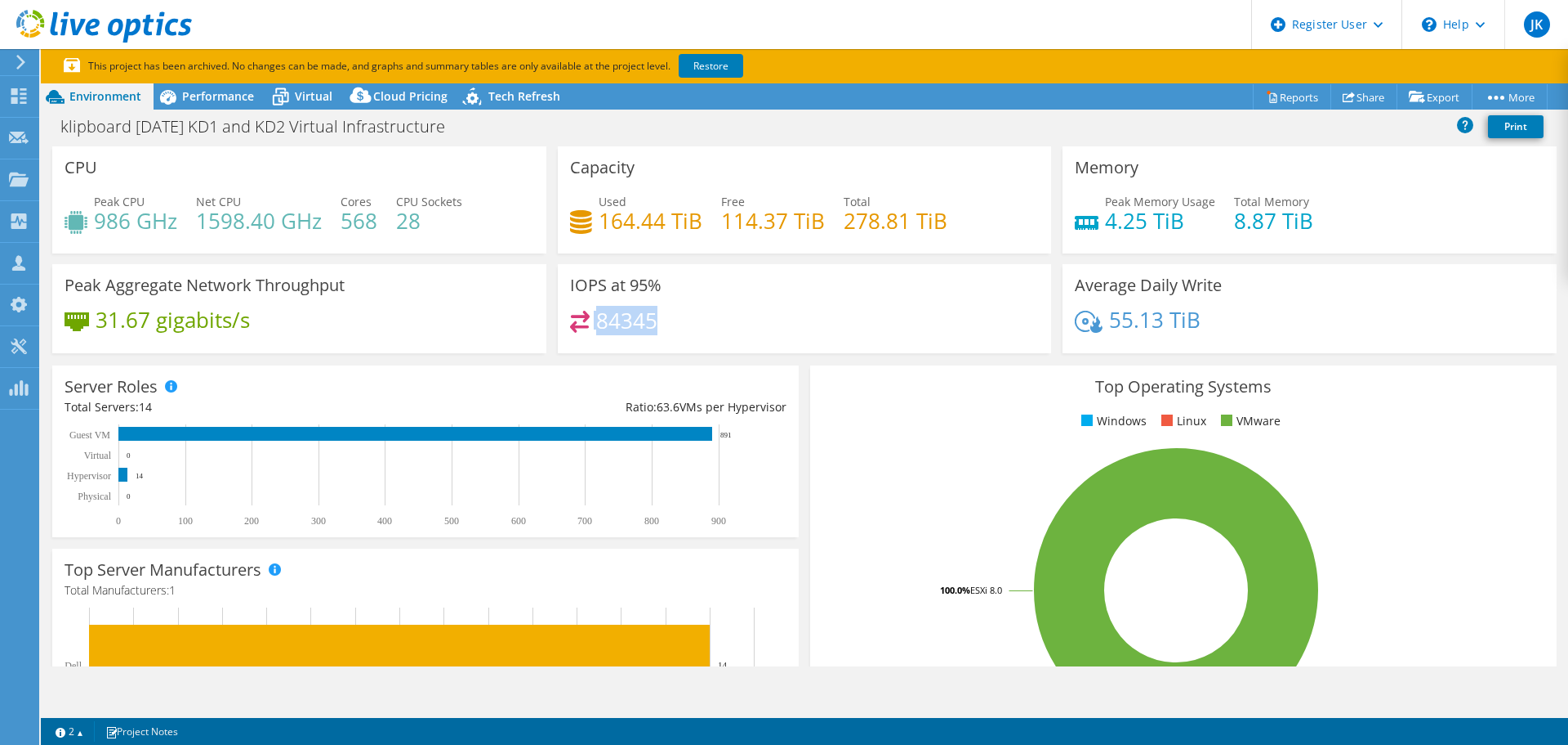
drag, startPoint x: 654, startPoint y: 324, endPoint x: 590, endPoint y: 311, distance: 65.3
click at [590, 311] on div "84345" at bounding box center [806, 329] width 470 height 35
click at [656, 318] on div "84345" at bounding box center [806, 329] width 470 height 35
click at [218, 90] on span "Performance" at bounding box center [217, 96] width 72 height 16
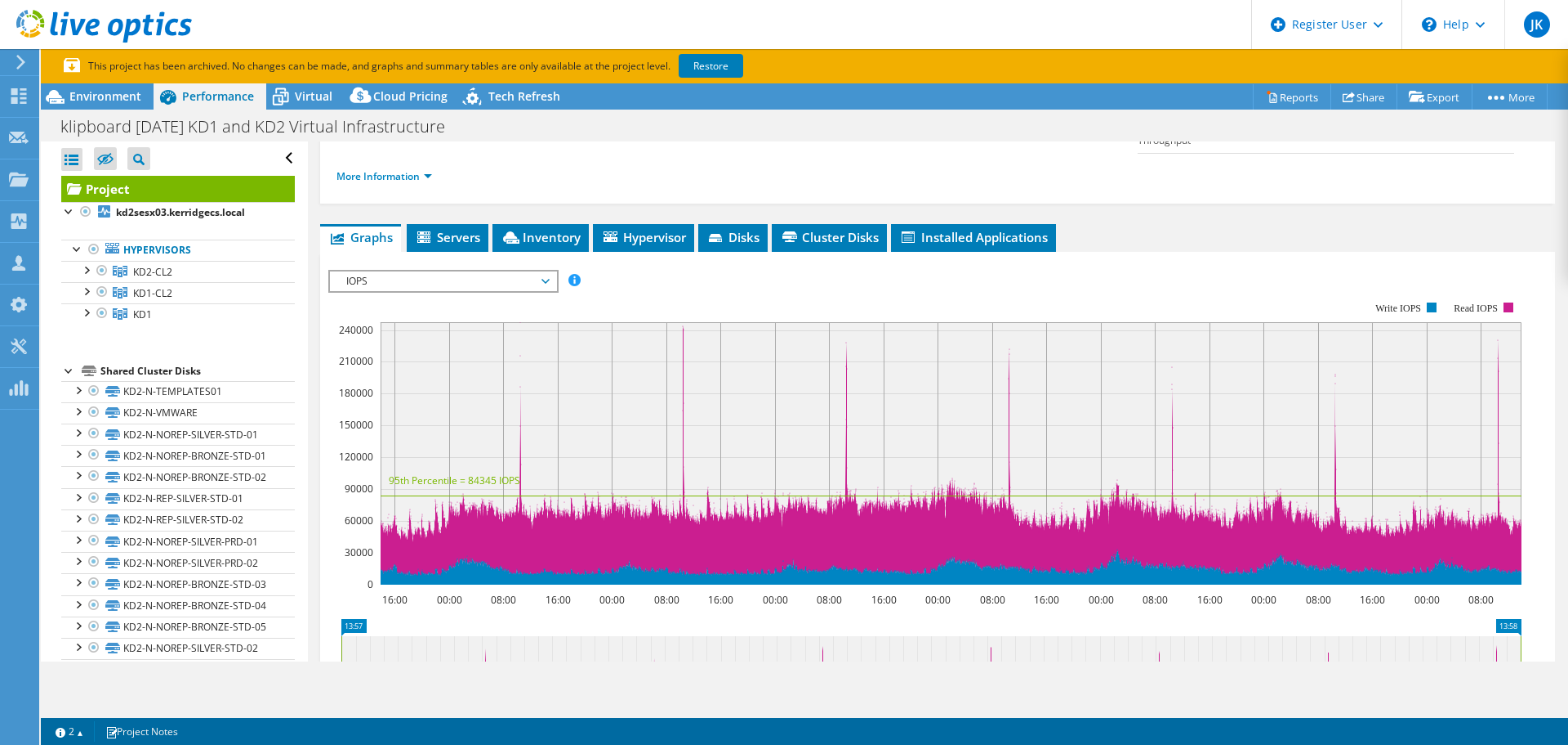
click at [537, 369] on rect at bounding box center [951, 453] width 1141 height 263
click at [518, 386] on rect at bounding box center [951, 453] width 1141 height 263
click at [683, 387] on rect at bounding box center [951, 453] width 1141 height 263
click at [801, 613] on section "Workload Concentration: 54% of IOPS falls on 20% of your capacity (32.89 TiB) 1…" at bounding box center [937, 535] width 1219 height 512
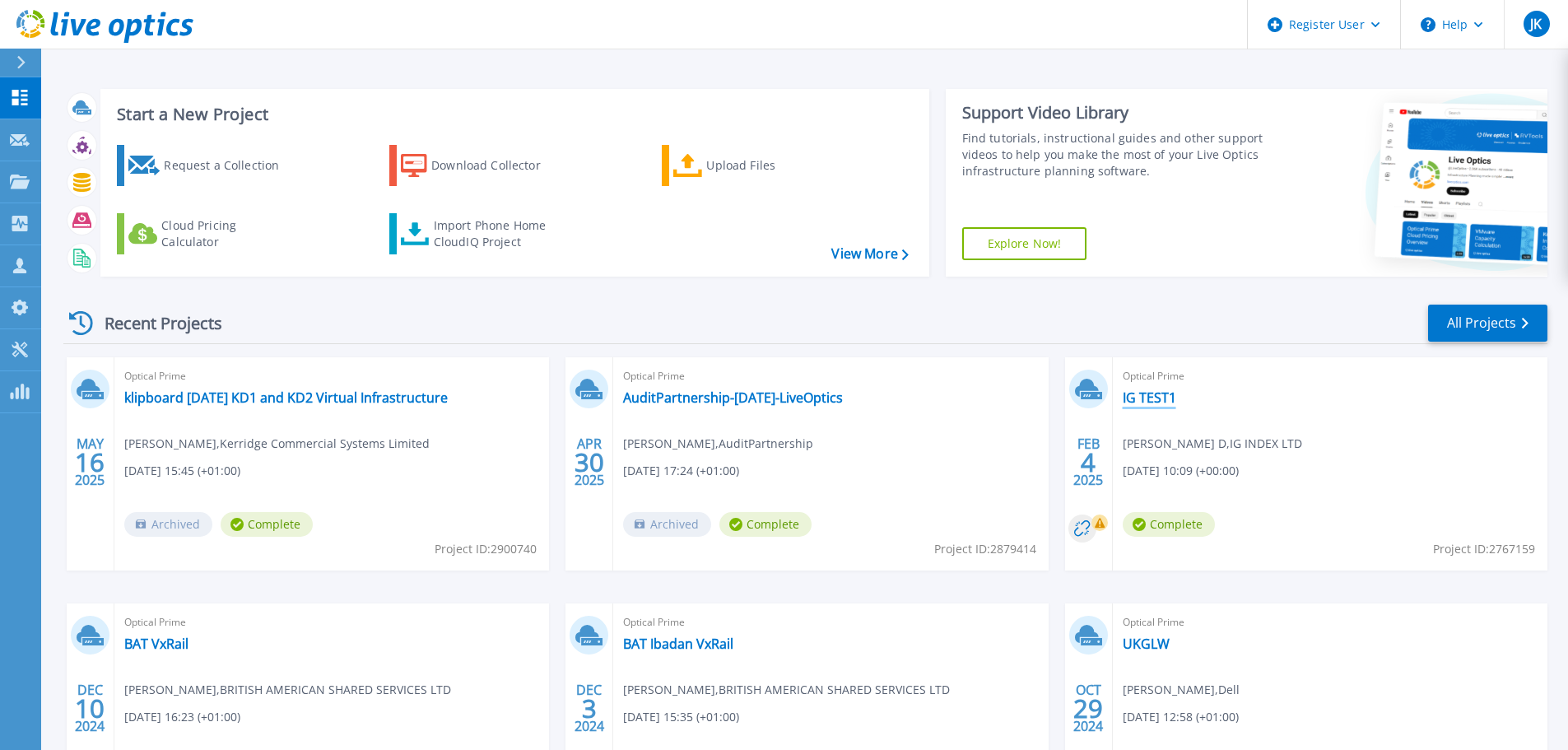
click at [1140, 395] on link "IG TEST1" at bounding box center [1150, 397] width 54 height 17
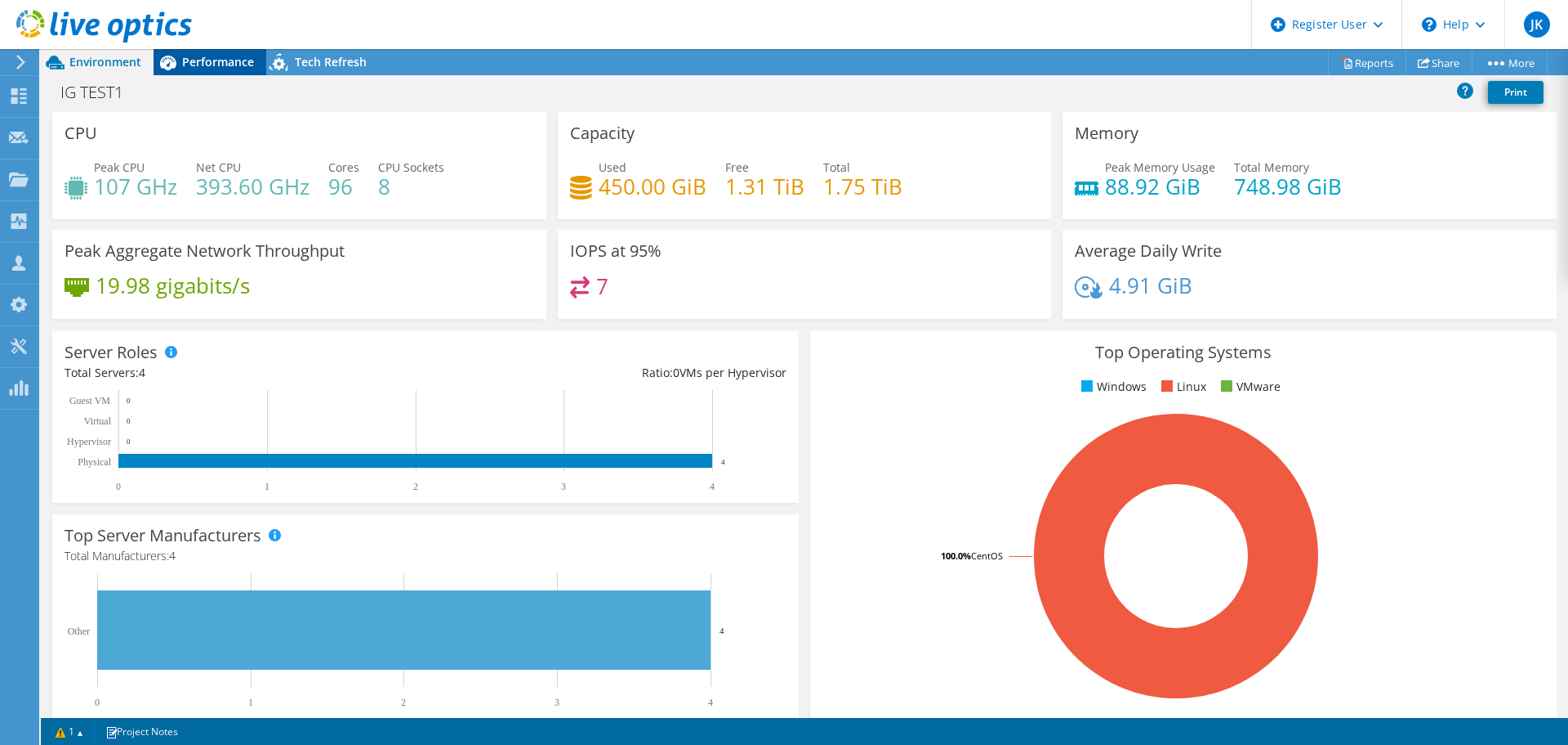
click at [211, 60] on span "Performance" at bounding box center [217, 62] width 72 height 16
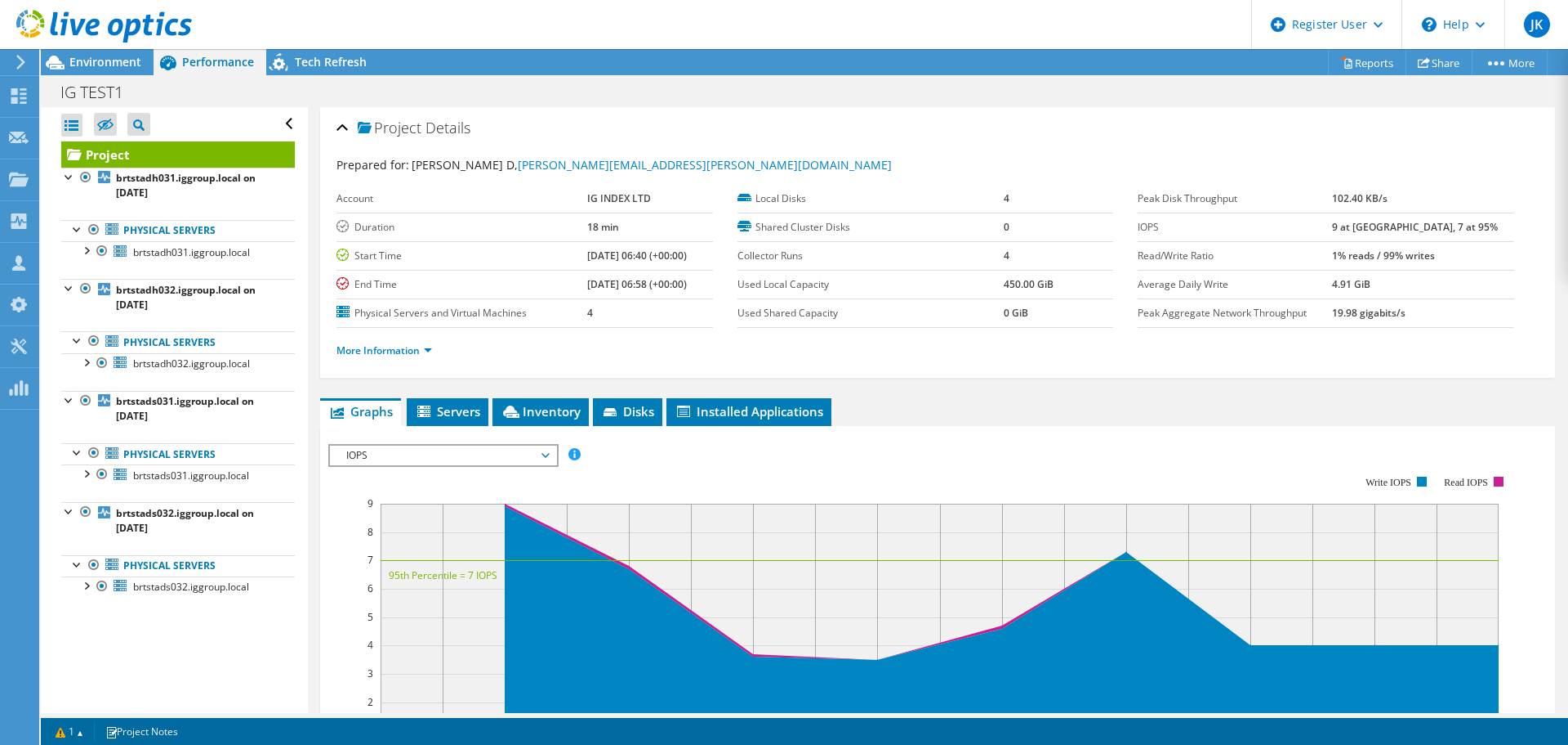
click at [408, 449] on span "IOPS" at bounding box center [443, 456] width 210 height 20
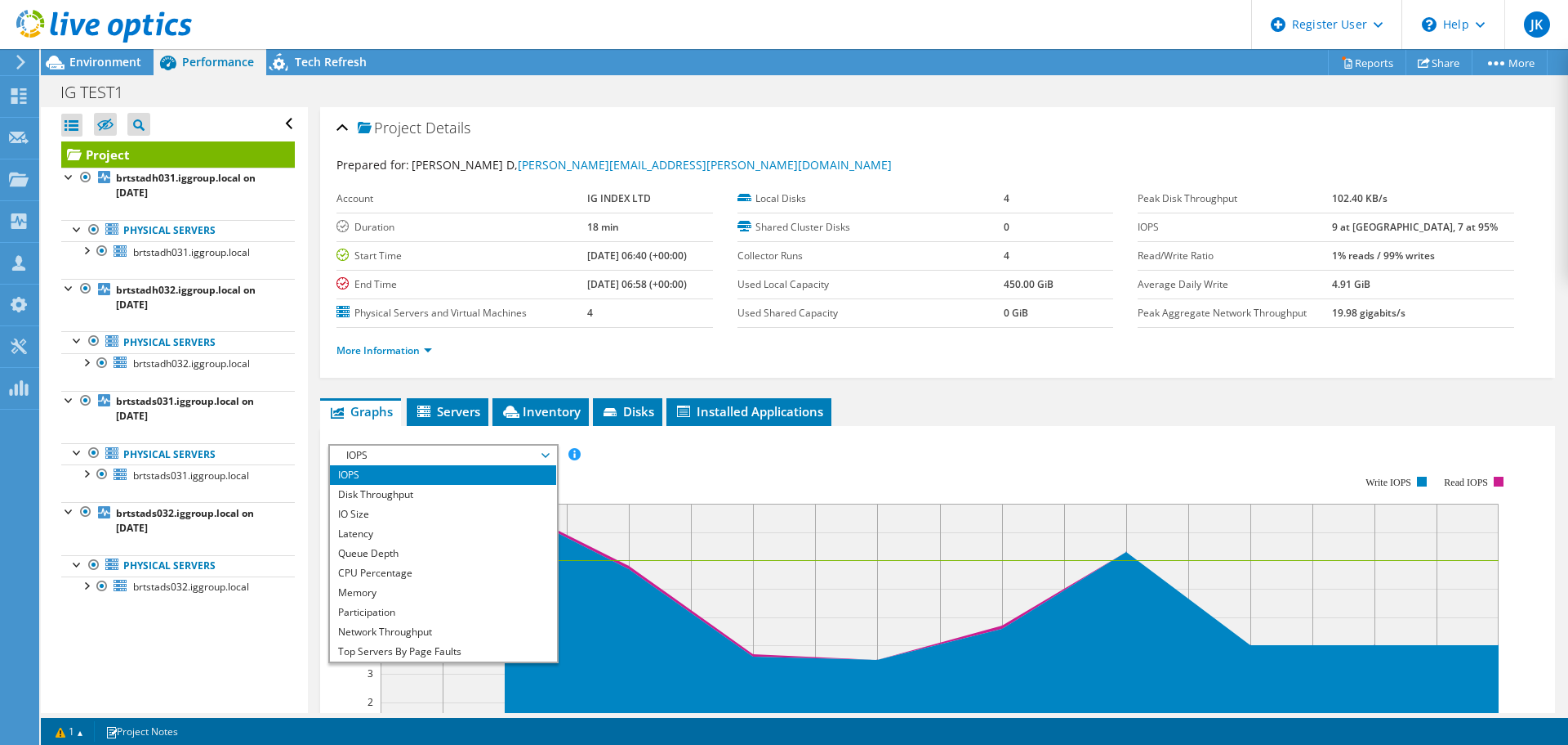
click at [381, 475] on li "IOPS" at bounding box center [444, 475] width 226 height 20
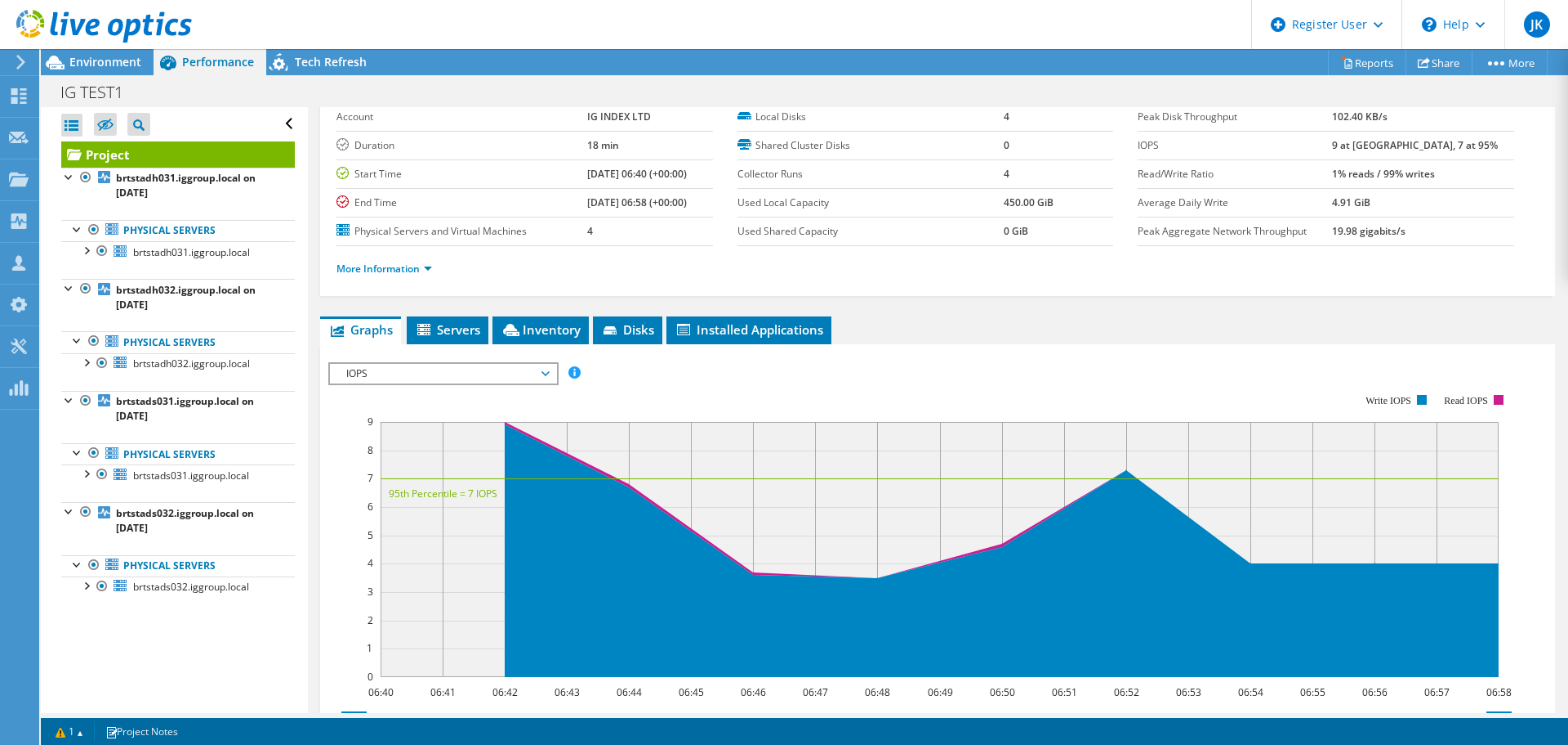
scroll to position [245, 0]
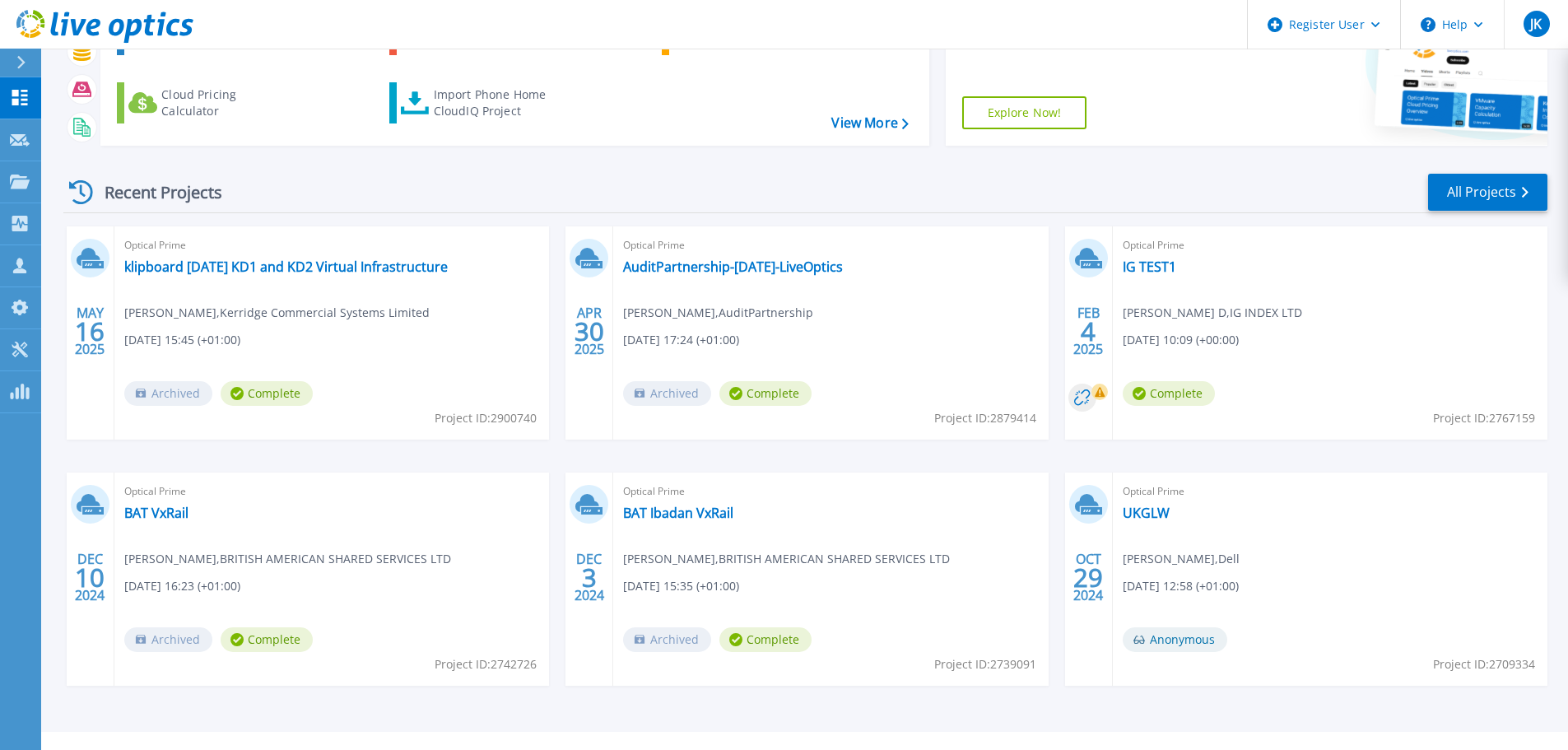
scroll to position [162, 0]
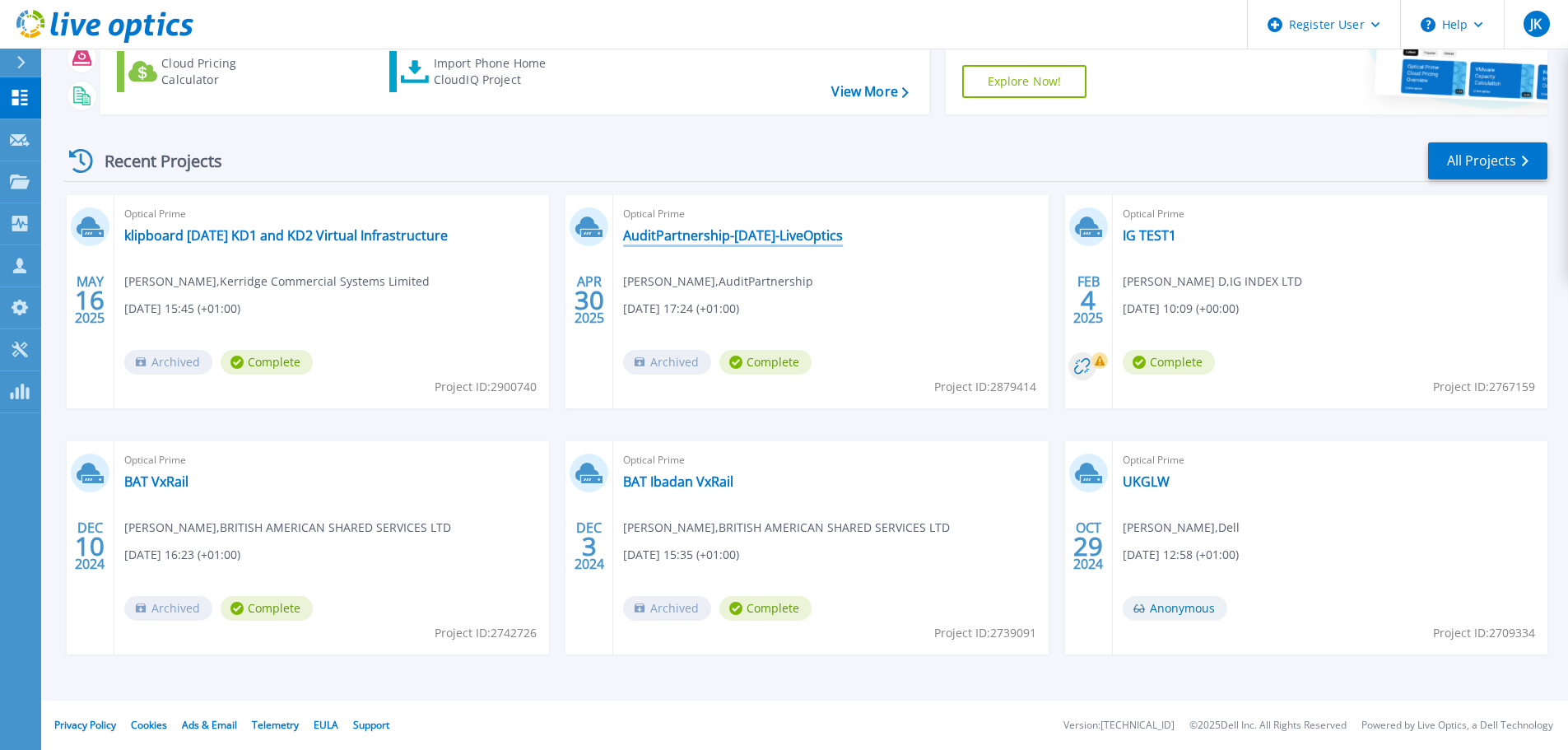
click at [732, 237] on link "AuditPartnership-[DATE]-LiveOptics" at bounding box center [733, 235] width 220 height 17
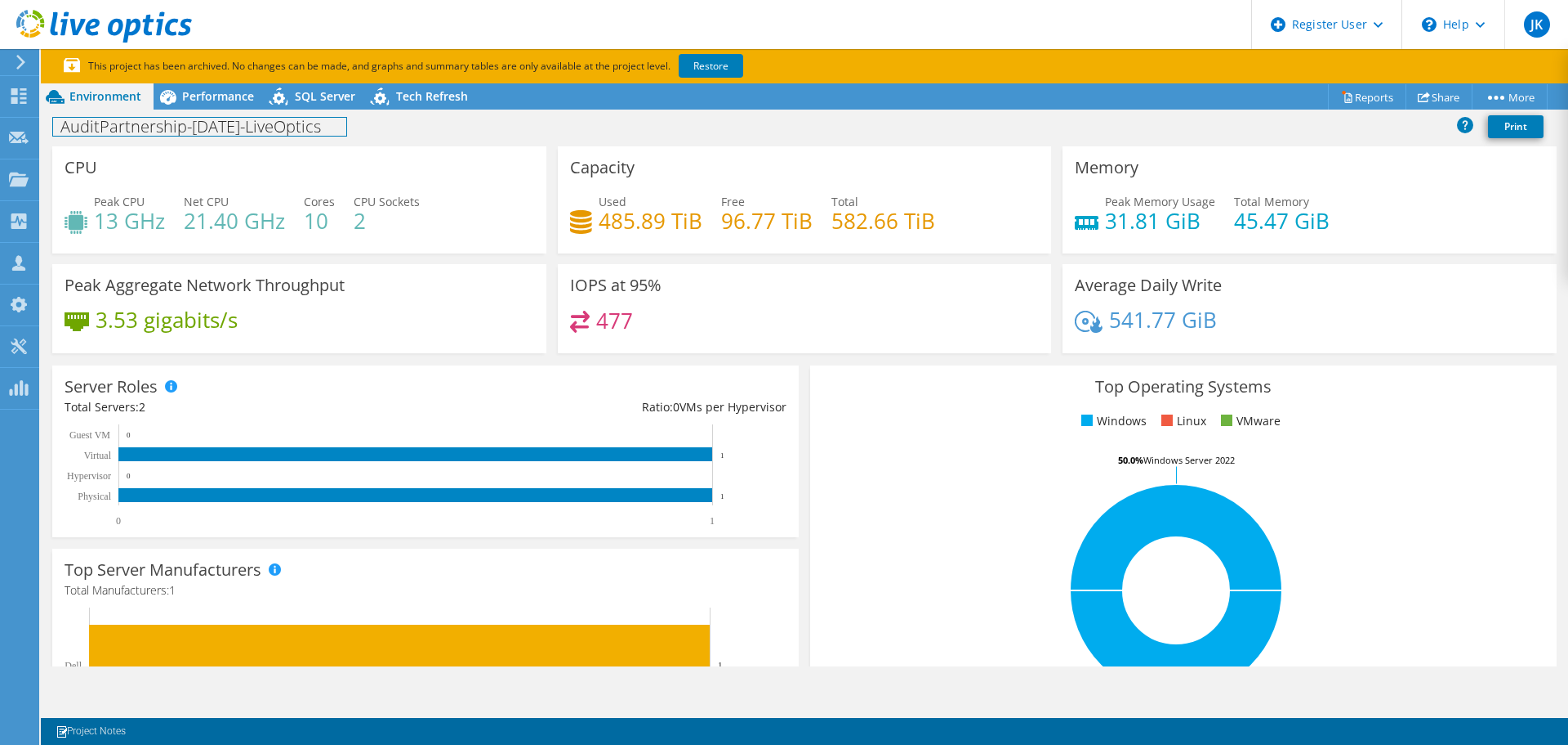
click at [200, 110] on div "AuditPartnership-[DATE]-LiveOptics Print" at bounding box center [805, 127] width 1528 height 36
click at [202, 102] on span "Performance" at bounding box center [217, 96] width 72 height 16
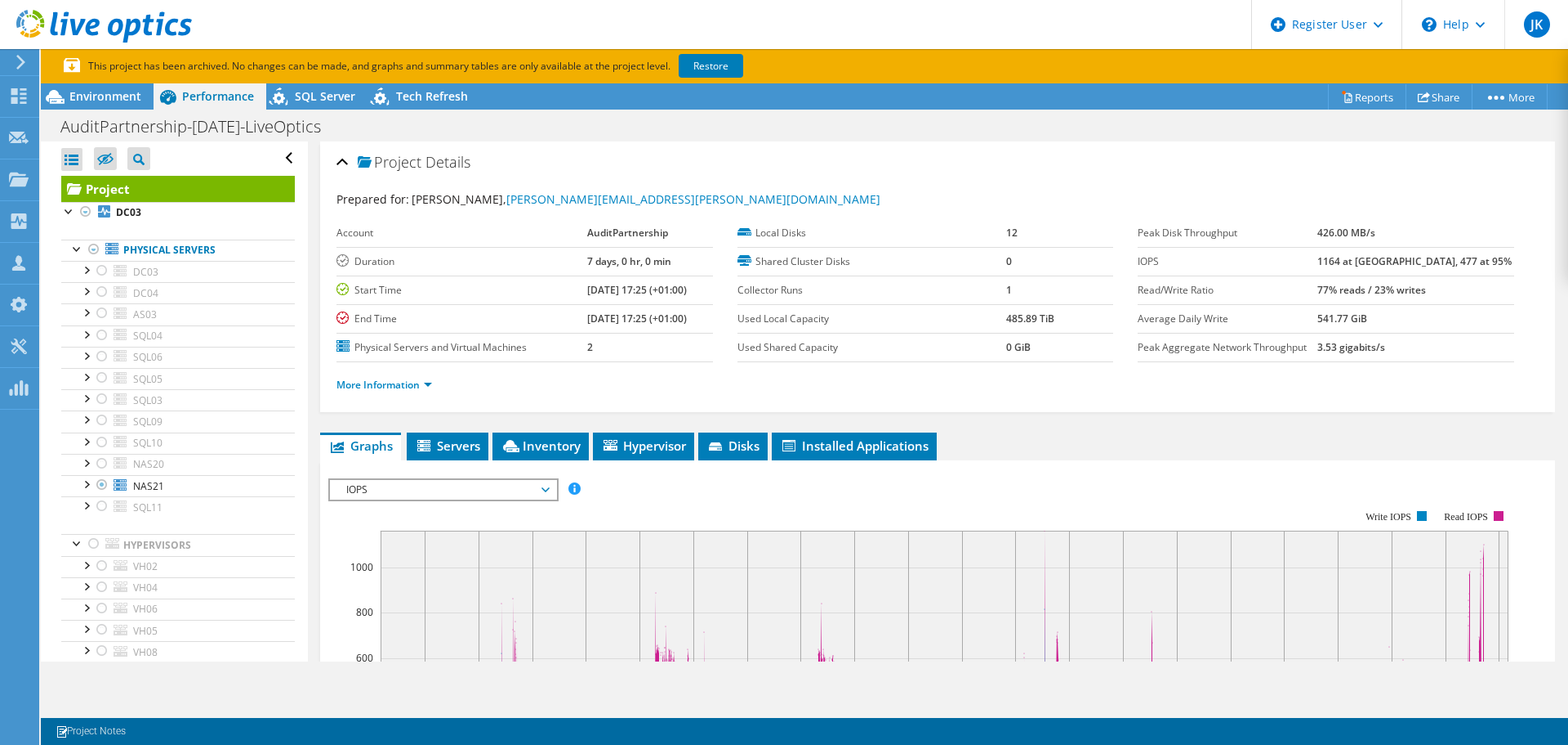
scroll to position [245, 0]
